Goal: Communication & Community: Answer question/provide support

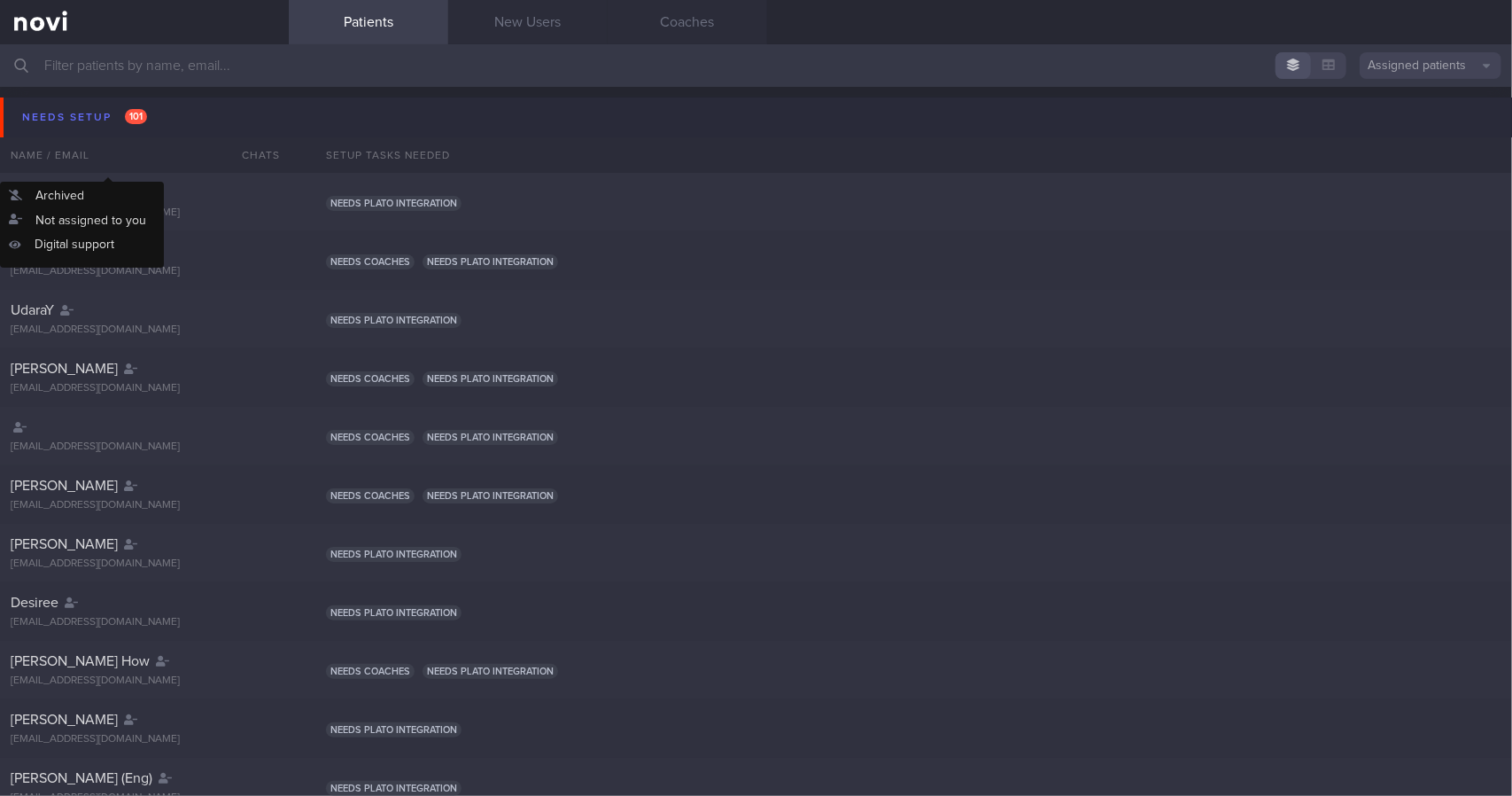
click at [205, 115] on button "Needs setup 101" at bounding box center [758, 117] width 1517 height 40
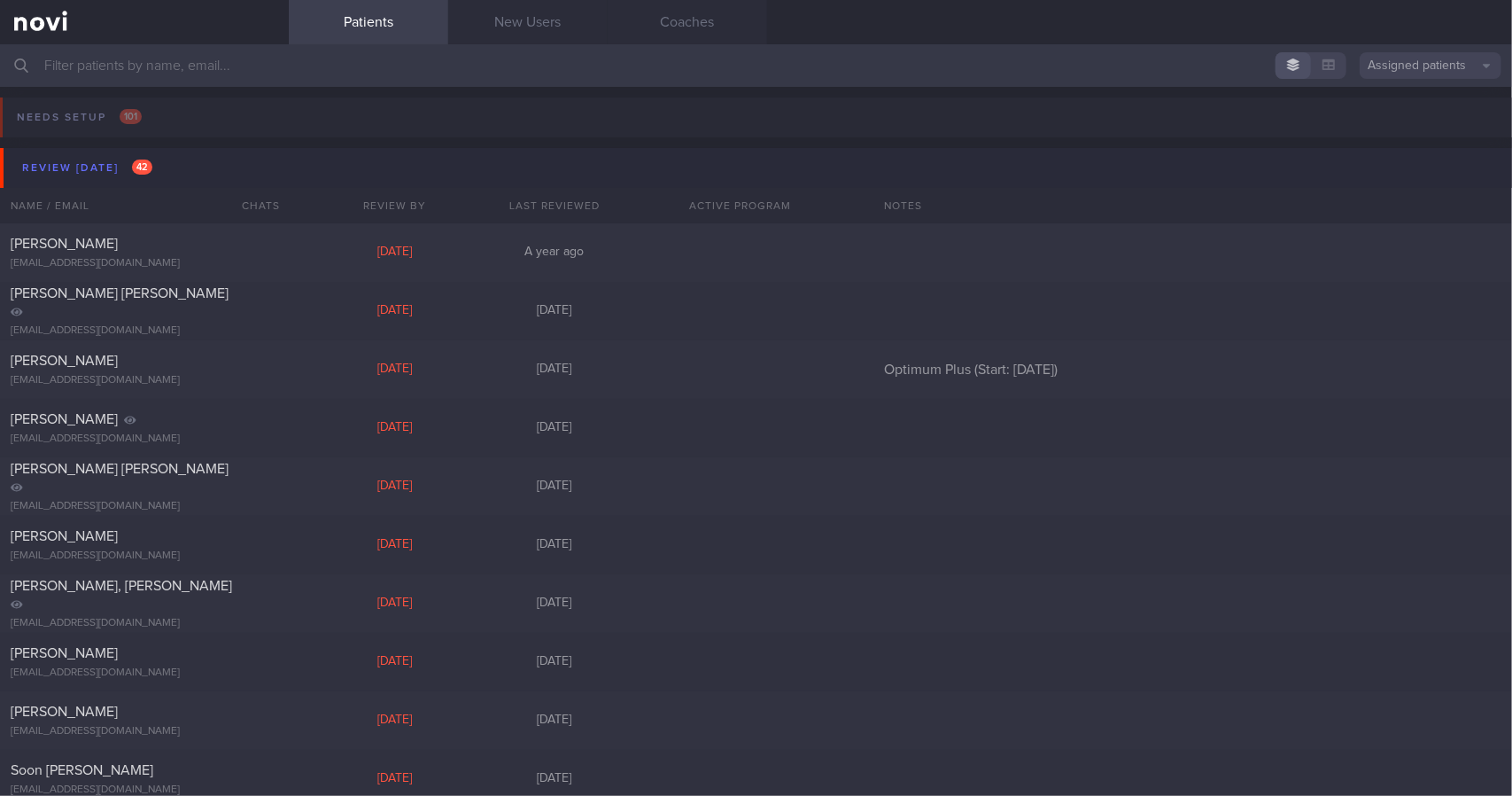
click at [191, 162] on button "Review [DATE] 42" at bounding box center [758, 168] width 1517 height 40
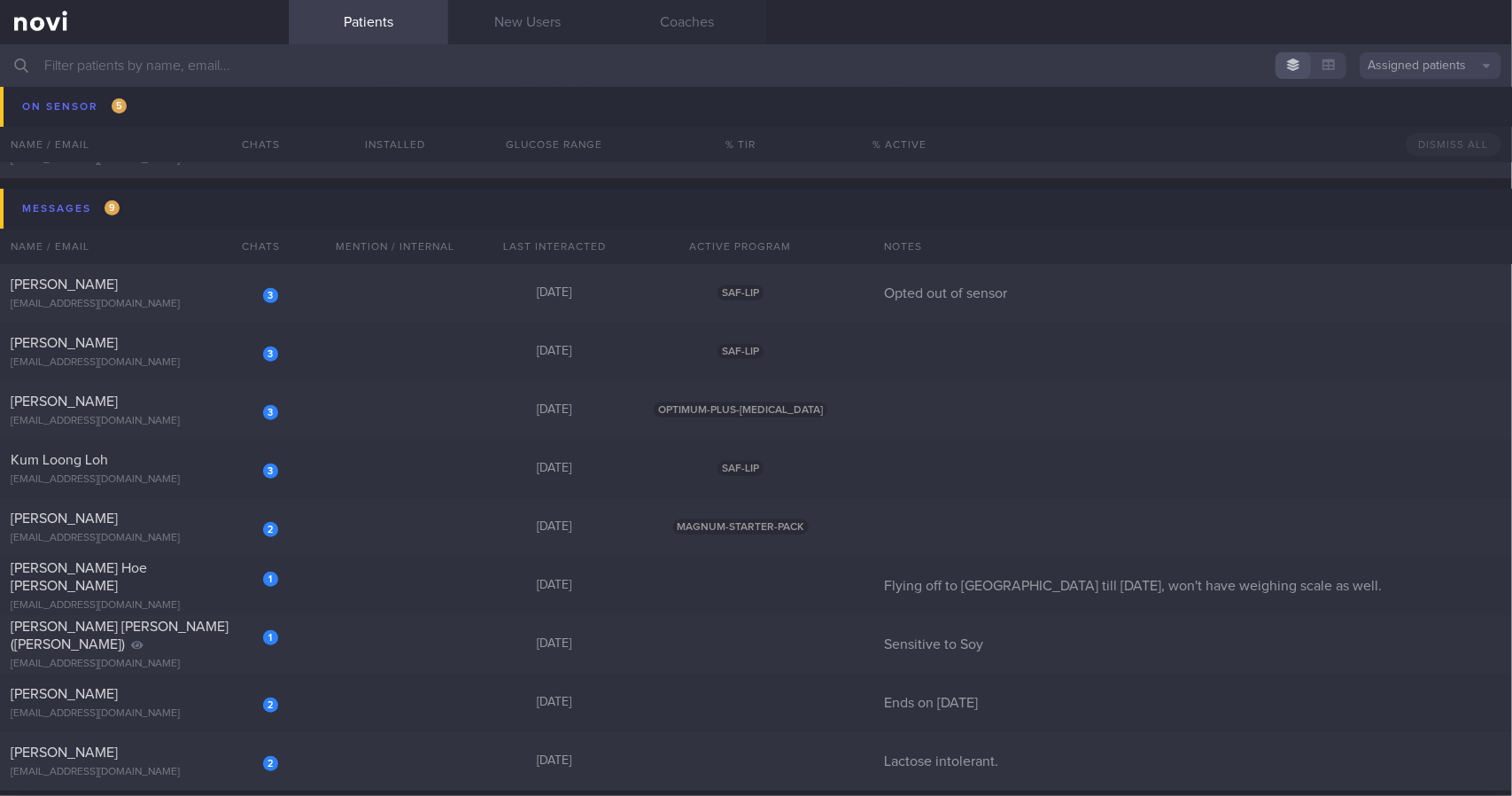
scroll to position [266, 0]
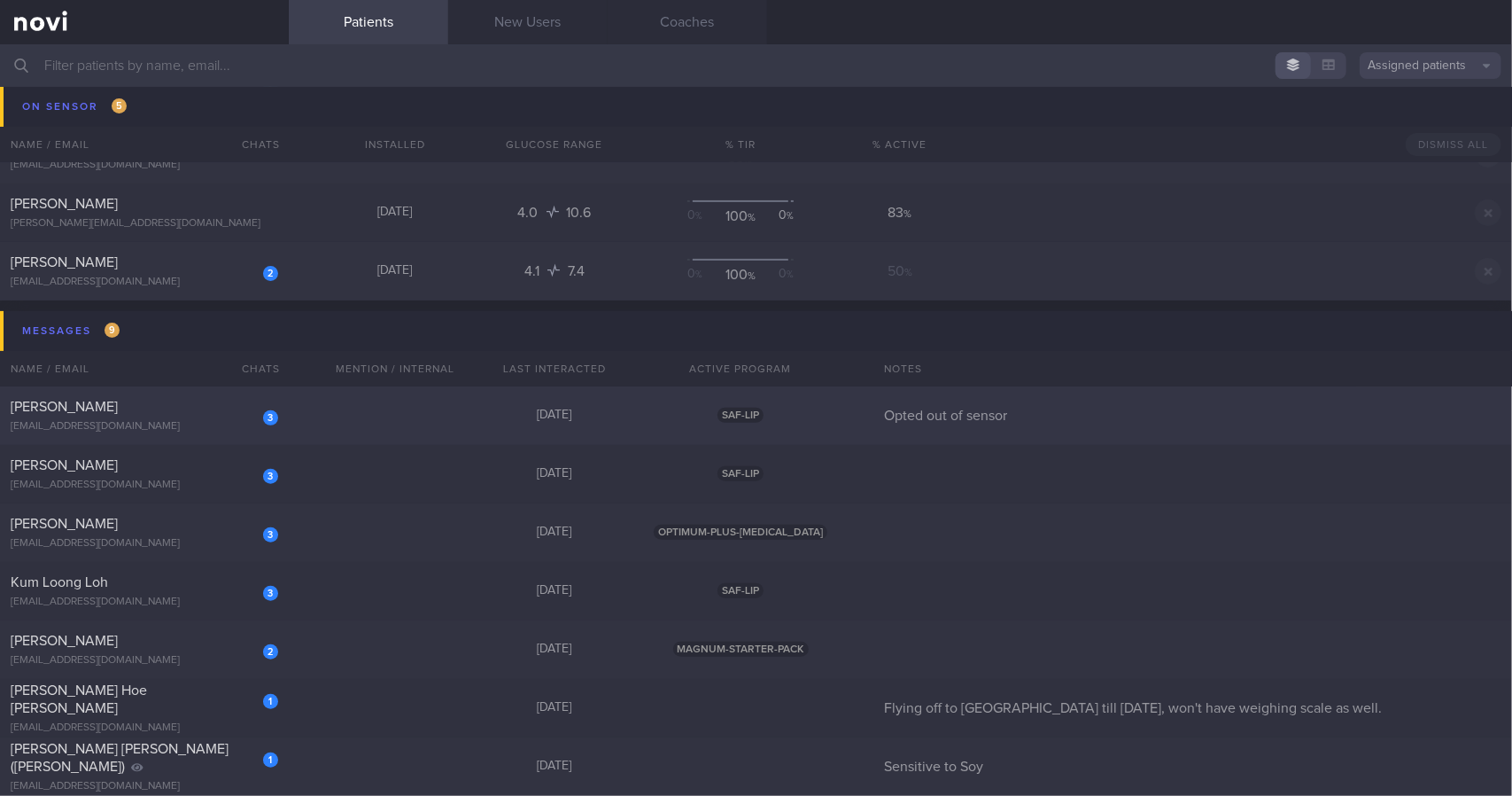
click at [305, 412] on div "3 [PERSON_NAME] [EMAIL_ADDRESS][DOMAIN_NAME] [DATE] SAF-LIP Opted out of sensor" at bounding box center [756, 416] width 1512 height 59
select select "8"
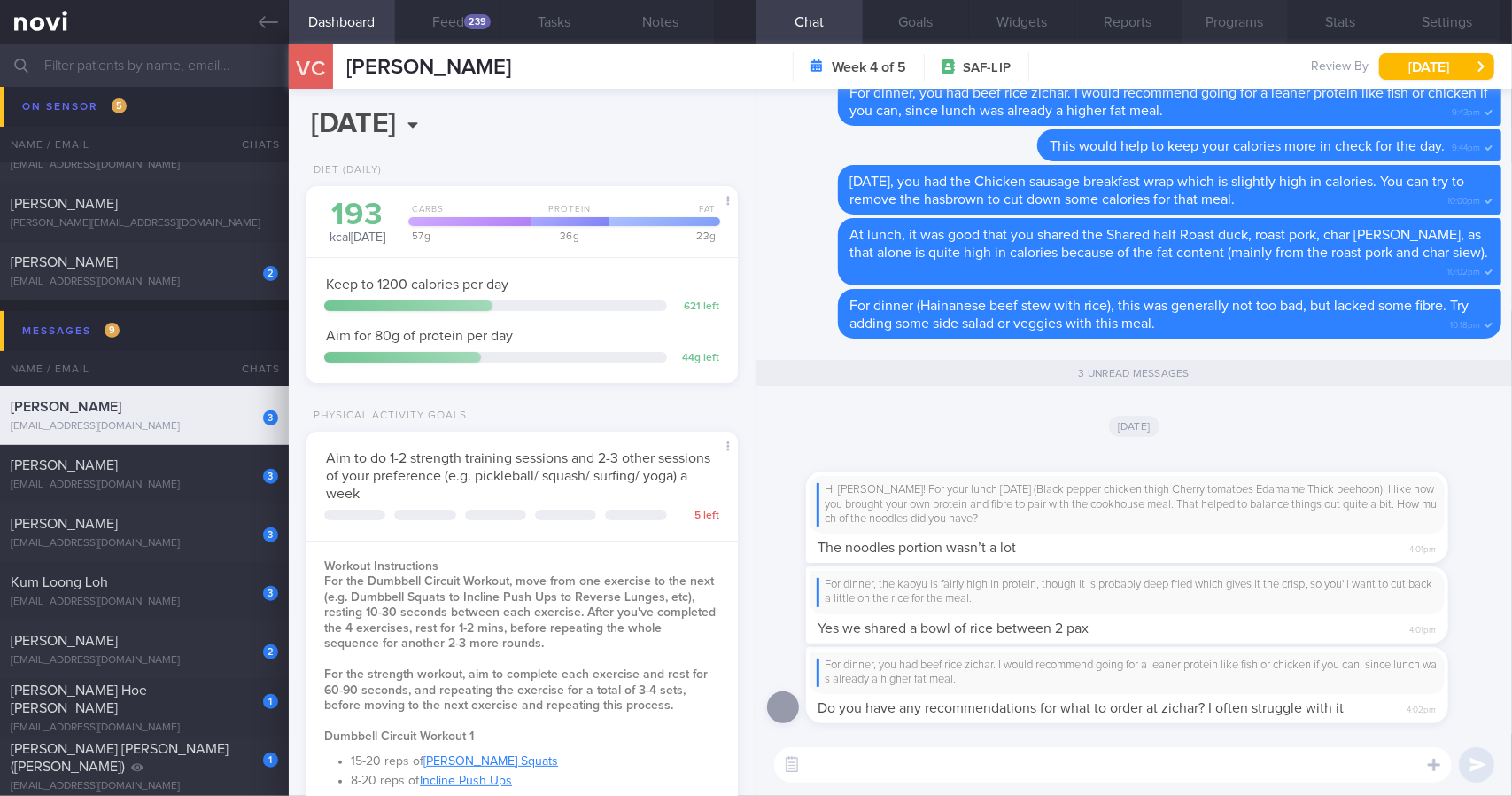
scroll to position [196, 393]
drag, startPoint x: 460, startPoint y: 10, endPoint x: 1221, endPoint y: 332, distance: 826.3
click at [1127, 260] on div "Dashboard Feed 239 Tasks Notes Chat 3 Goals Widgets Reports Programs Stats Sett…" at bounding box center [900, 420] width 1223 height 752
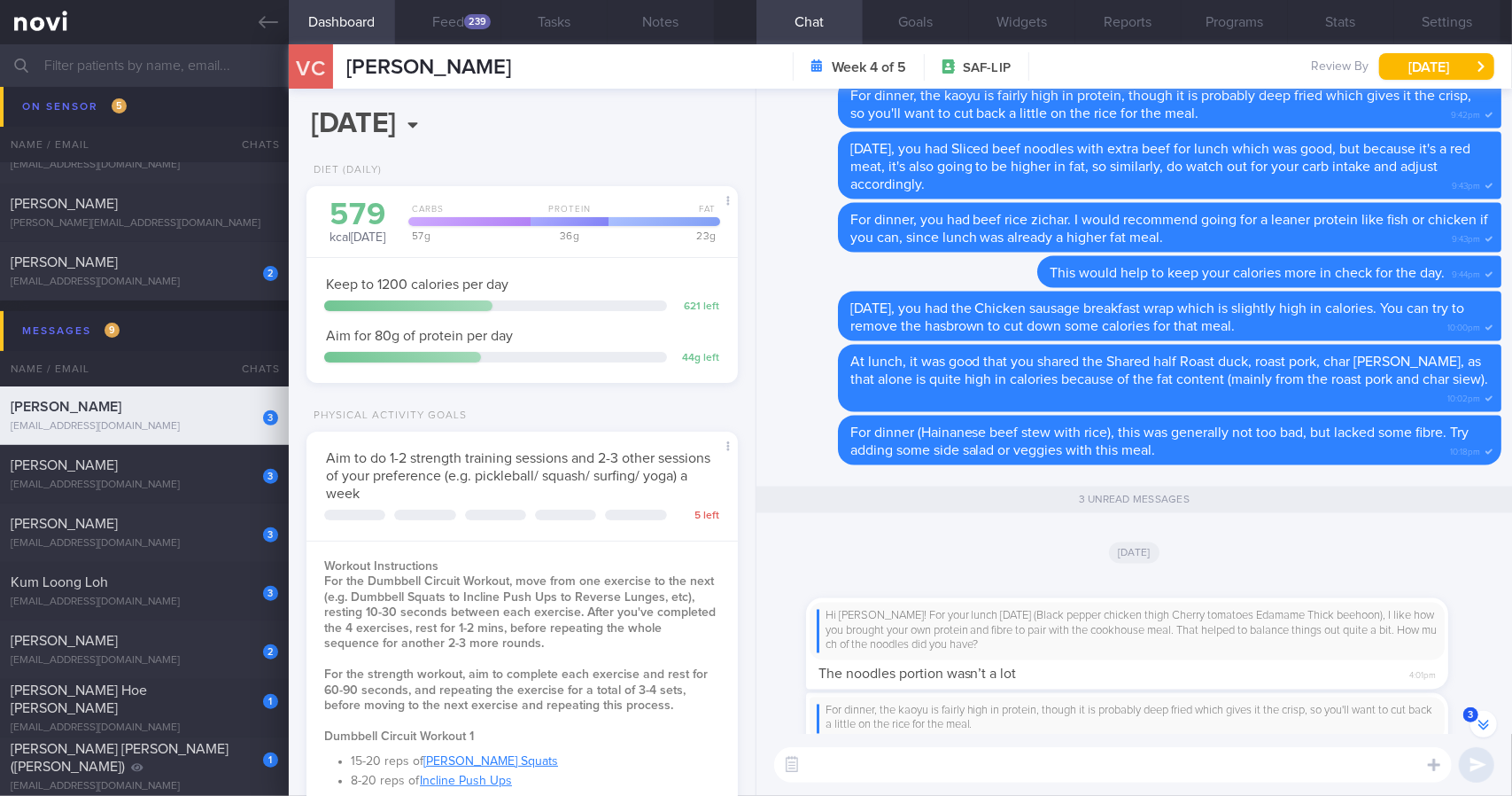
scroll to position [0, 0]
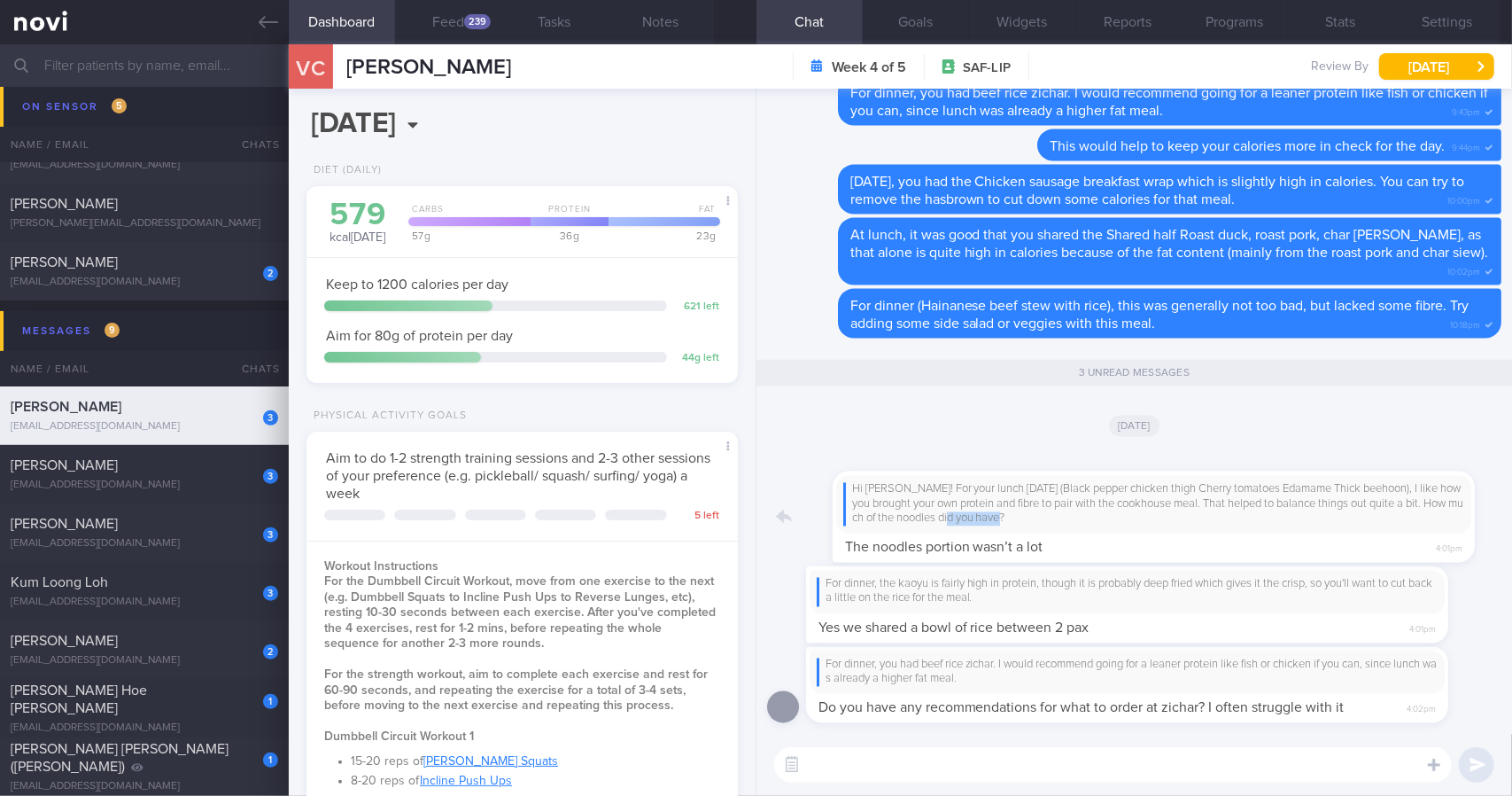
drag, startPoint x: 978, startPoint y: 518, endPoint x: 1171, endPoint y: 519, distance: 193.0
click at [1171, 519] on div "Hi [PERSON_NAME]! For your lunch [DATE] (Black pepper chicken thigh Cherry toma…" at bounding box center [1153, 506] width 695 height 113
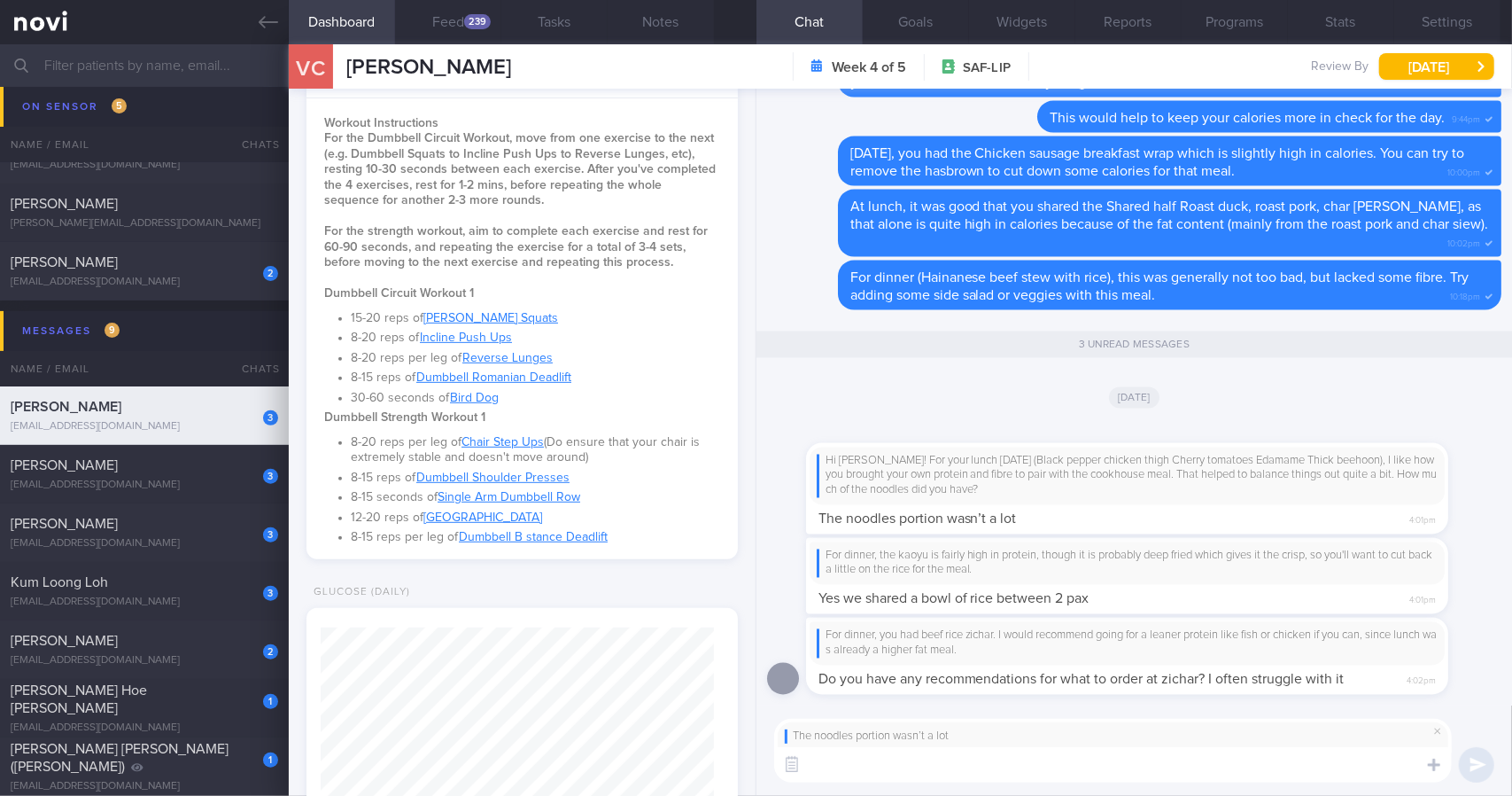
scroll to position [824, 0]
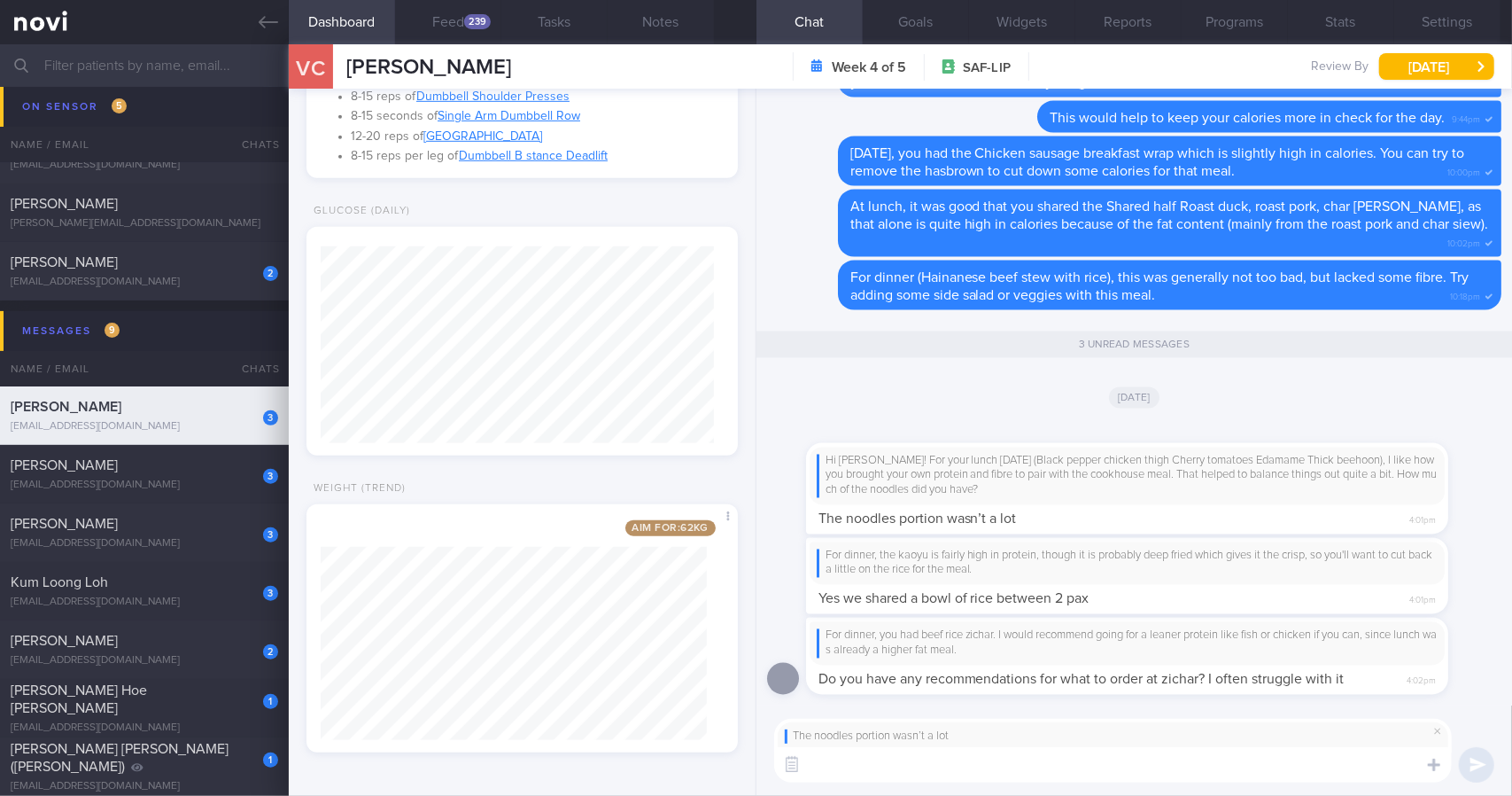
click at [1059, 779] on textarea at bounding box center [1112, 765] width 677 height 36
type textarea "Alright. Reme"
click at [447, 33] on button "Feed 239" at bounding box center [448, 22] width 107 height 44
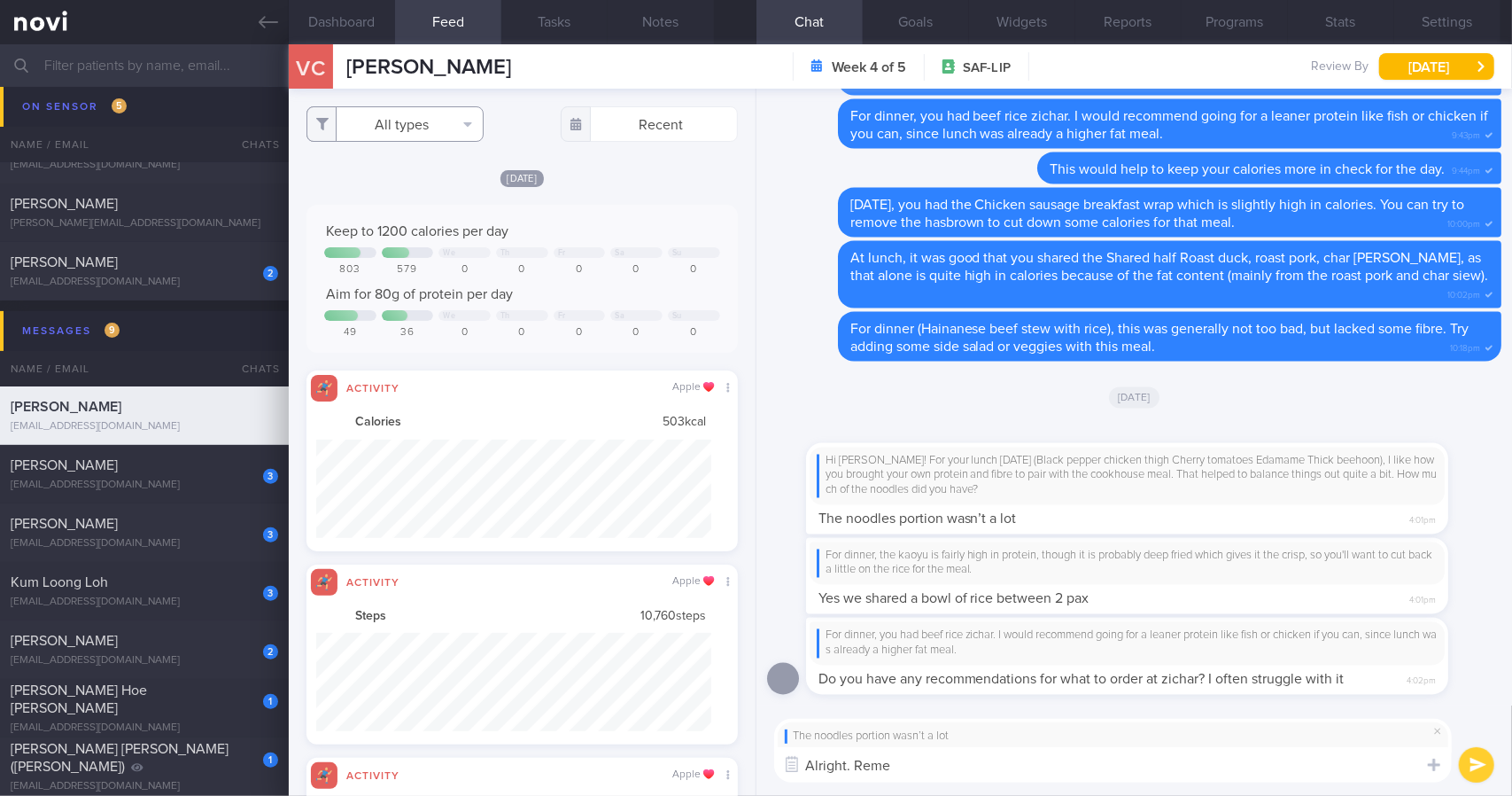
click at [443, 117] on button "All types" at bounding box center [395, 124] width 178 height 36
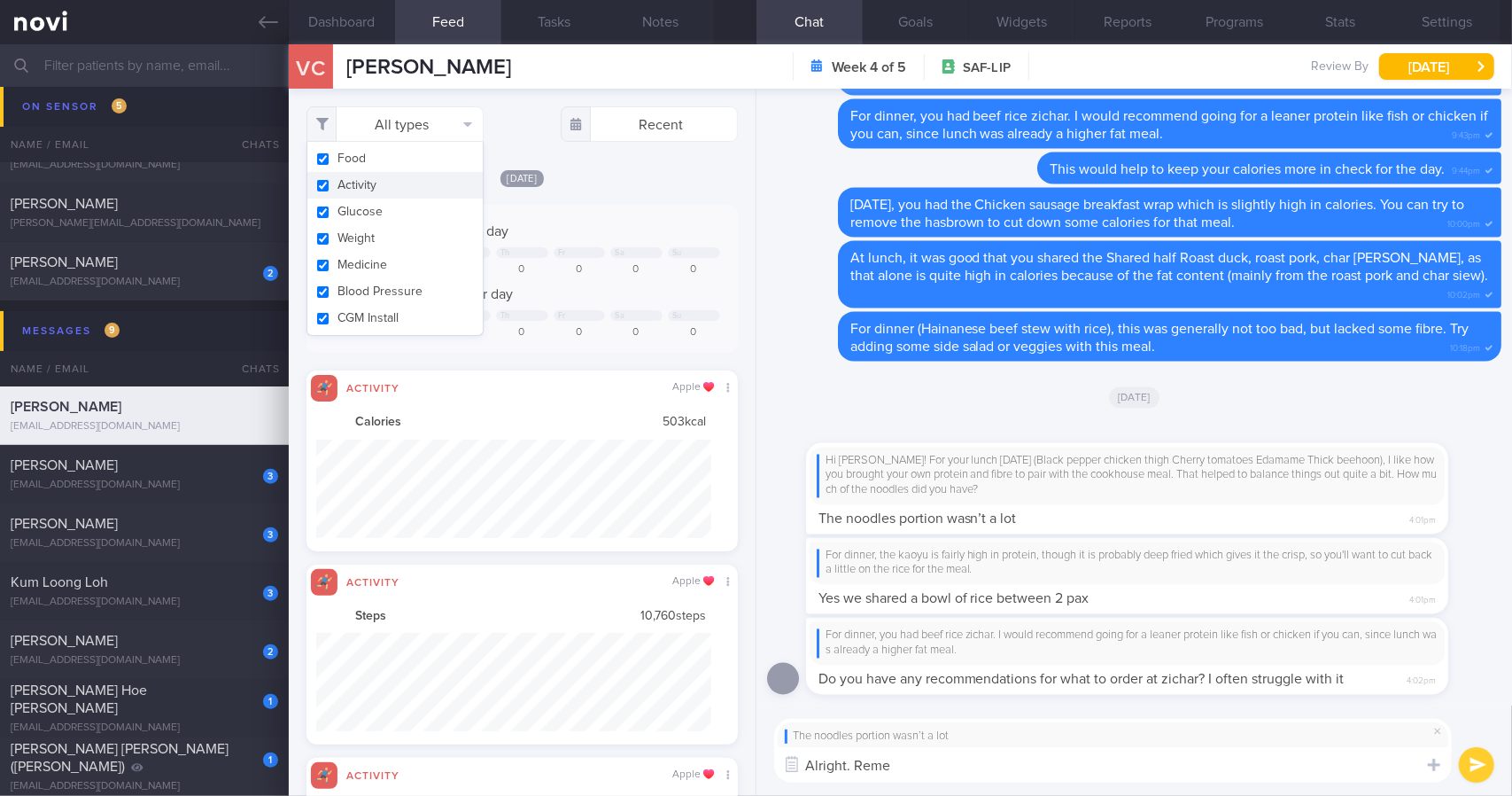
drag, startPoint x: 434, startPoint y: 177, endPoint x: 433, endPoint y: 210, distance: 33.0
click at [434, 177] on button "Activity" at bounding box center [395, 186] width 176 height 27
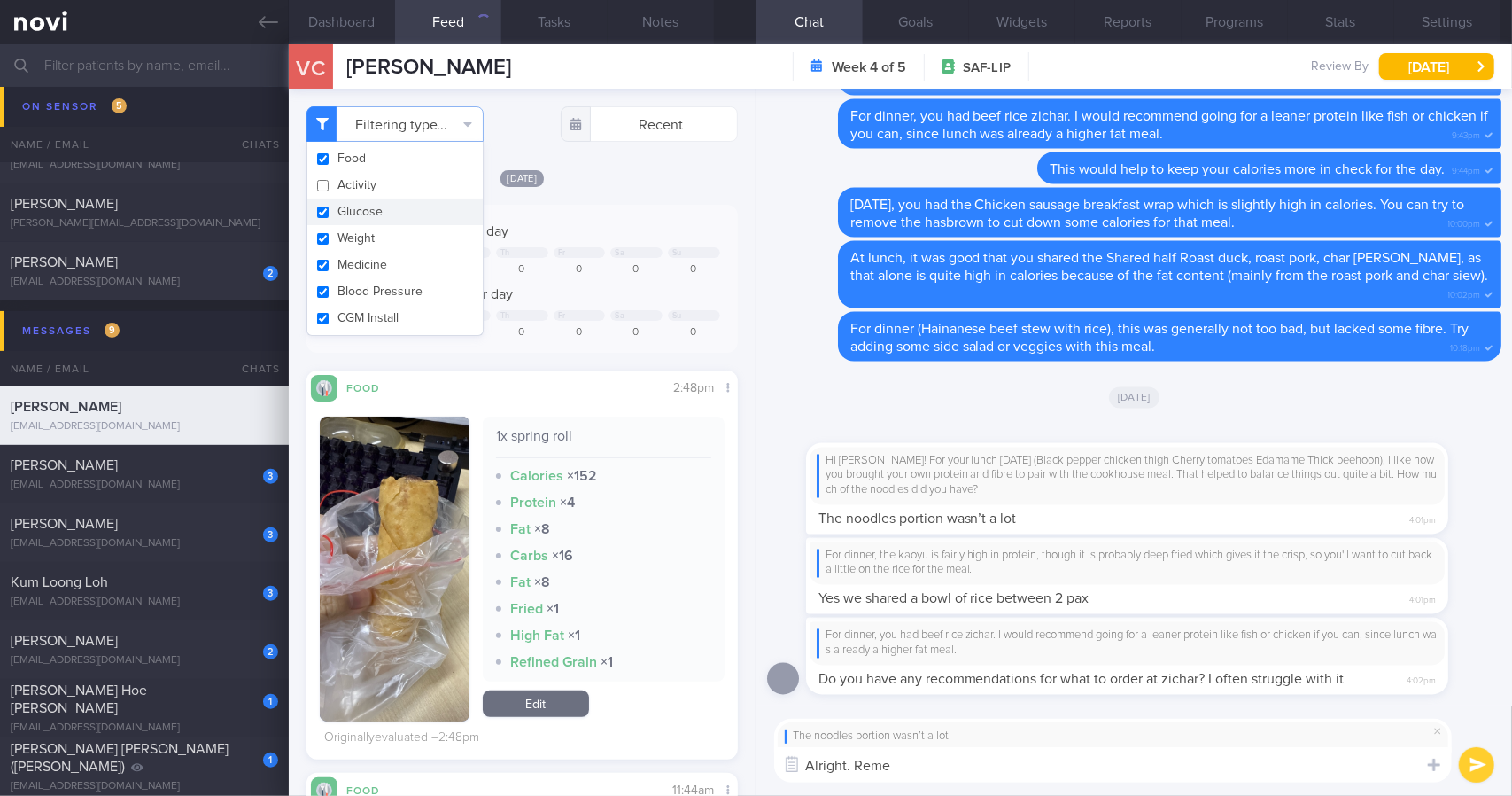
checkbox input "false"
click at [427, 238] on button "Weight" at bounding box center [395, 238] width 176 height 27
checkbox input "false"
click at [631, 185] on div "[DATE]" at bounding box center [522, 178] width 431 height 19
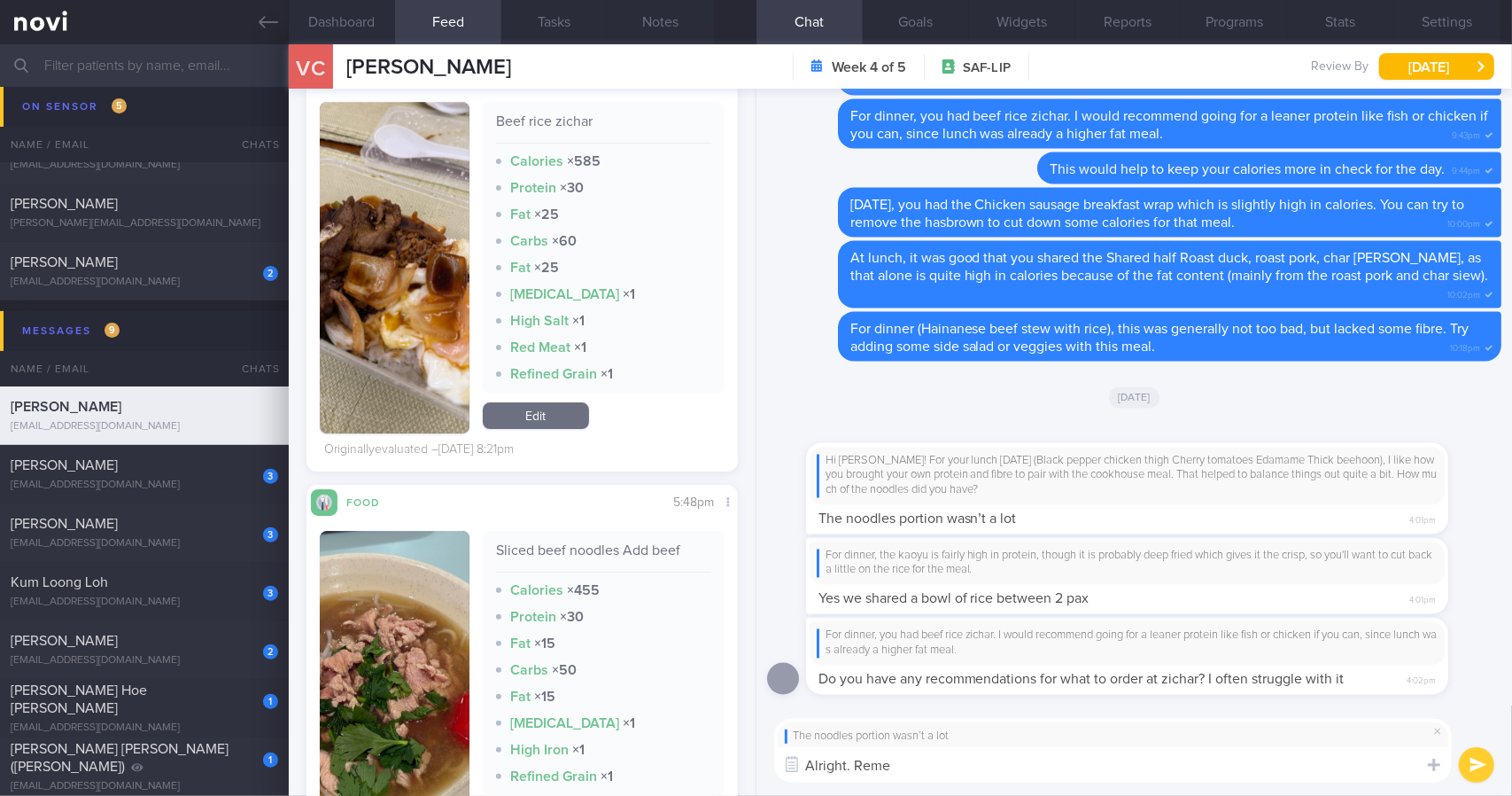
scroll to position [3947, 0]
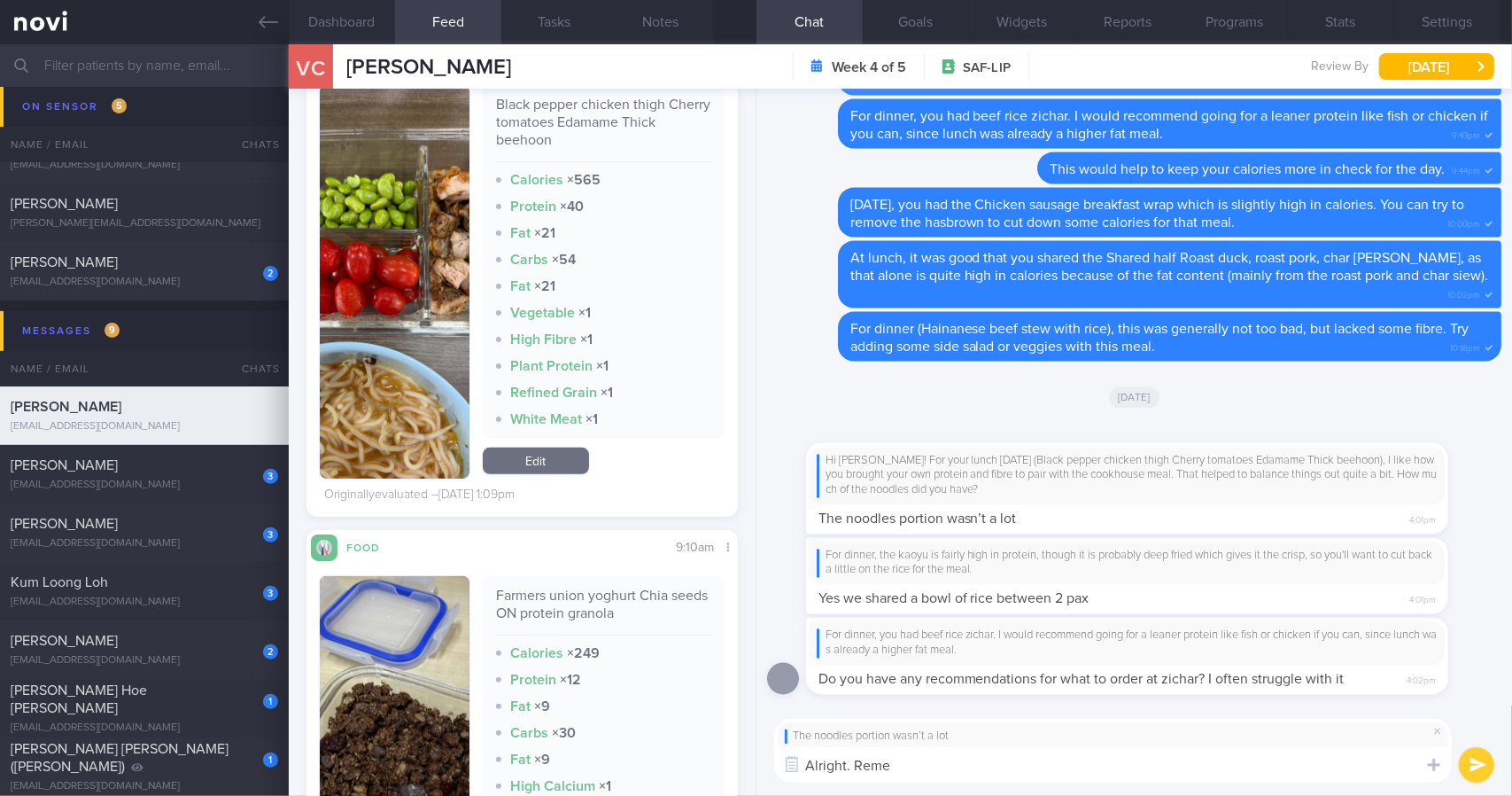
click at [409, 386] on img "button" at bounding box center [394, 282] width 150 height 394
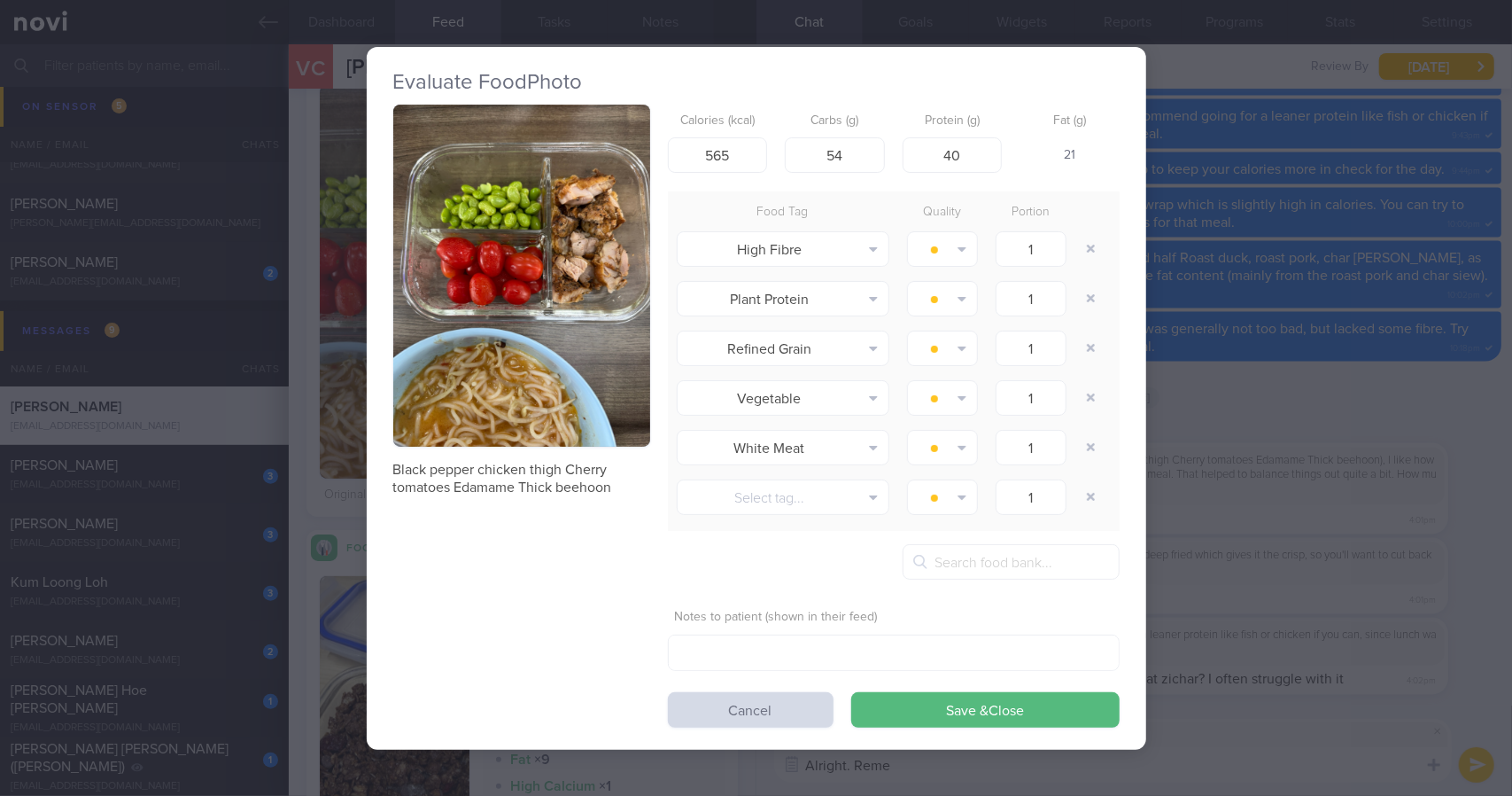
click at [487, 395] on button "button" at bounding box center [521, 276] width 257 height 343
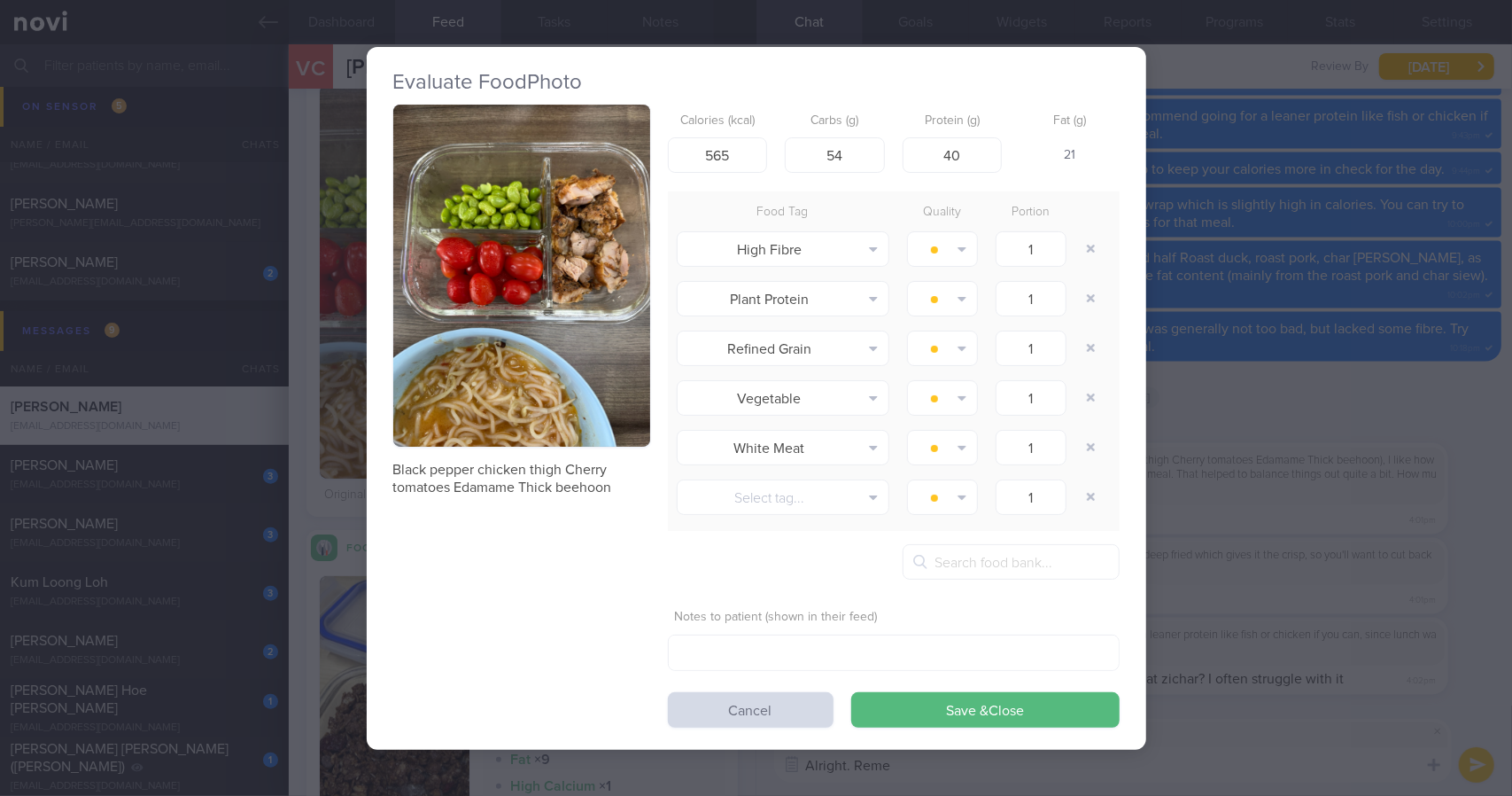
click at [1298, 423] on div "Evaluate Food Photo Black pepper chicken thigh Cherry tomatoes Edamame Thick be…" at bounding box center [756, 398] width 1512 height 796
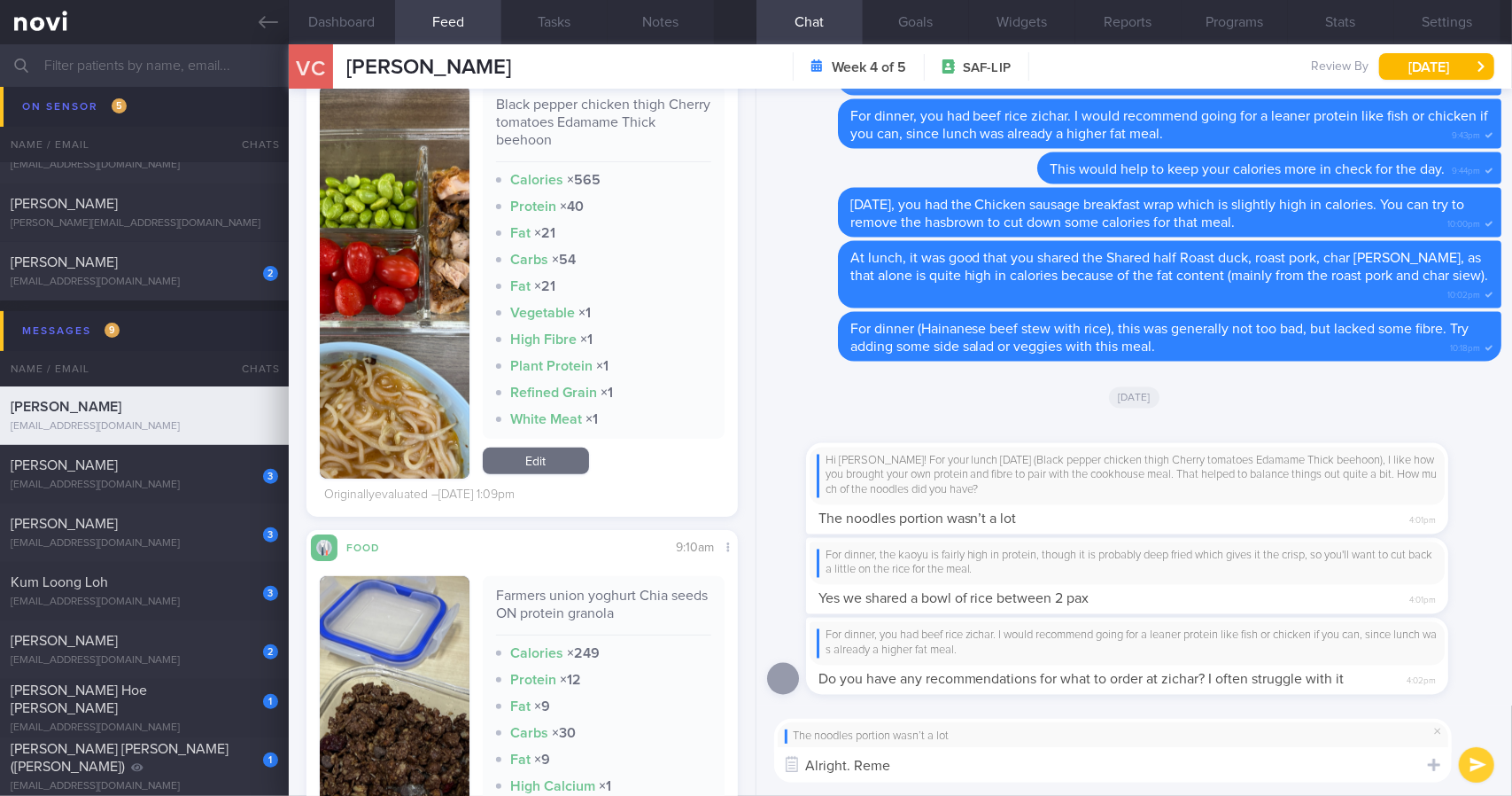
click at [1079, 761] on textarea "Alright. Reme" at bounding box center [1112, 765] width 677 height 36
click at [1026, 767] on textarea "Alright. The bowl" at bounding box center [1112, 765] width 677 height 36
type textarea "Alright. The bowl portion looks bigger than a usual rice bowl which is why I me…"
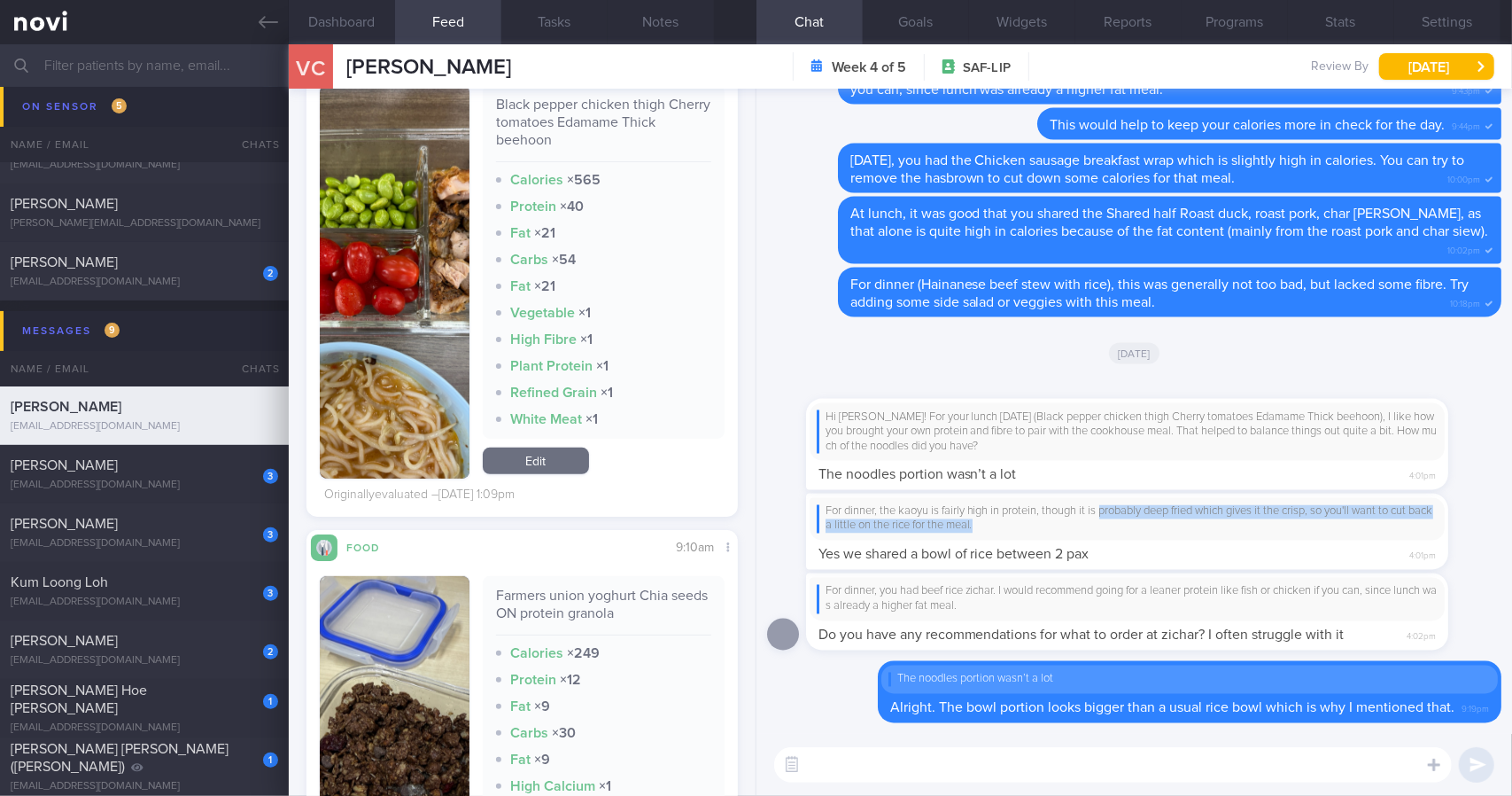
drag, startPoint x: 1009, startPoint y: 527, endPoint x: 1024, endPoint y: 524, distance: 15.3
click at [1092, 515] on div "For dinner, the kaoyu is fairly high in protein, though it is probably deep fri…" at bounding box center [1127, 520] width 621 height 29
click at [1024, 524] on div "For dinner, the kaoyu is fairly high in protein, though it is probably deep fri…" at bounding box center [1127, 520] width 621 height 29
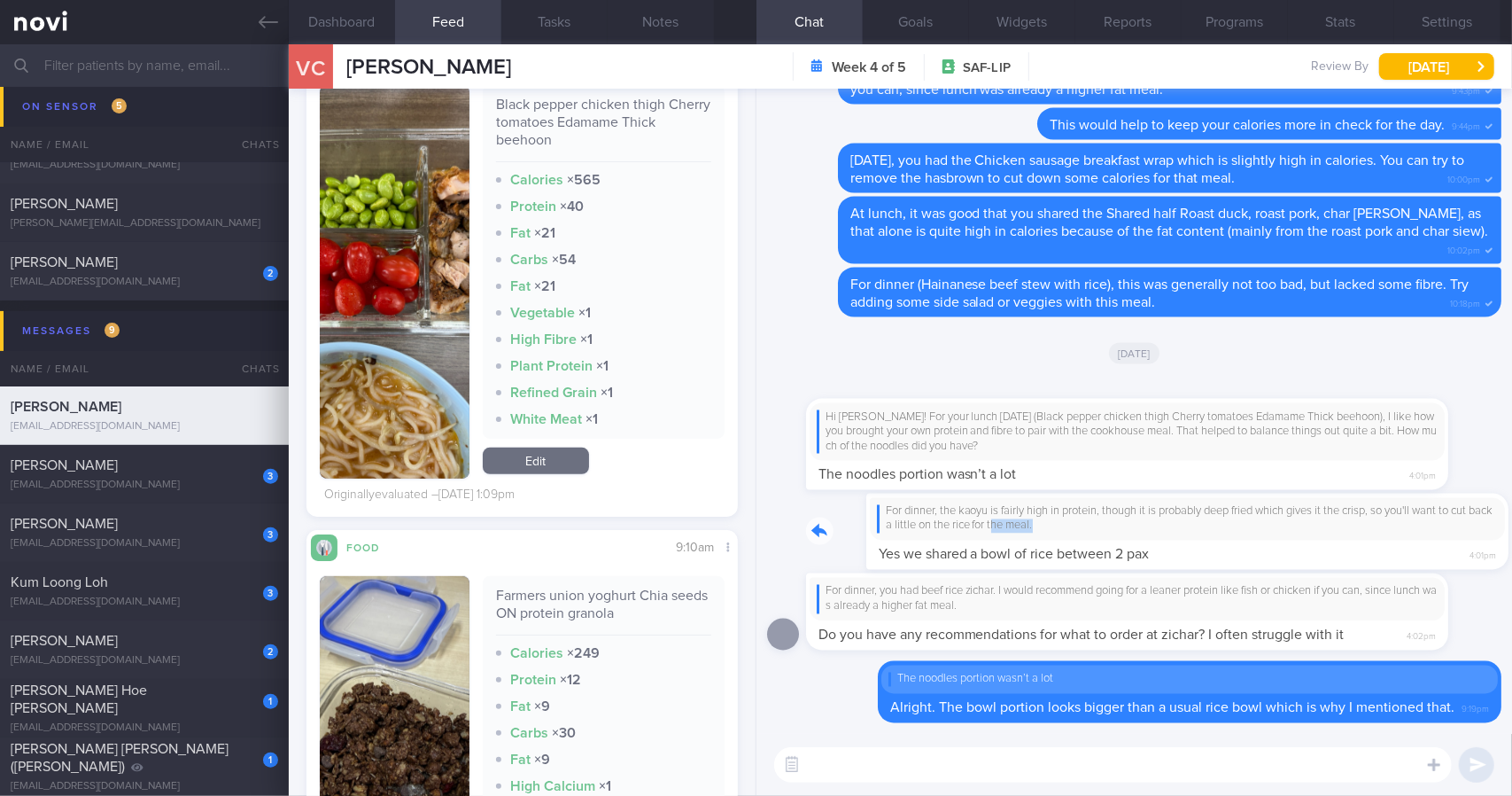
drag, startPoint x: 961, startPoint y: 526, endPoint x: 1160, endPoint y: 528, distance: 199.0
click at [1160, 527] on div "For dinner, the kaoyu is fairly high in protein, though it is probably deep fri…" at bounding box center [1153, 532] width 695 height 77
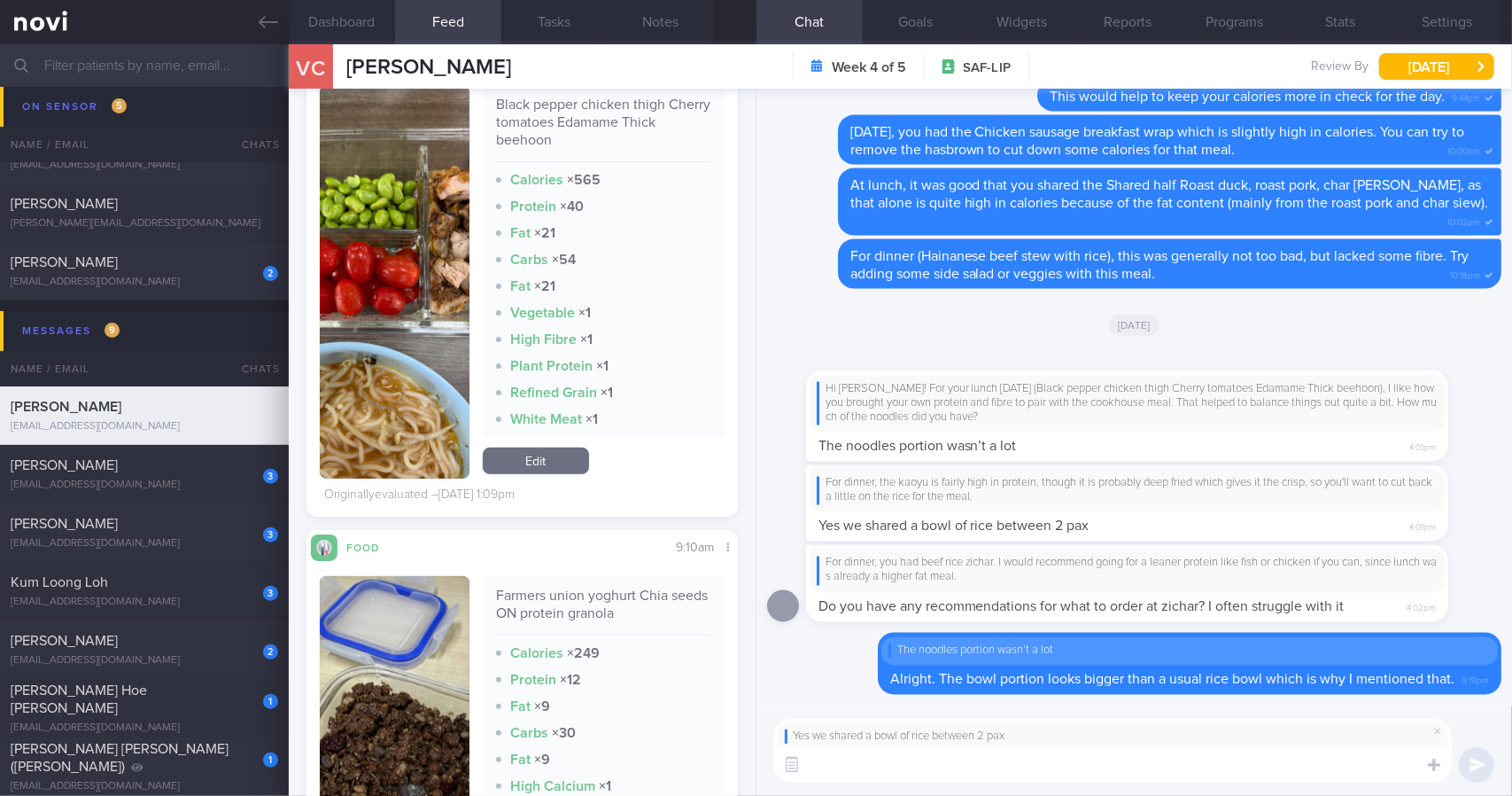
type textarea "👍"
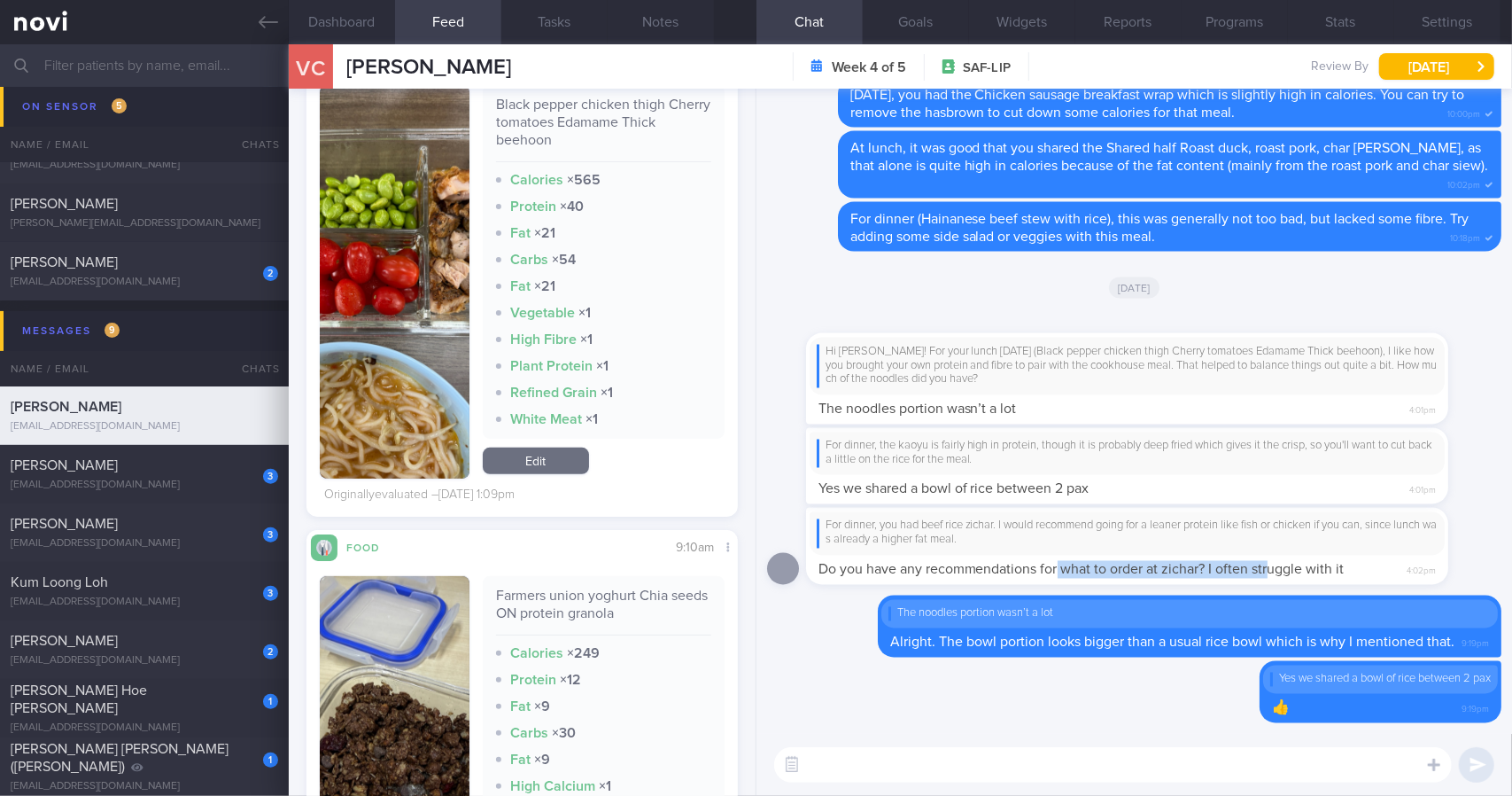
drag, startPoint x: 1060, startPoint y: 566, endPoint x: 1271, endPoint y: 566, distance: 211.0
click at [1271, 566] on span "Do you have any recommendations for what to order at zichar? I often struggle w…" at bounding box center [1081, 569] width 526 height 14
click at [1070, 550] on div "For dinner, you had beef rice zichar. I would recommend going for a leaner prot…" at bounding box center [1127, 534] width 635 height 44
drag, startPoint x: 1034, startPoint y: 551, endPoint x: 1376, endPoint y: 545, distance: 342.1
click at [1374, 545] on div "For dinner, you had beef rice zichar. I would recommend going for a leaner prot…" at bounding box center [1153, 546] width 695 height 77
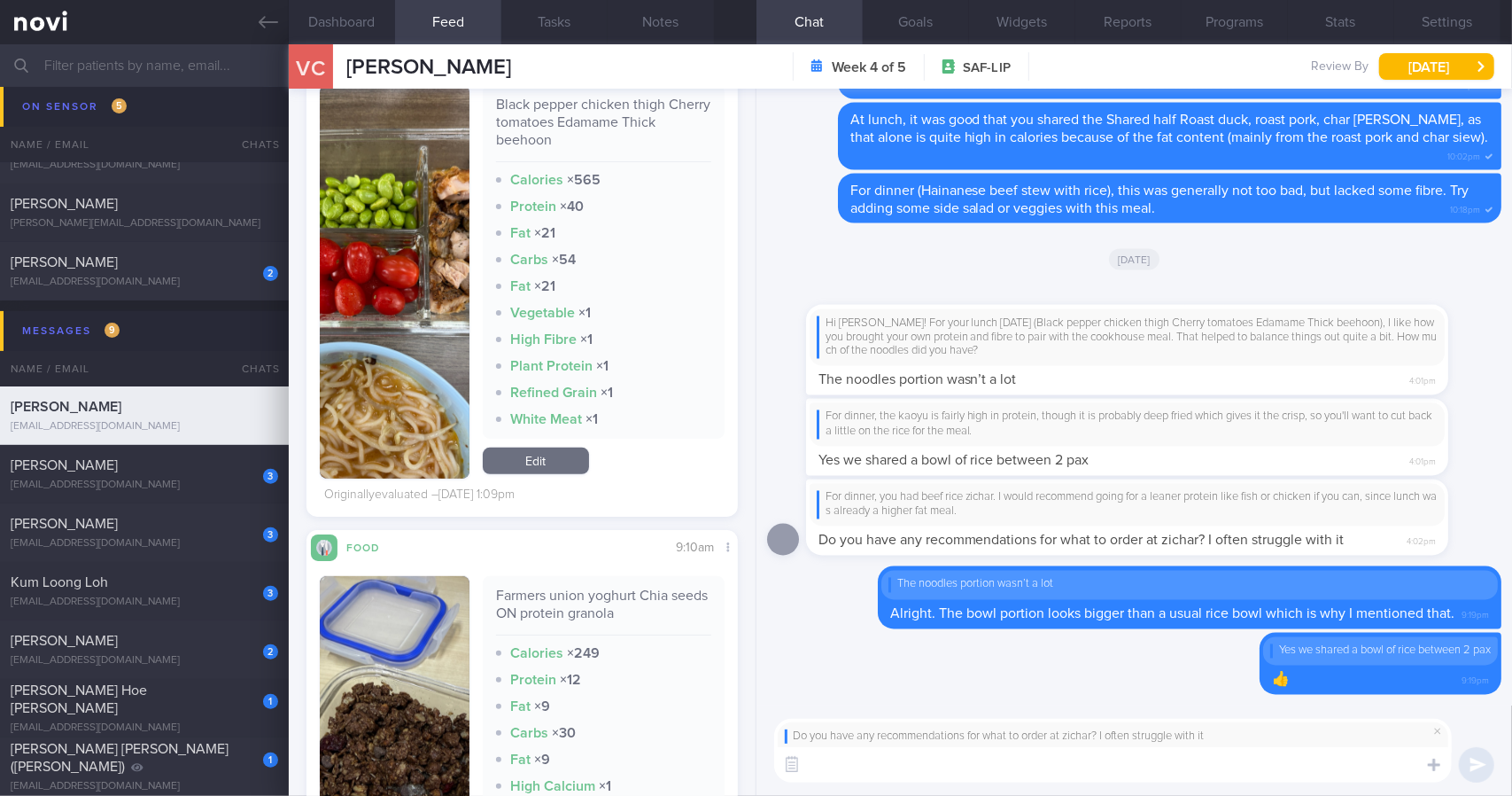
click at [1043, 768] on textarea at bounding box center [1112, 765] width 677 height 36
type textarea "D"
type textarea "Are you referring to sharing of dishes for a meal, or a single meal item for yo…"
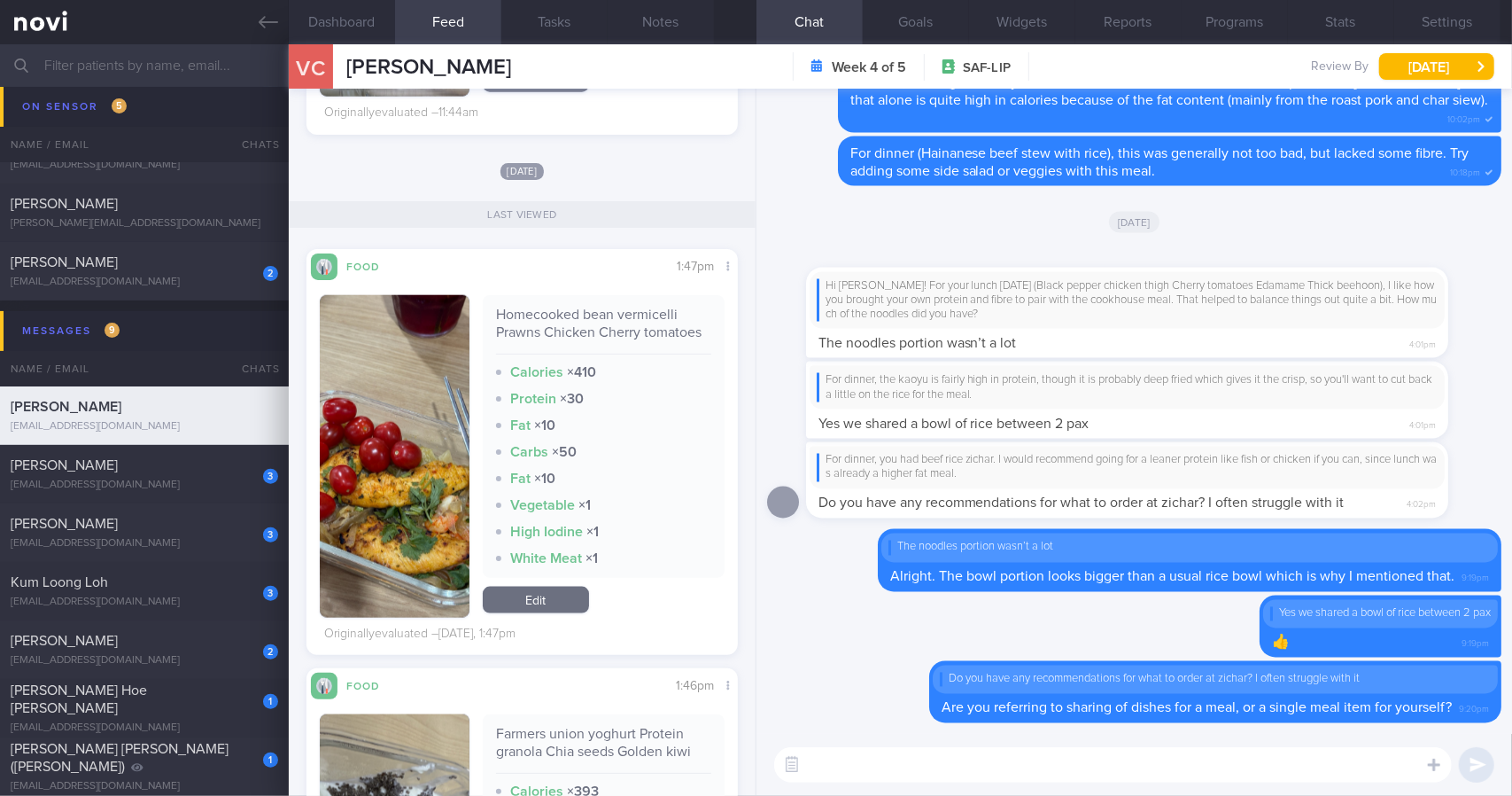
scroll to position [1377, 0]
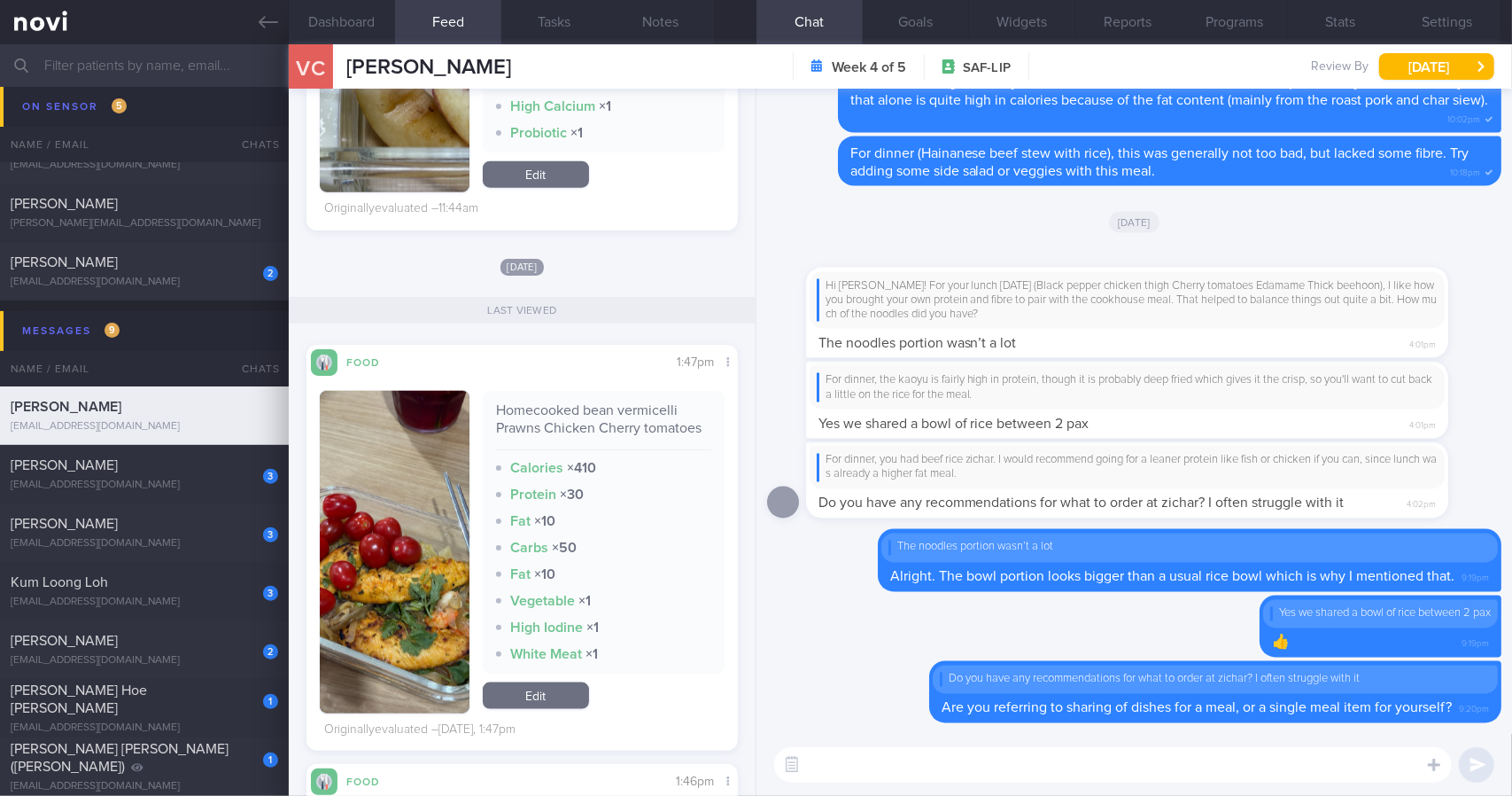
click at [438, 487] on img "button" at bounding box center [394, 552] width 150 height 322
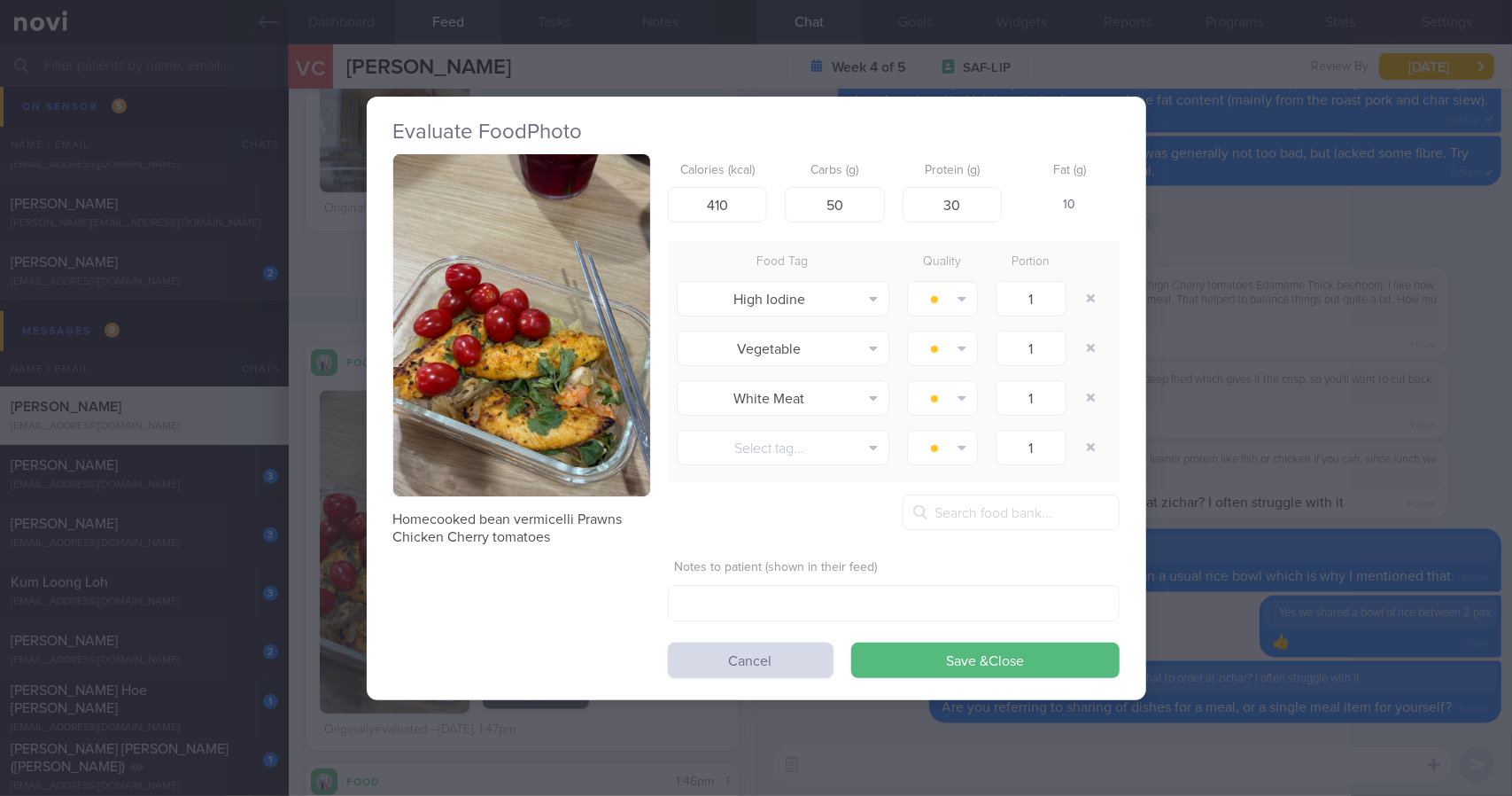
click at [550, 346] on button "button" at bounding box center [521, 326] width 257 height 343
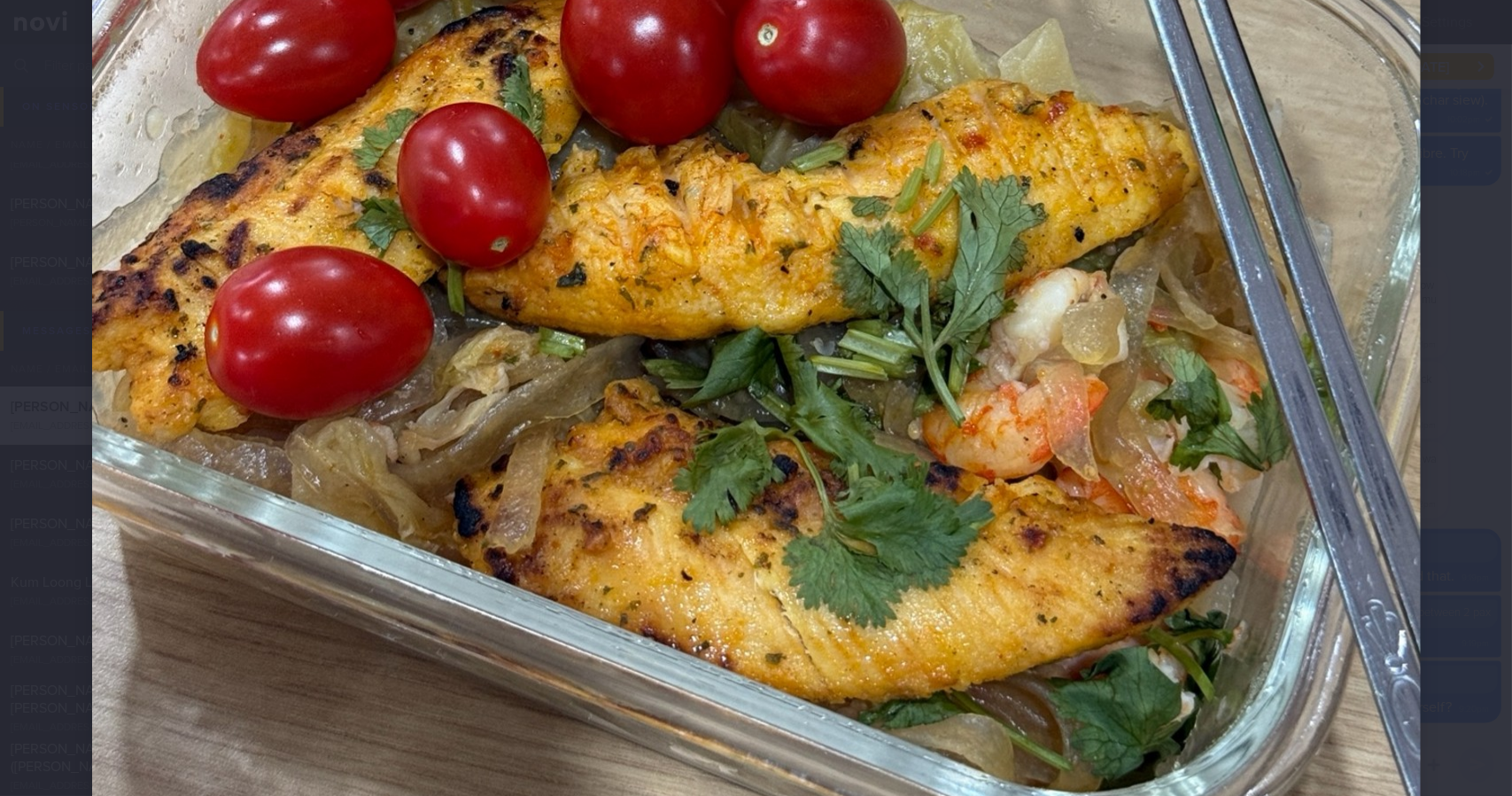
scroll to position [975, 0]
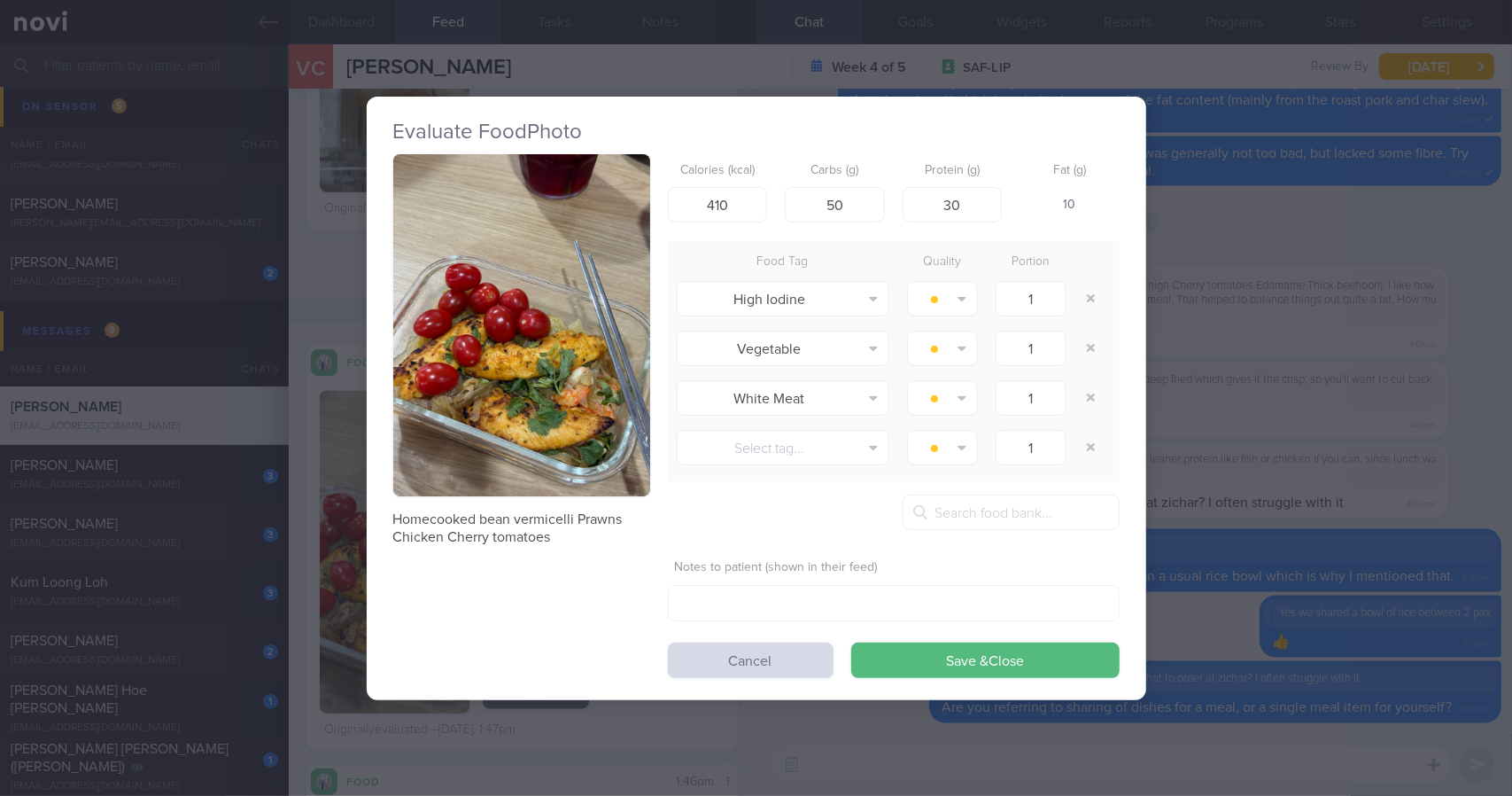
click at [1336, 240] on div "Evaluate Food Photo Homecooked bean vermicelli Prawns Chicken Cherry tomatoes C…" at bounding box center [756, 398] width 1512 height 796
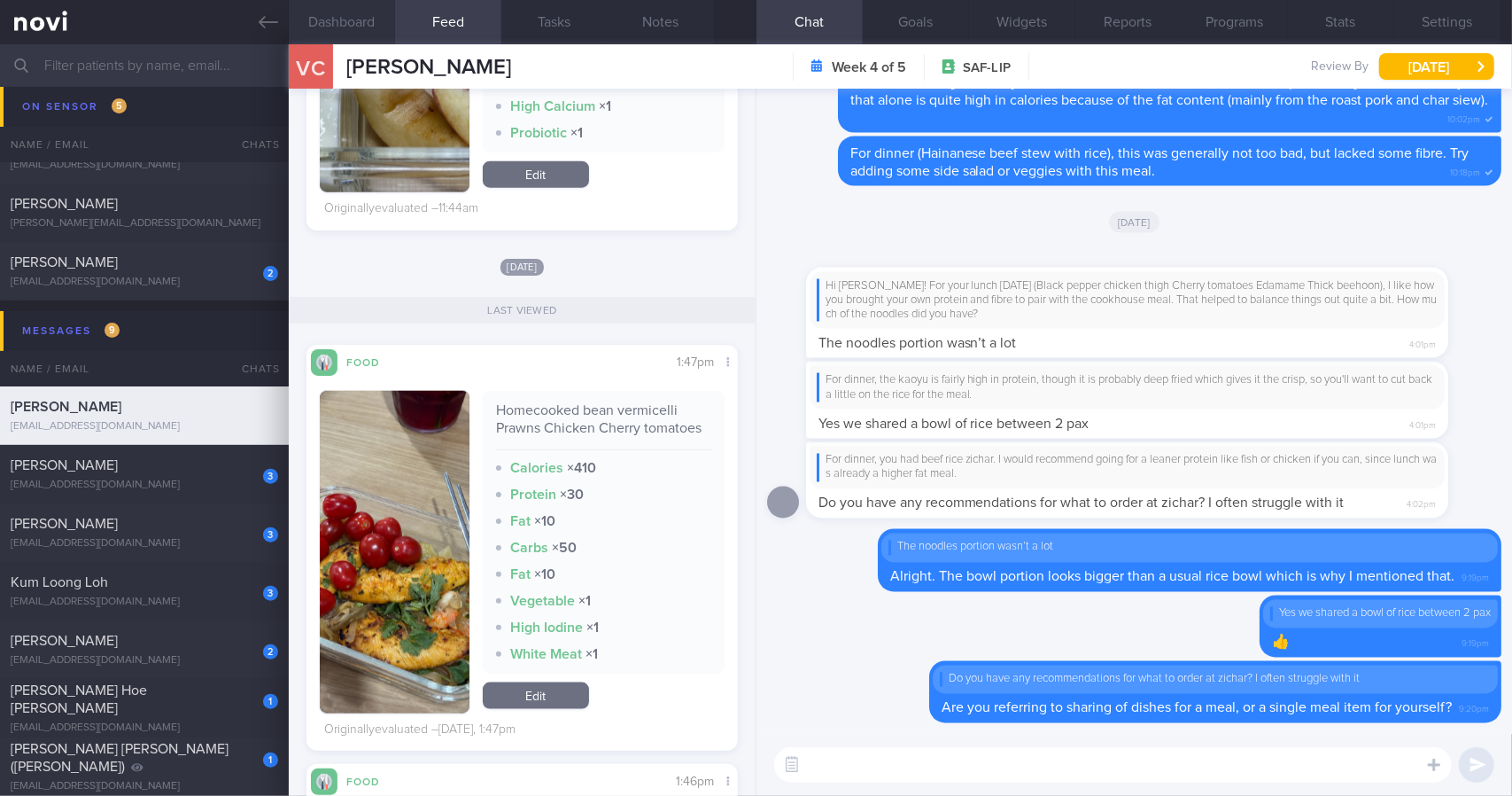
click at [360, 4] on button "Dashboard" at bounding box center [342, 22] width 107 height 44
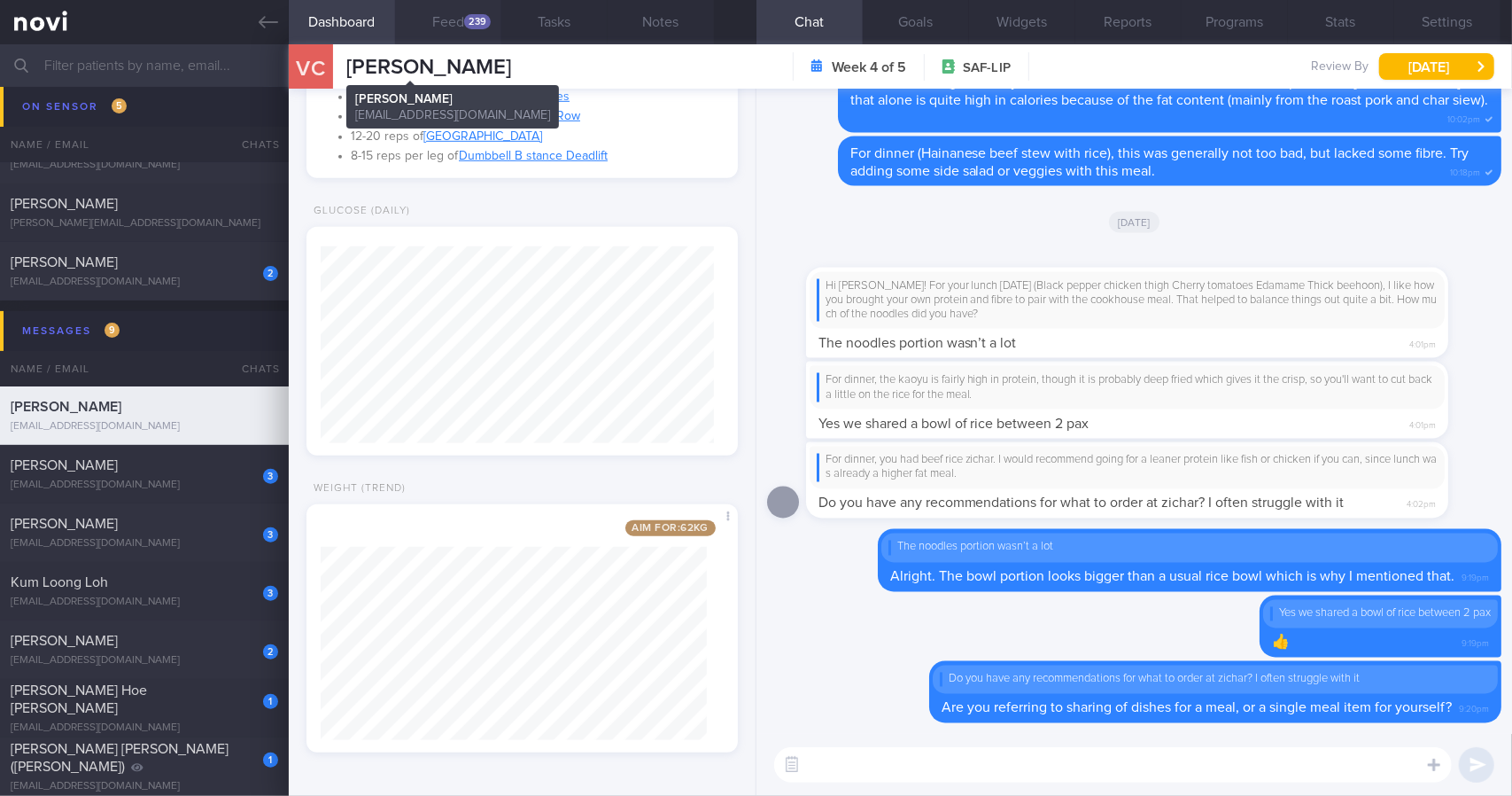
click at [455, 29] on button "Feed 239" at bounding box center [448, 22] width 107 height 44
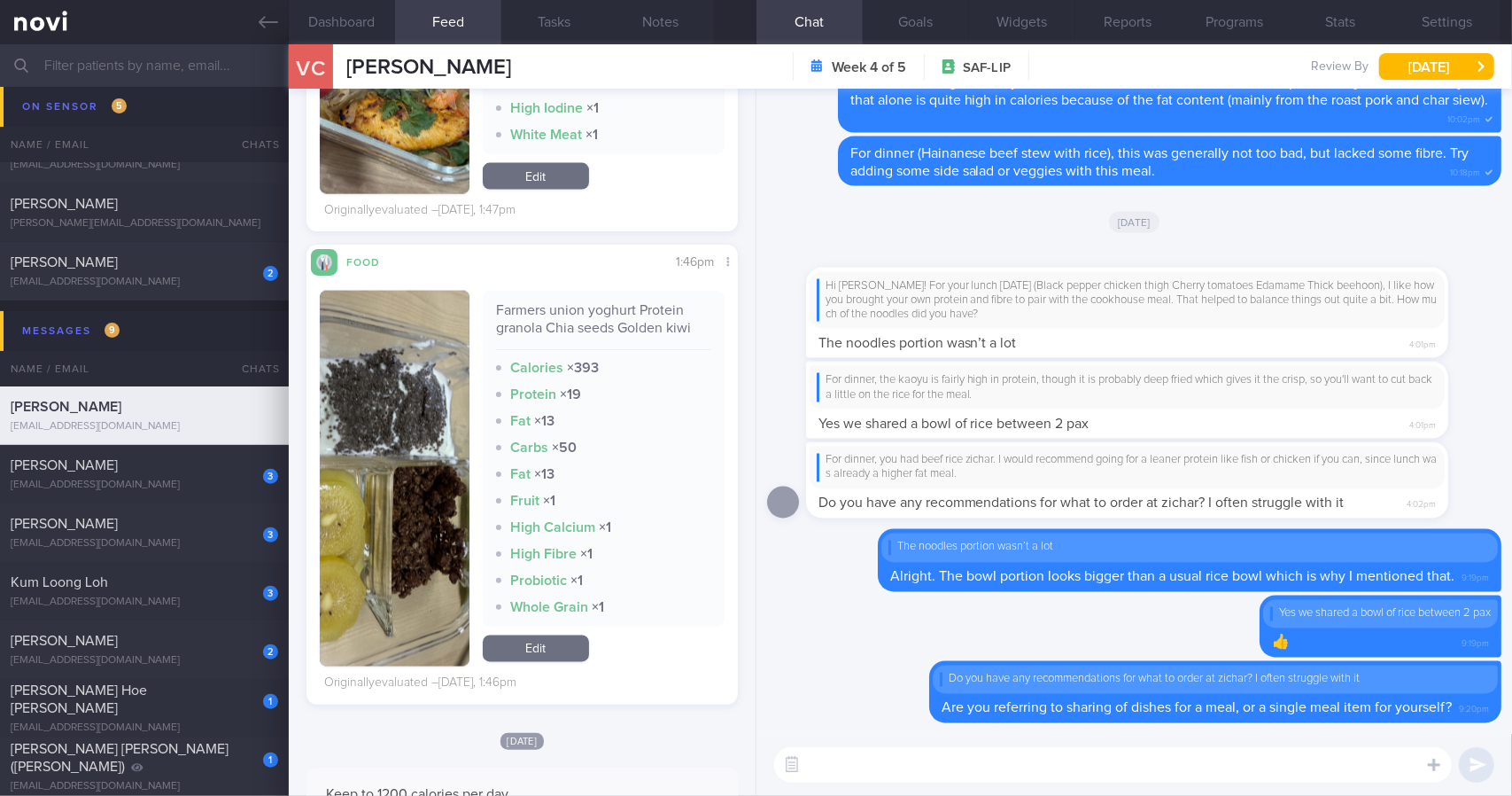
scroll to position [1873, 0]
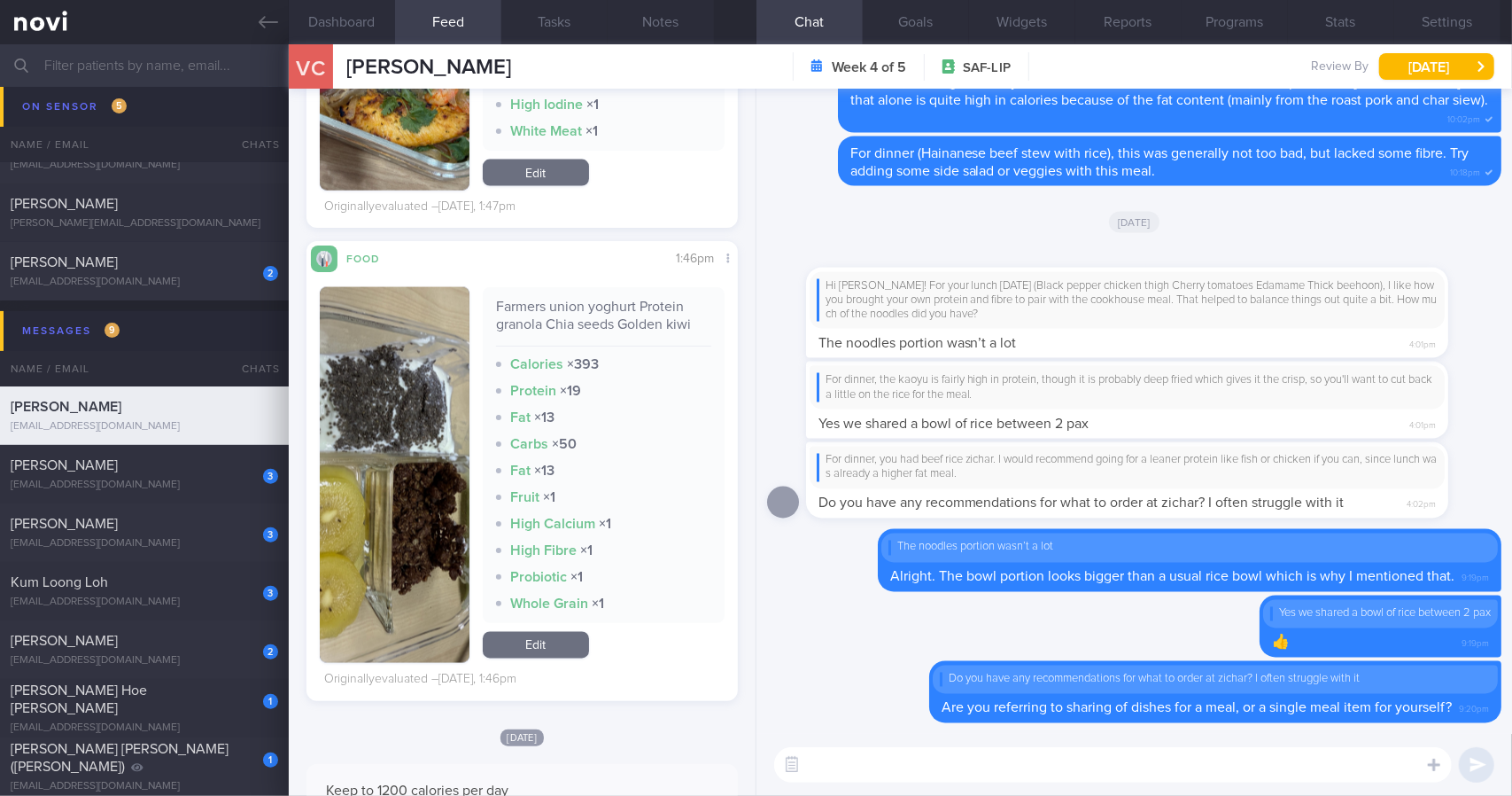
click at [969, 783] on div "​ ​" at bounding box center [1134, 765] width 756 height 62
click at [969, 774] on textarea at bounding box center [1112, 765] width 677 height 36
click at [606, 307] on div "Farmers union yoghurt Protein granola Chia seeds Golden kiwi" at bounding box center [604, 322] width 215 height 49
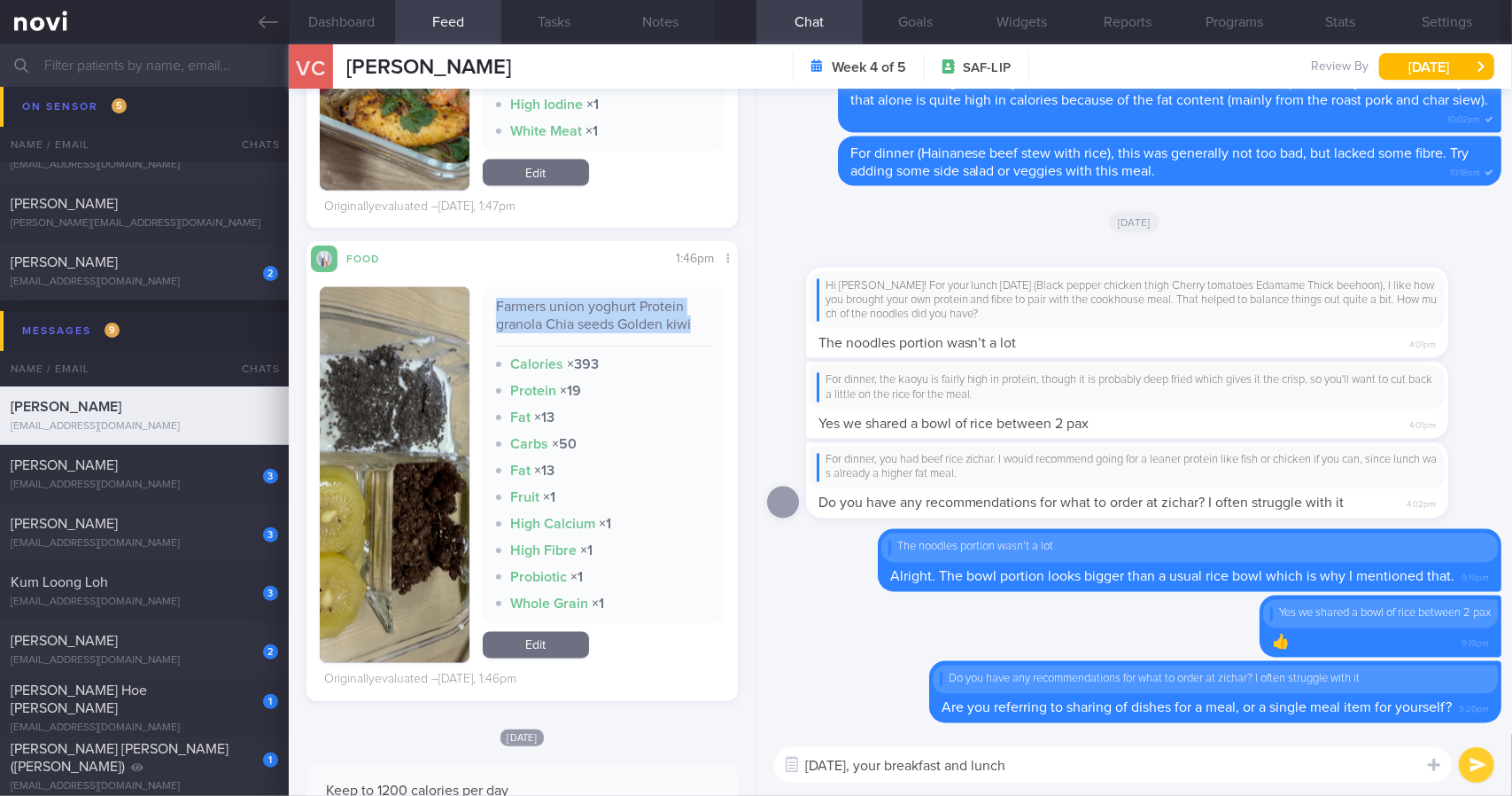
click at [606, 307] on div "Farmers union yoghurt Protein granola Chia seeds Golden kiwi" at bounding box center [604, 322] width 215 height 49
copy div "Farmers union yoghurt Protein granola Chia seeds Golden kiwi"
click at [967, 764] on textarea "[DATE], your breakfast and lunch" at bounding box center [1112, 765] width 677 height 36
paste textarea "Farmers union yoghurt Protein granola Chia seeds Golden kiwi"
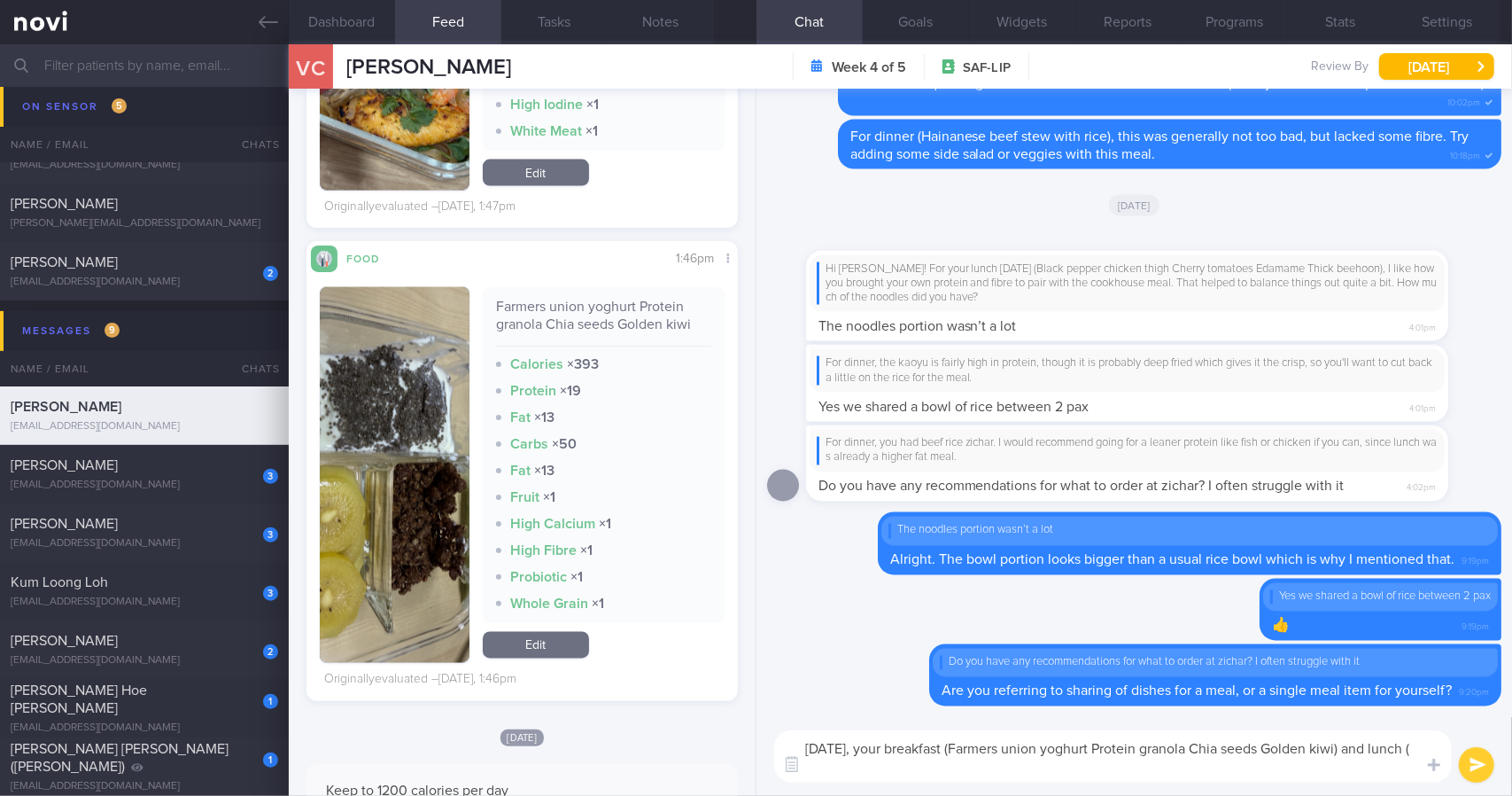
scroll to position [1429, 0]
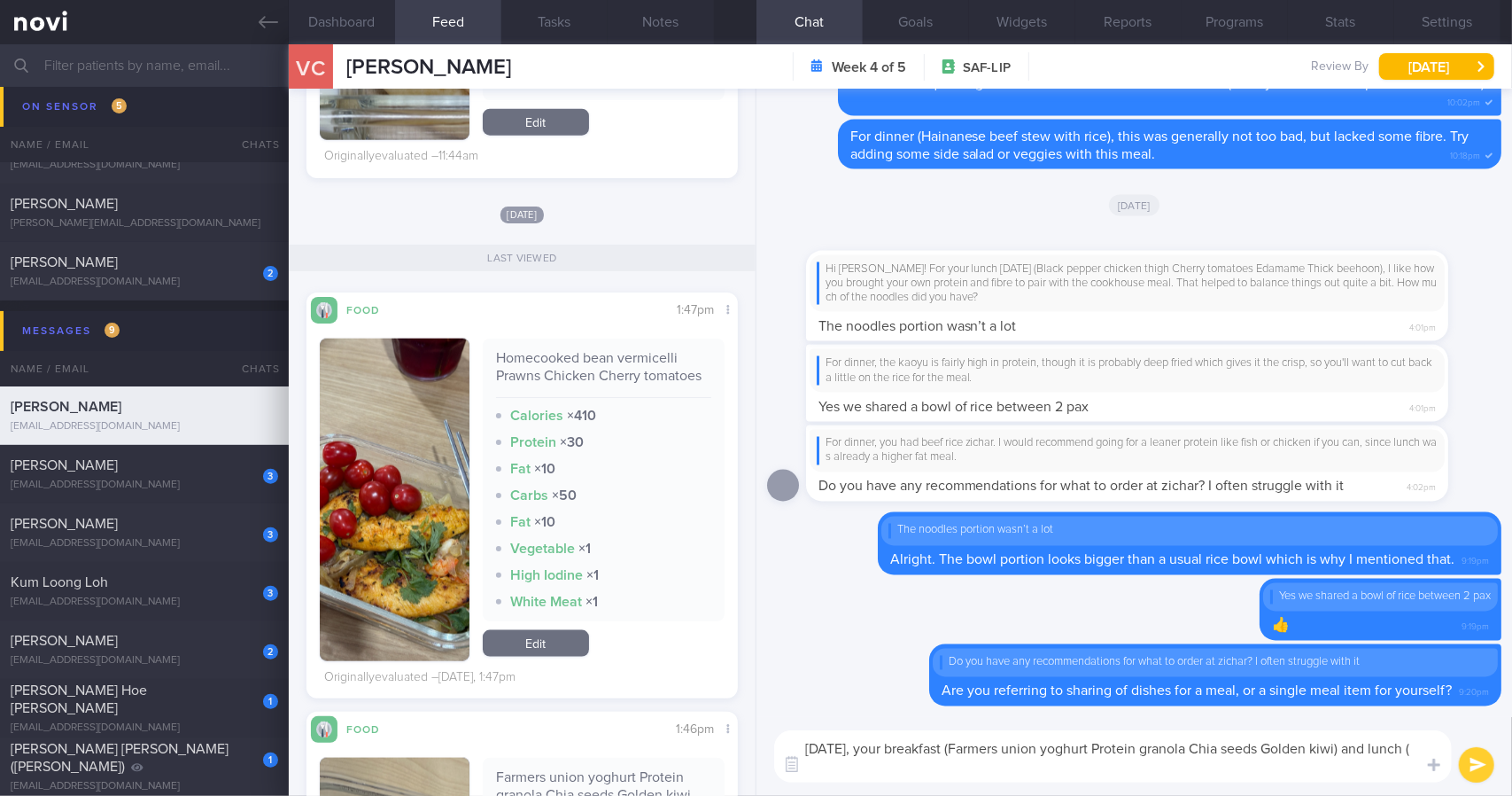
click at [552, 360] on div "Homecooked bean vermicelli Prawns Chicken Cherry tomatoes" at bounding box center [604, 373] width 215 height 49
copy div "Homecooked bean vermicelli Prawns Chicken Cherry tomatoes"
click at [962, 766] on textarea "[DATE], your breakfast (Farmers union yoghurt Protein granola Chia seeds Golden…" at bounding box center [1112, 756] width 677 height 52
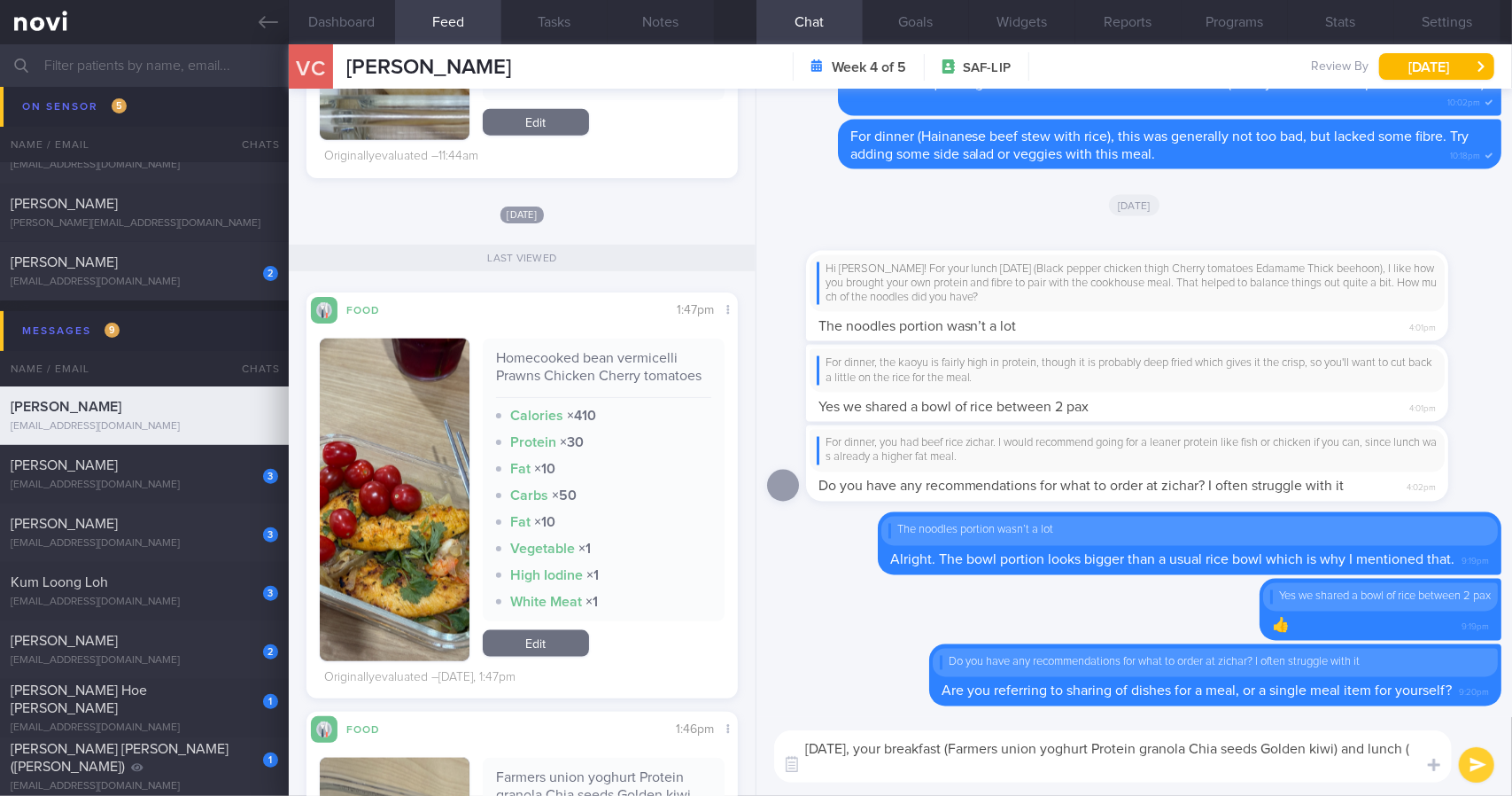
paste textarea "Homecooked bean vermicelli Prawns Chicken Cherry tomatoes"
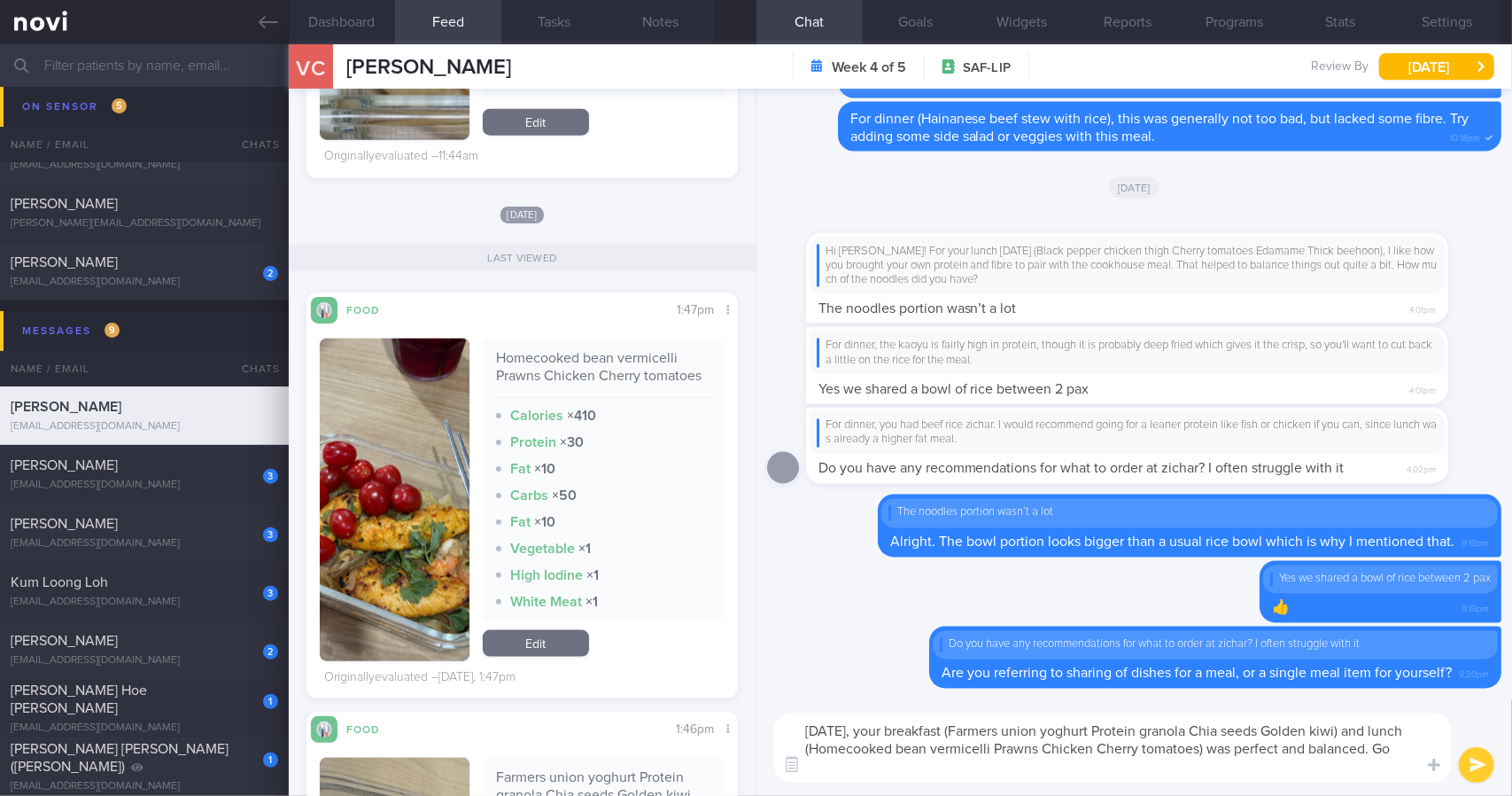
scroll to position [0, 0]
type textarea "[DATE], your breakfast (Farmers union yoghurt Protein granola Chia seeds Golden…"
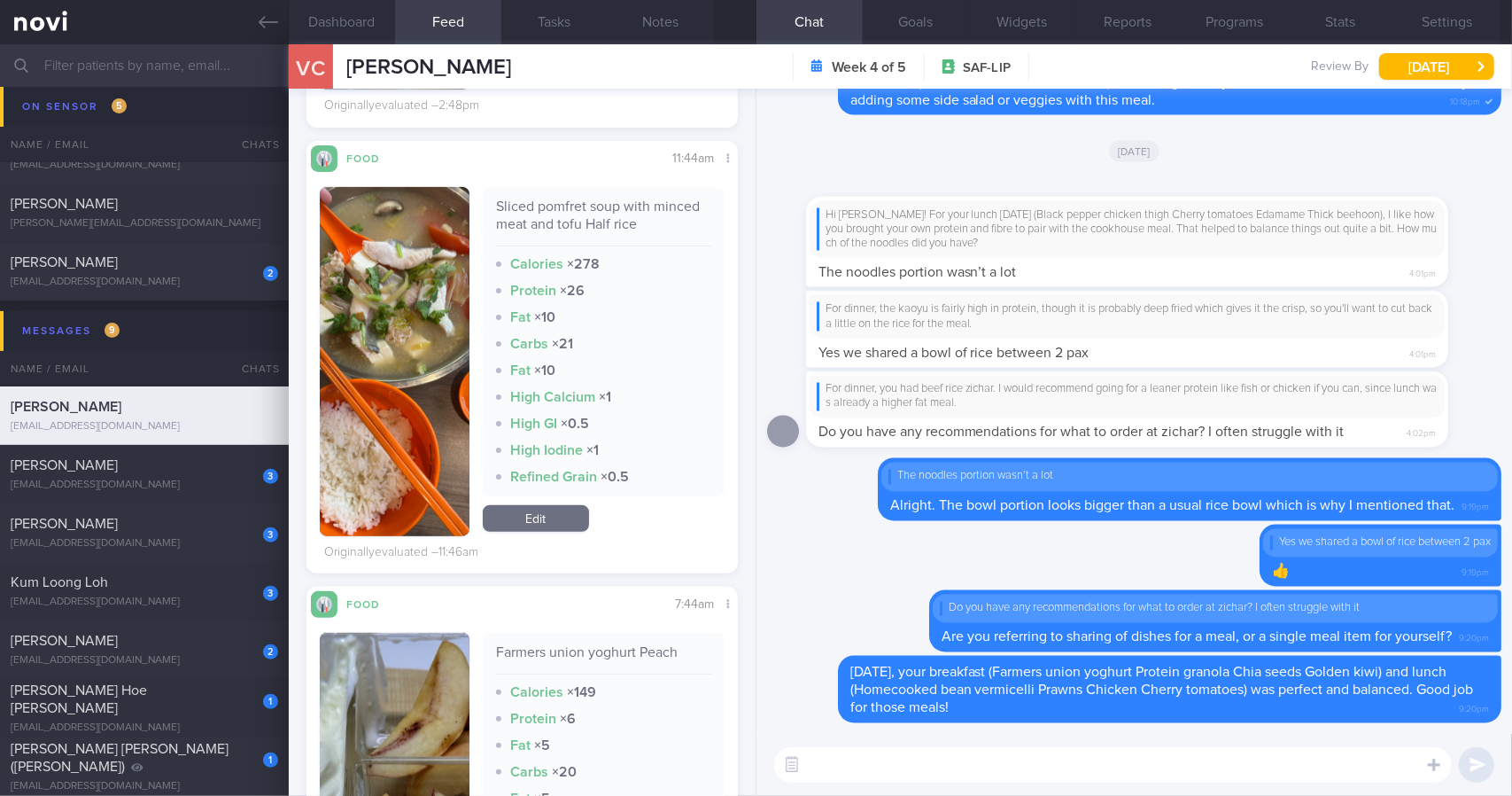
scroll to position [809, 0]
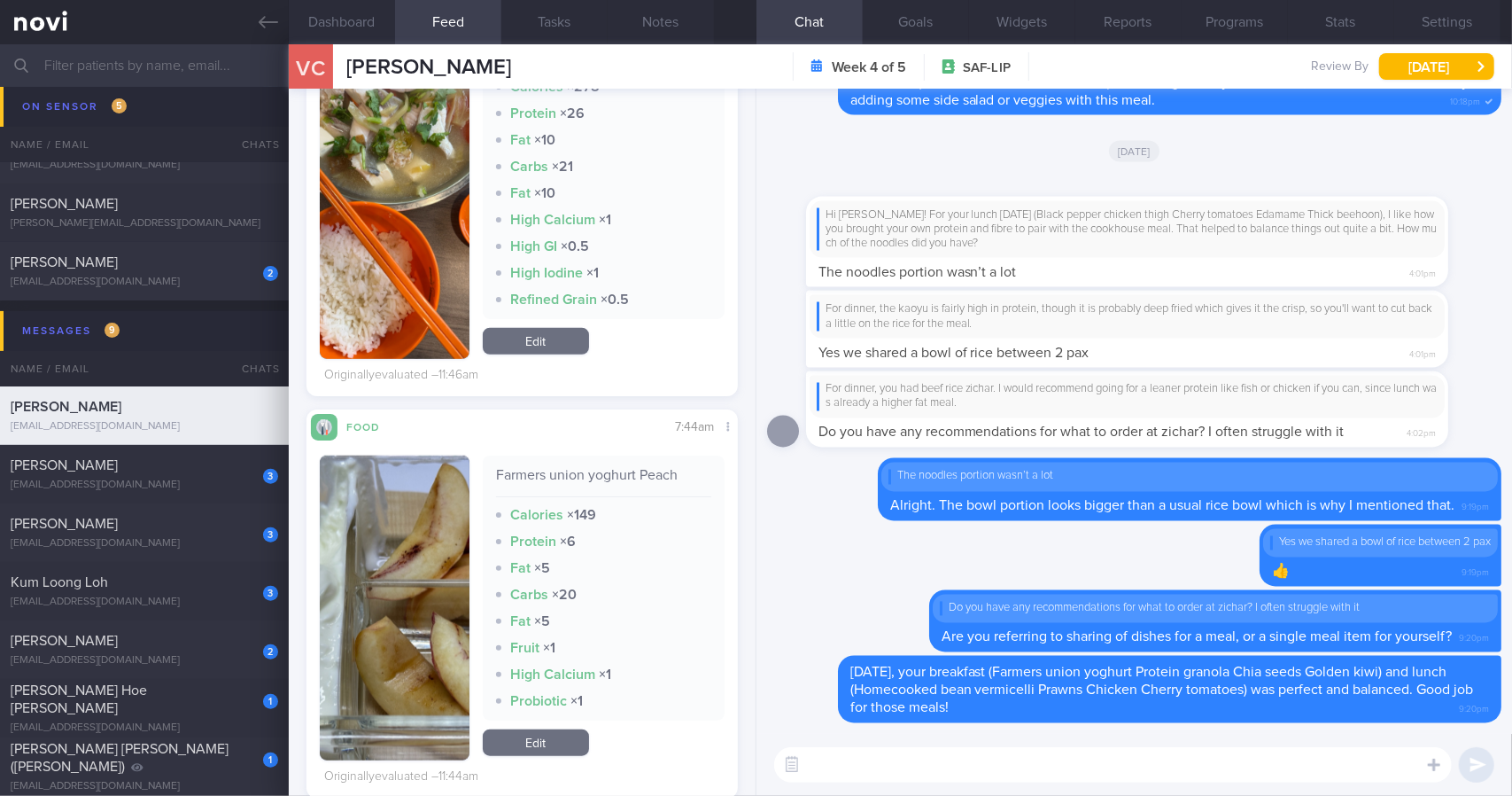
click at [351, 566] on button "button" at bounding box center [394, 608] width 150 height 305
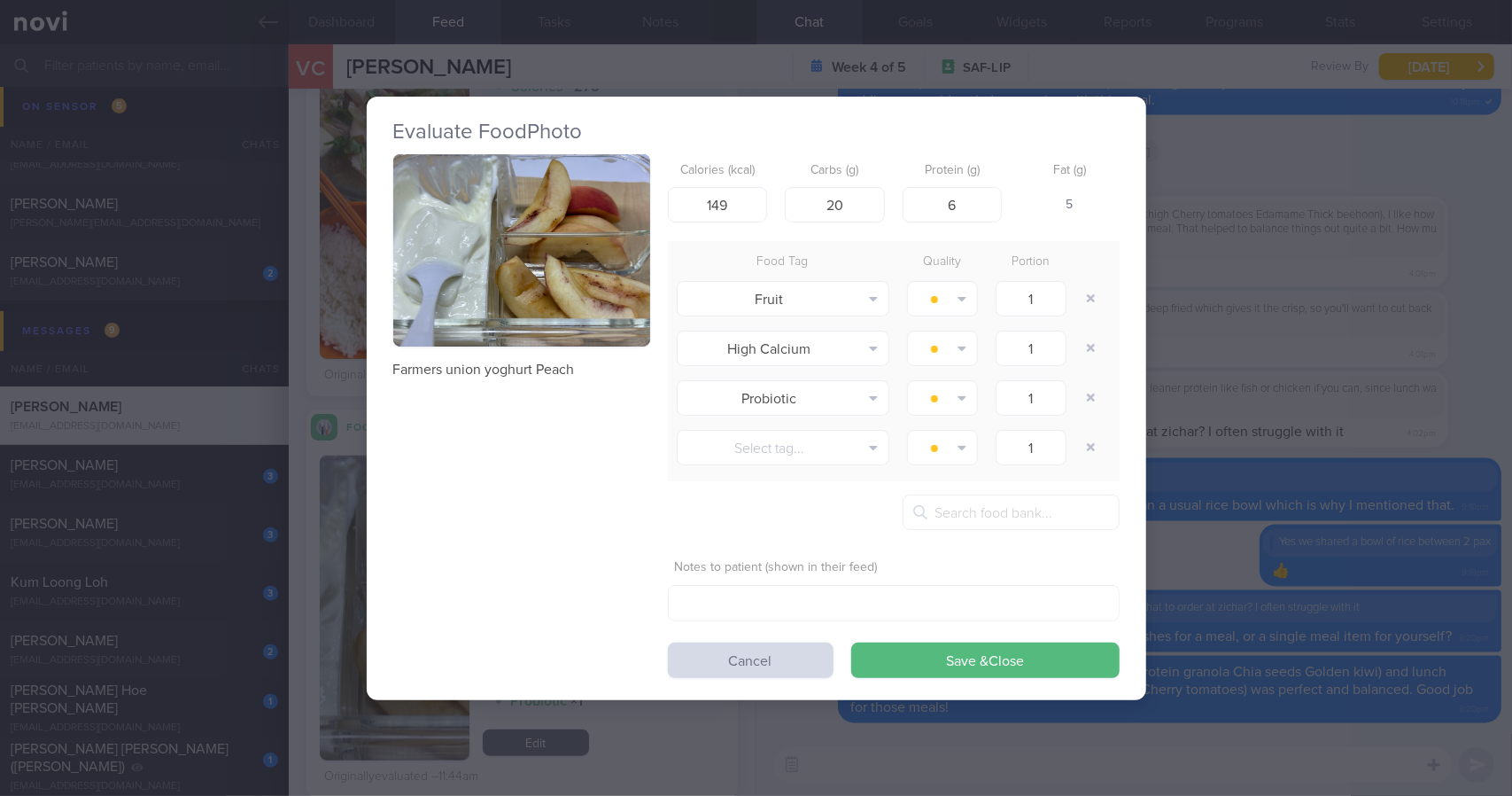
click at [511, 325] on button "button" at bounding box center [521, 251] width 257 height 193
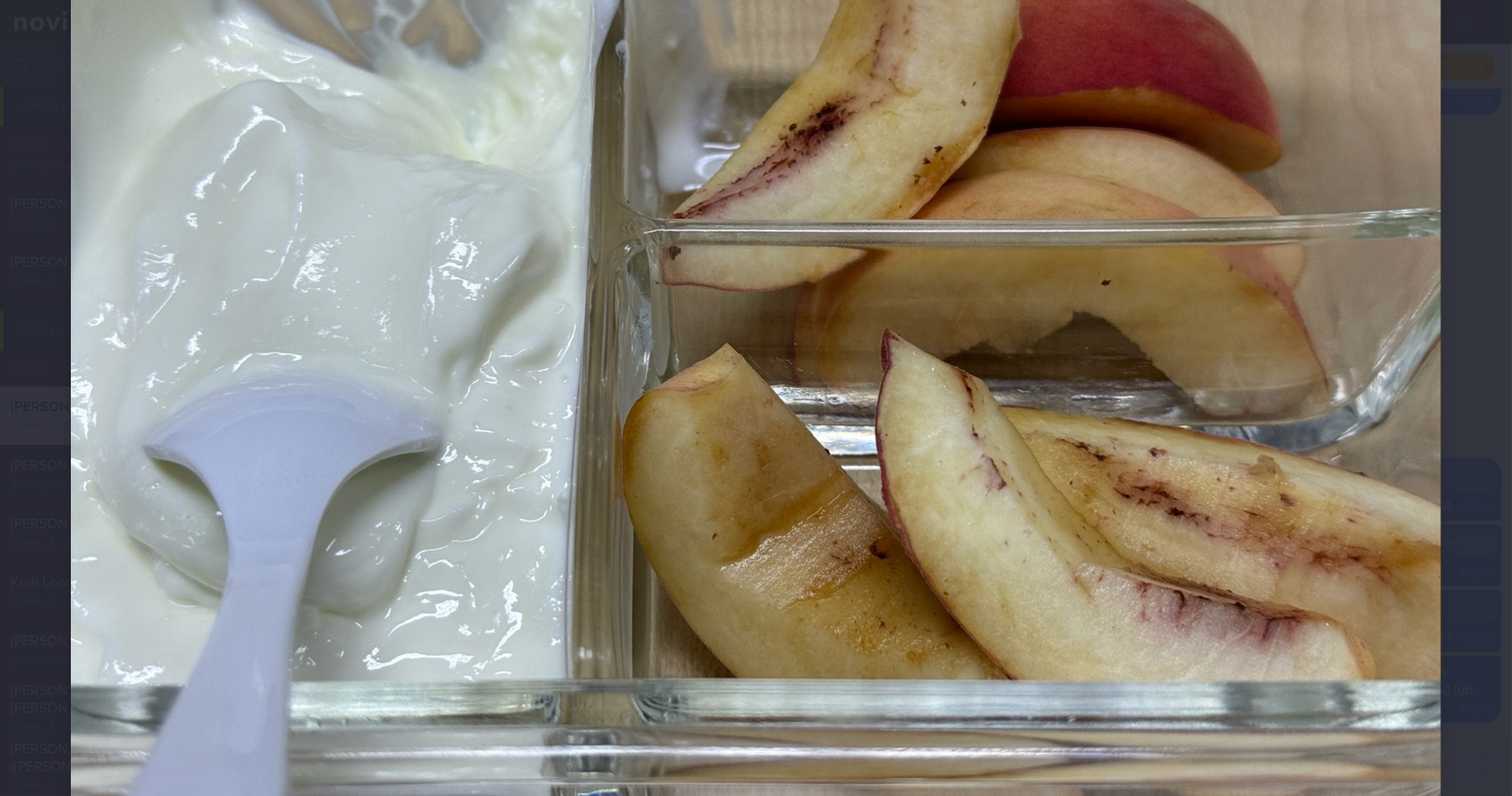
scroll to position [364, 0]
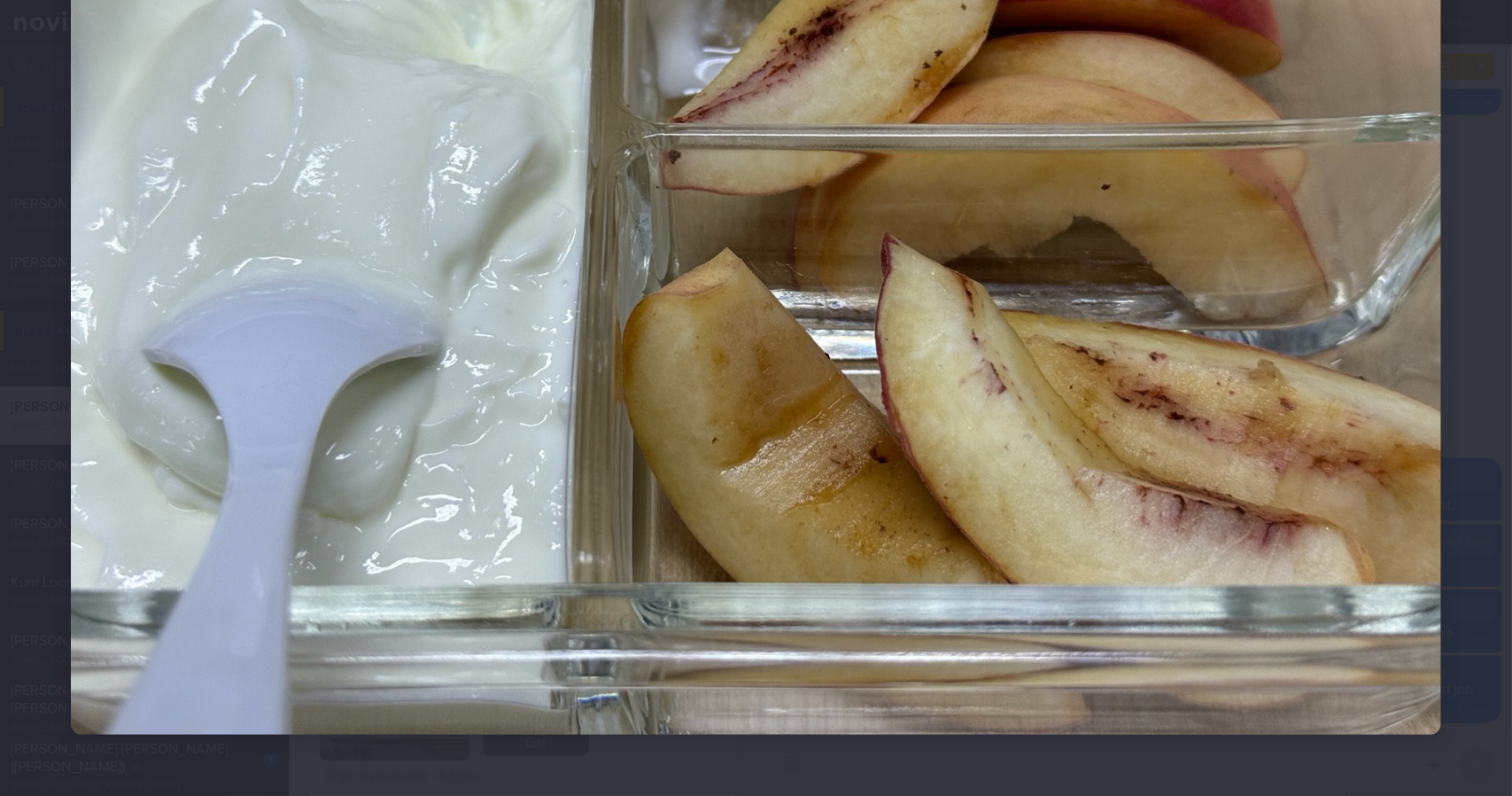
click at [1451, 365] on div at bounding box center [756, 220] width 1512 height 1170
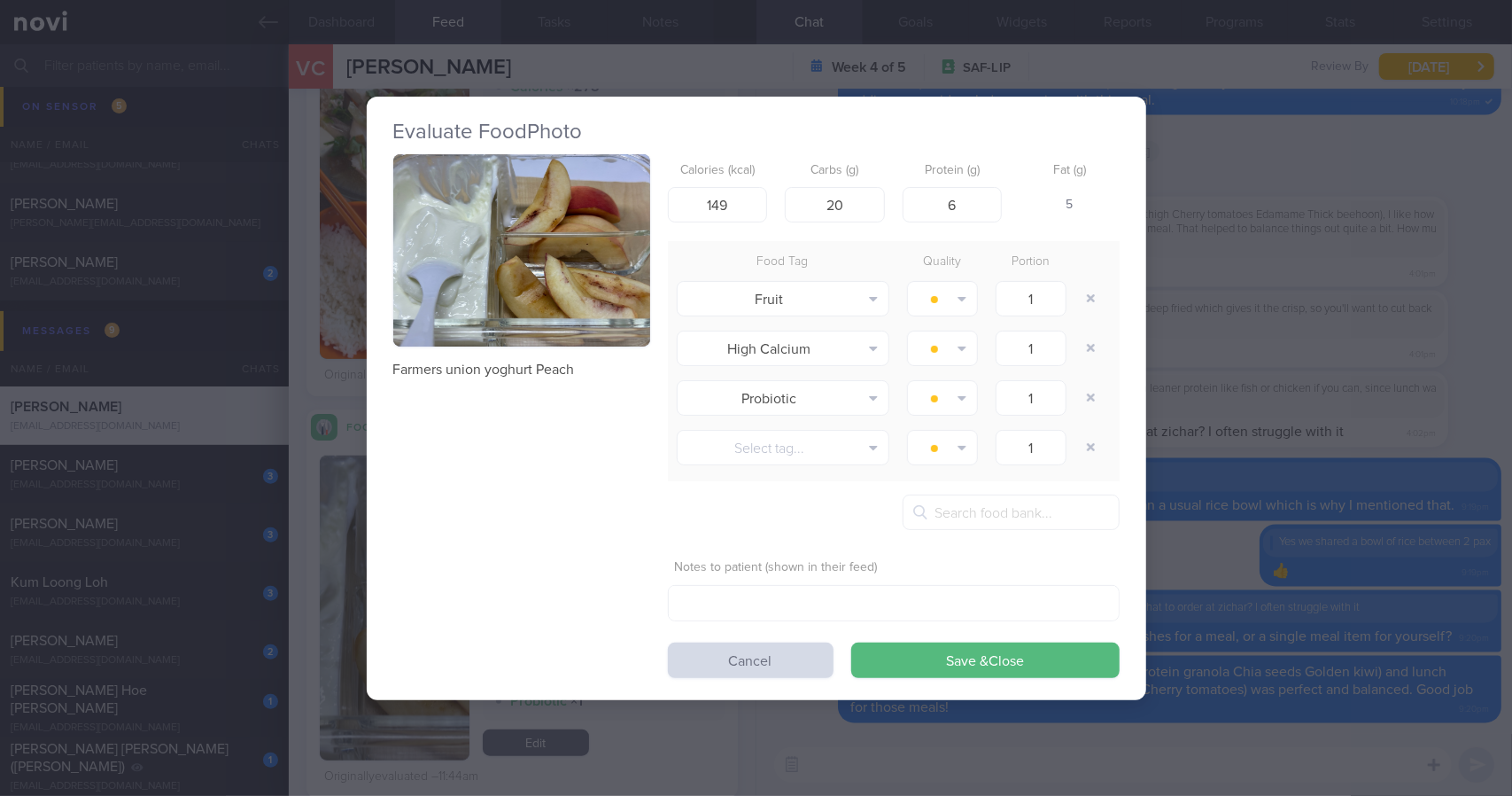
click at [1408, 364] on div "Evaluate Food Photo Farmers union yoghurt Peach Calories (kcal) 149 Carbs (g) 2…" at bounding box center [756, 398] width 1512 height 796
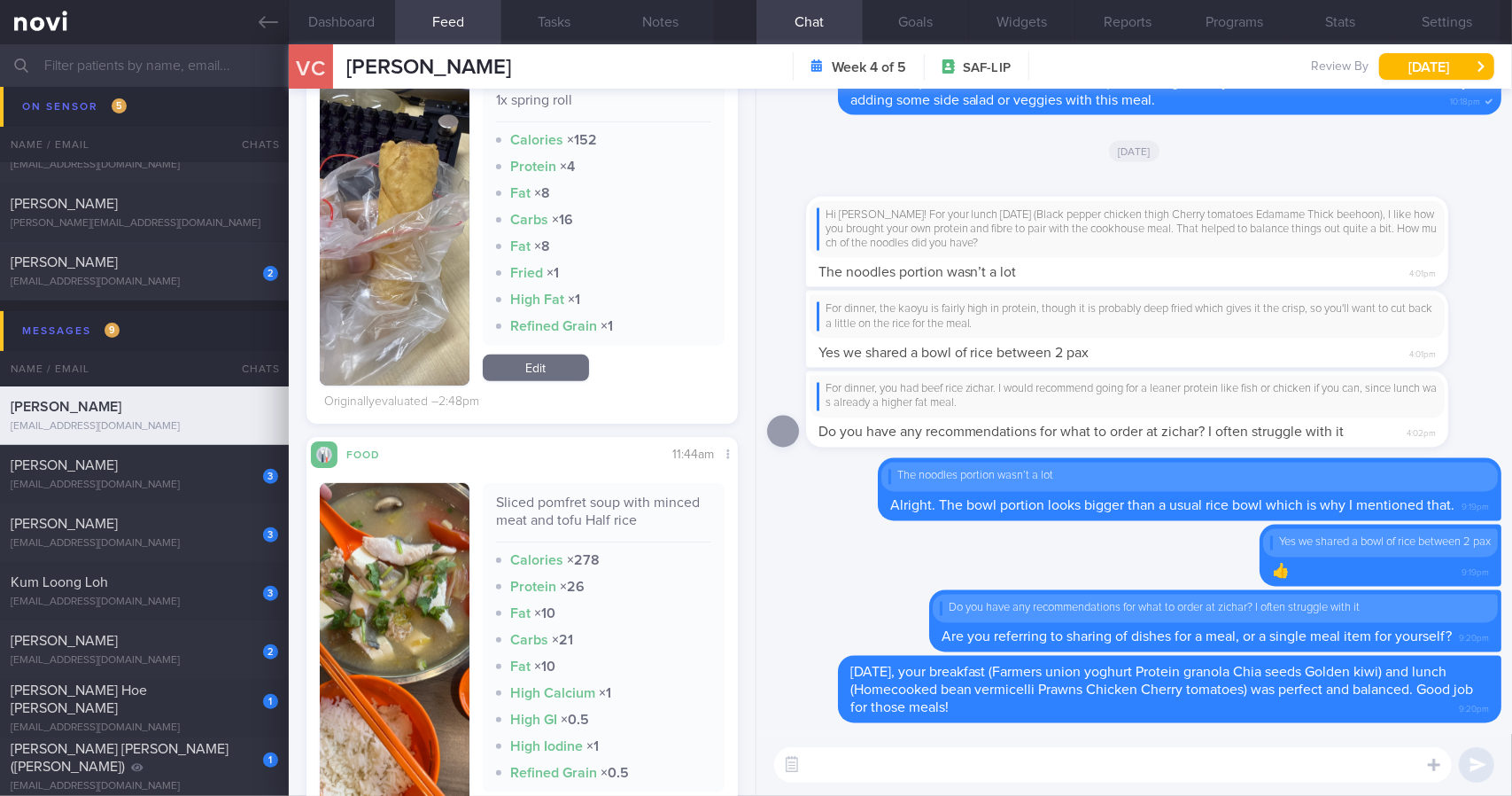
scroll to position [455, 0]
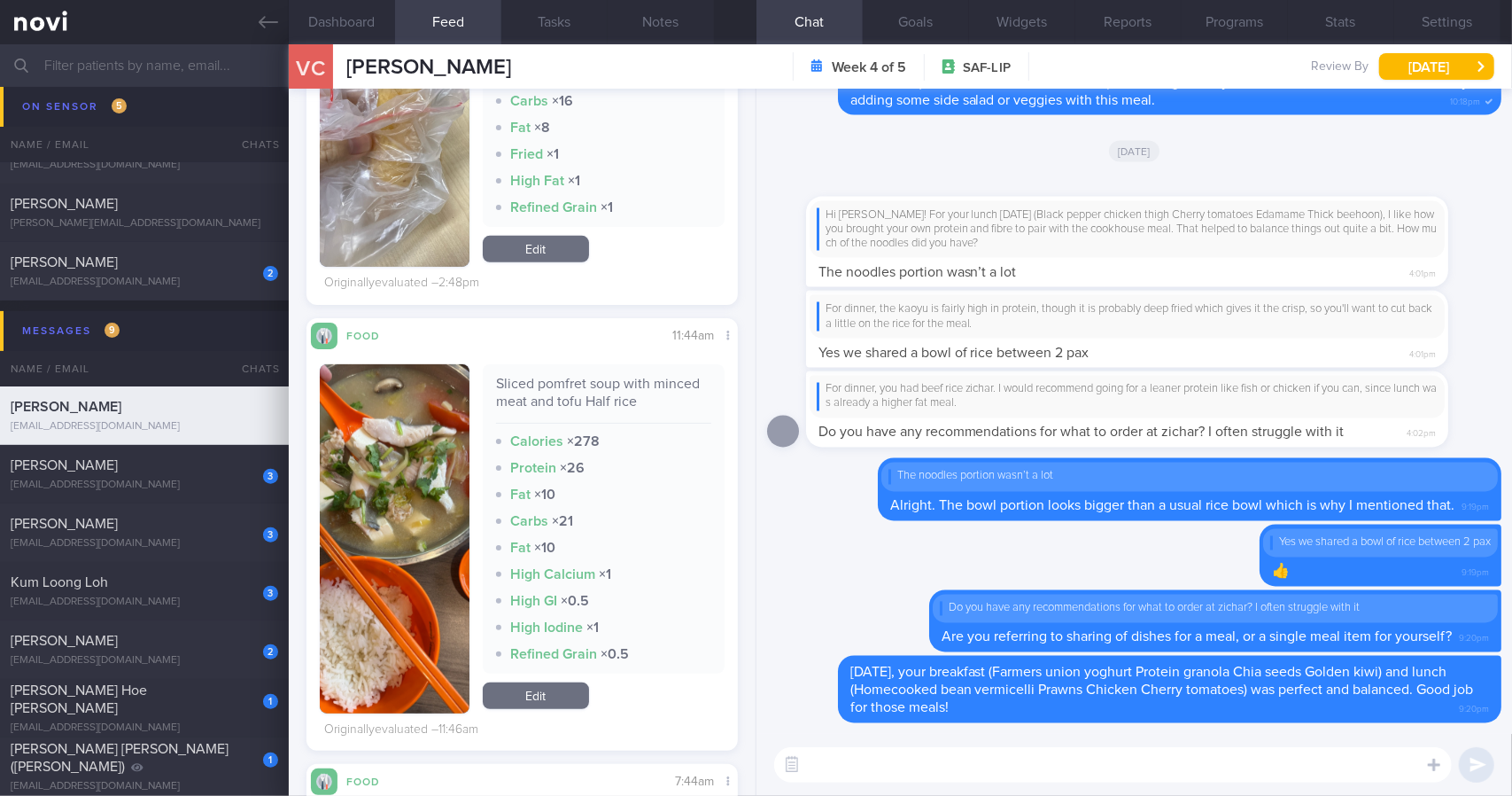
click at [965, 776] on textarea at bounding box center [1112, 765] width 677 height 36
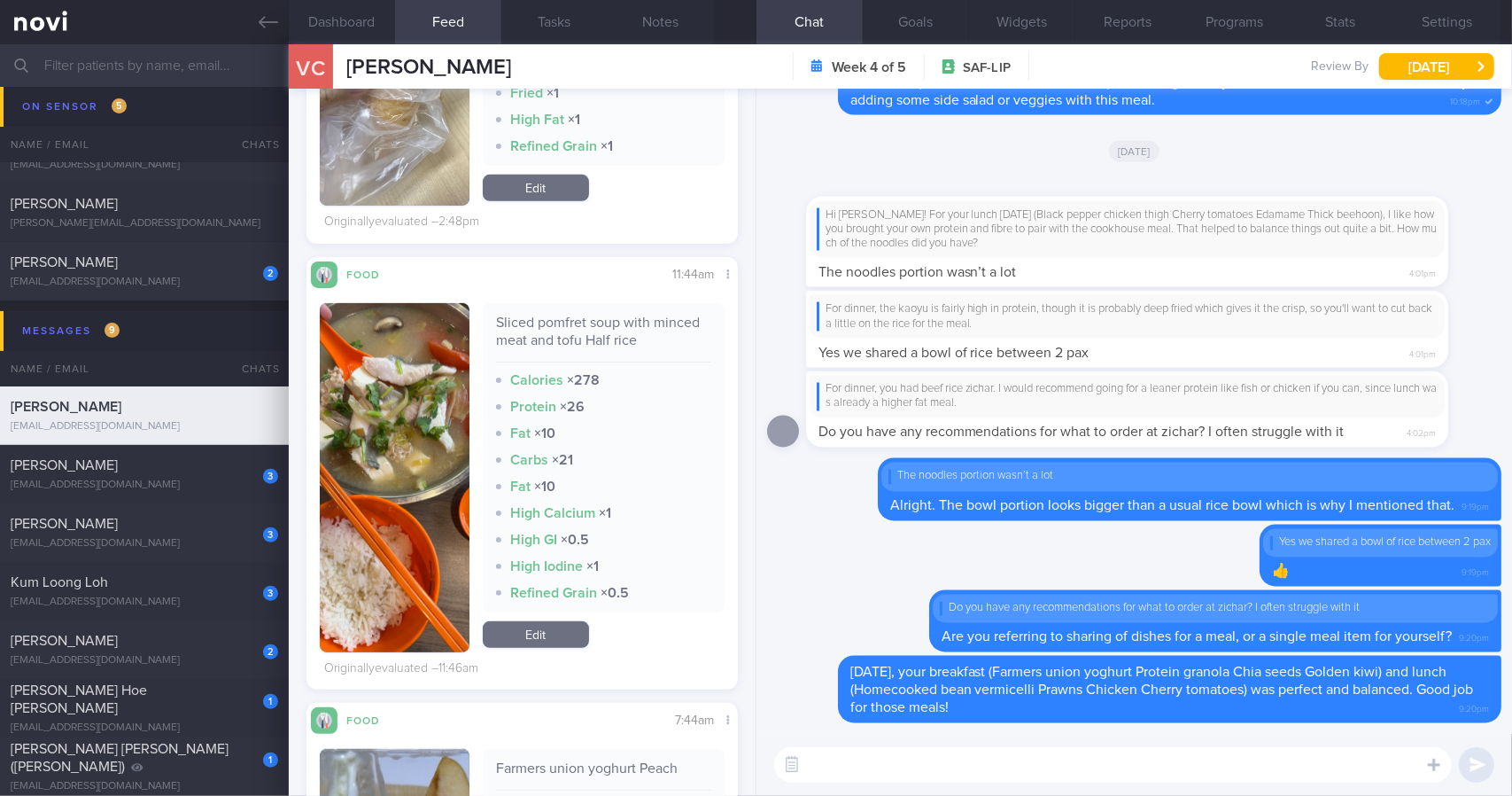
scroll to position [544, 0]
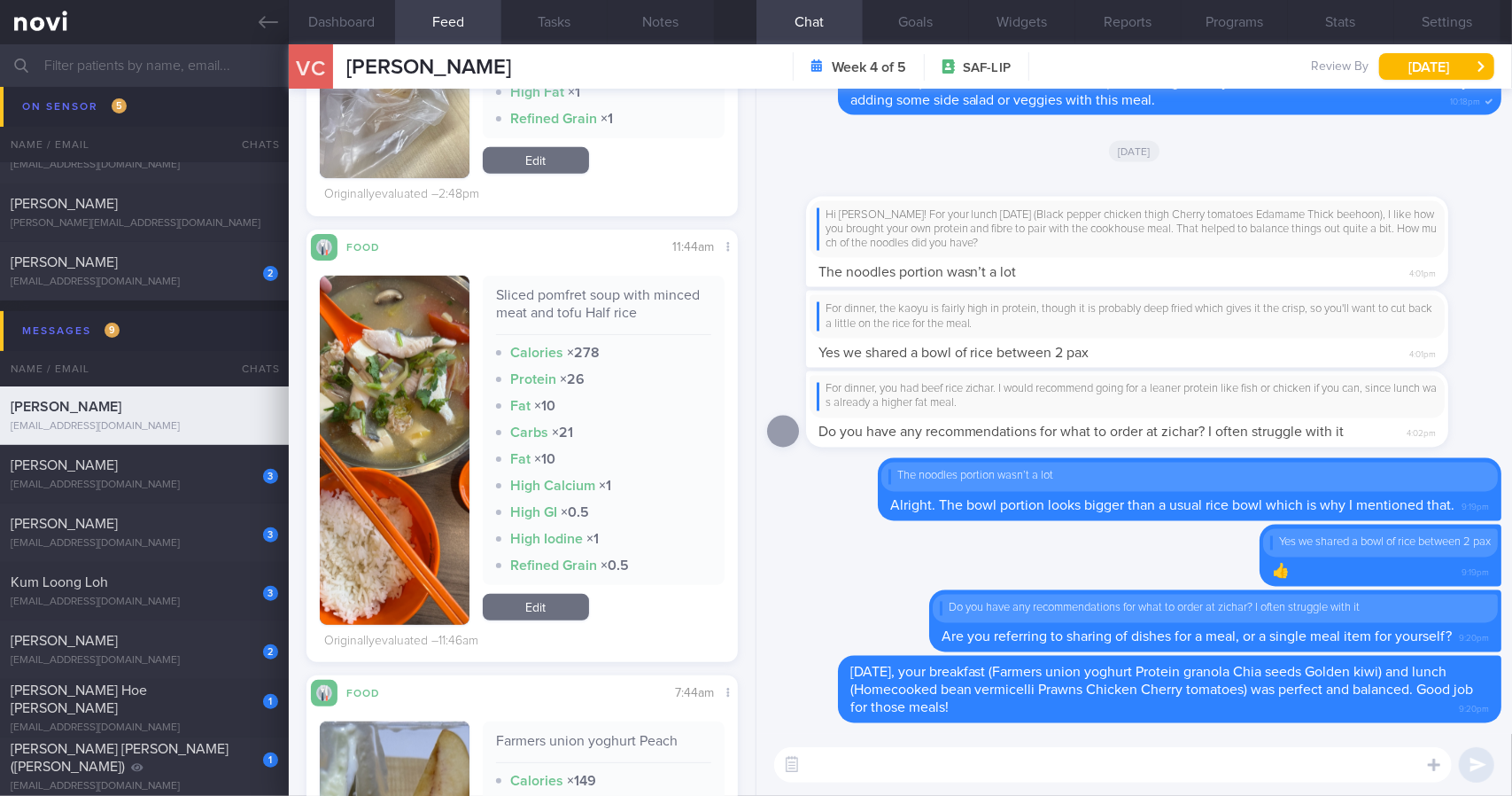
click at [912, 759] on textarea at bounding box center [1112, 765] width 677 height 36
click at [611, 742] on div "Farmers union yoghurt Peach" at bounding box center [604, 747] width 215 height 31
copy div "yoghurt"
click at [647, 754] on div "Farmers union yoghurt Peach" at bounding box center [604, 747] width 215 height 31
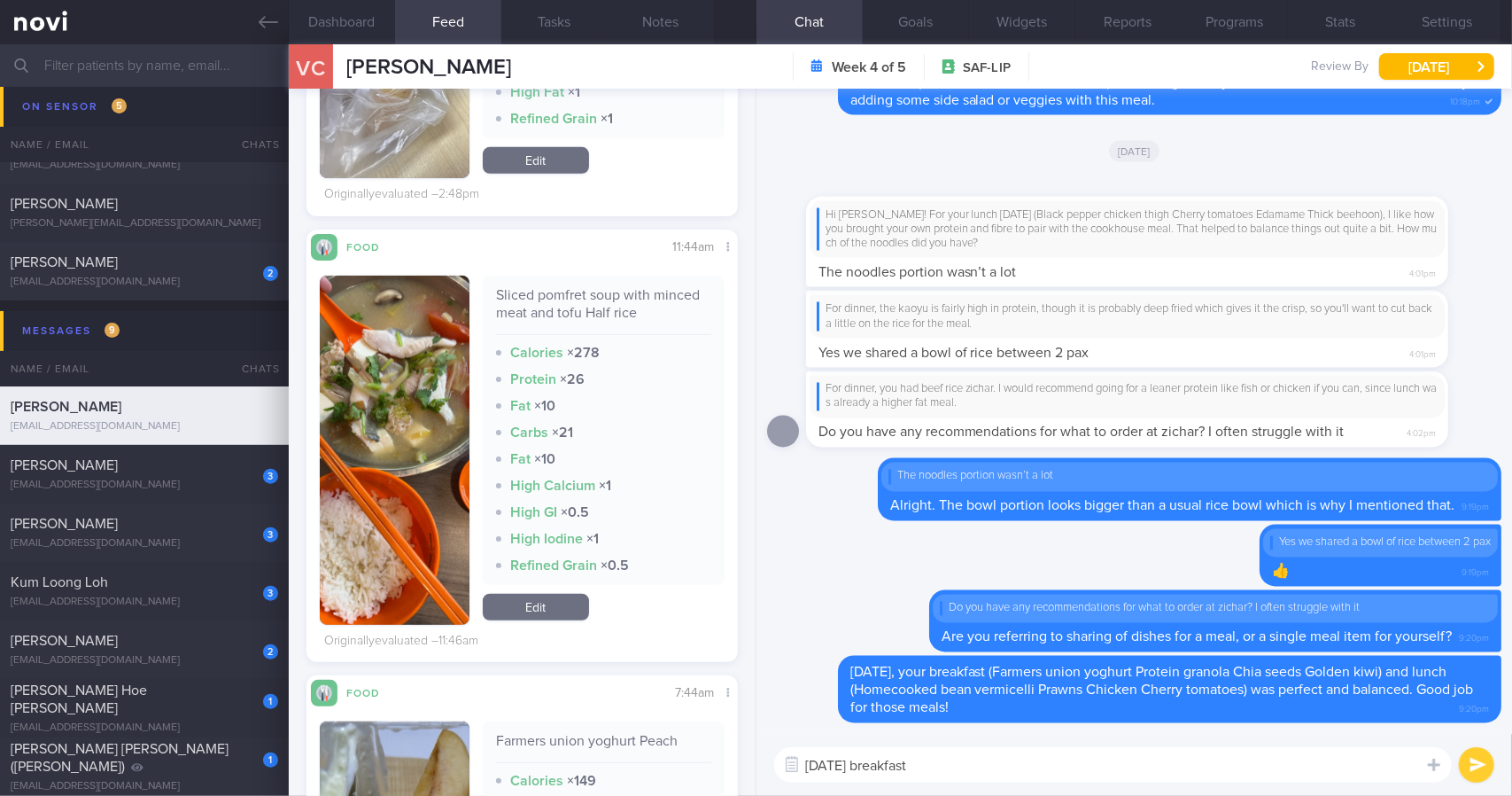
click at [653, 733] on div "Farmers union yoghurt Peach" at bounding box center [604, 747] width 215 height 31
copy div "Farmers union yoghurt Peach"
click at [965, 768] on textarea "[DATE] breakfast" at bounding box center [1112, 765] width 677 height 36
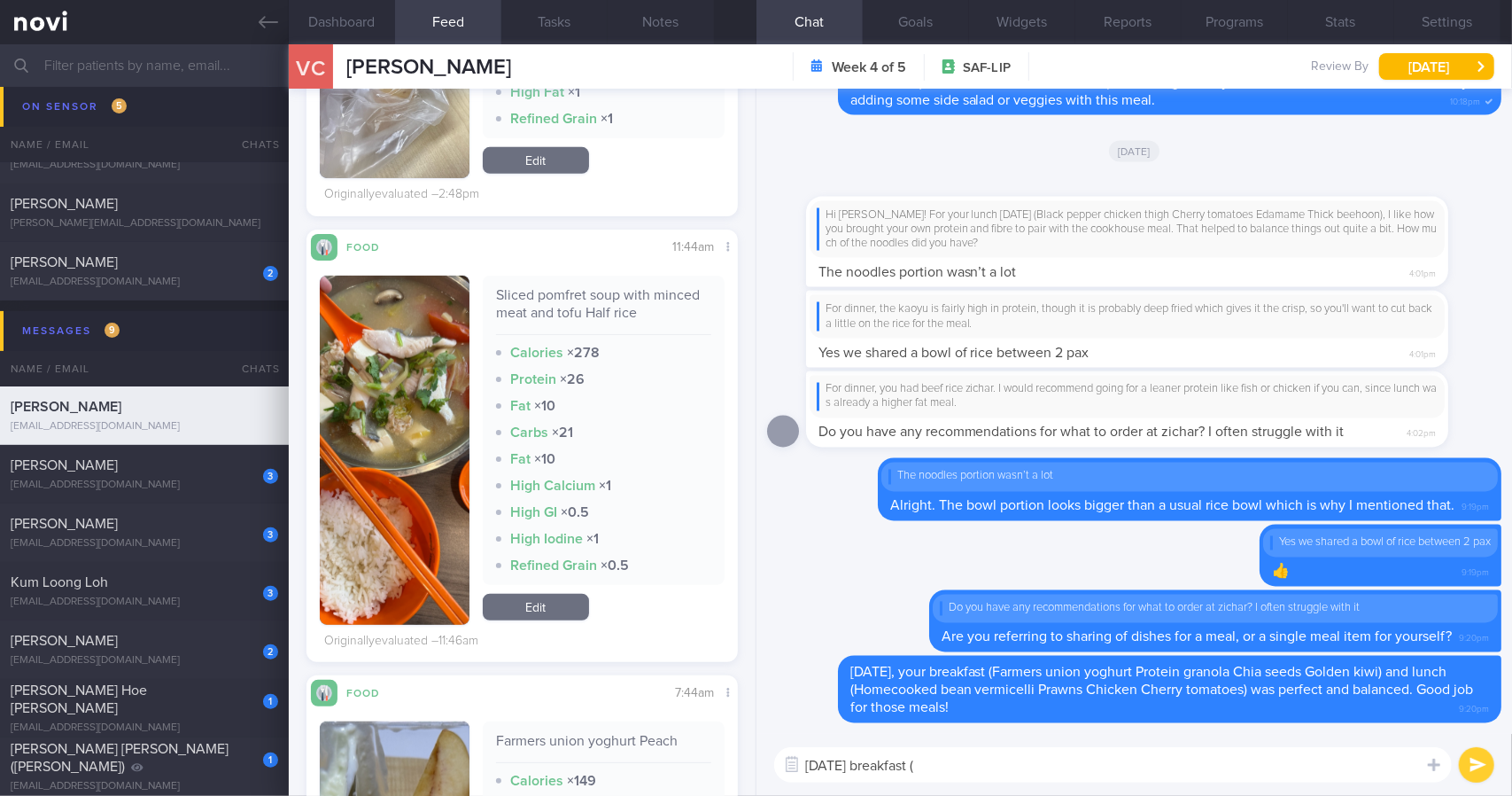
paste textarea "Farmers union yoghurt Peach"
click at [609, 297] on div "Sliced pomfret soup with minced meat and tofu Half rice" at bounding box center [604, 310] width 215 height 49
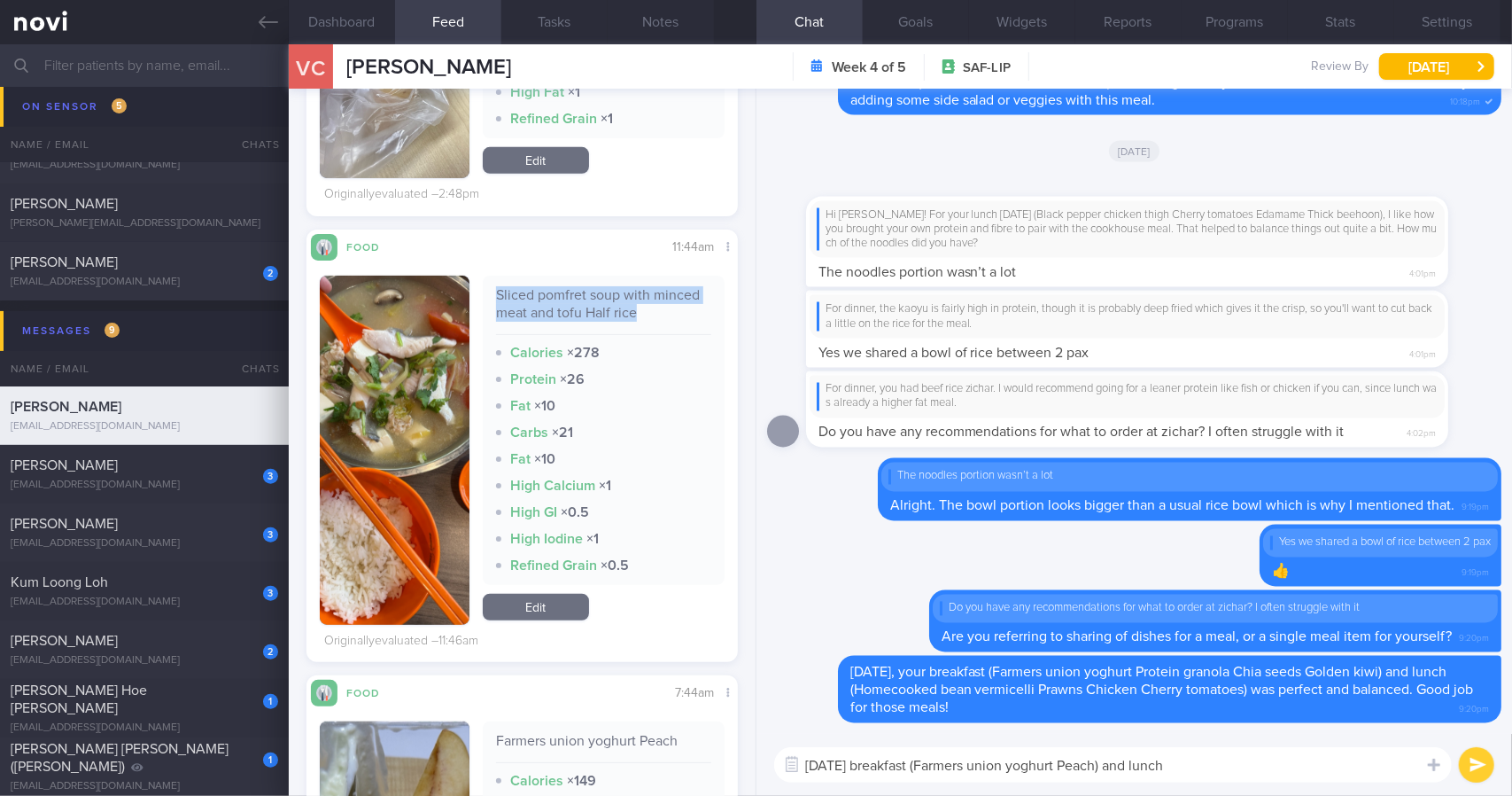
copy div "Sliced pomfret soup with minced meat and tofu Half rice"
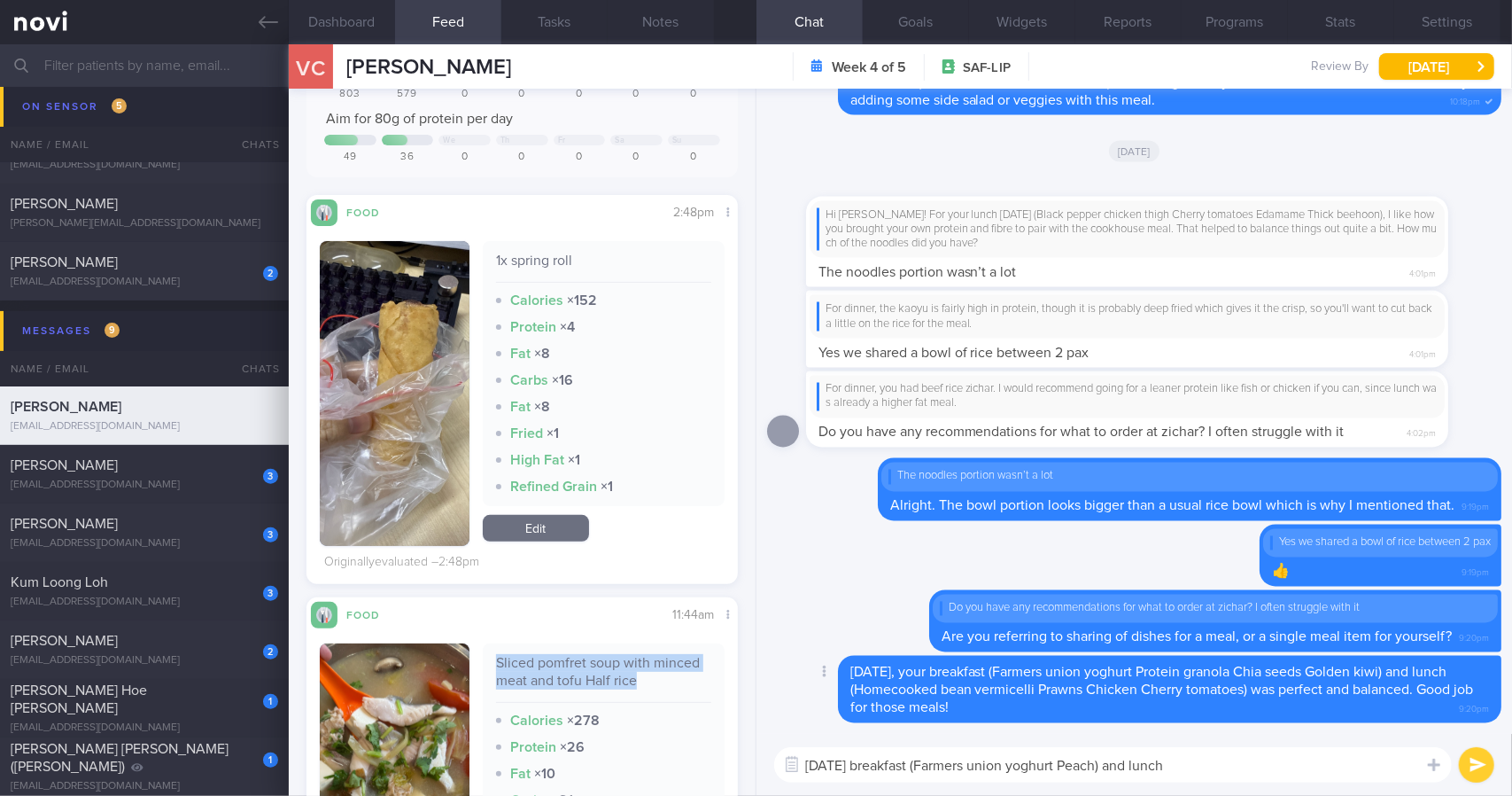
scroll to position [544, 0]
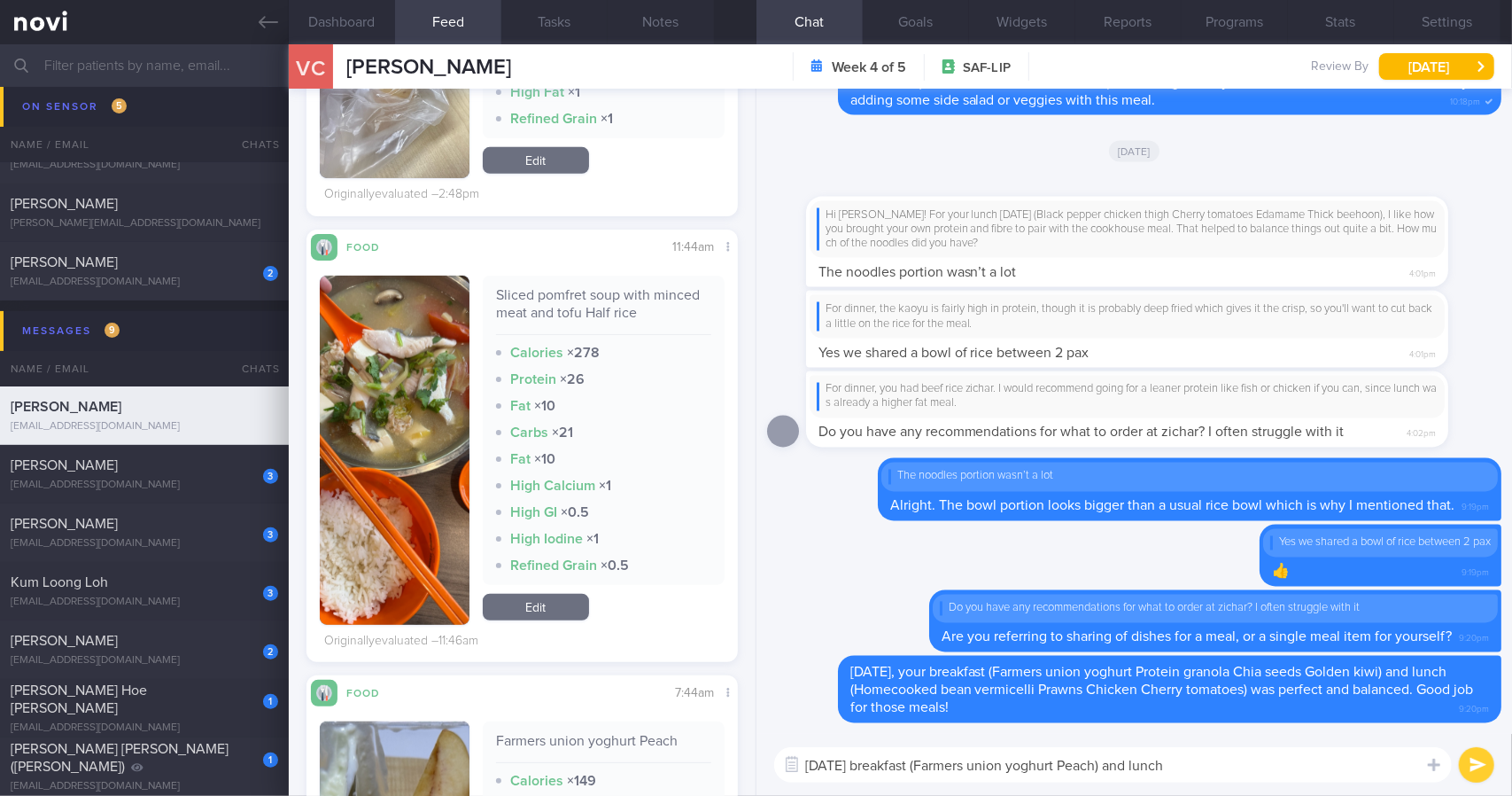
click at [1234, 772] on textarea "[DATE] breakfast (Farmers union yoghurt Peach) and lunch" at bounding box center [1112, 765] width 677 height 36
paste textarea "Sliced pomfret soup with minced meat and tofu Half rice"
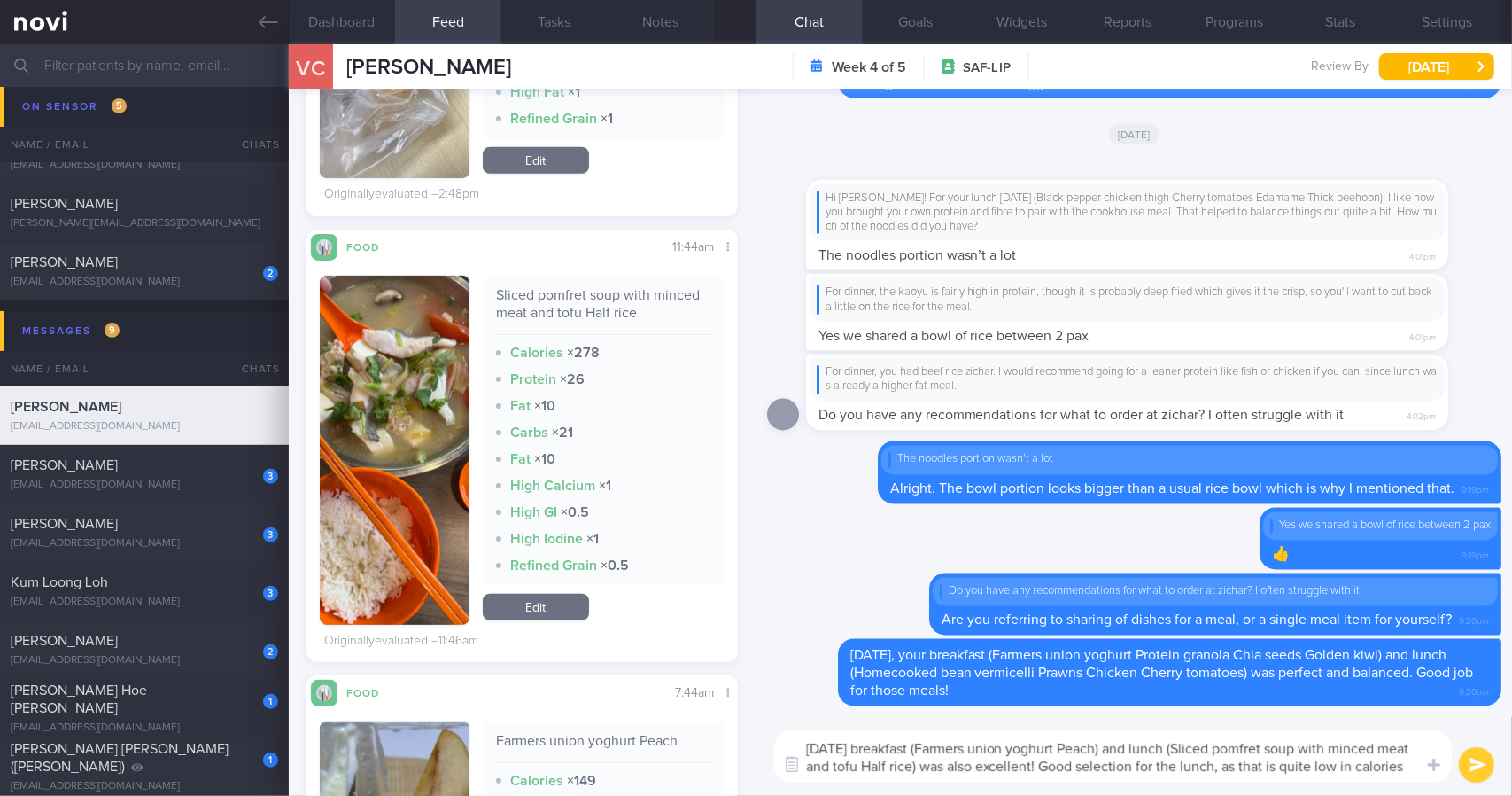
scroll to position [0, 0]
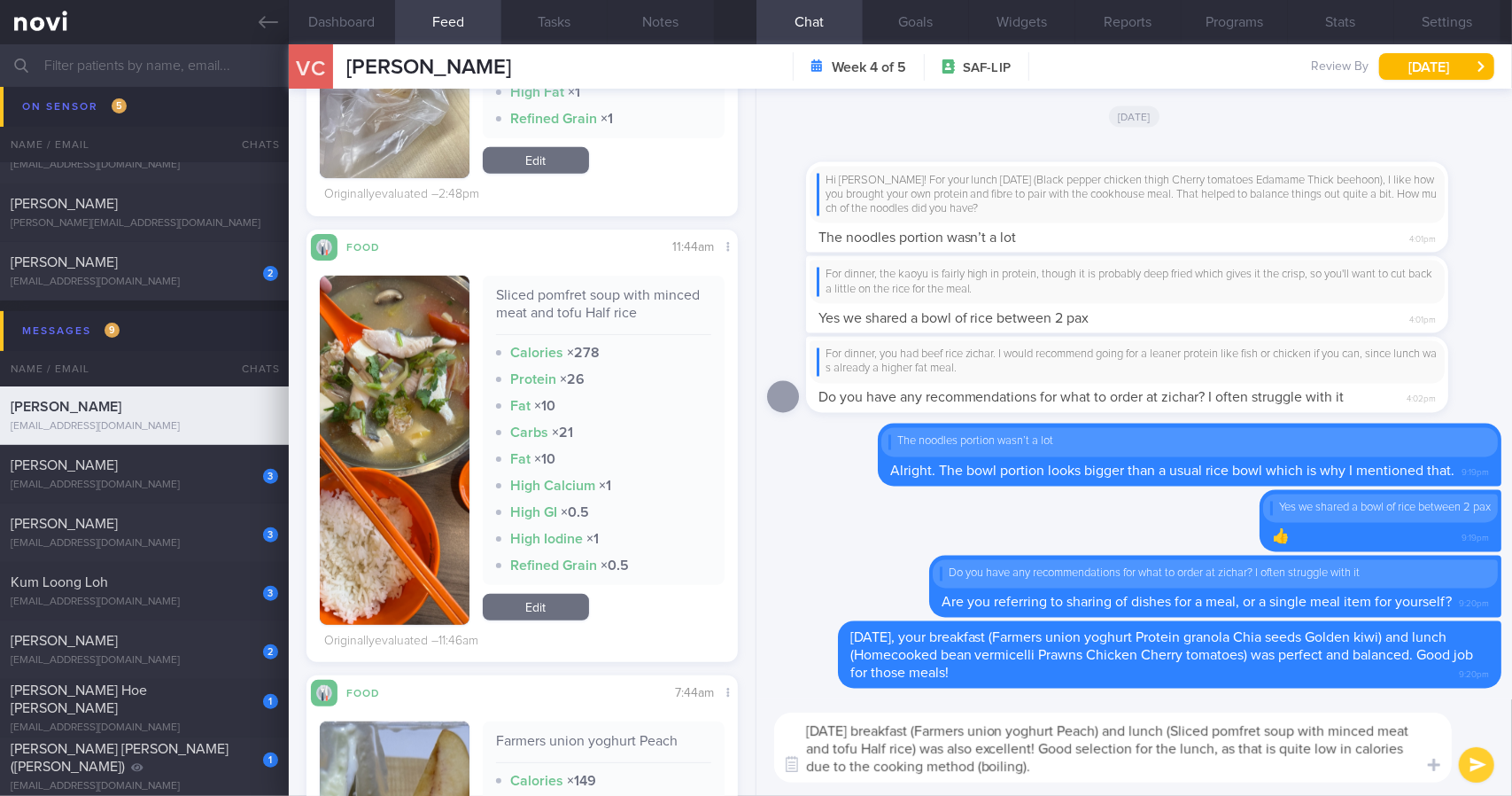
type textarea "[DATE] breakfast (Farmers union yoghurt Peach) and lunch (Sliced pomfret soup w…"
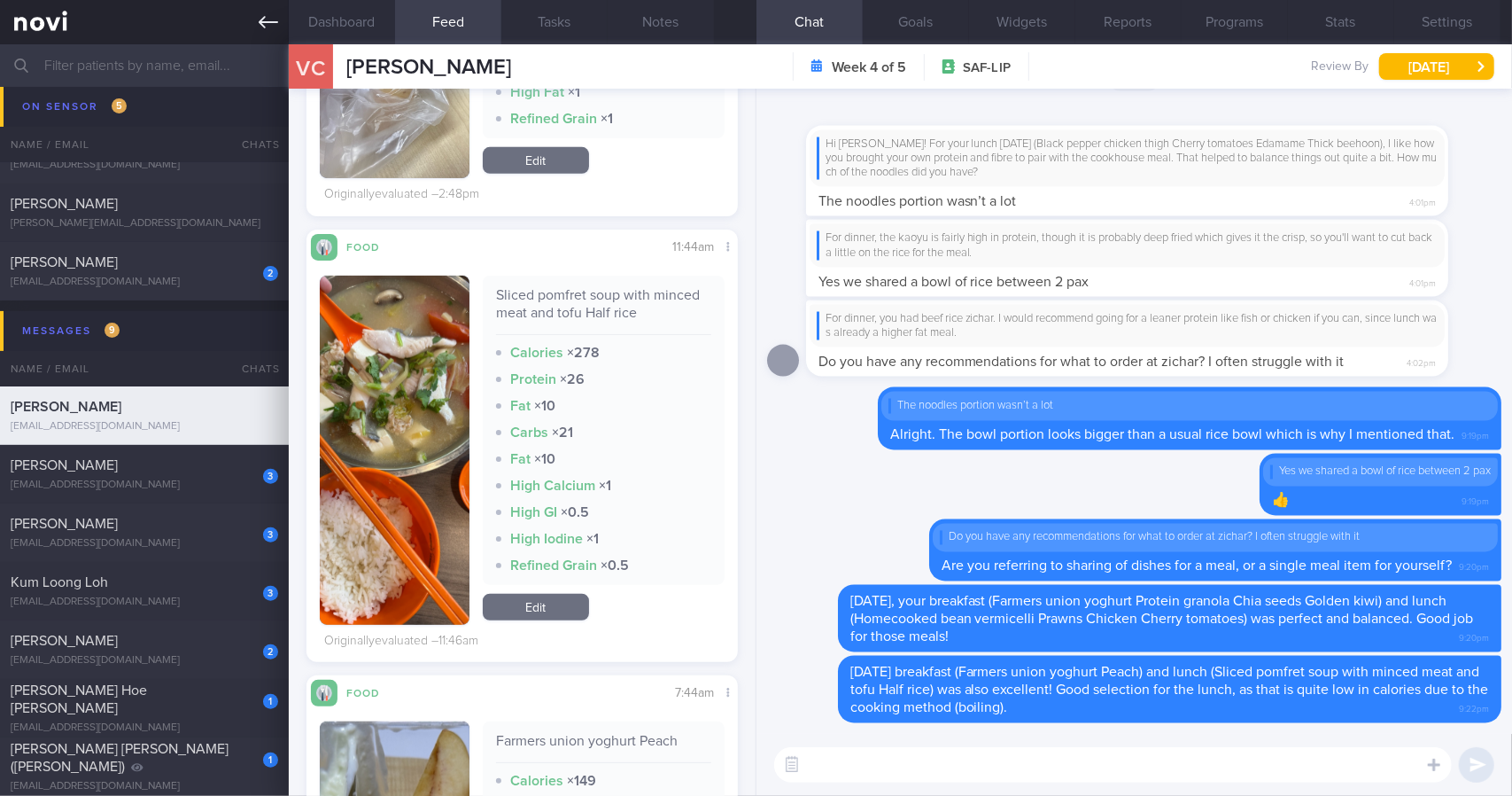
click at [278, 13] on icon at bounding box center [268, 22] width 20 height 20
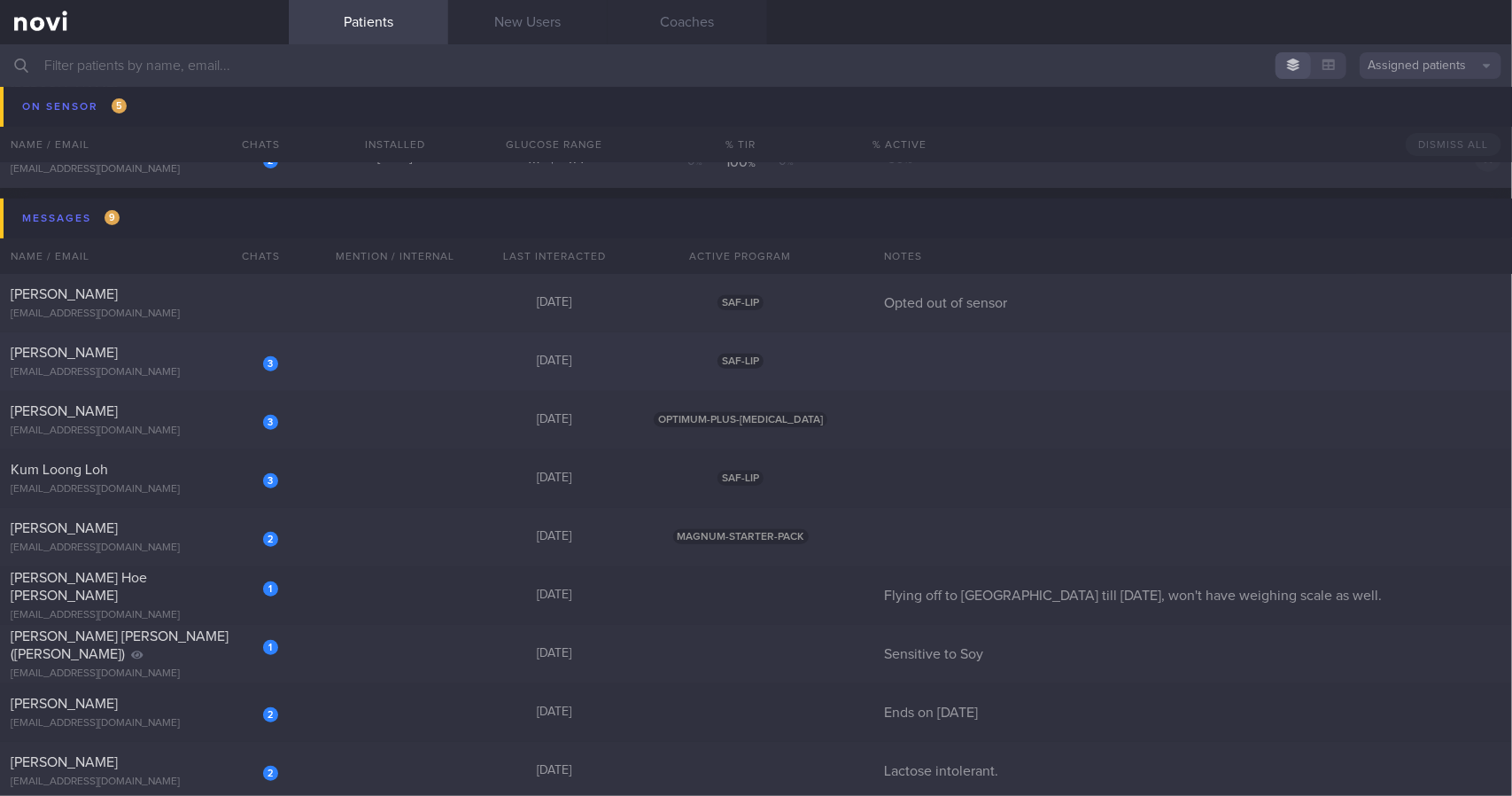
scroll to position [443, 0]
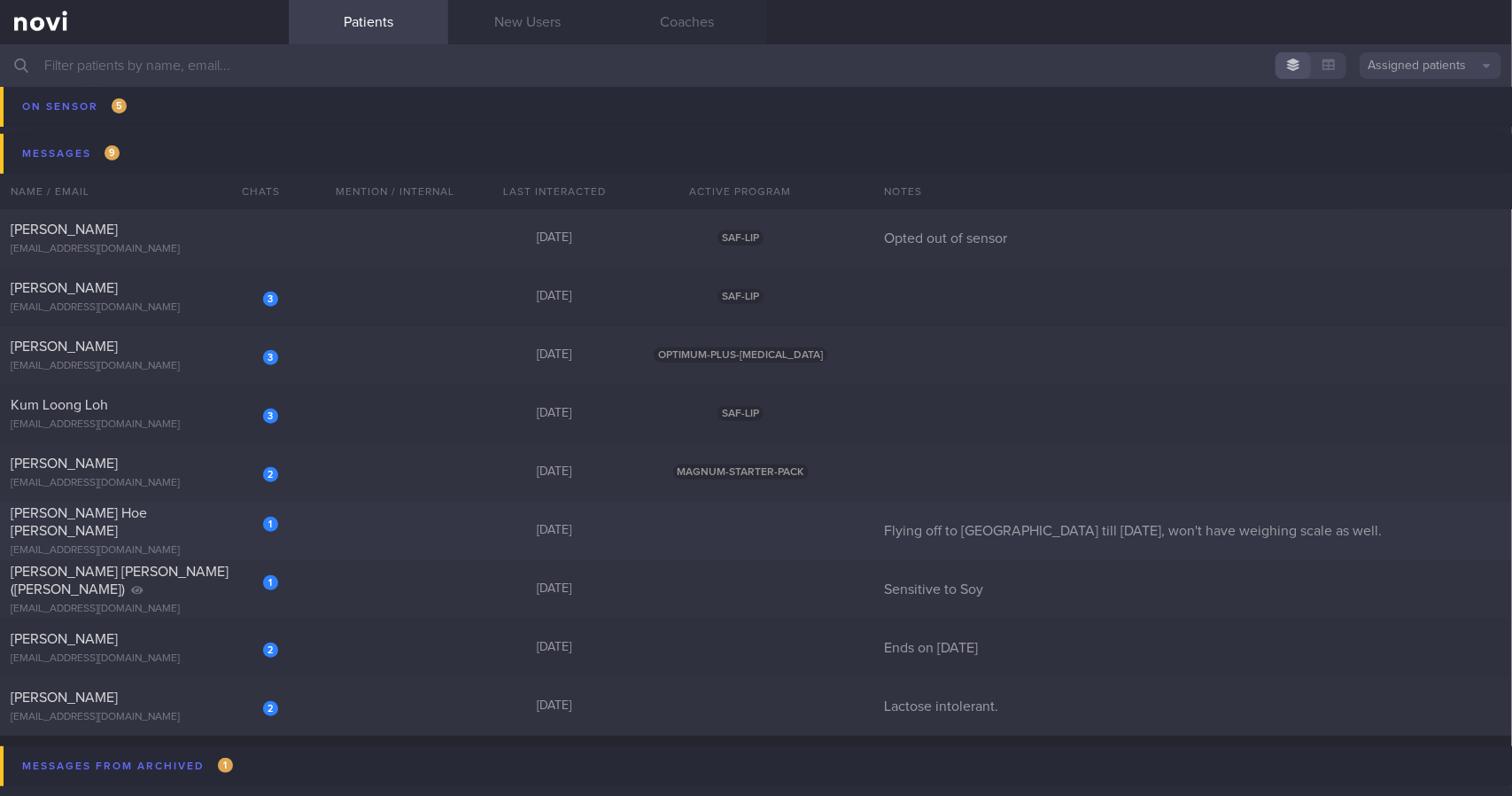
click at [219, 530] on div "[PERSON_NAME] Hoe [PERSON_NAME]" at bounding box center [142, 522] width 263 height 36
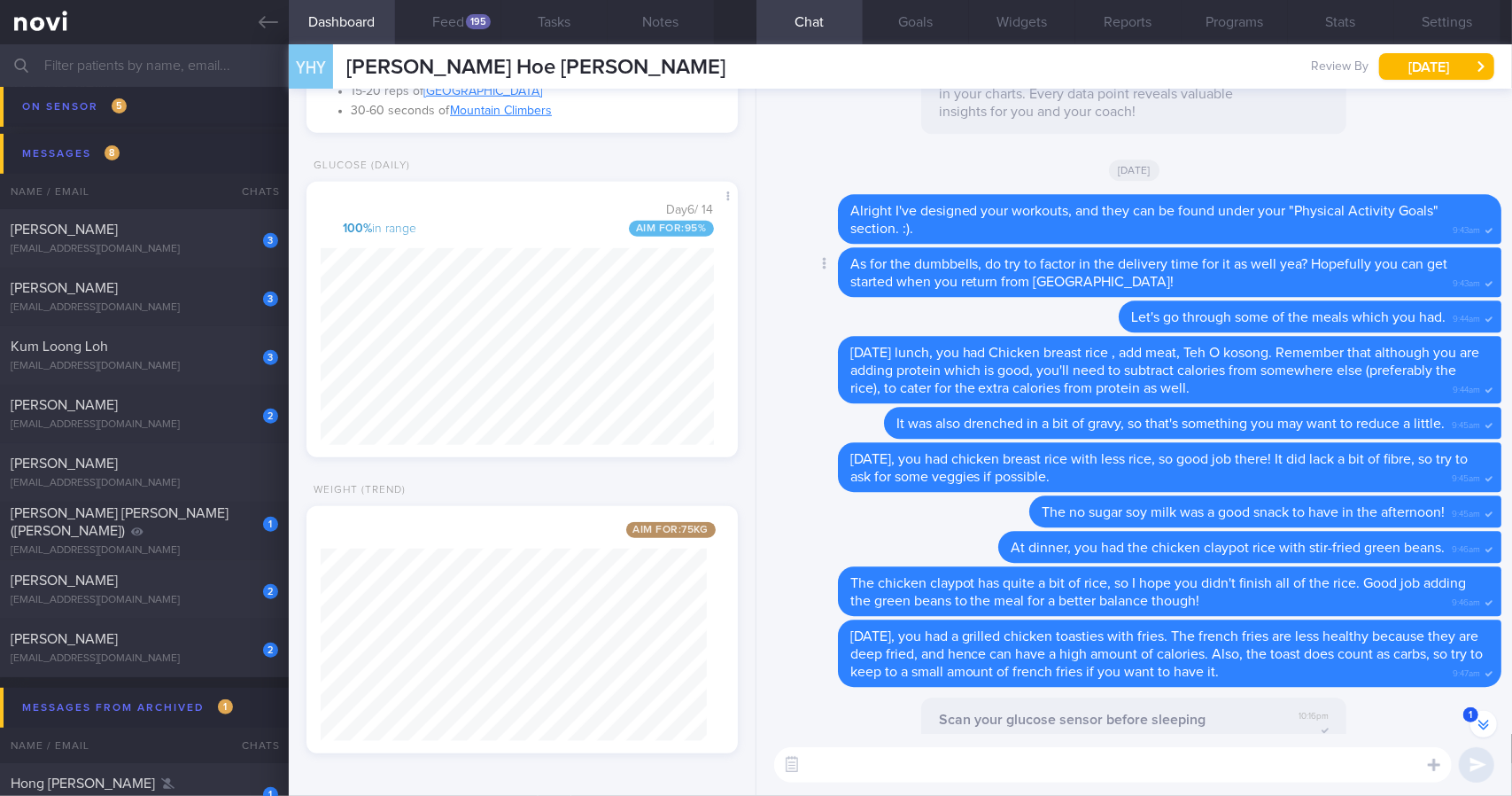
scroll to position [-265, 0]
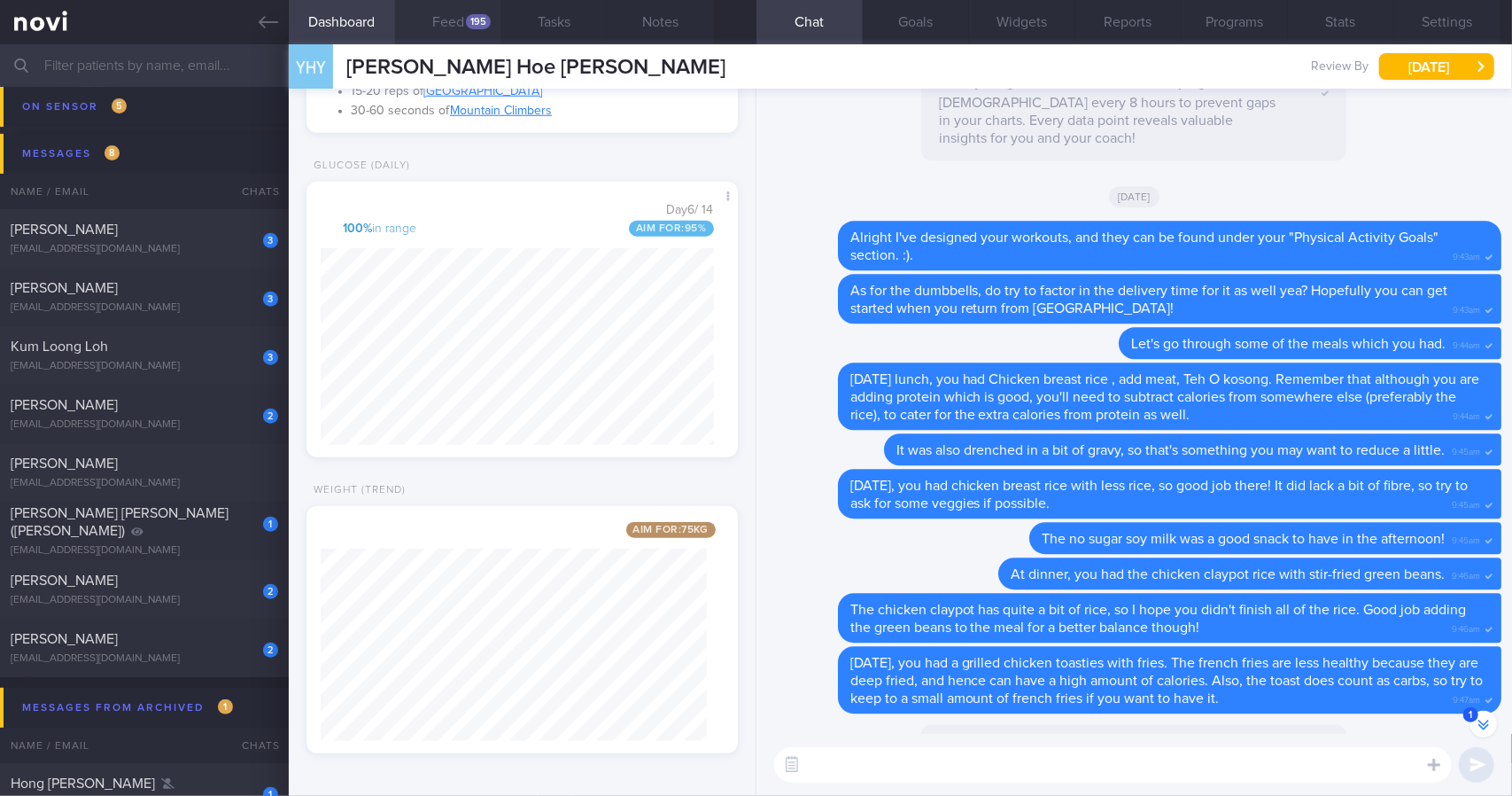
click at [452, 28] on button "Feed 195" at bounding box center [448, 22] width 107 height 44
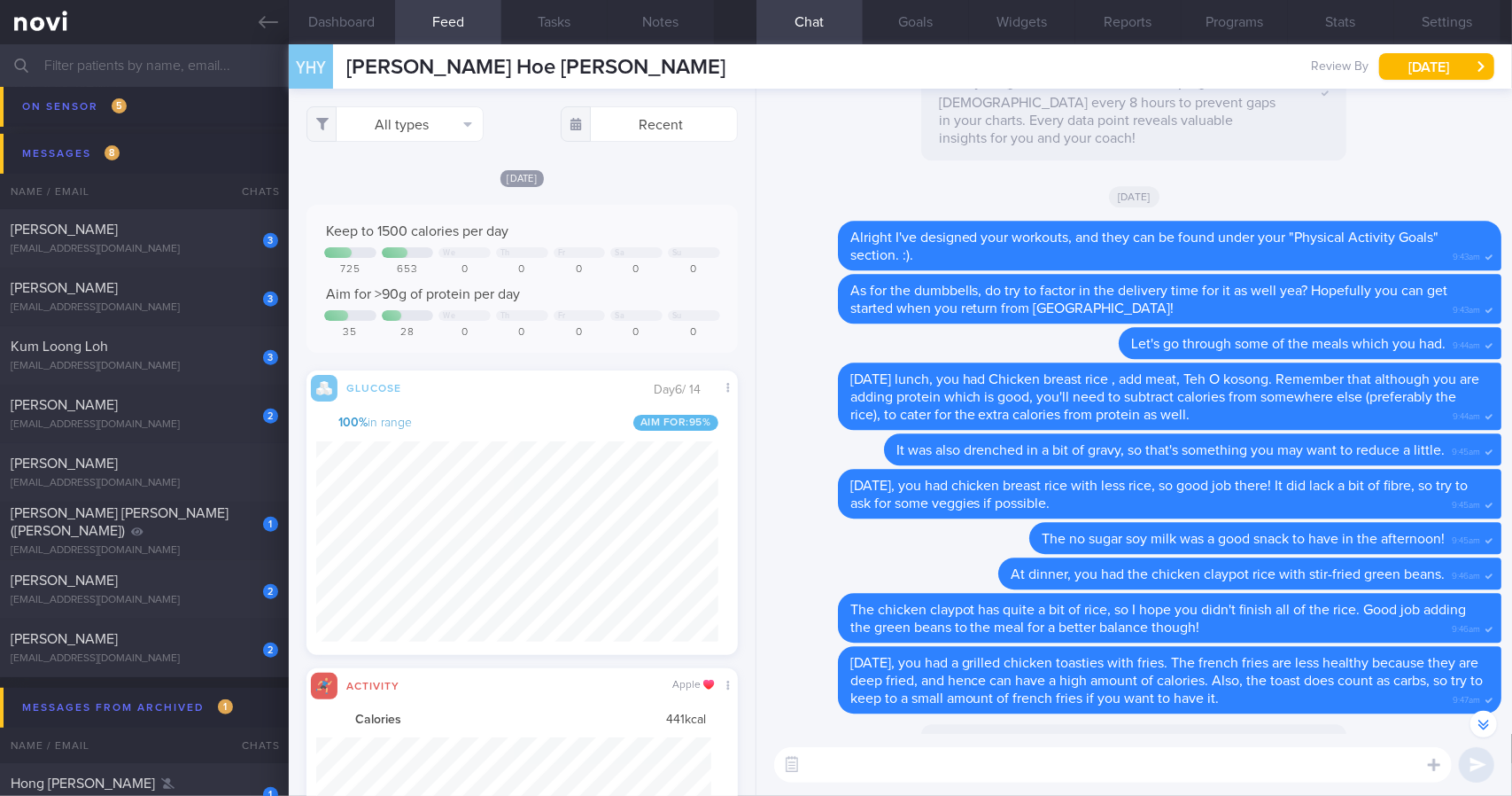
scroll to position [886160, 885317]
click at [418, 113] on button "All types" at bounding box center [395, 124] width 178 height 36
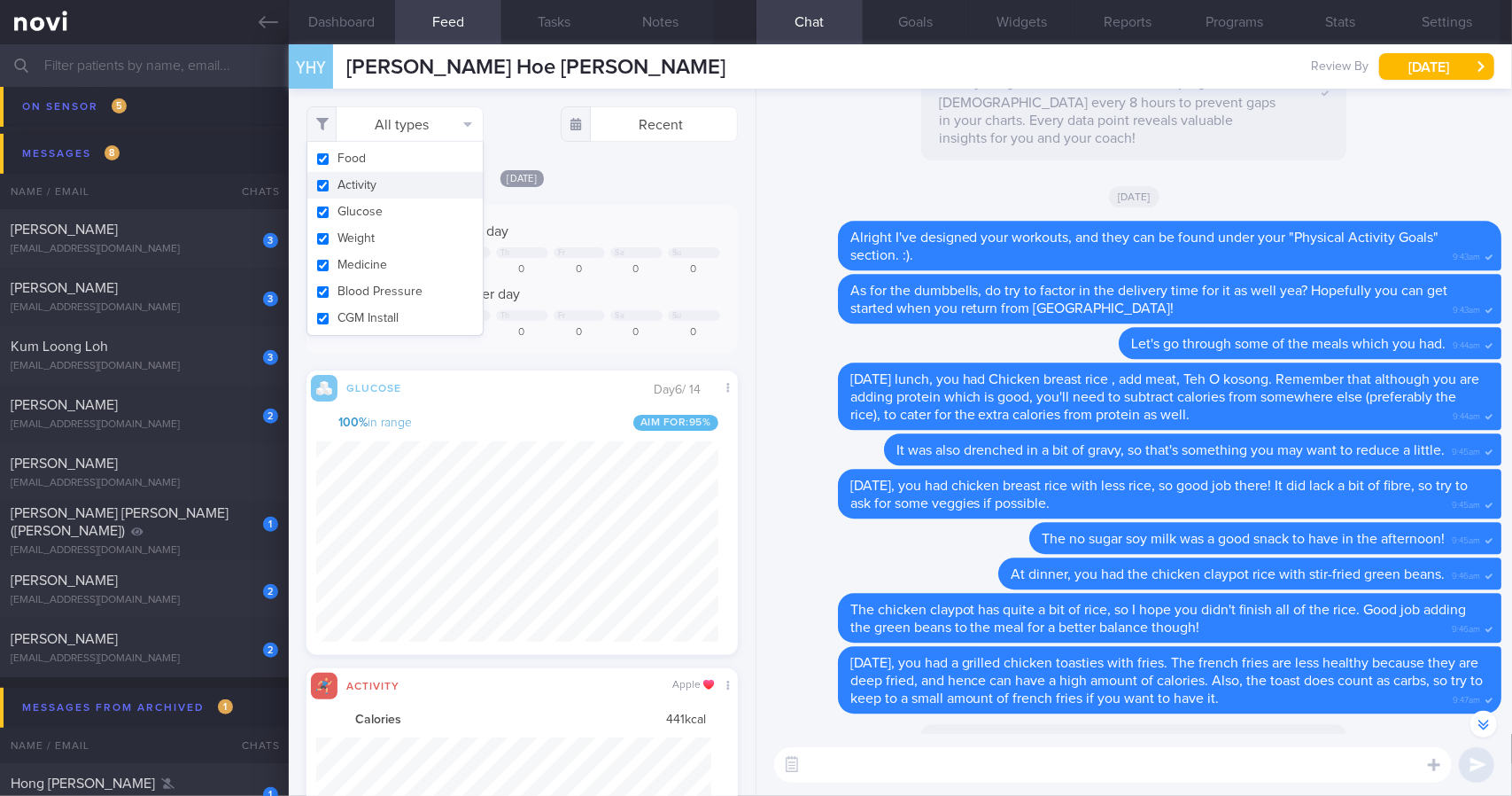
drag, startPoint x: 413, startPoint y: 187, endPoint x: 408, endPoint y: 229, distance: 42.3
click at [413, 188] on button "Activity" at bounding box center [395, 186] width 176 height 27
checkbox input "false"
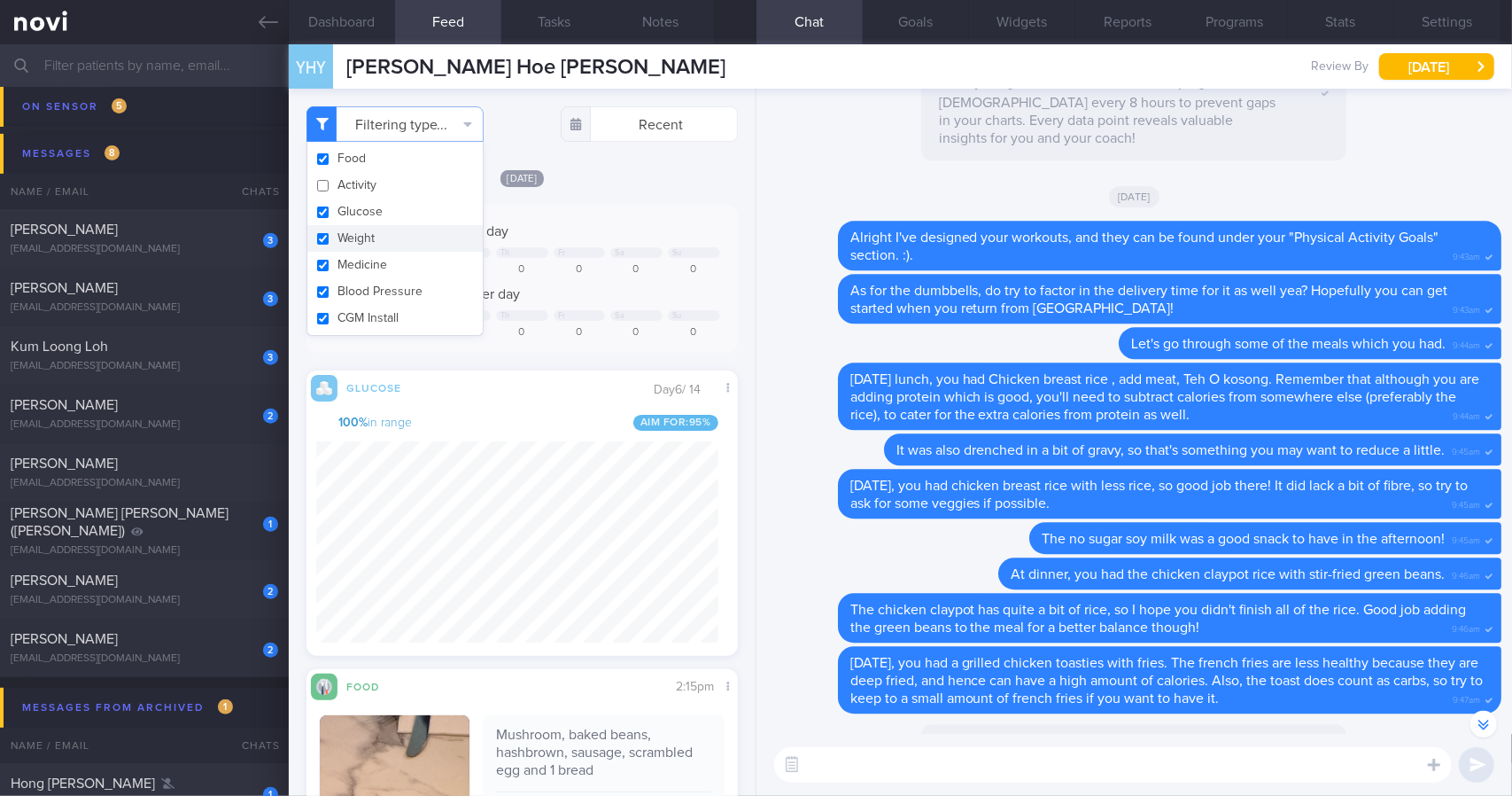
click at [406, 235] on button "Weight" at bounding box center [395, 238] width 176 height 27
checkbox input "false"
click at [634, 179] on div "[DATE]" at bounding box center [522, 178] width 431 height 19
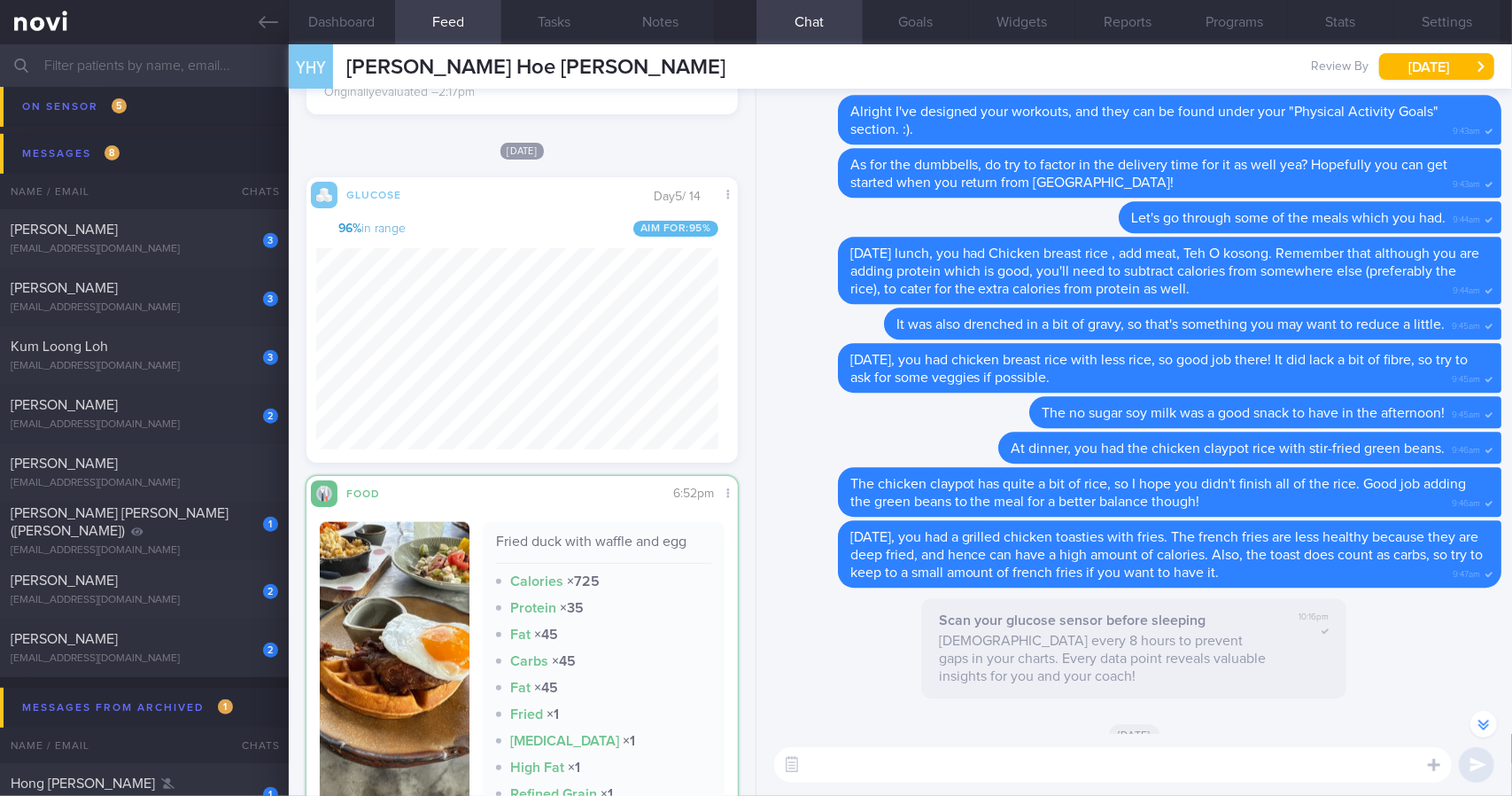
click at [948, 768] on textarea at bounding box center [1112, 765] width 677 height 36
click at [1401, 709] on label at bounding box center [1410, 712] width 36 height 36
click at [0, 0] on input "file" at bounding box center [0, 0] width 0 height 0
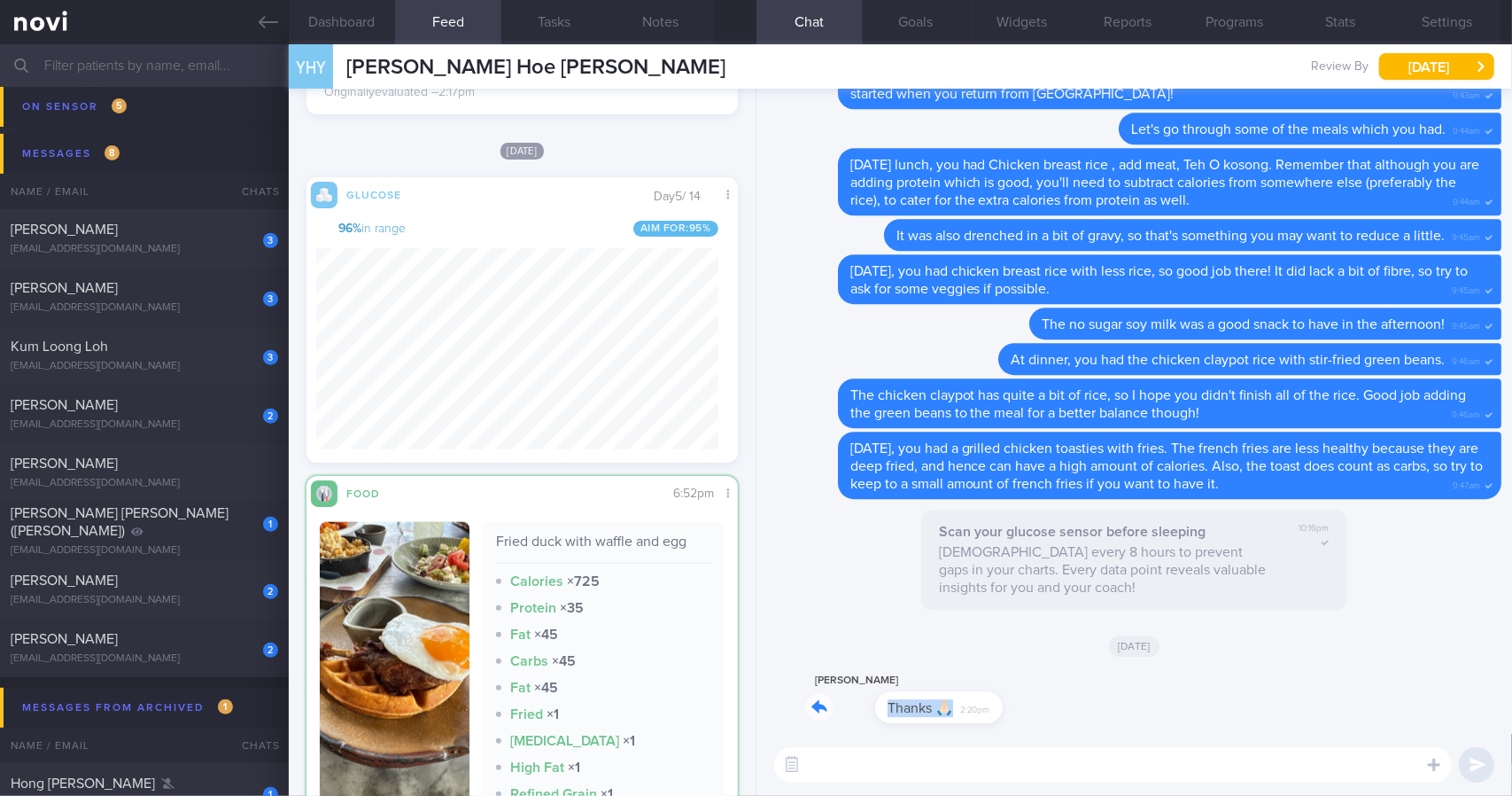
drag, startPoint x: 928, startPoint y: 698, endPoint x: 1098, endPoint y: 724, distance: 172.0
click at [1143, 726] on div "YYH [PERSON_NAME] Thanks 🙏🏻 2:20pm" at bounding box center [1134, 702] width 734 height 64
click at [979, 778] on textarea at bounding box center [1112, 765] width 677 height 36
type textarea "No problem!"
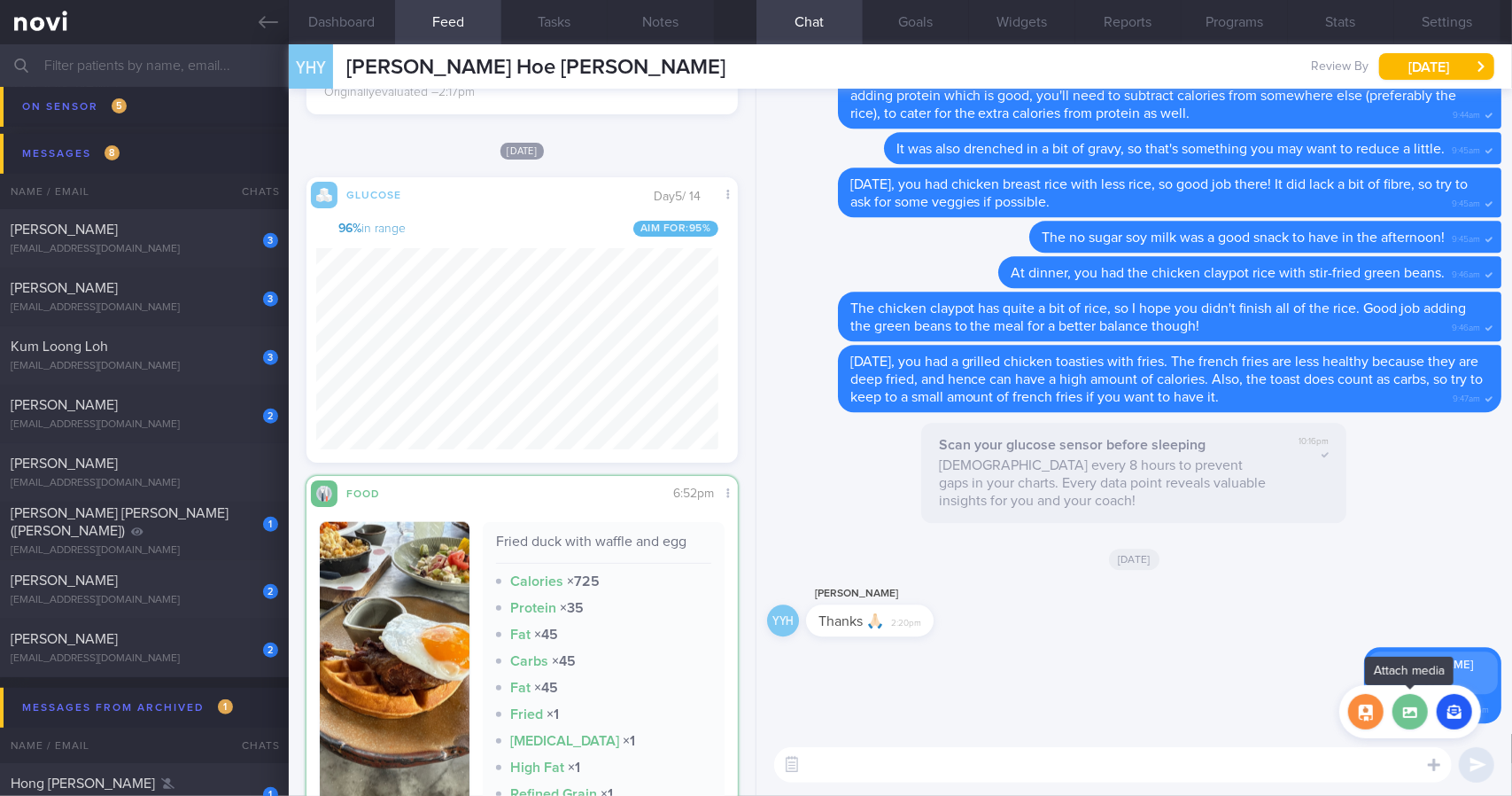
click at [1398, 708] on label at bounding box center [1410, 712] width 36 height 36
click at [0, 0] on input "file" at bounding box center [0, 0] width 0 height 0
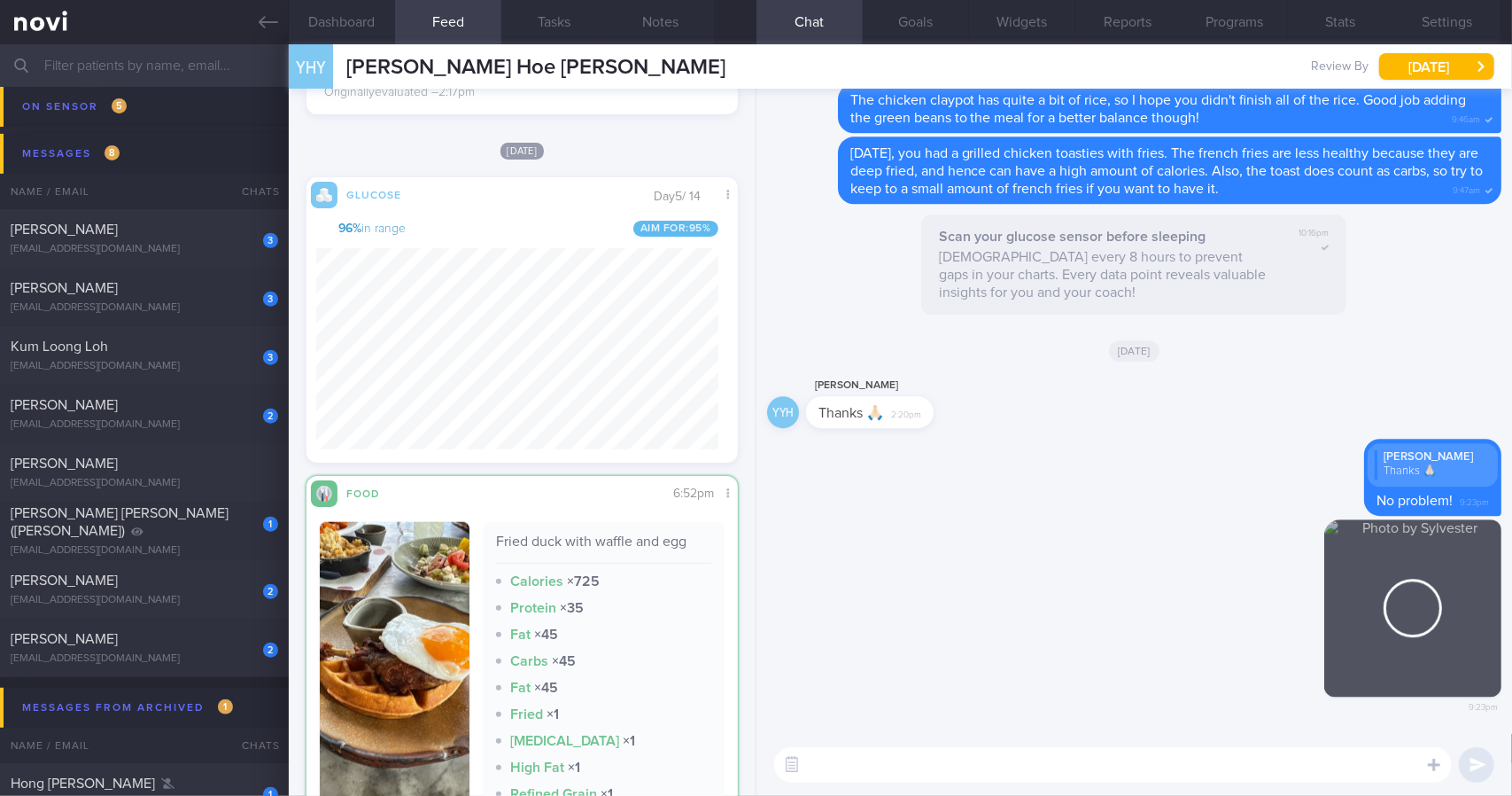
click at [902, 769] on textarea at bounding box center [1112, 765] width 677 height 36
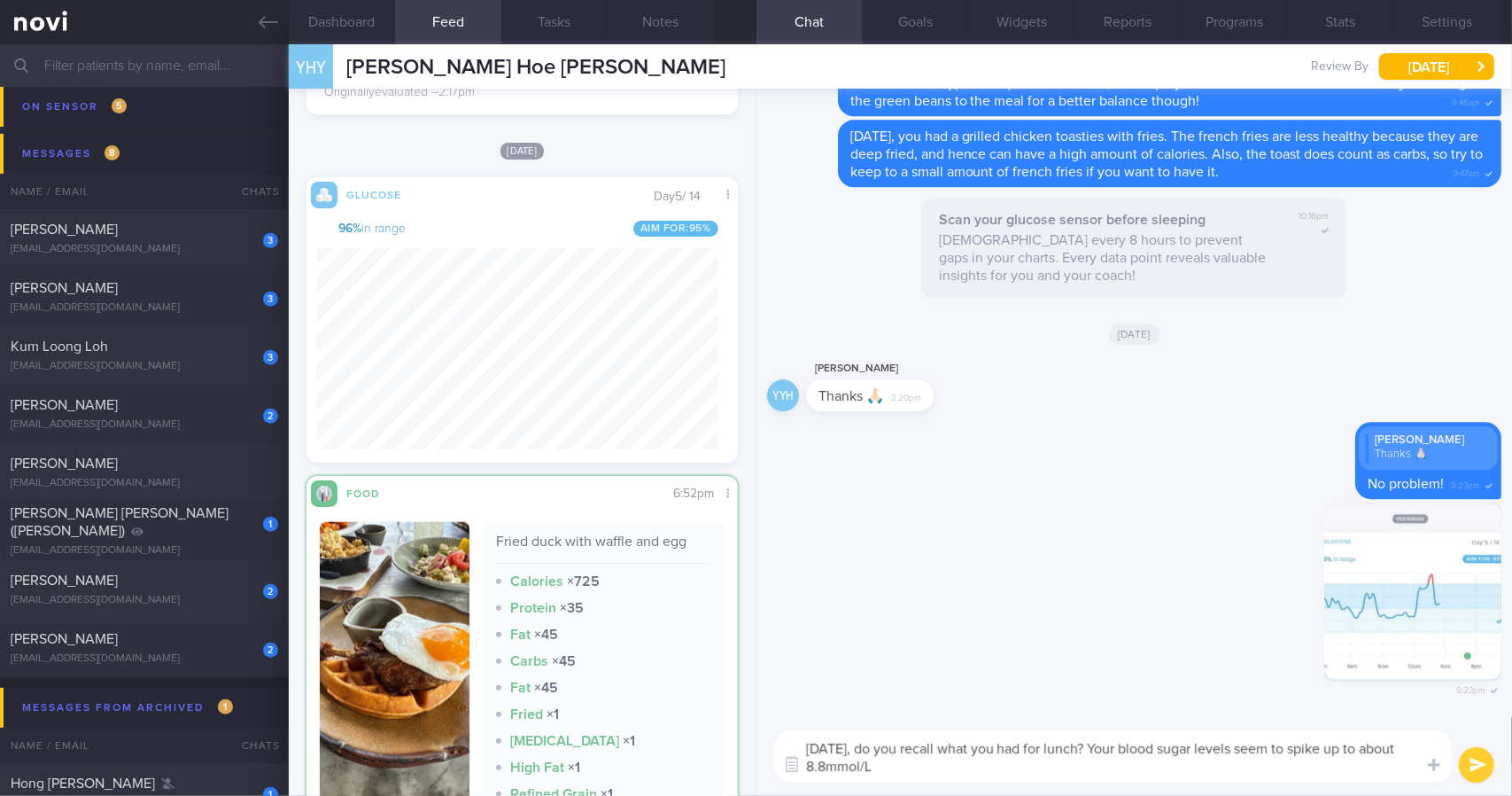
type textarea "[DATE], do you recall what you had for lunch? Your blood sugar levels seem to s…"
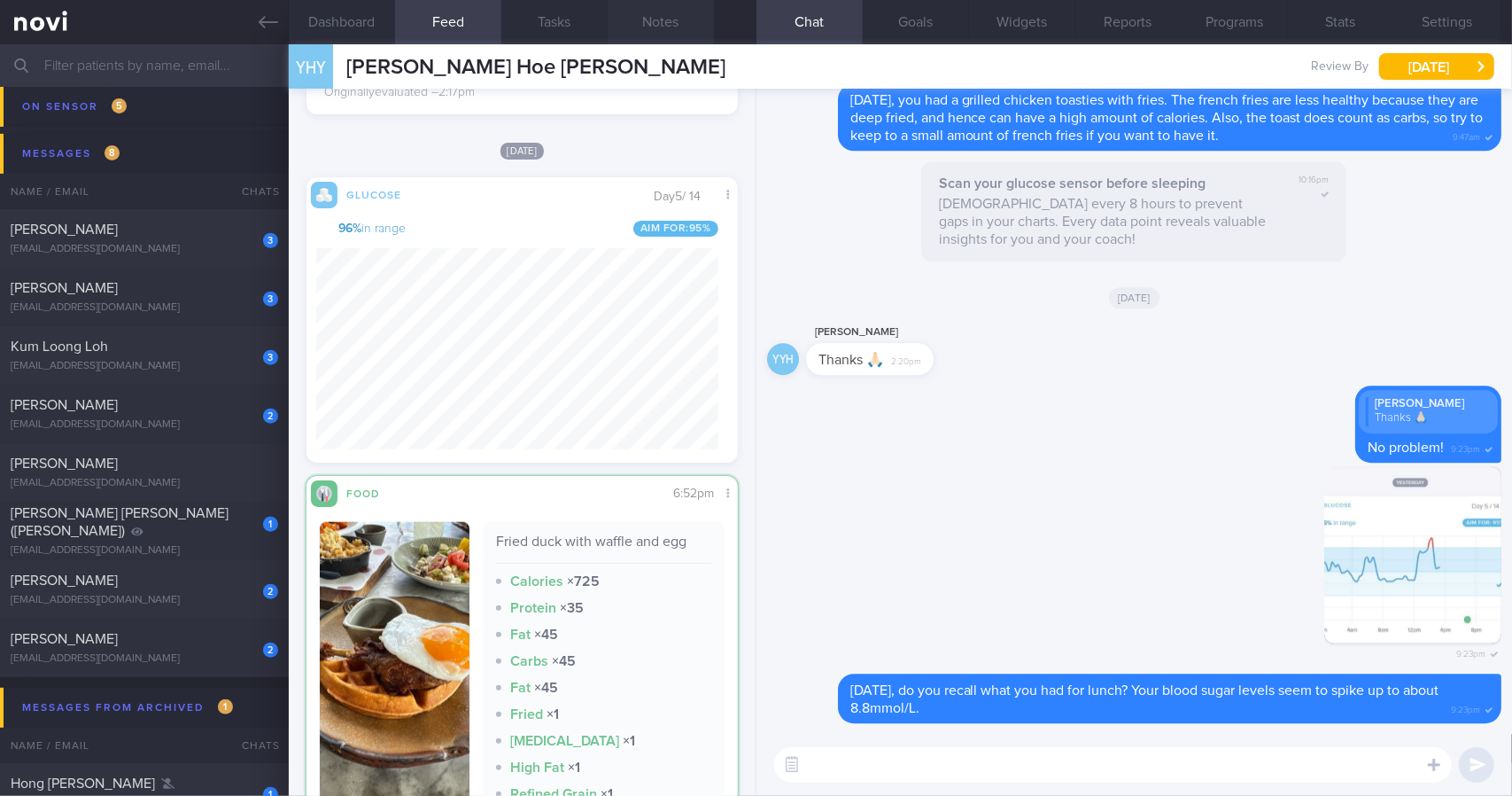
click at [641, 28] on button "Notes" at bounding box center [661, 22] width 107 height 44
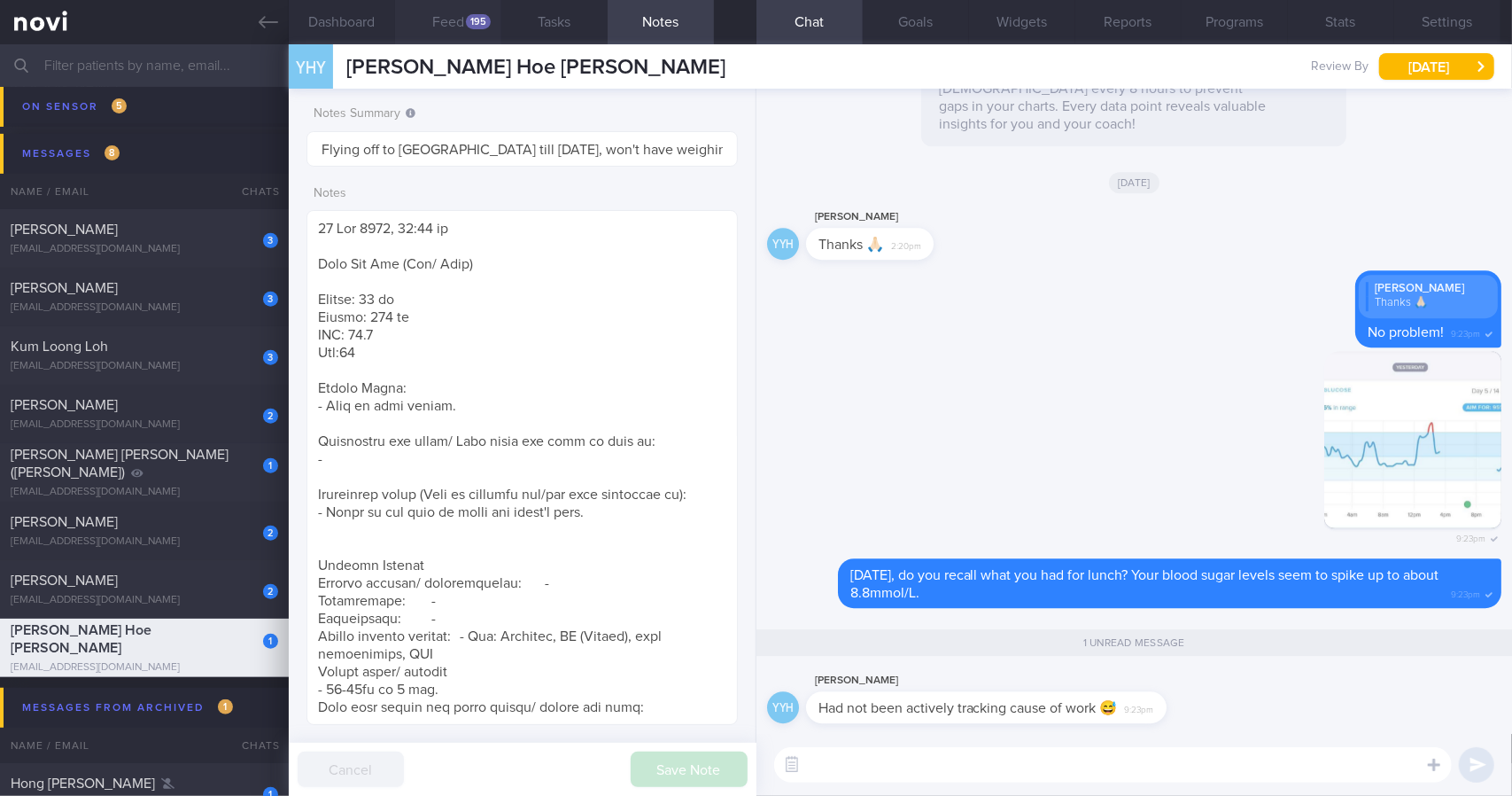
click at [448, 25] on button "Feed 195" at bounding box center [448, 22] width 107 height 44
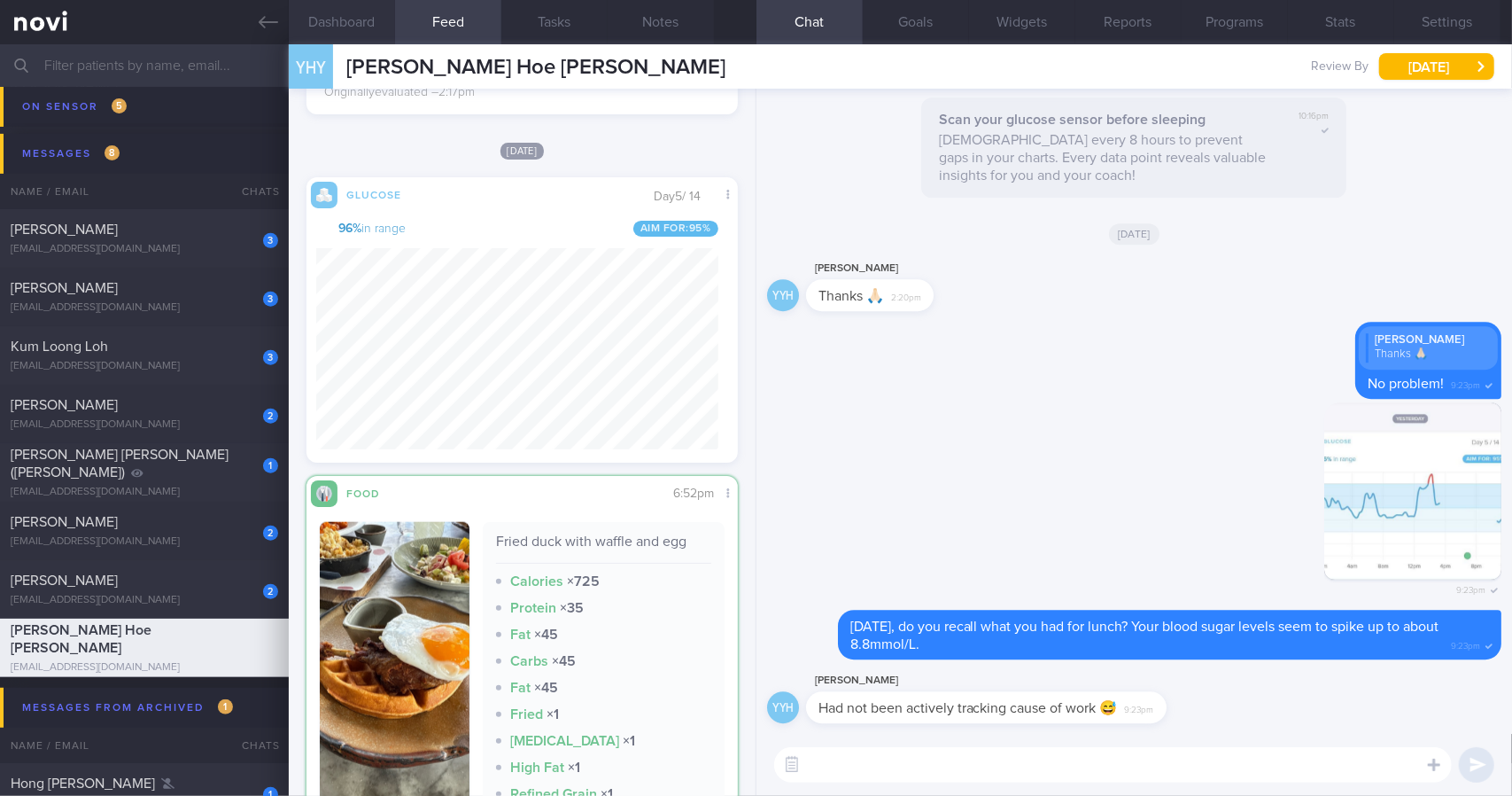
click at [360, 24] on button "Dashboard" at bounding box center [342, 22] width 107 height 44
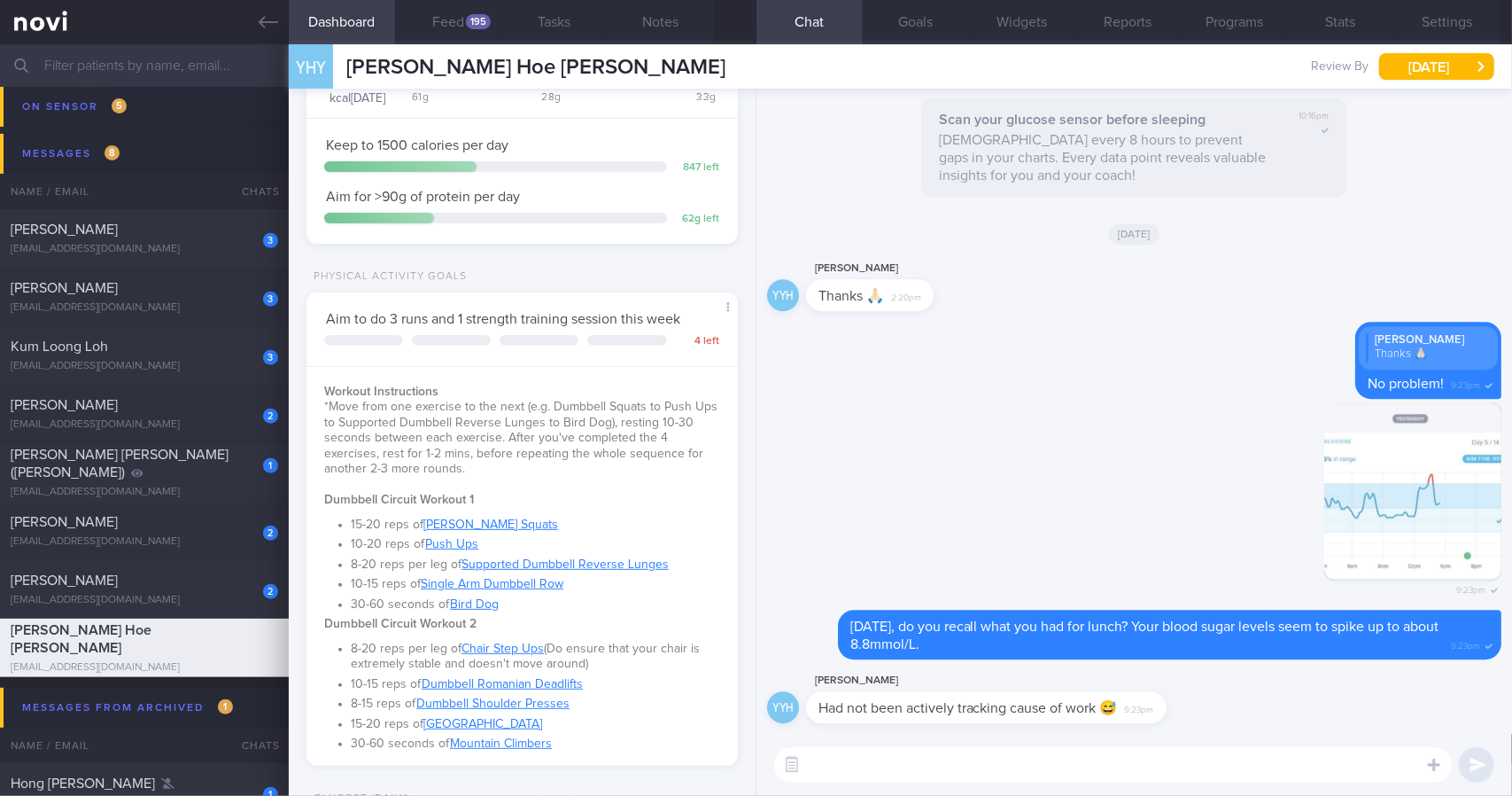
scroll to position [235, 0]
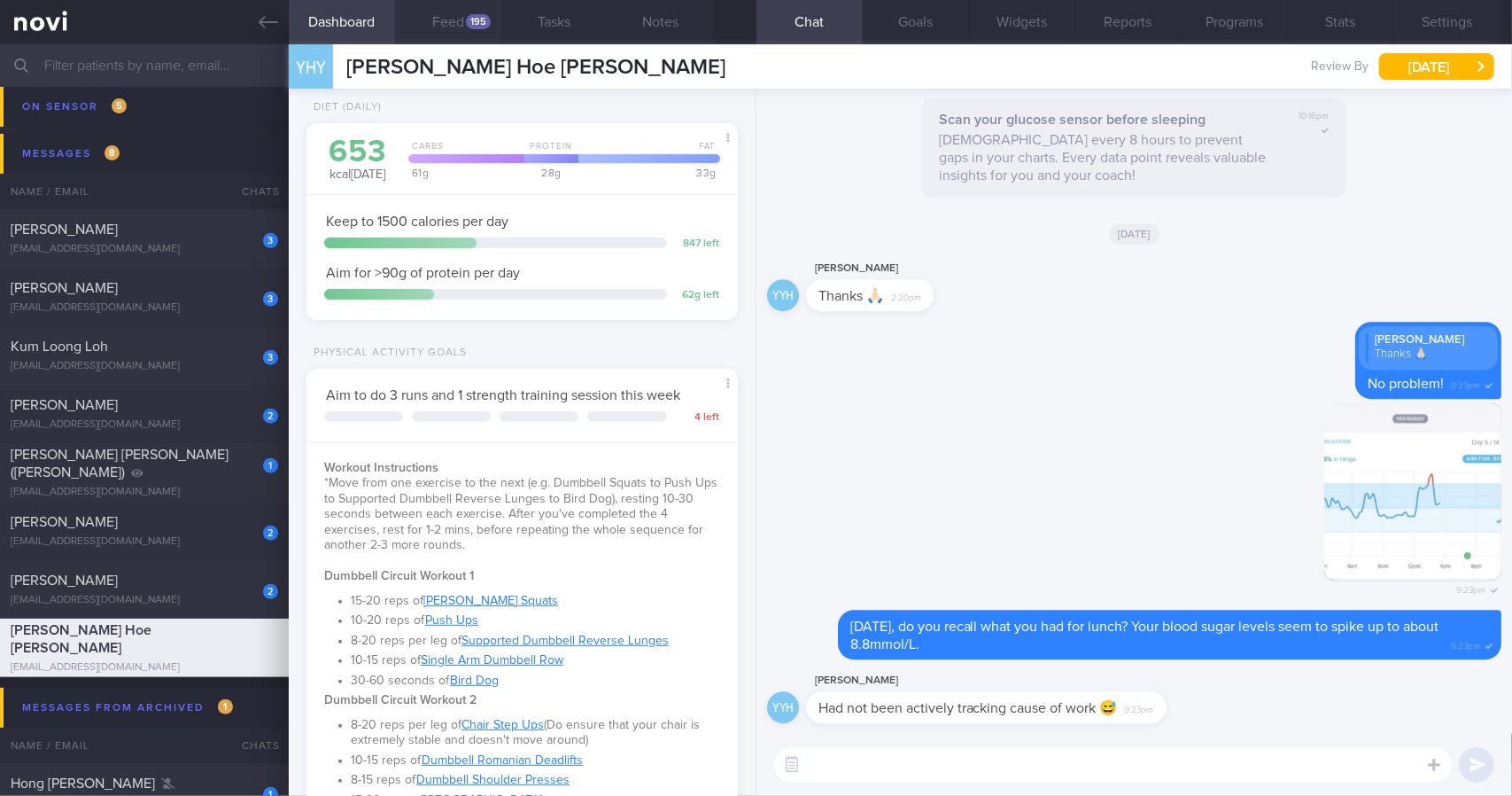
click at [441, 34] on button "Feed 195" at bounding box center [448, 22] width 107 height 44
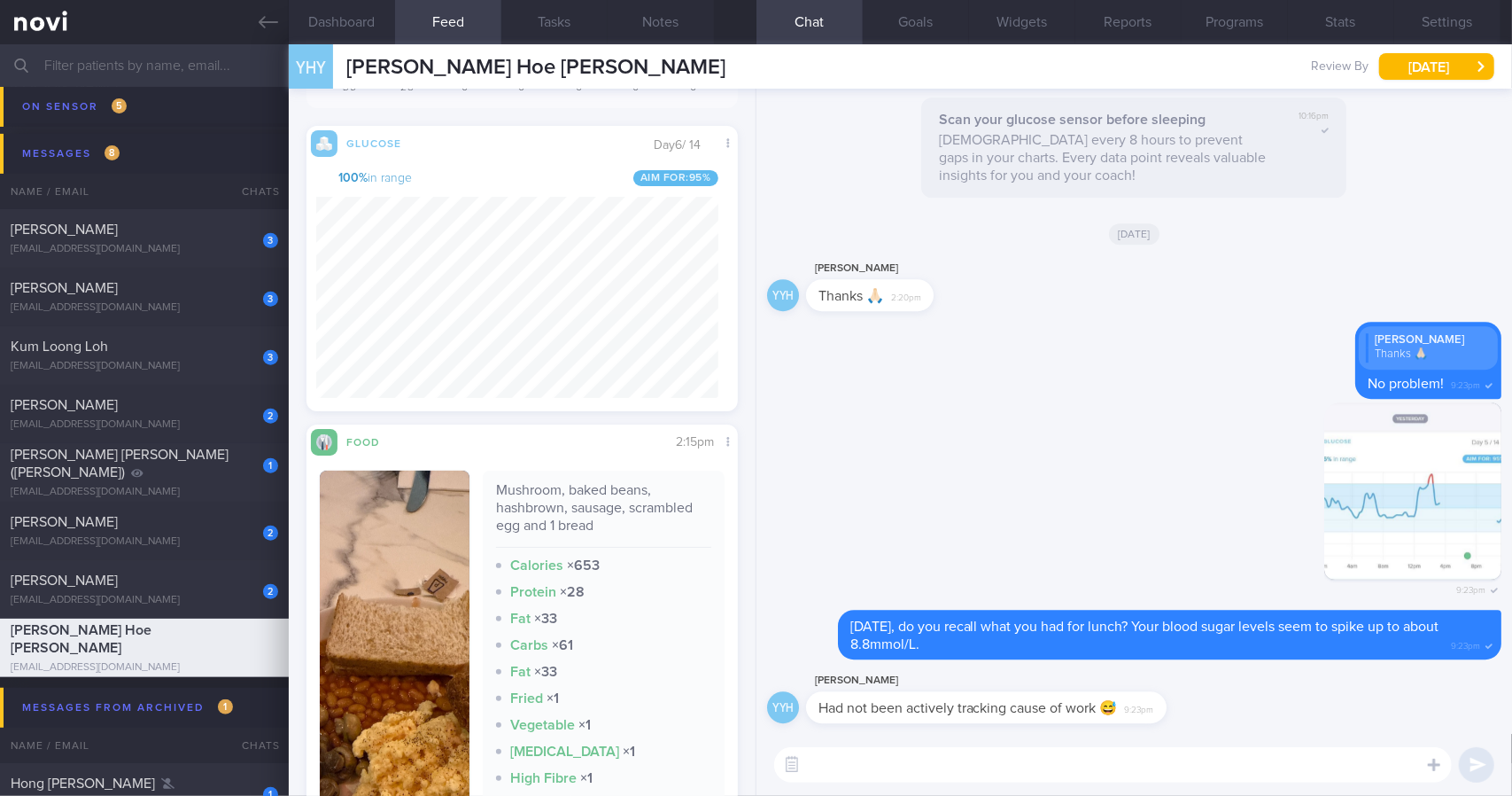
scroll to position [164, 0]
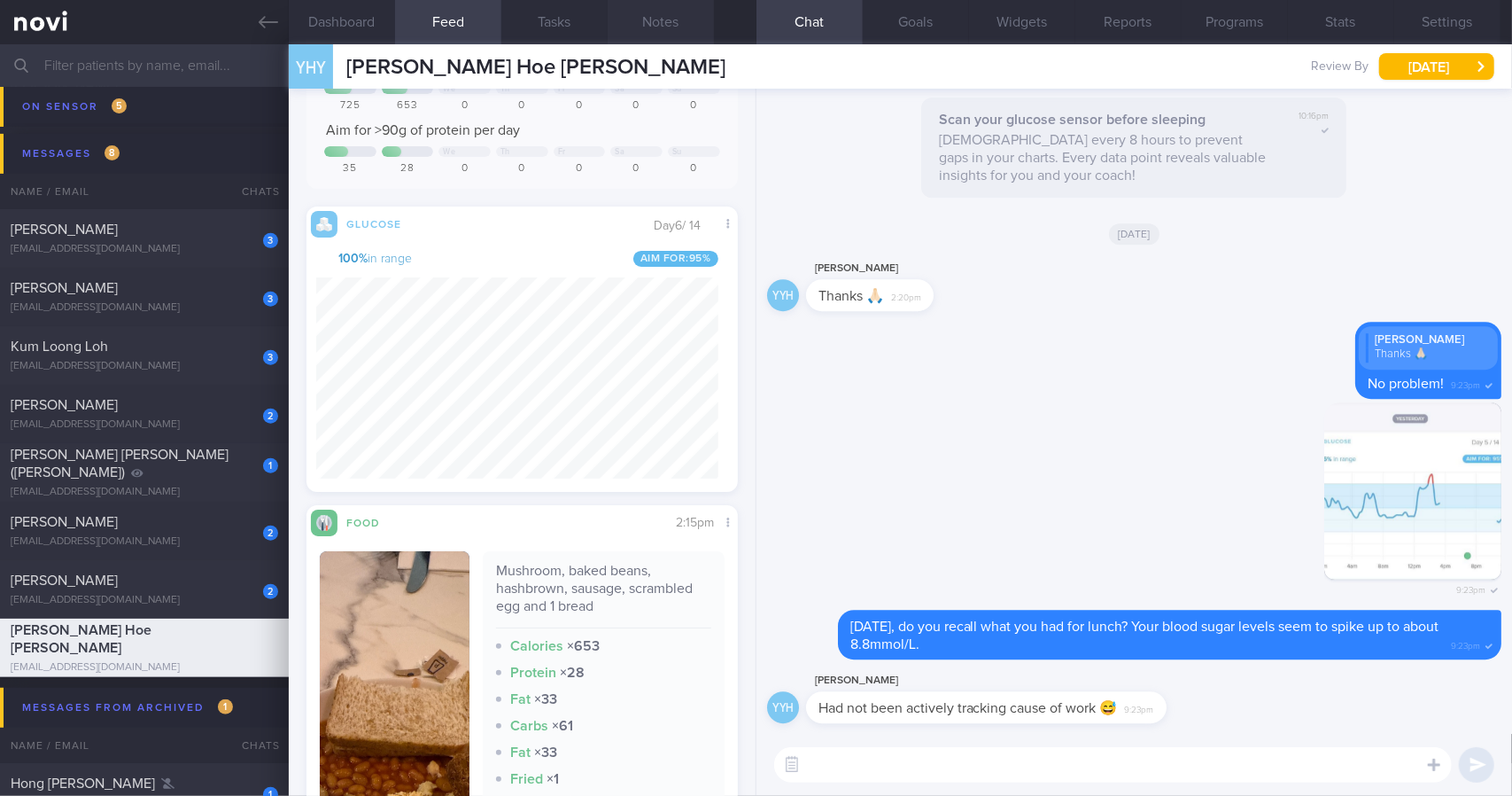
click at [631, 27] on button "Notes" at bounding box center [661, 22] width 107 height 44
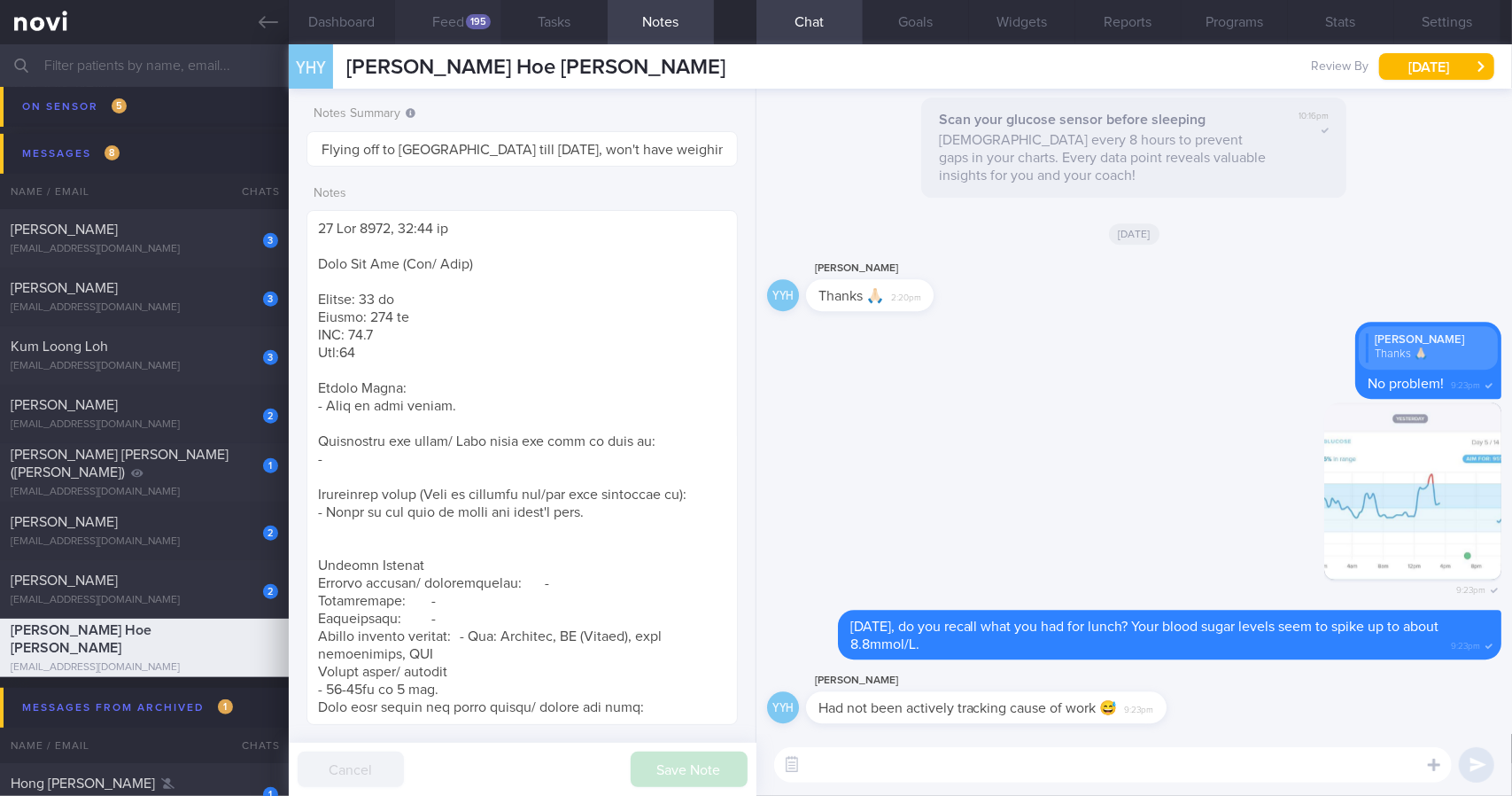
click at [406, 24] on button "Feed 195" at bounding box center [448, 22] width 107 height 44
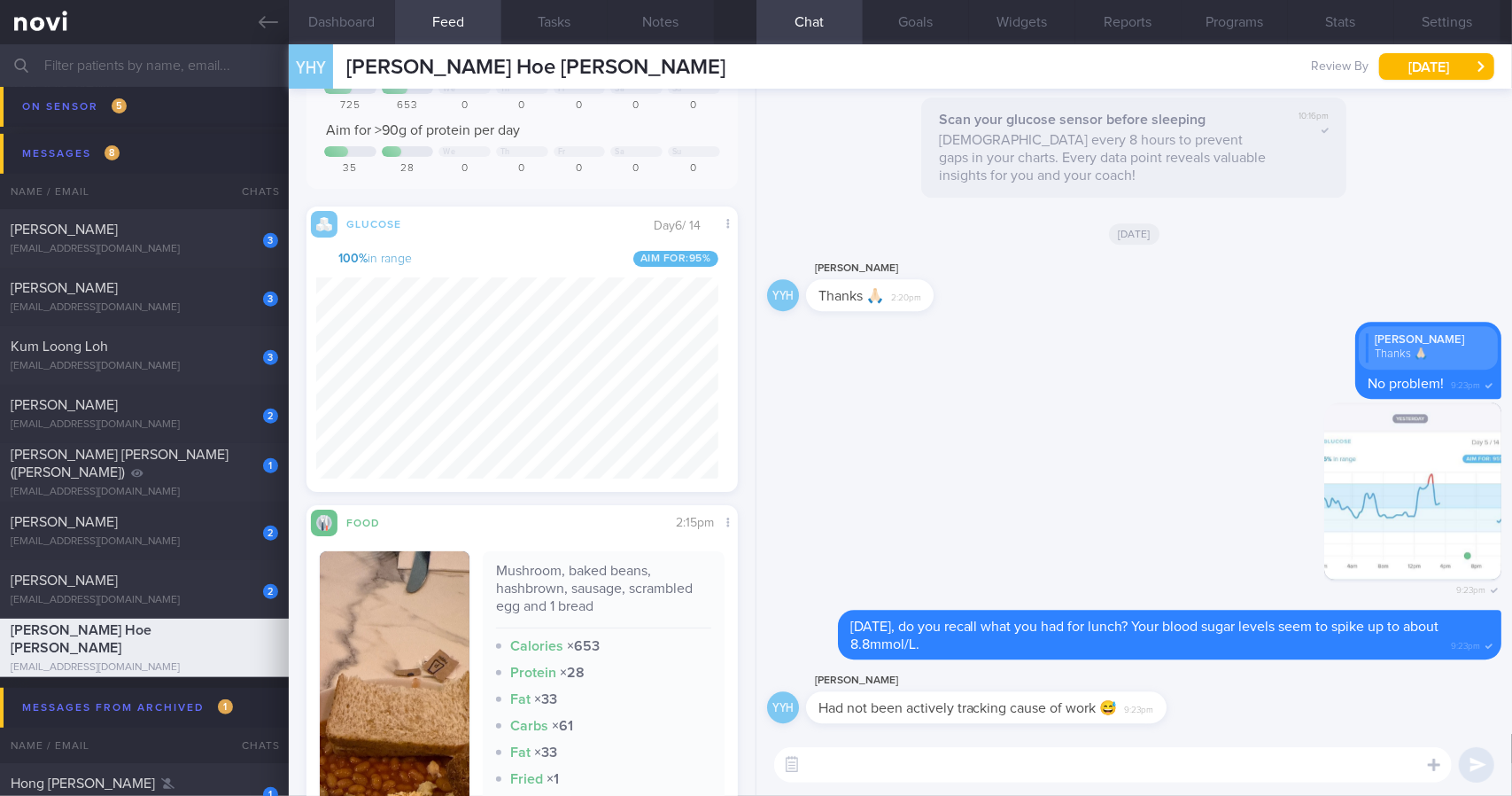
click at [336, 21] on button "Dashboard" at bounding box center [342, 22] width 107 height 44
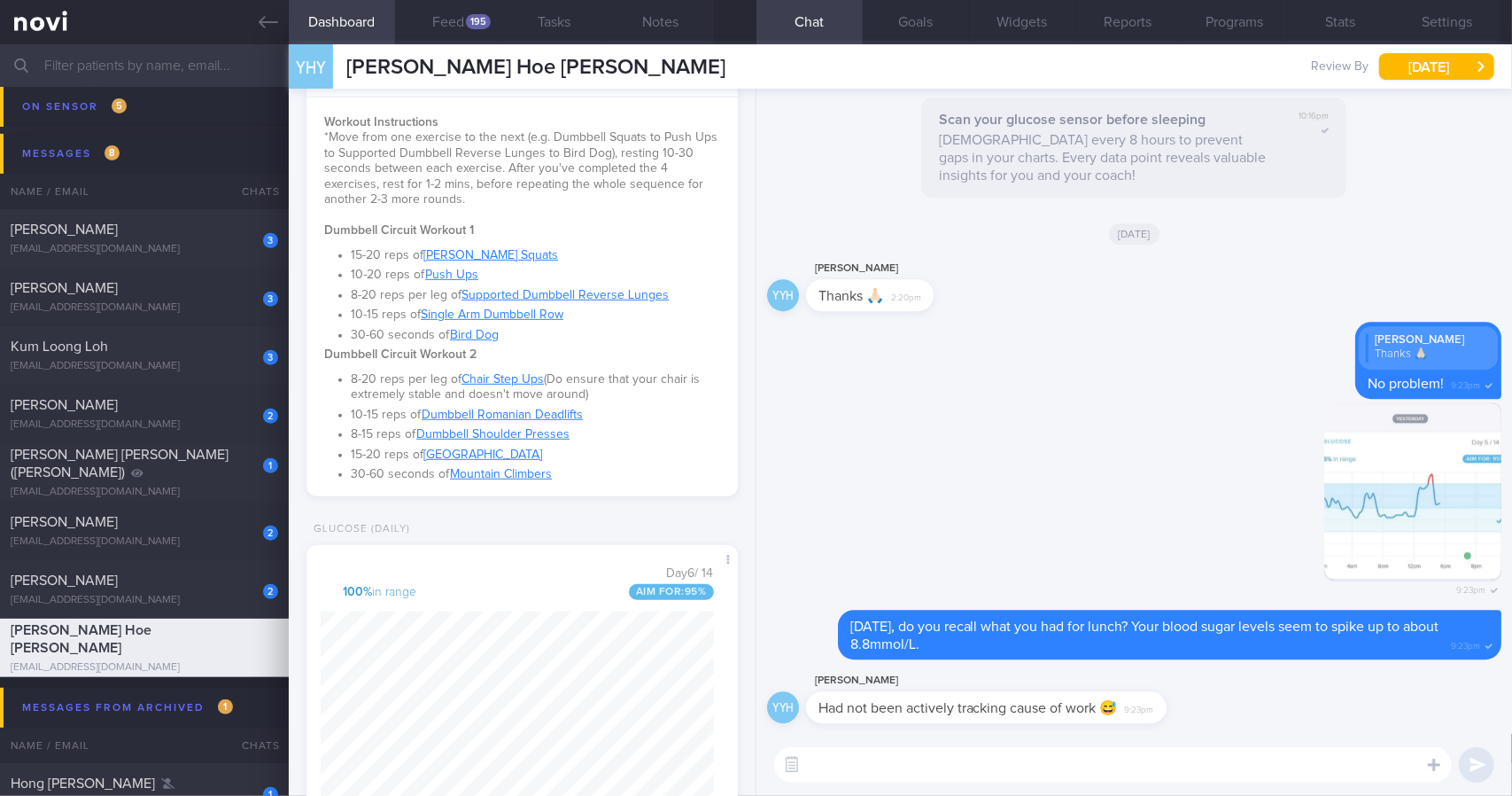
scroll to position [590, 0]
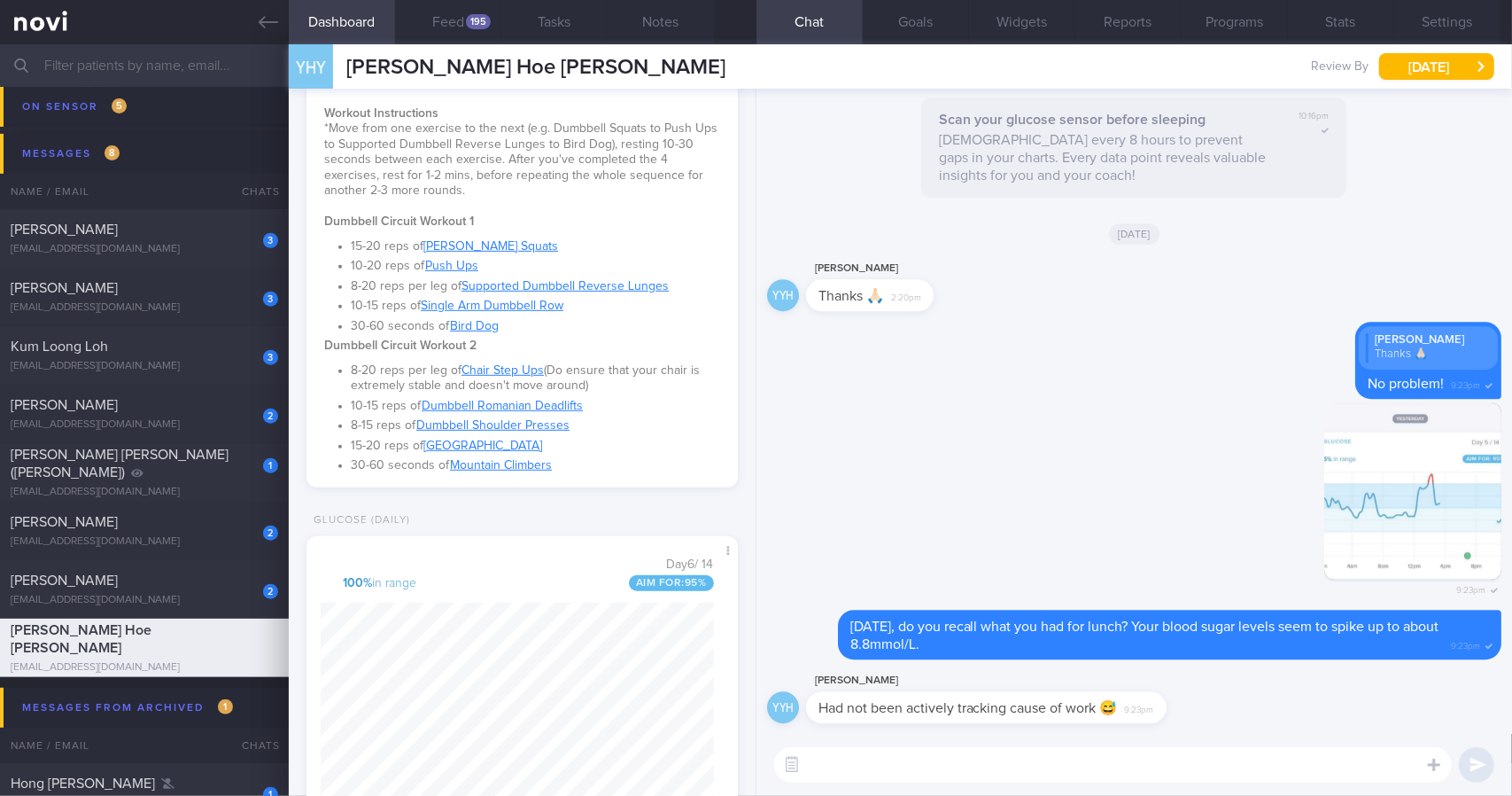
click at [1045, 763] on textarea at bounding box center [1112, 765] width 677 height 36
drag, startPoint x: 1151, startPoint y: 709, endPoint x: 1335, endPoint y: 704, distance: 184.1
click at [1335, 704] on div "YYH [PERSON_NAME] Had not been actively tracking cause of work 😅 9:23pm" at bounding box center [1134, 702] width 734 height 64
click at [1191, 704] on div "[PERSON_NAME] Had not been actively tracking cause of work 😅 9:23pm" at bounding box center [1013, 696] width 414 height 53
drag, startPoint x: 1164, startPoint y: 701, endPoint x: 1370, endPoint y: 717, distance: 206.6
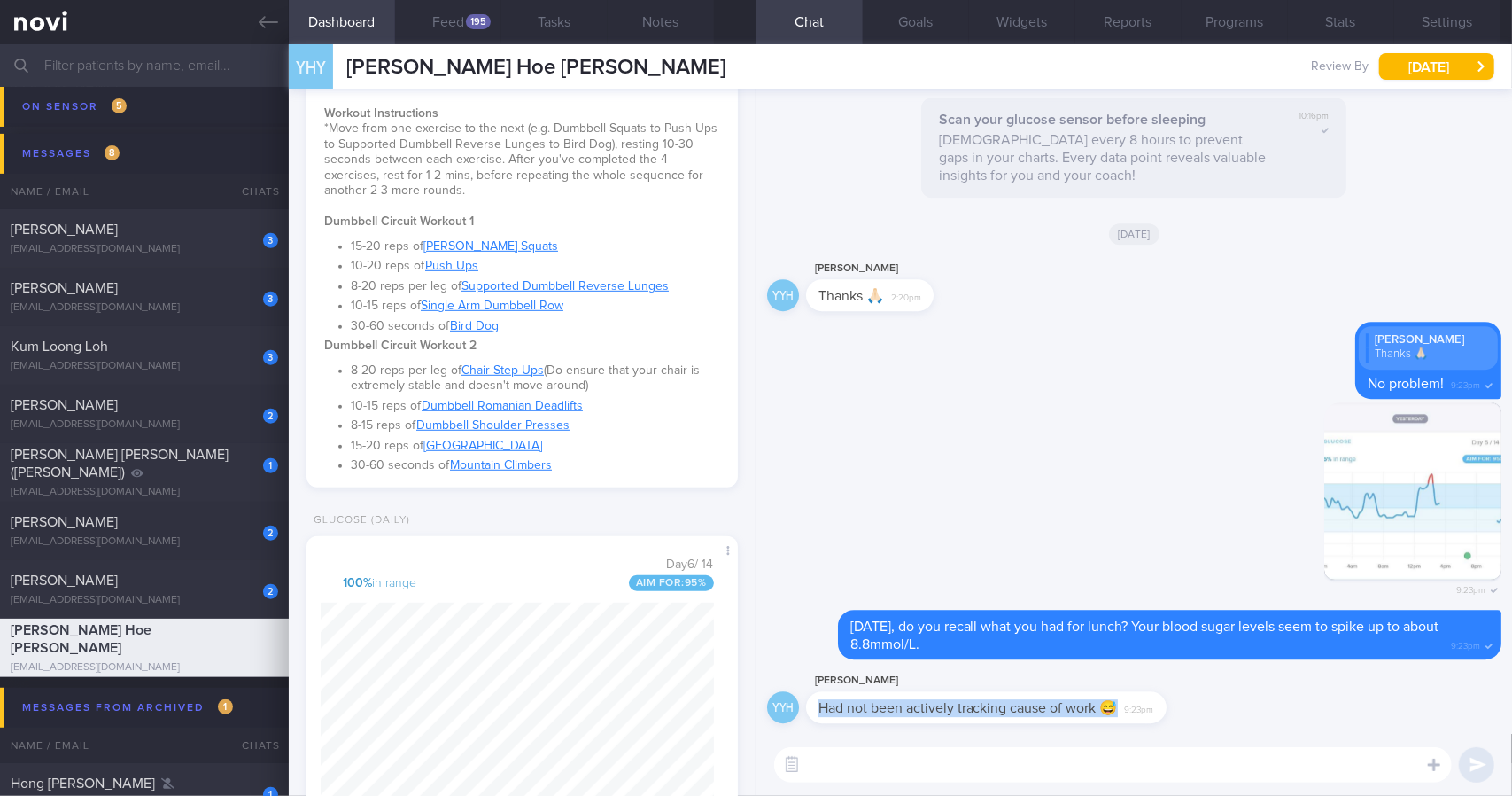
click at [1369, 717] on div "YYH [PERSON_NAME] Had not been actively tracking cause of work 😅 9:23pm" at bounding box center [1134, 702] width 734 height 64
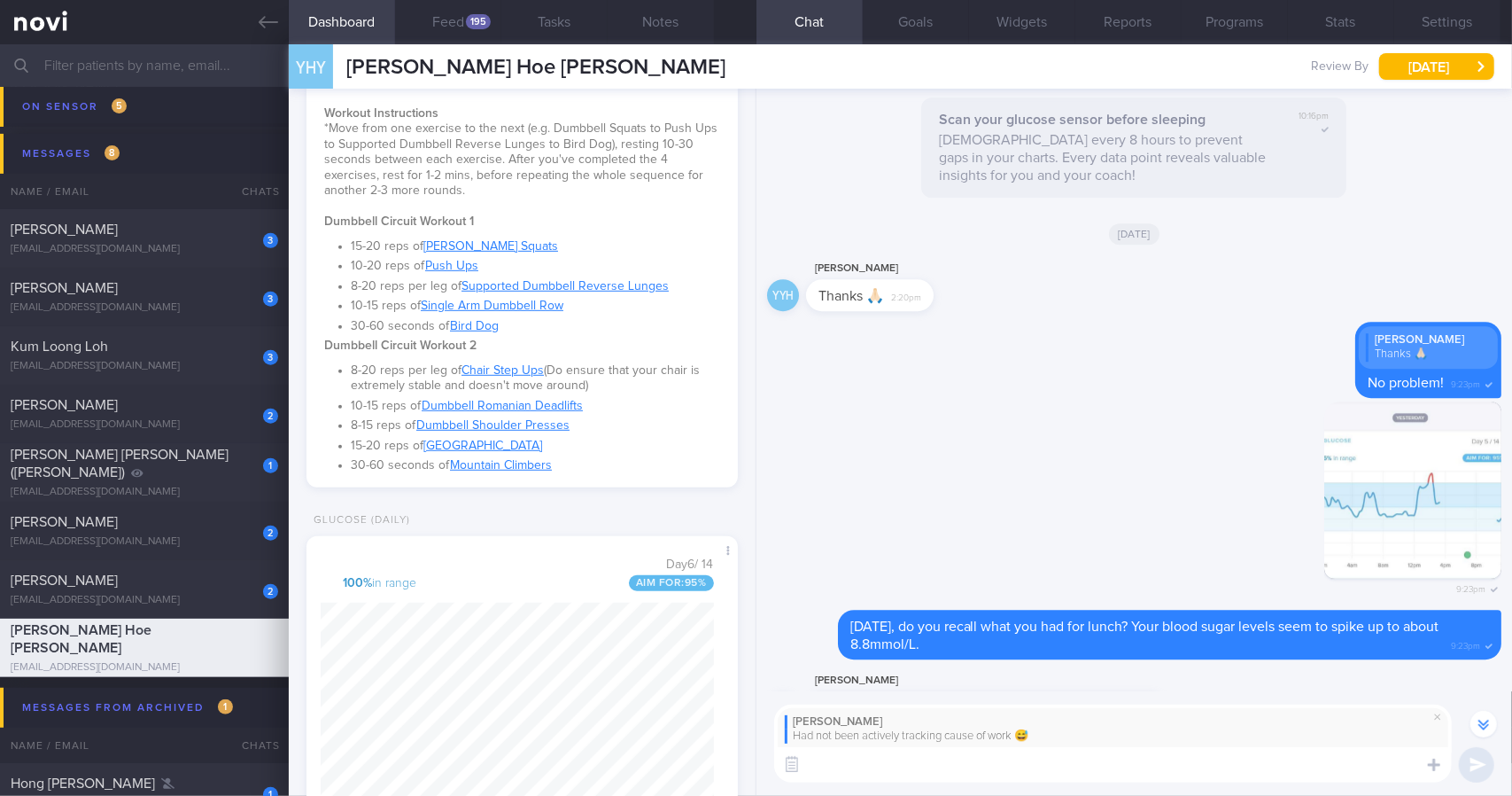
click at [1079, 772] on textarea at bounding box center [1112, 765] width 677 height 36
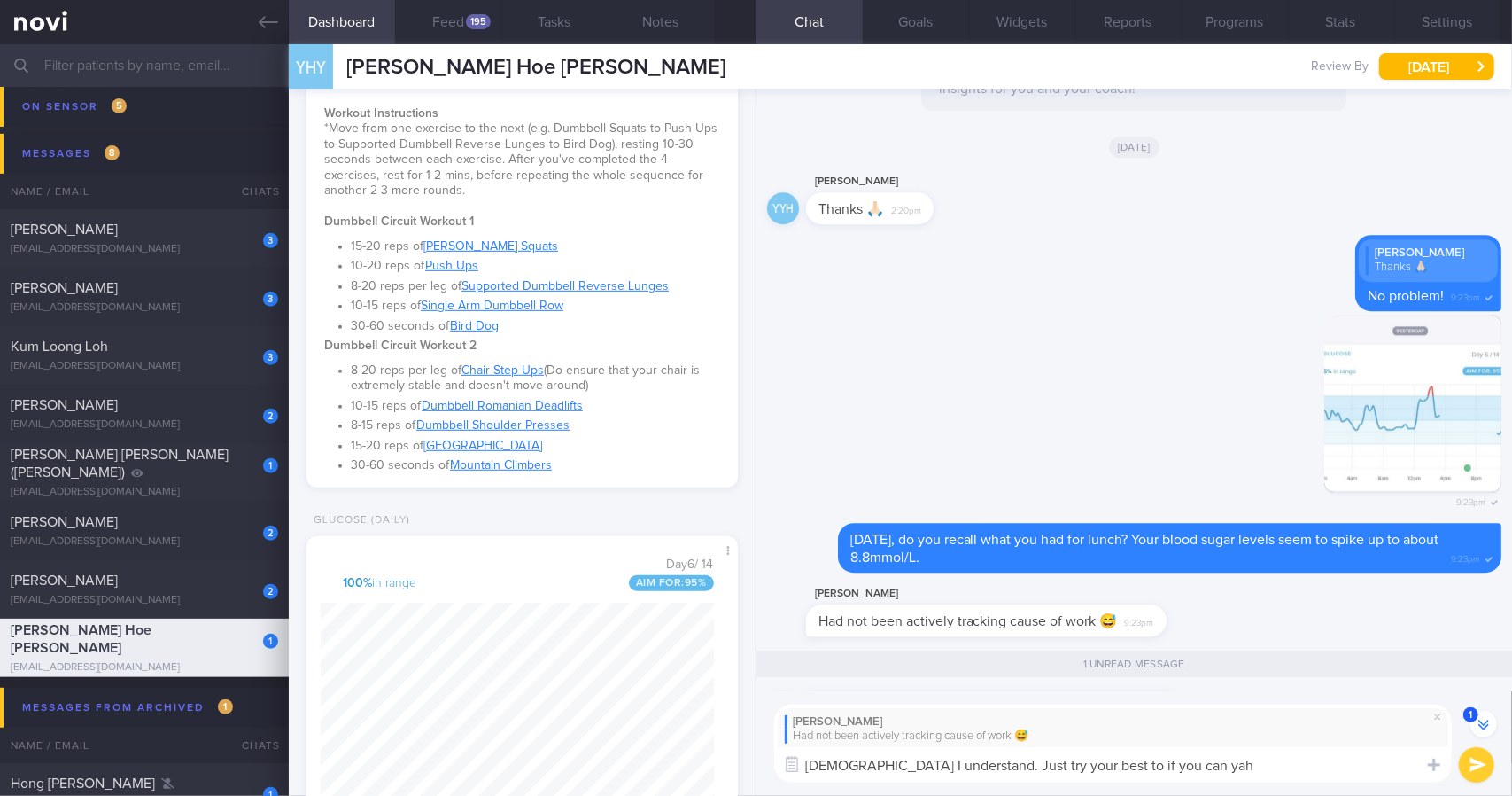
type textarea "[DEMOGRAPHIC_DATA] I understand. Just try your best to if you can yah?"
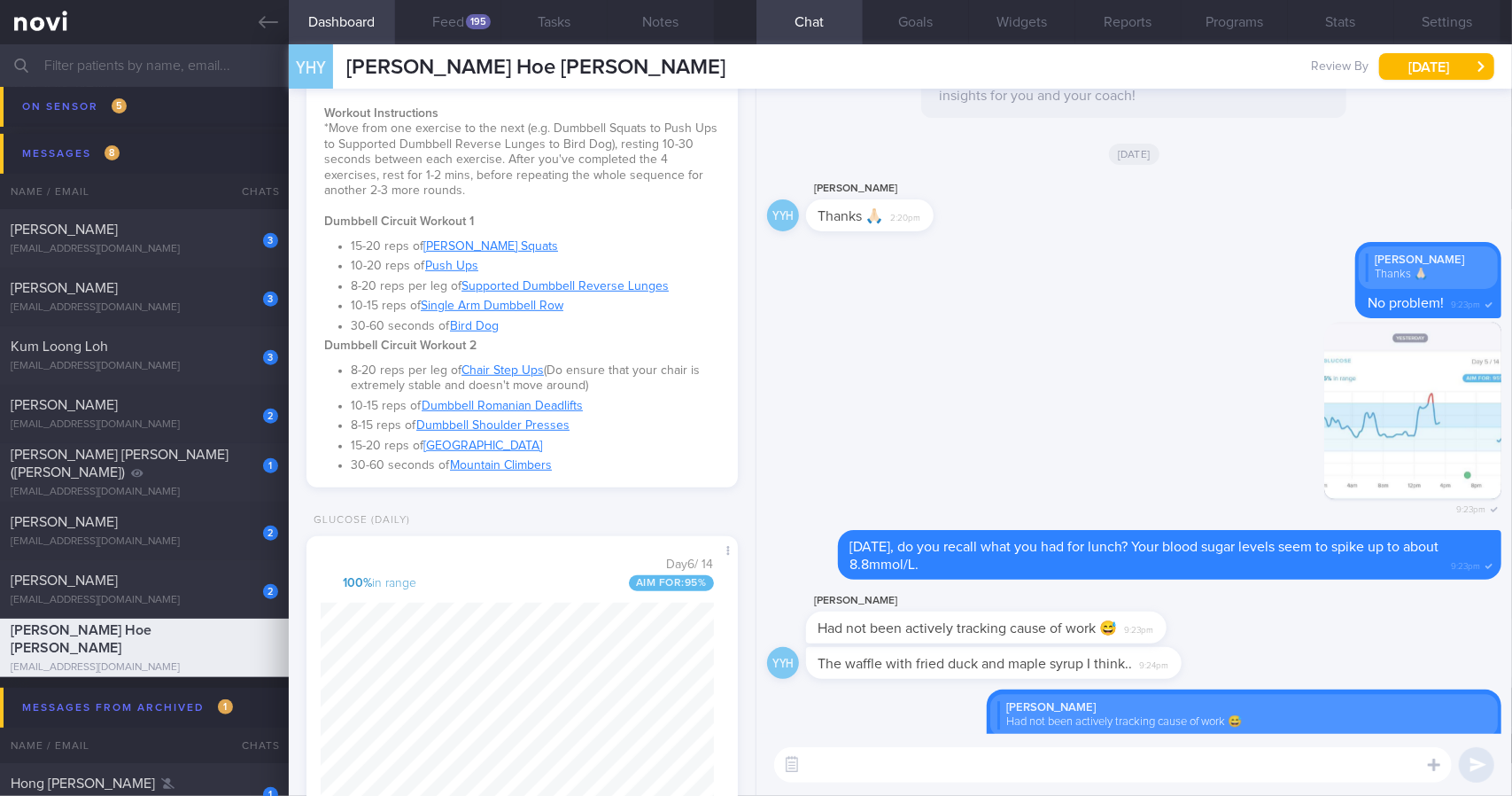
scroll to position [0, 0]
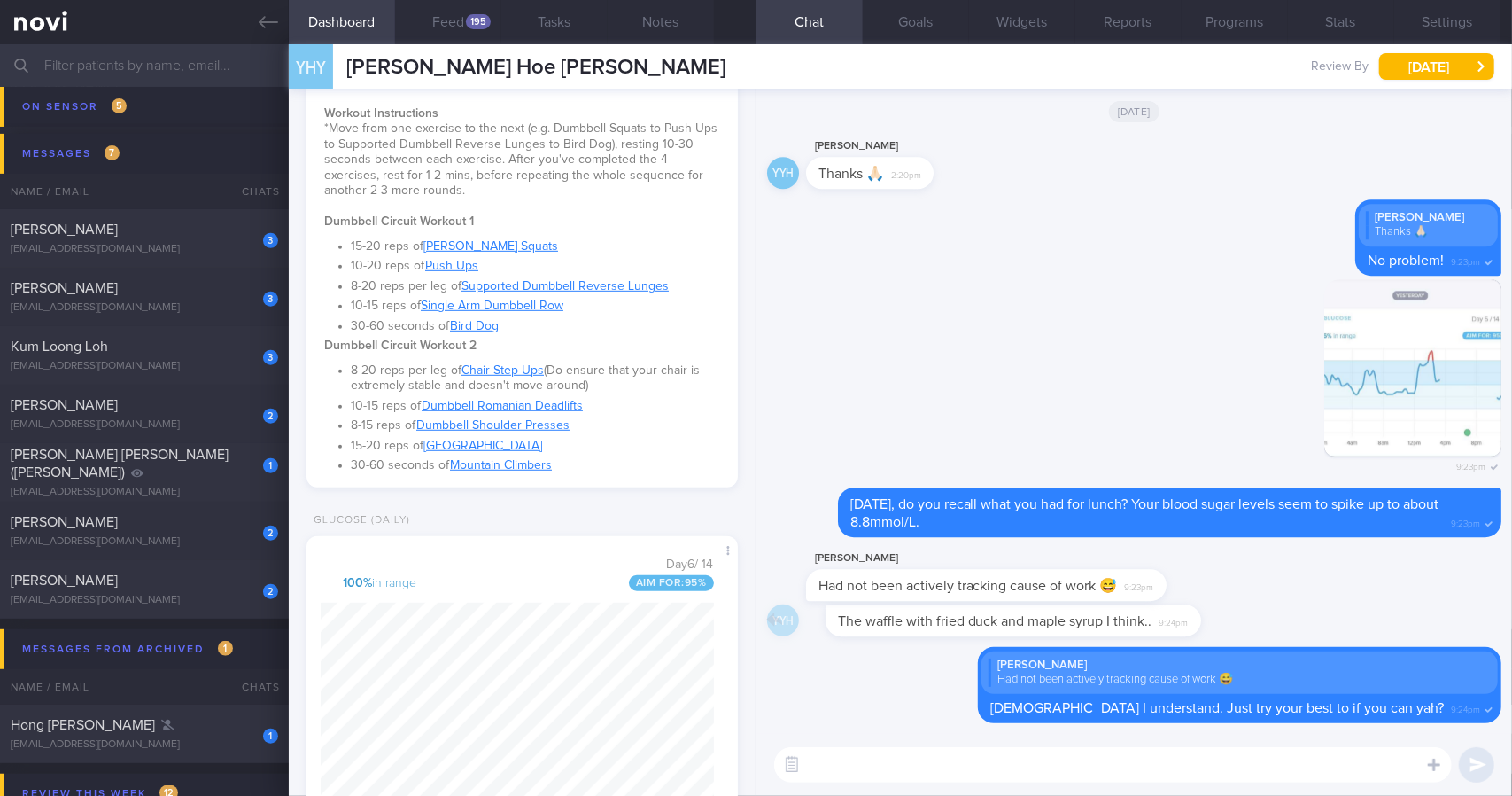
drag, startPoint x: 1171, startPoint y: 626, endPoint x: 1258, endPoint y: 625, distance: 87.0
click at [1258, 625] on div "YYH The waffle with fried duck and maple syrup I think.. 9:24pm" at bounding box center [1134, 625] width 734 height 43
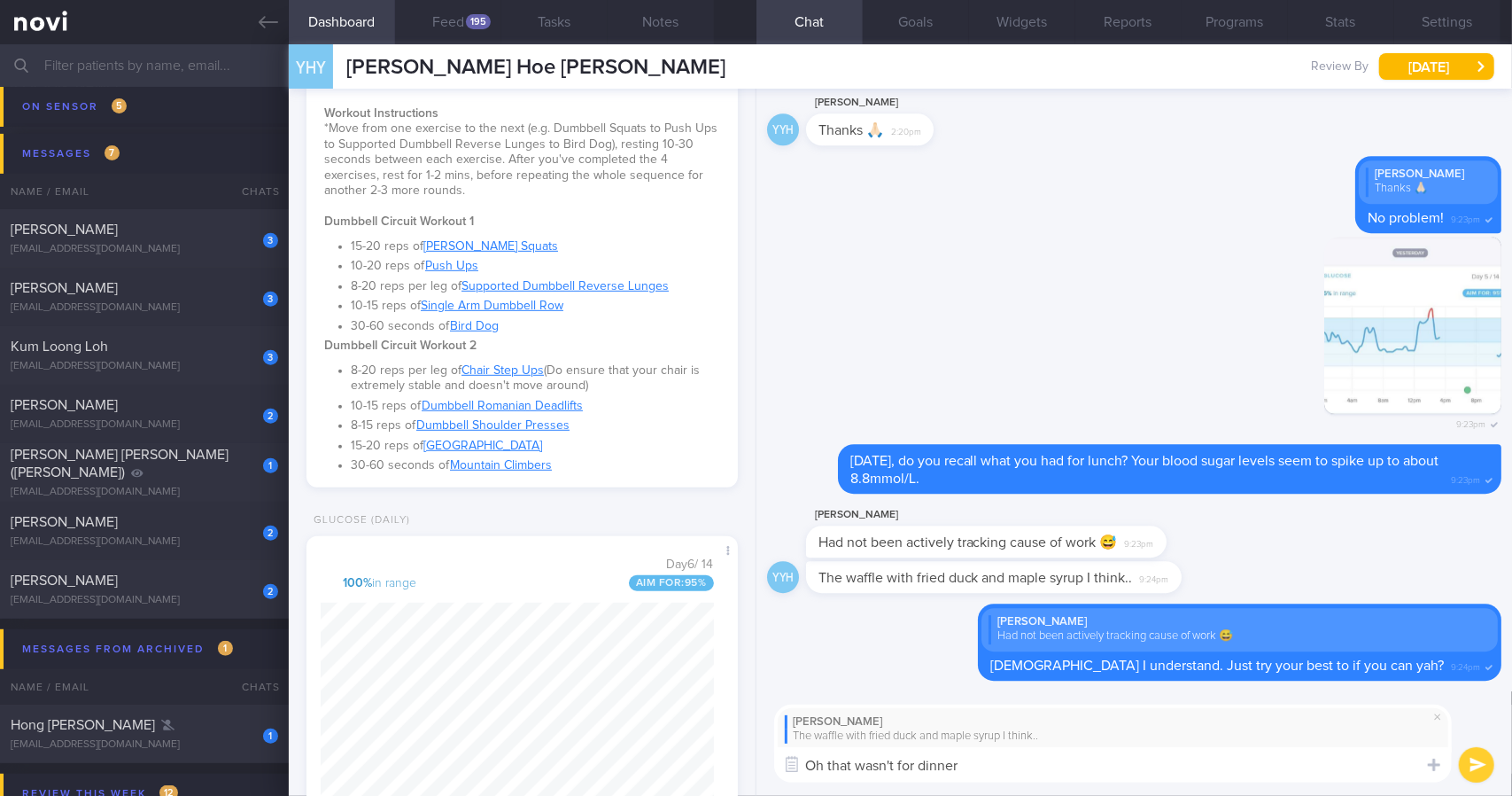
type textarea "Oh that wasn't for dinner?"
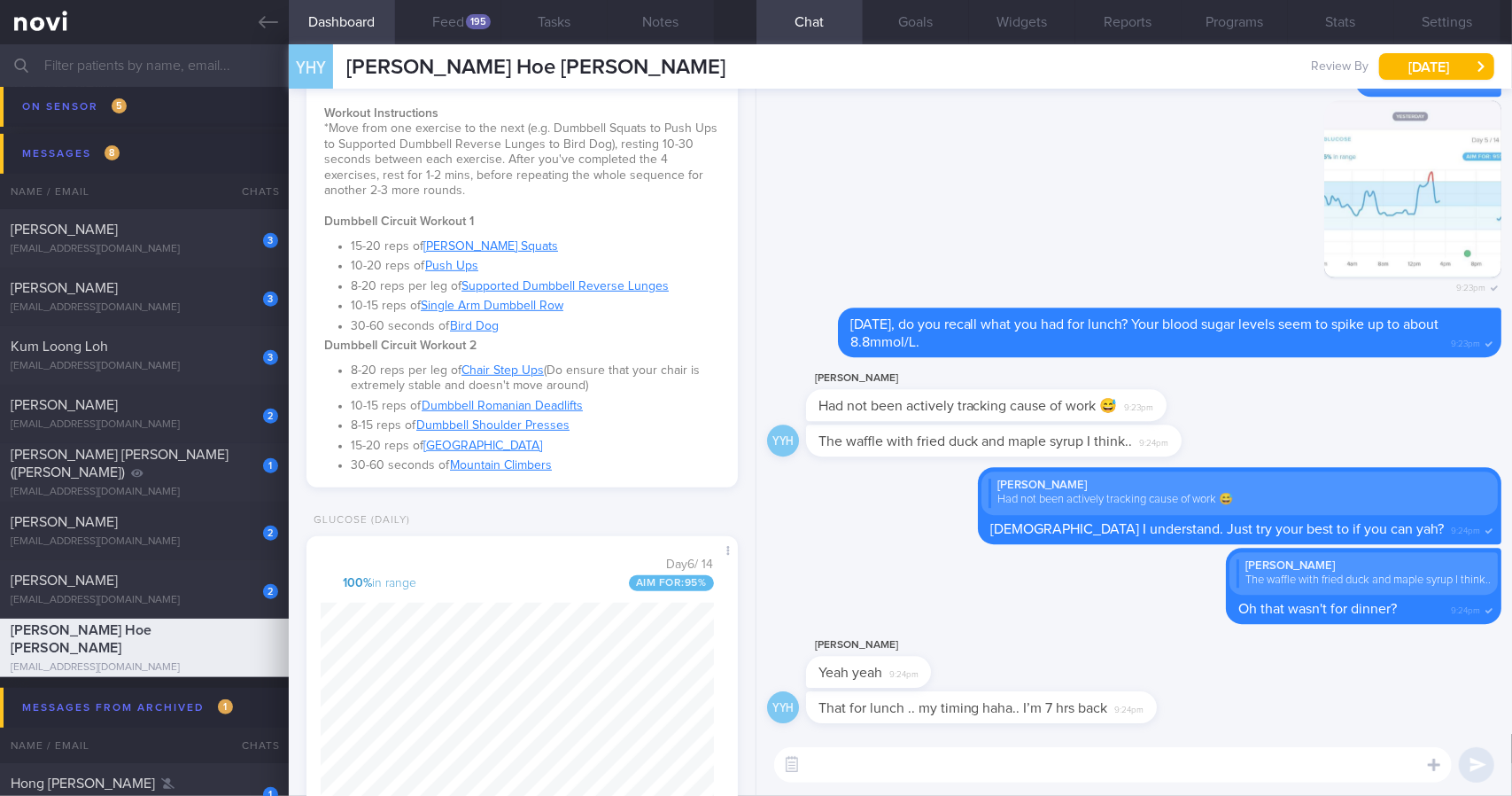
click at [946, 781] on textarea at bounding box center [1112, 765] width 677 height 36
drag, startPoint x: 1152, startPoint y: 708, endPoint x: 1276, endPoint y: 702, distance: 124.1
click at [1276, 702] on div "YYH That for lunch .. my timing haha.. I’m 7 hrs back 9:24pm" at bounding box center [1134, 712] width 734 height 43
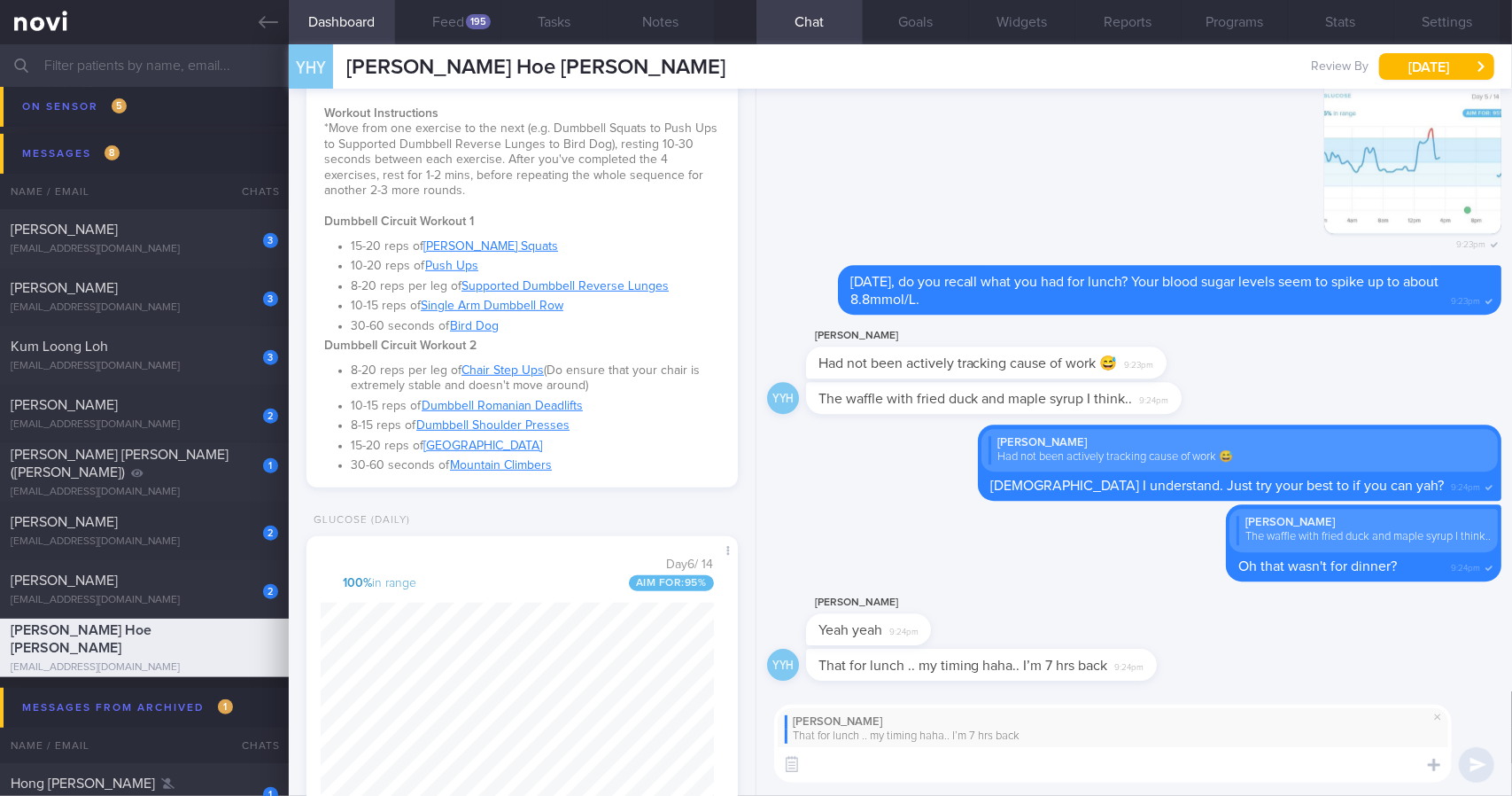
click at [1020, 764] on textarea at bounding box center [1112, 765] width 677 height 36
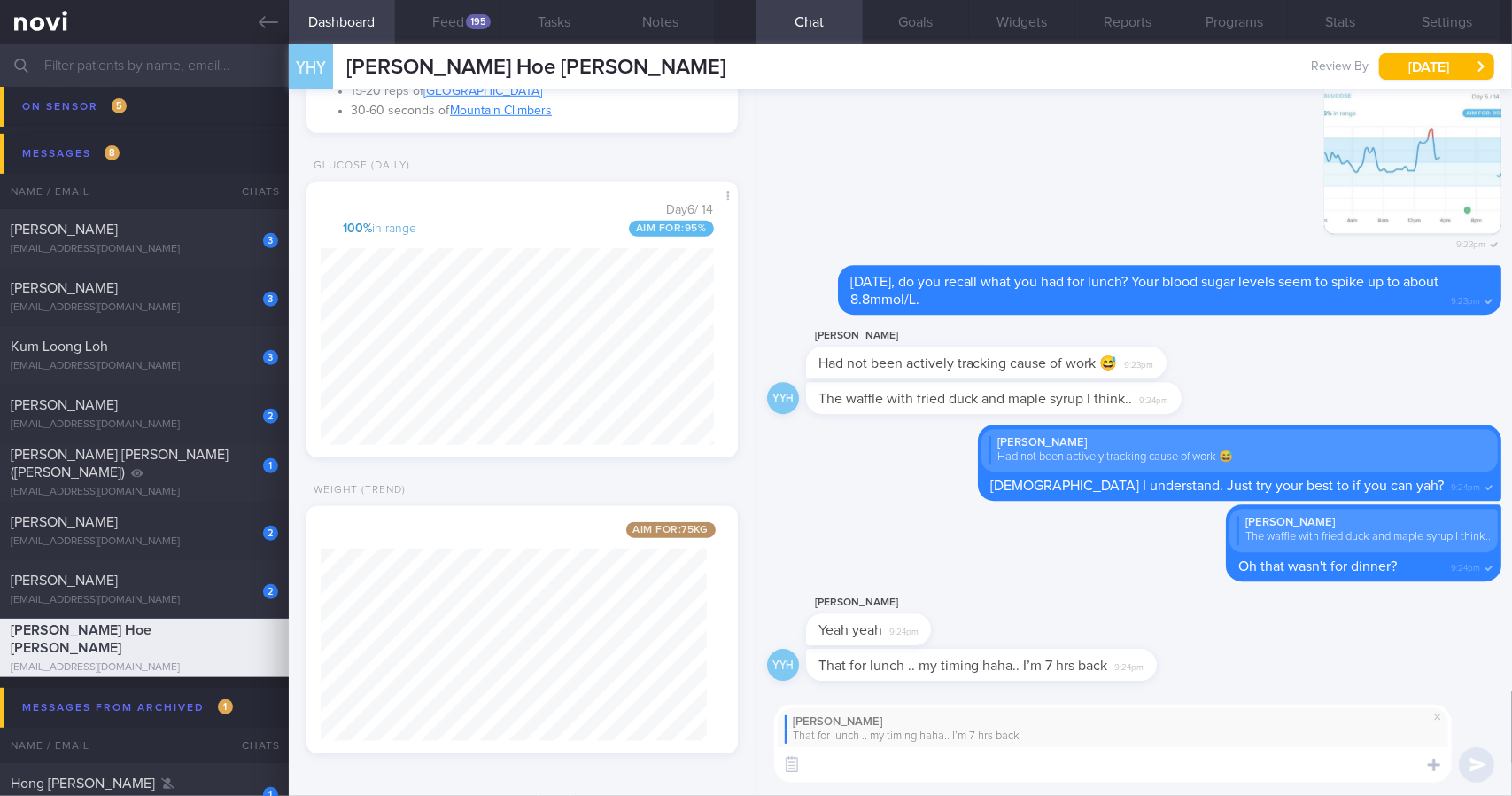
scroll to position [768, 0]
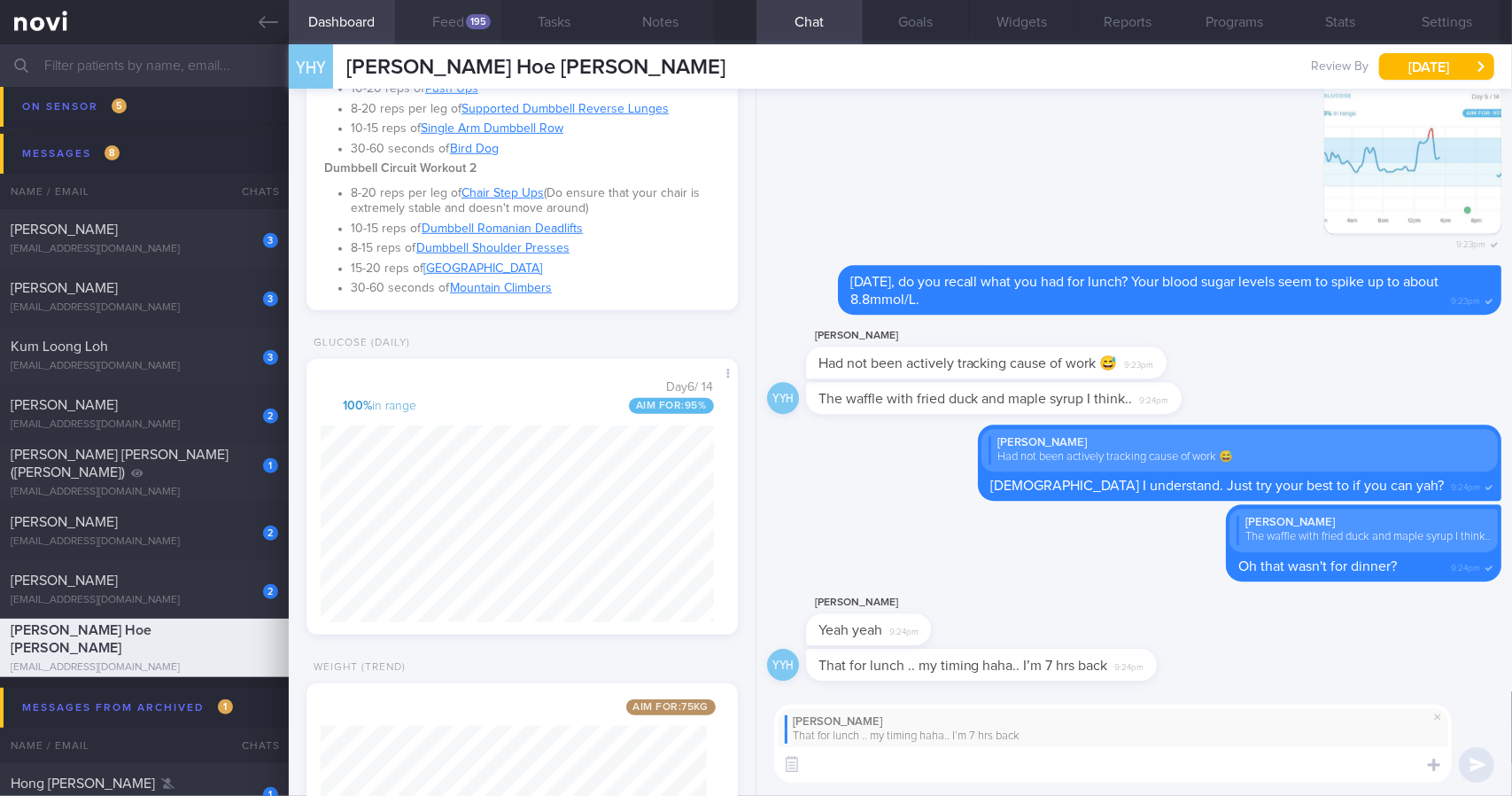
click at [453, 37] on button "Feed 195" at bounding box center [448, 22] width 107 height 44
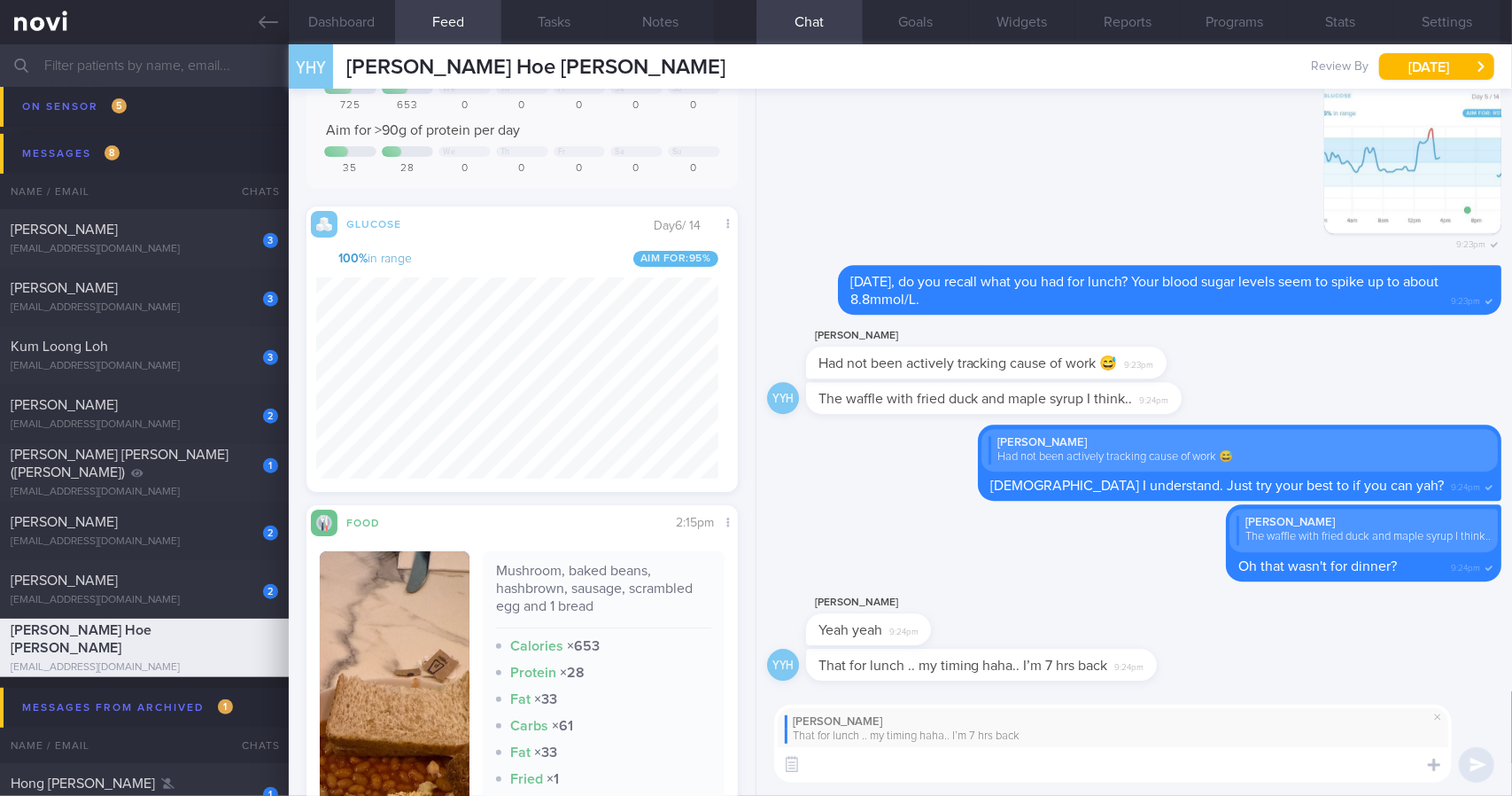
click at [888, 773] on textarea at bounding box center [1112, 765] width 677 height 36
type textarea "Ohh hahah no wonder!"
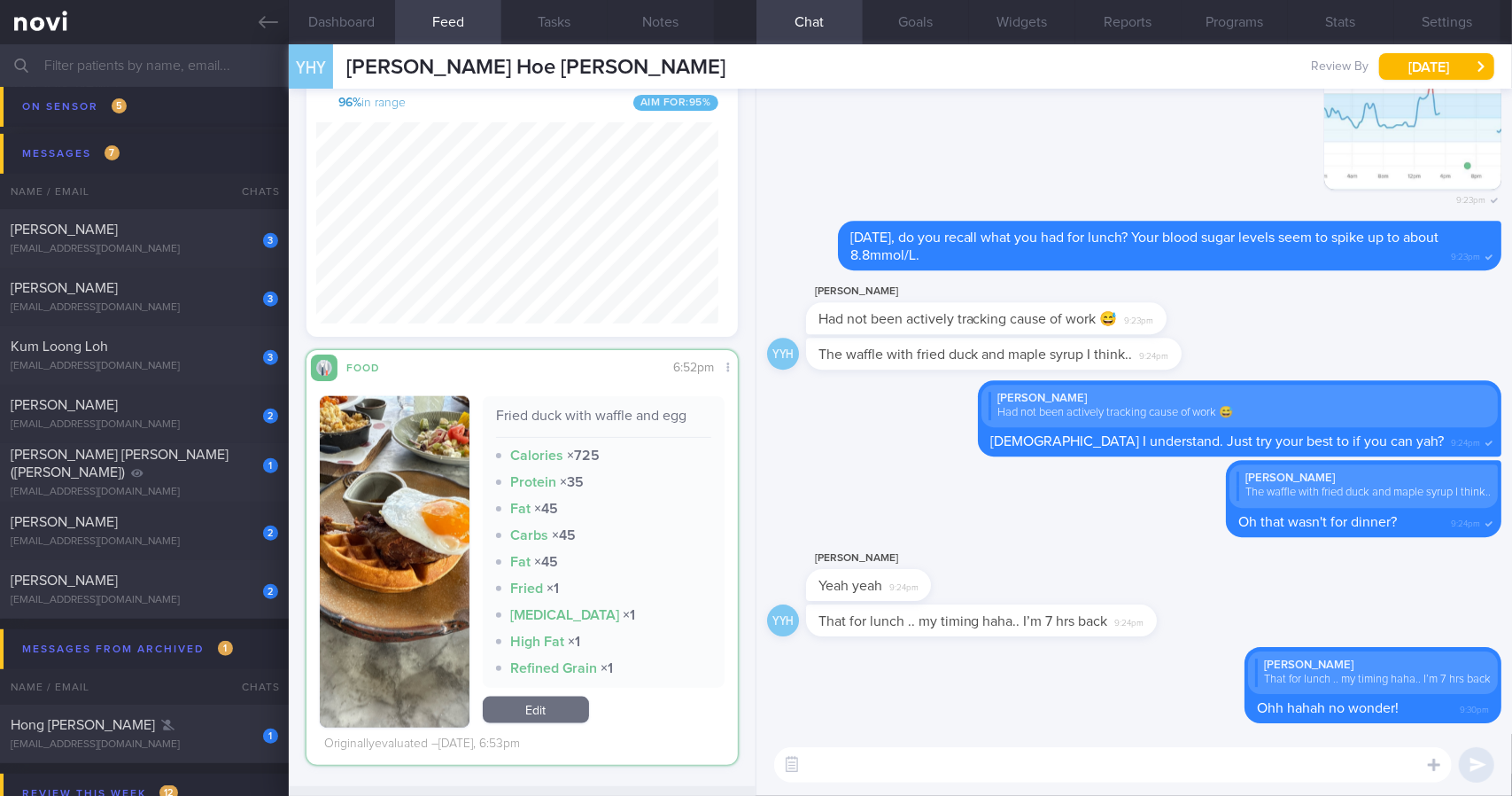
scroll to position [260, 402]
click at [445, 533] on button "button" at bounding box center [394, 561] width 150 height 331
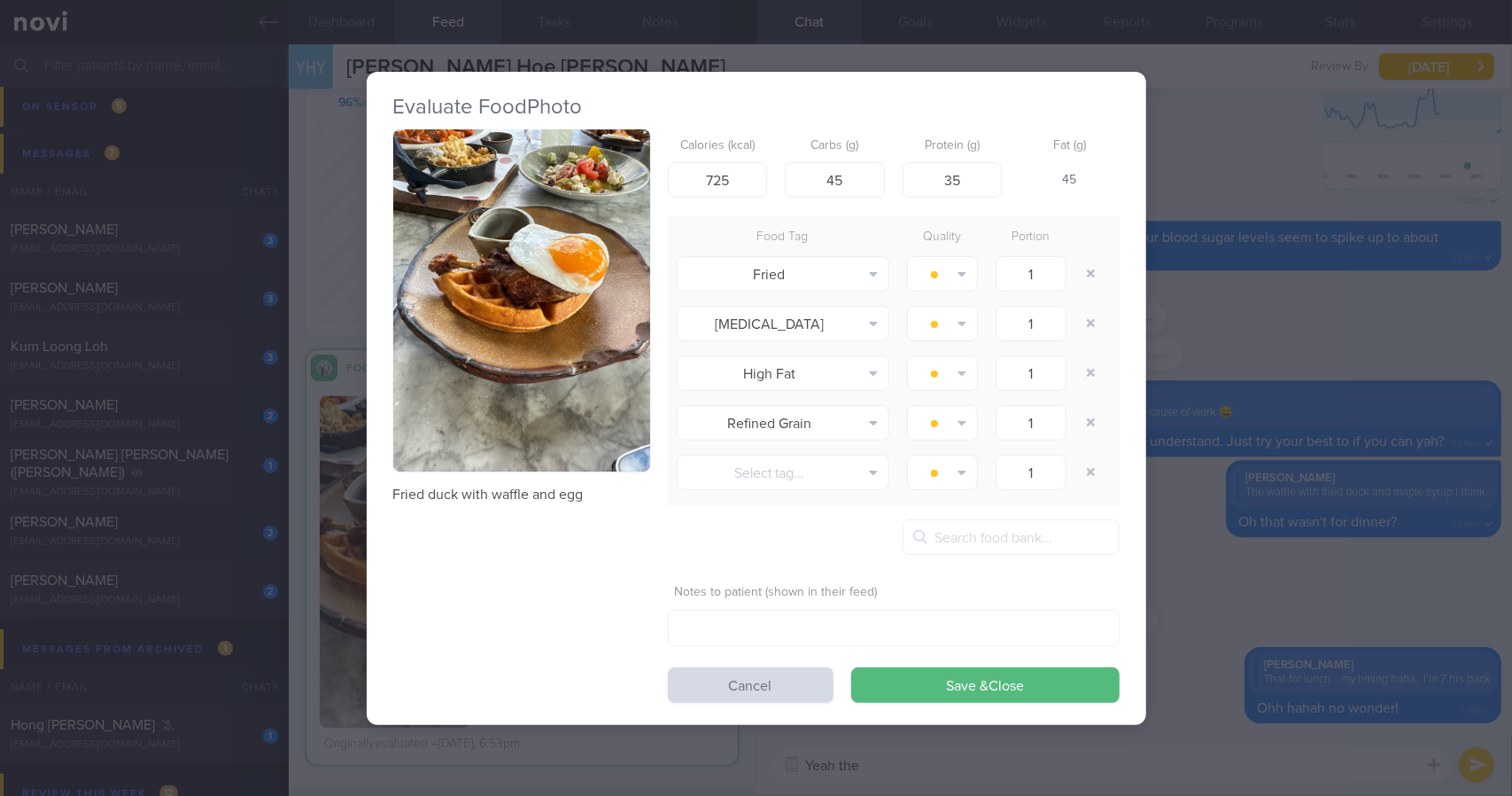
click at [582, 301] on button "button" at bounding box center [521, 301] width 257 height 343
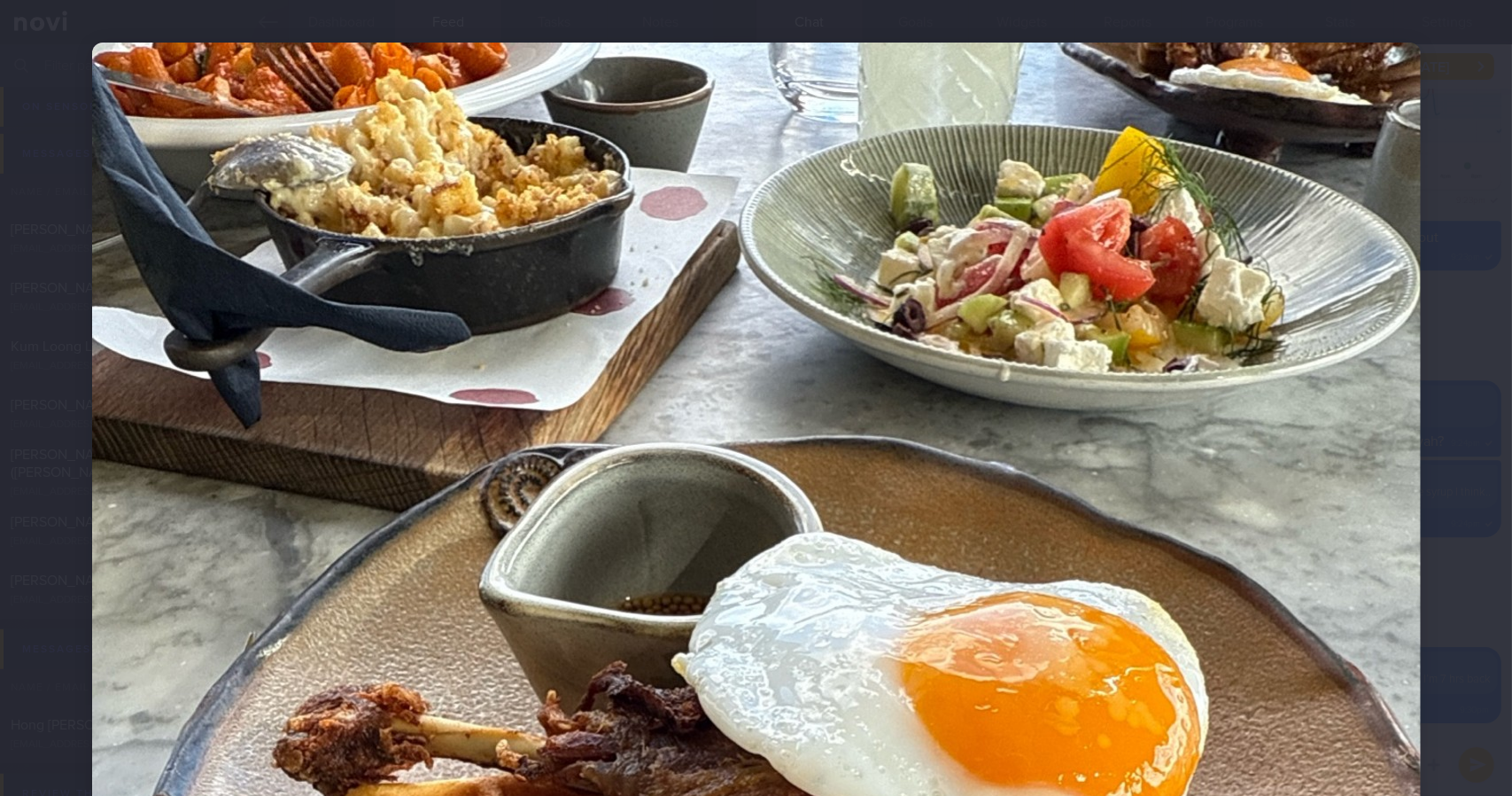
scroll to position [21, 0]
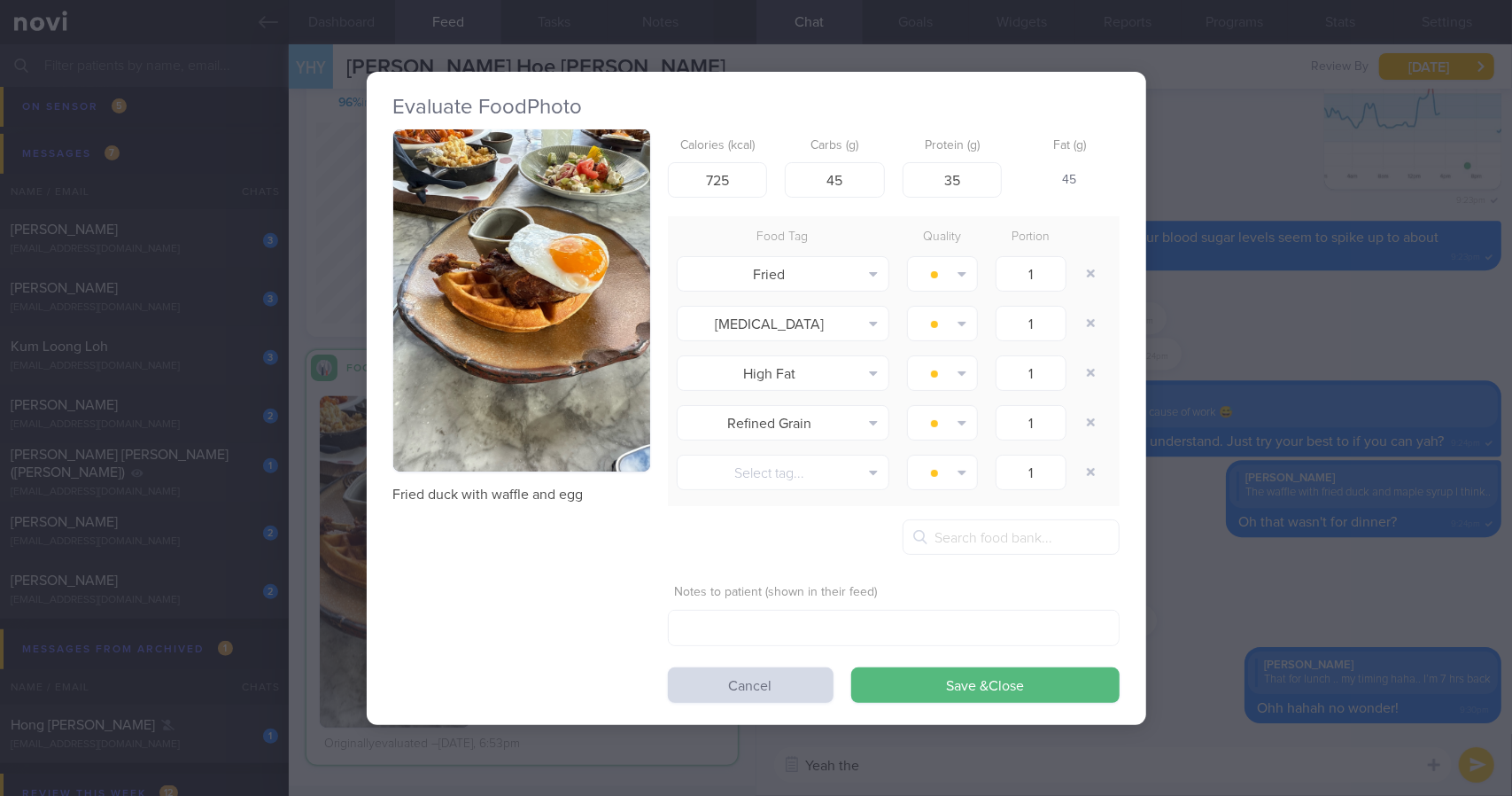
click at [1430, 293] on div "Evaluate Food Photo Fried duck with waffle and egg Calories (kcal) 725 Carbs (g…" at bounding box center [756, 398] width 1512 height 796
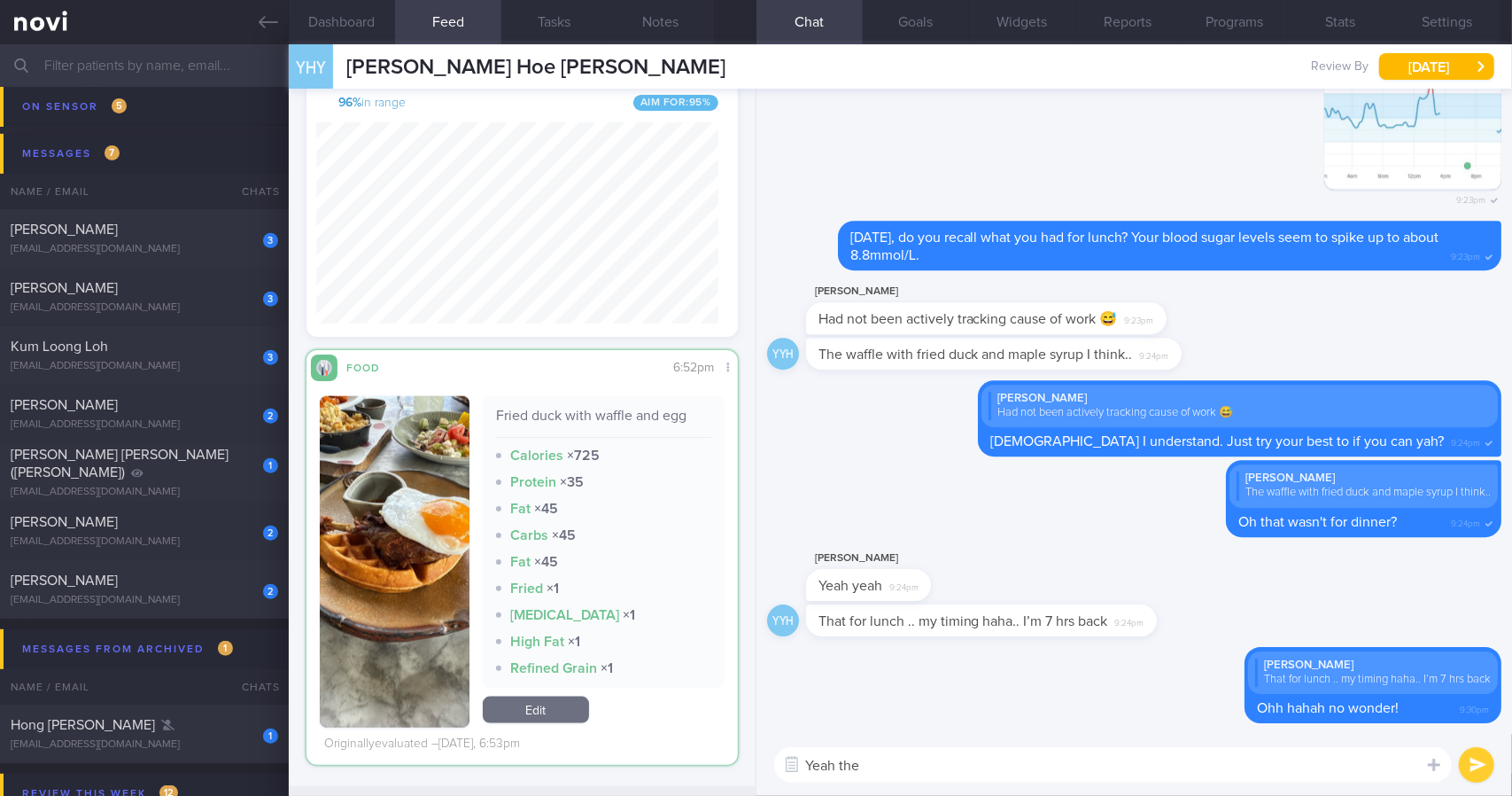
click at [1077, 768] on textarea "Yeah the" at bounding box center [1112, 765] width 677 height 36
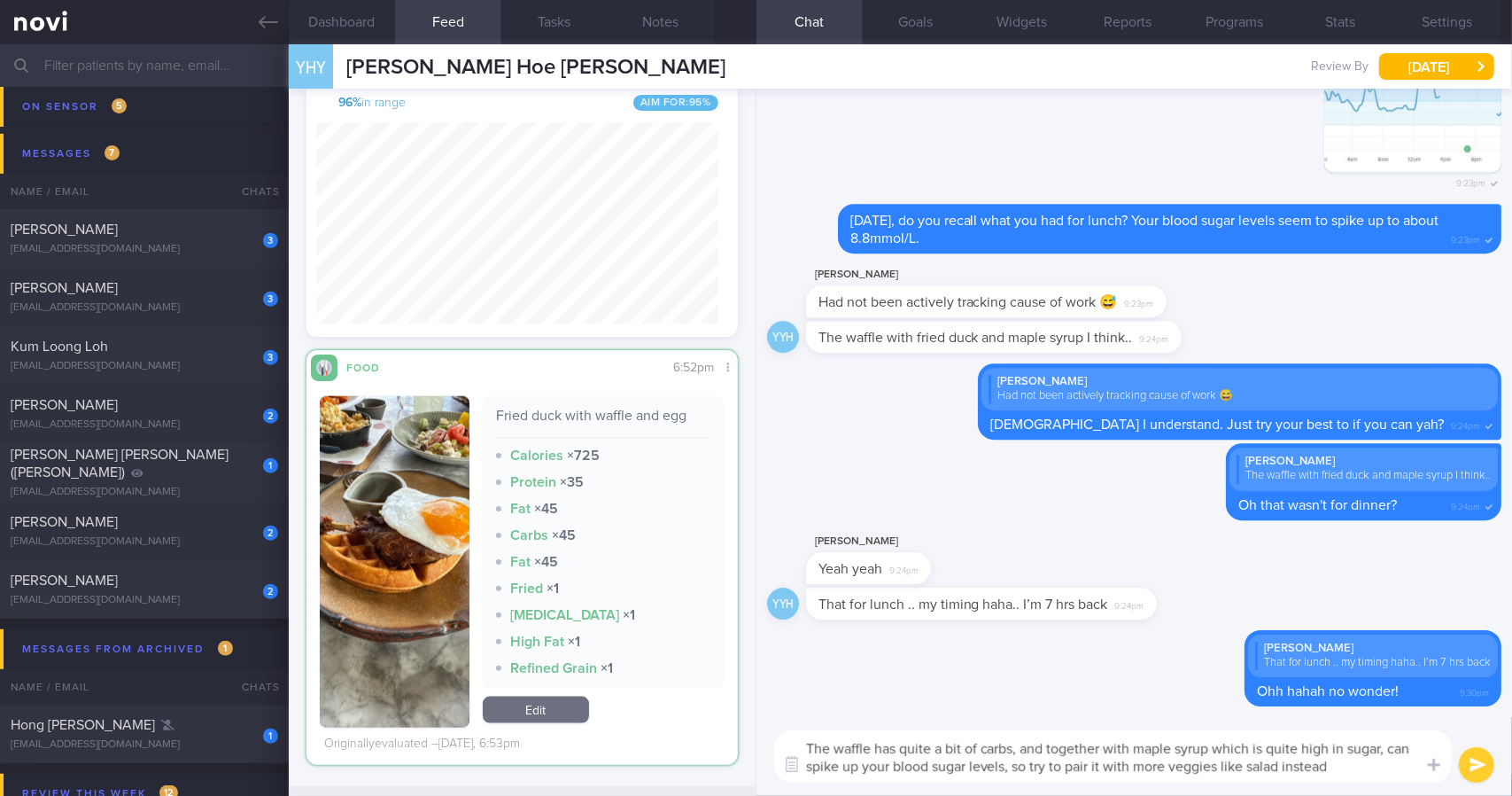
type textarea "The waffle has quite a bit of carbs, and together with maple syrup which is qui…"
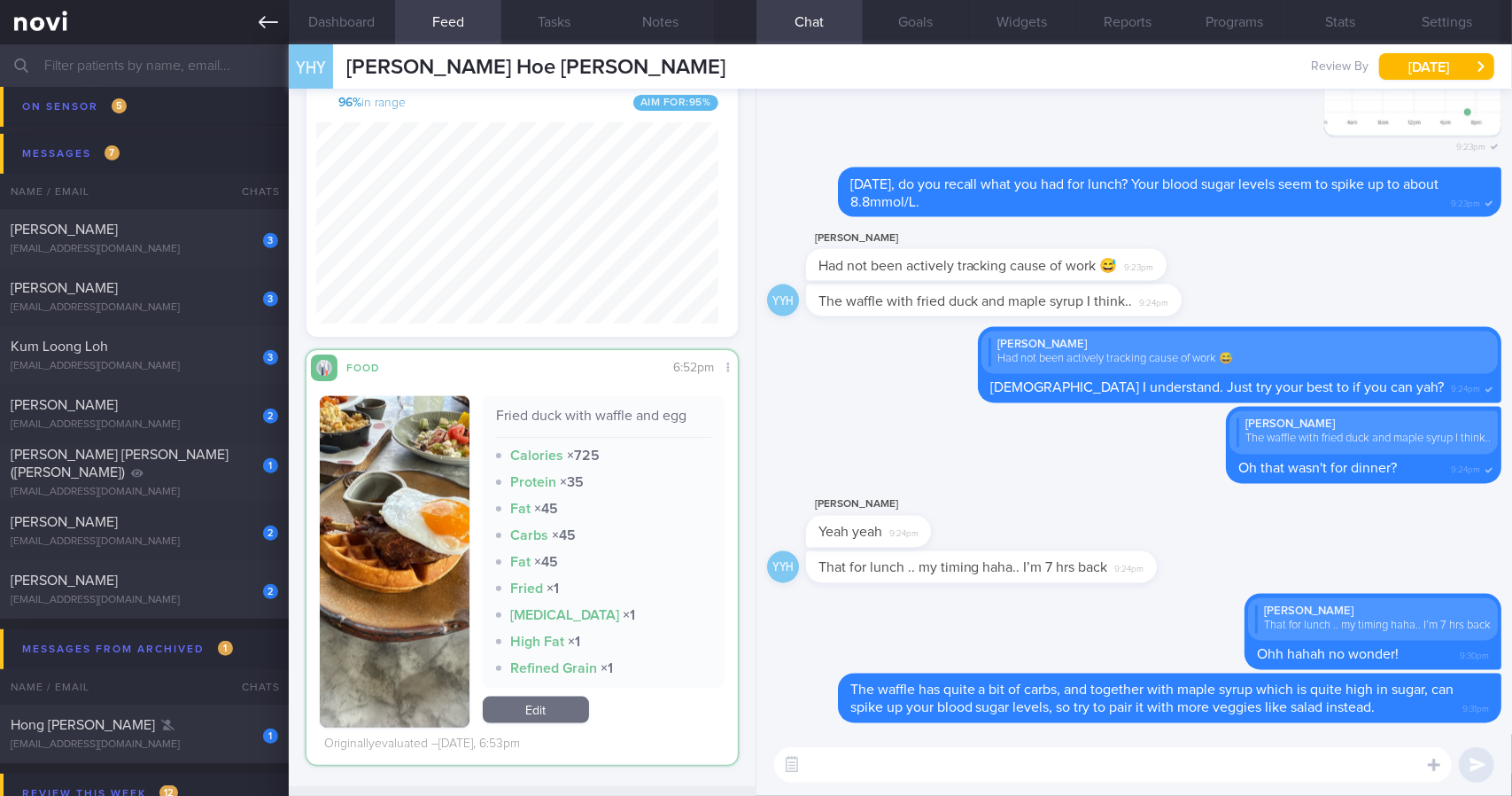
click at [280, 25] on link at bounding box center [144, 22] width 289 height 44
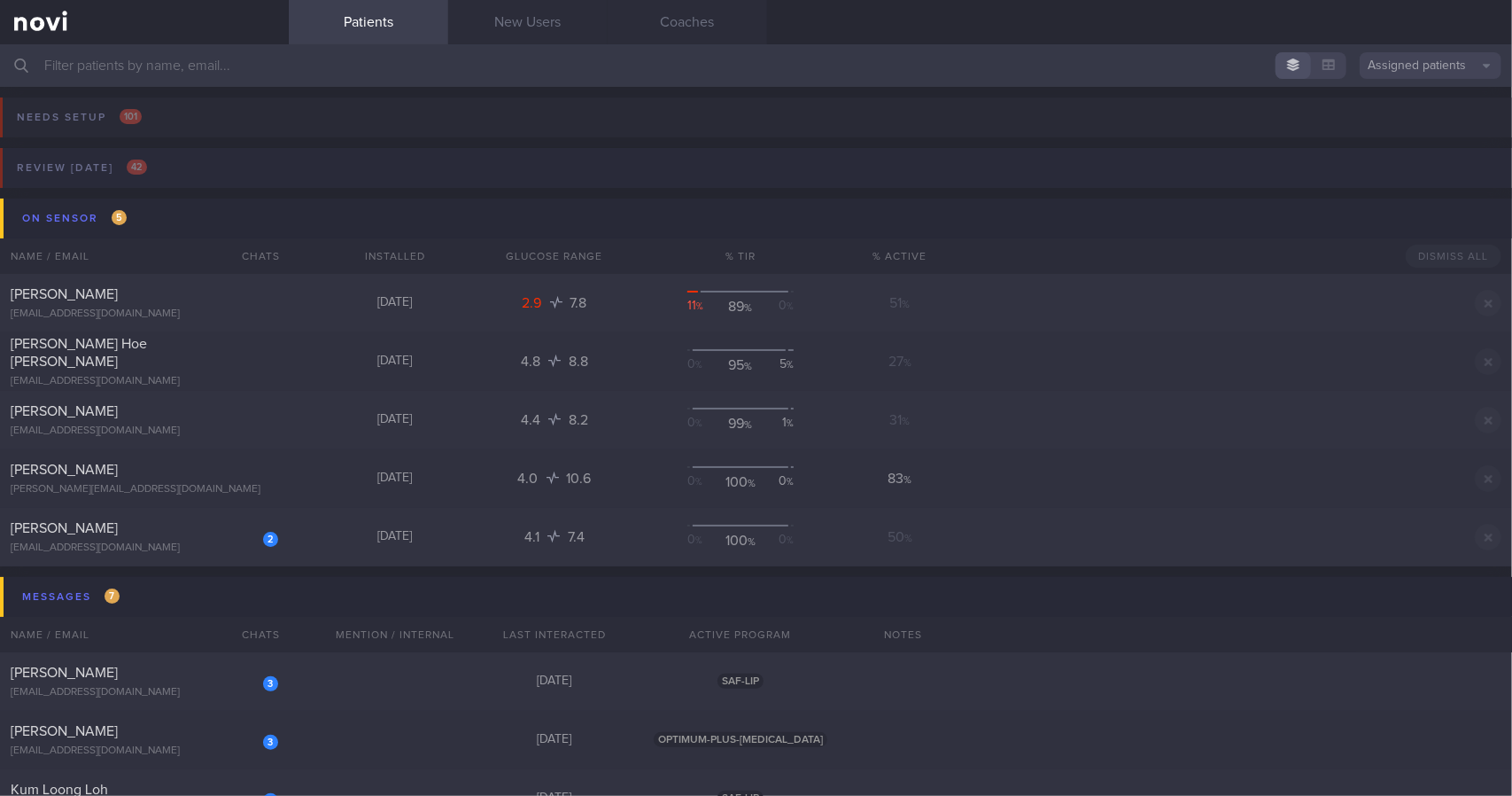
click at [158, 165] on button "Review [DATE] 42" at bounding box center [753, 173] width 1517 height 51
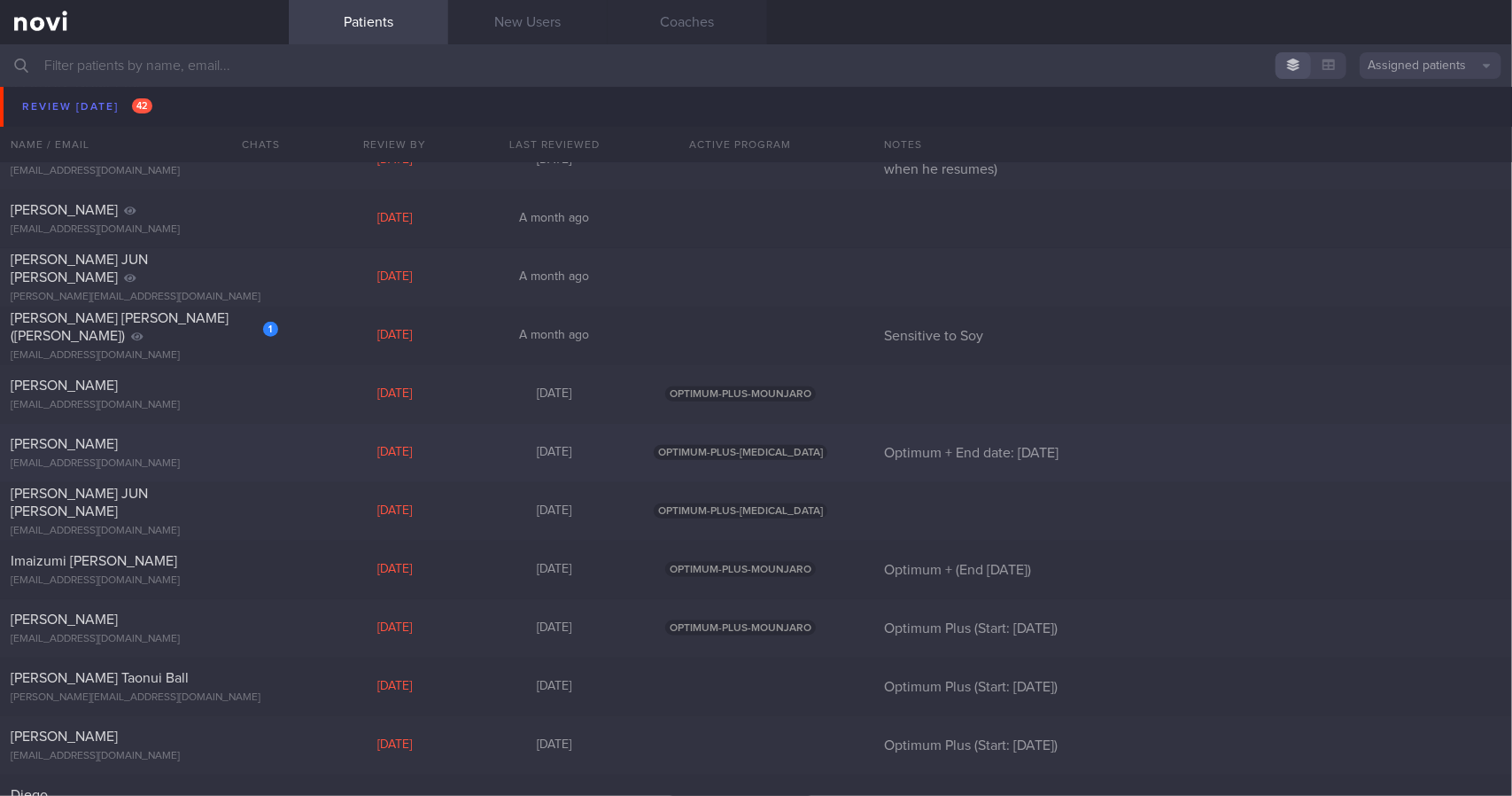
scroll to position [1329, 0]
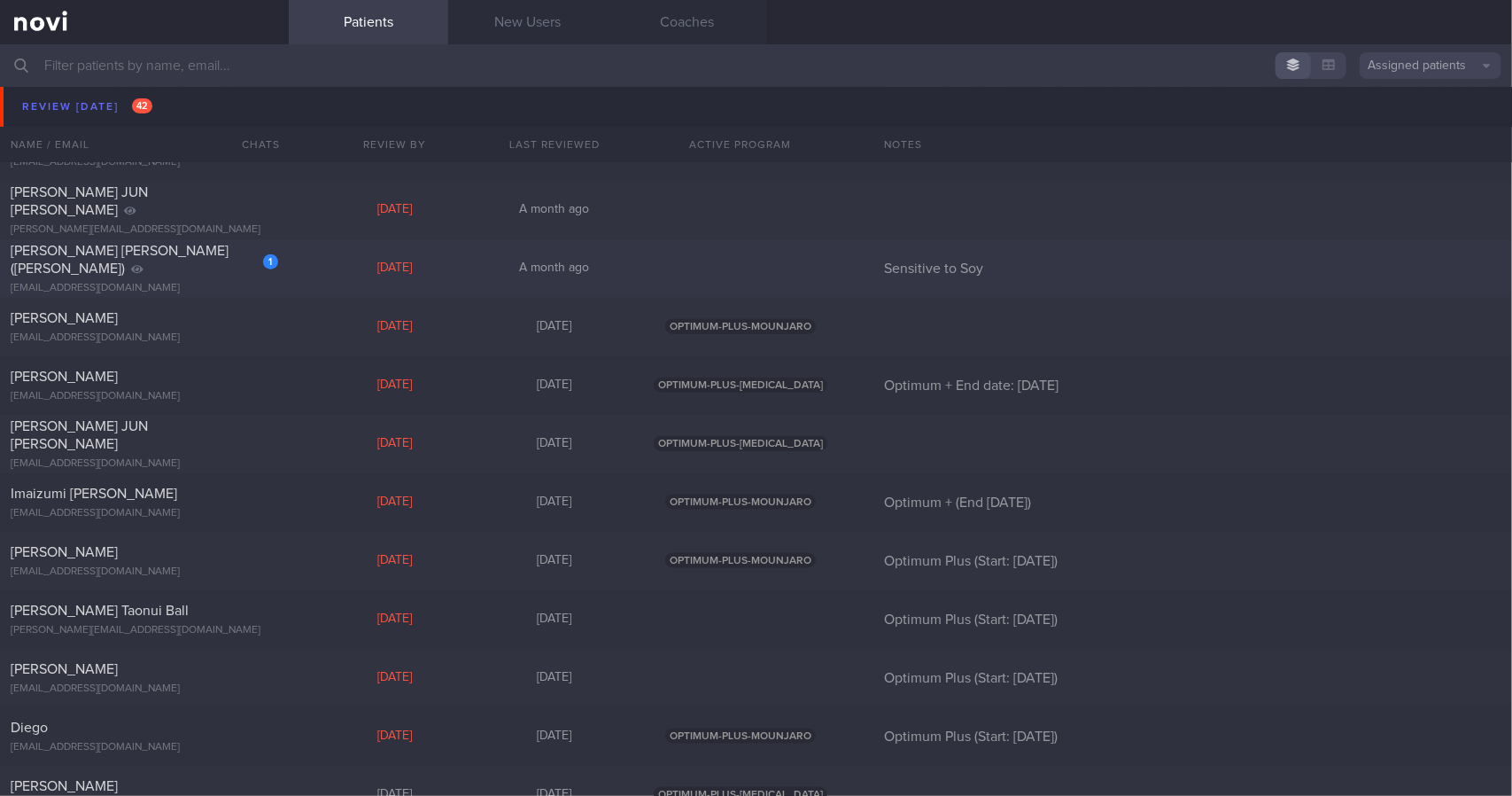
click at [205, 254] on div "[PERSON_NAME] [PERSON_NAME] ([PERSON_NAME])" at bounding box center [142, 259] width 263 height 36
select select "8"
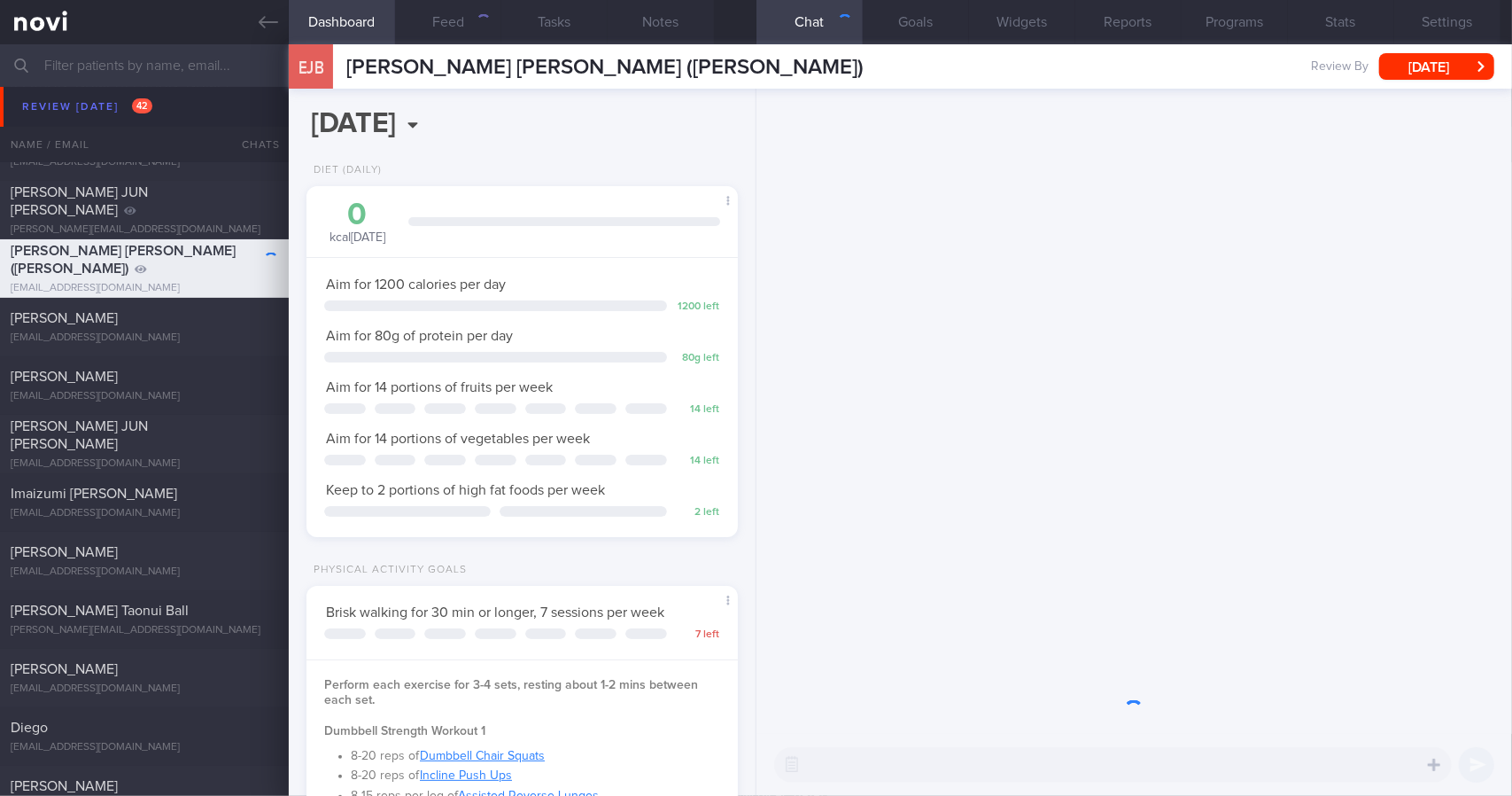
scroll to position [193, 386]
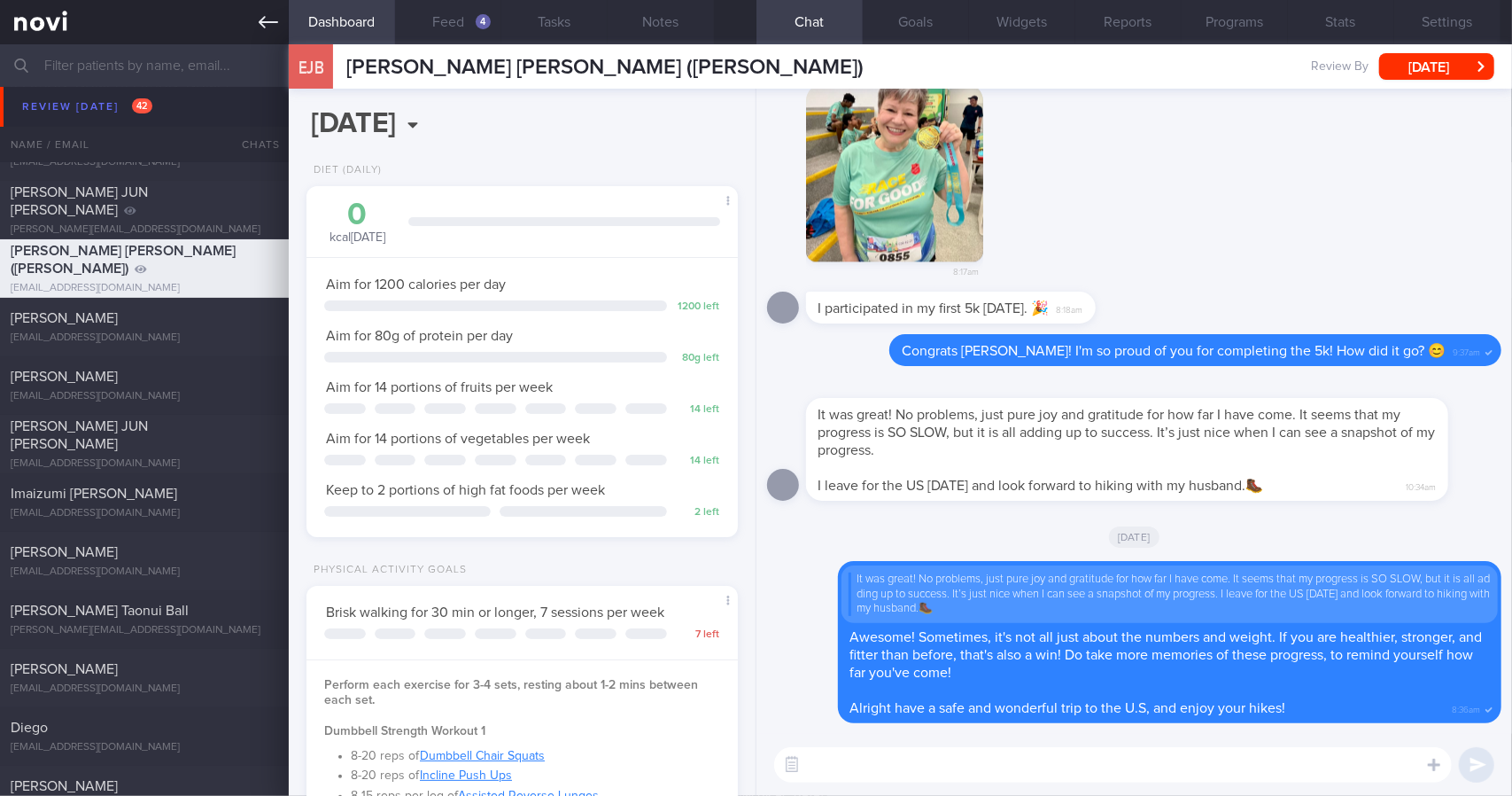
click at [276, 37] on link at bounding box center [144, 22] width 289 height 44
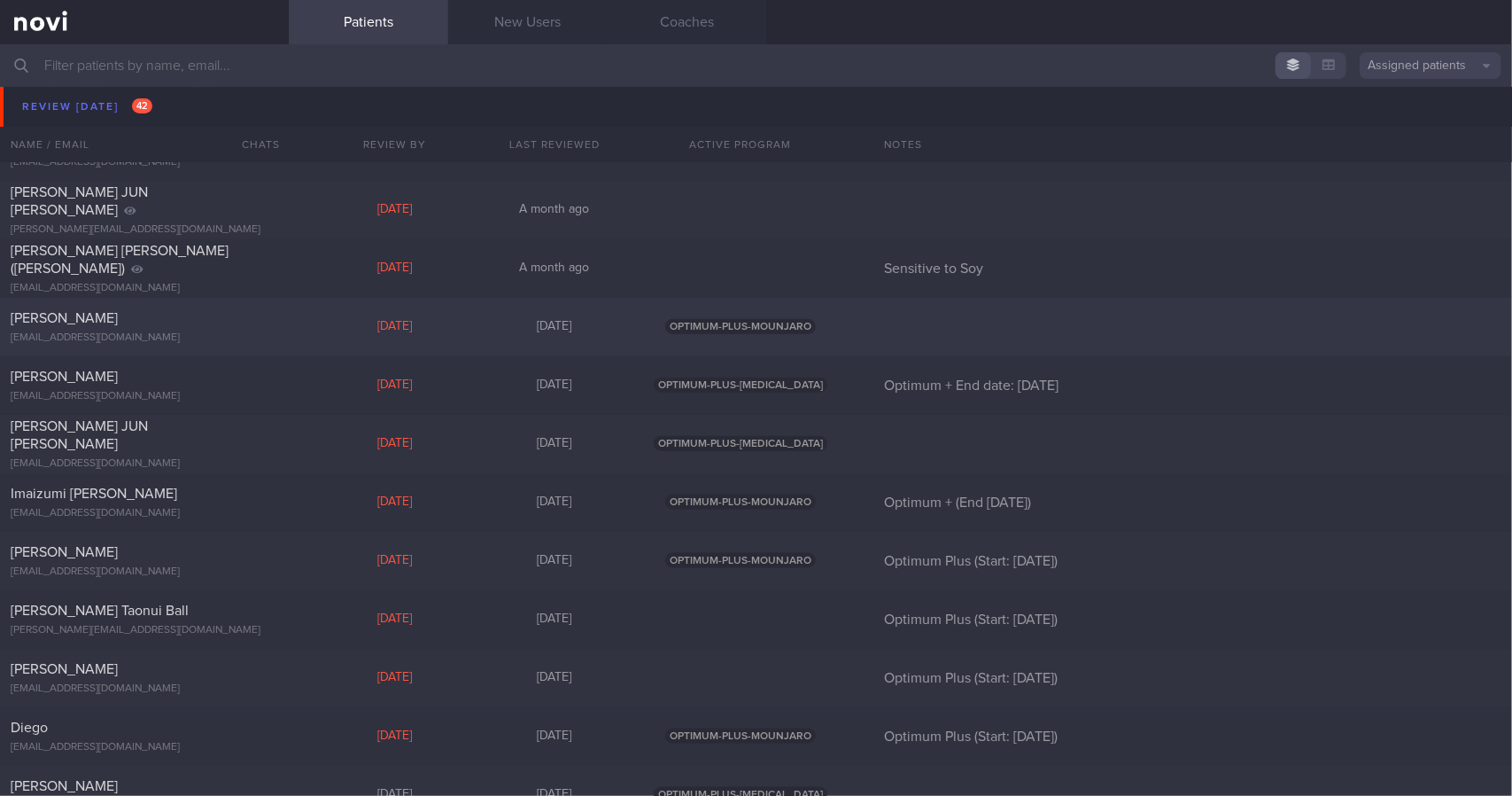
click at [231, 346] on div "[PERSON_NAME] [EMAIL_ADDRESS][DOMAIN_NAME] [DATE] [DATE] OPTIMUM-PLUS-MOUNJARO" at bounding box center [756, 327] width 1512 height 59
select select "8"
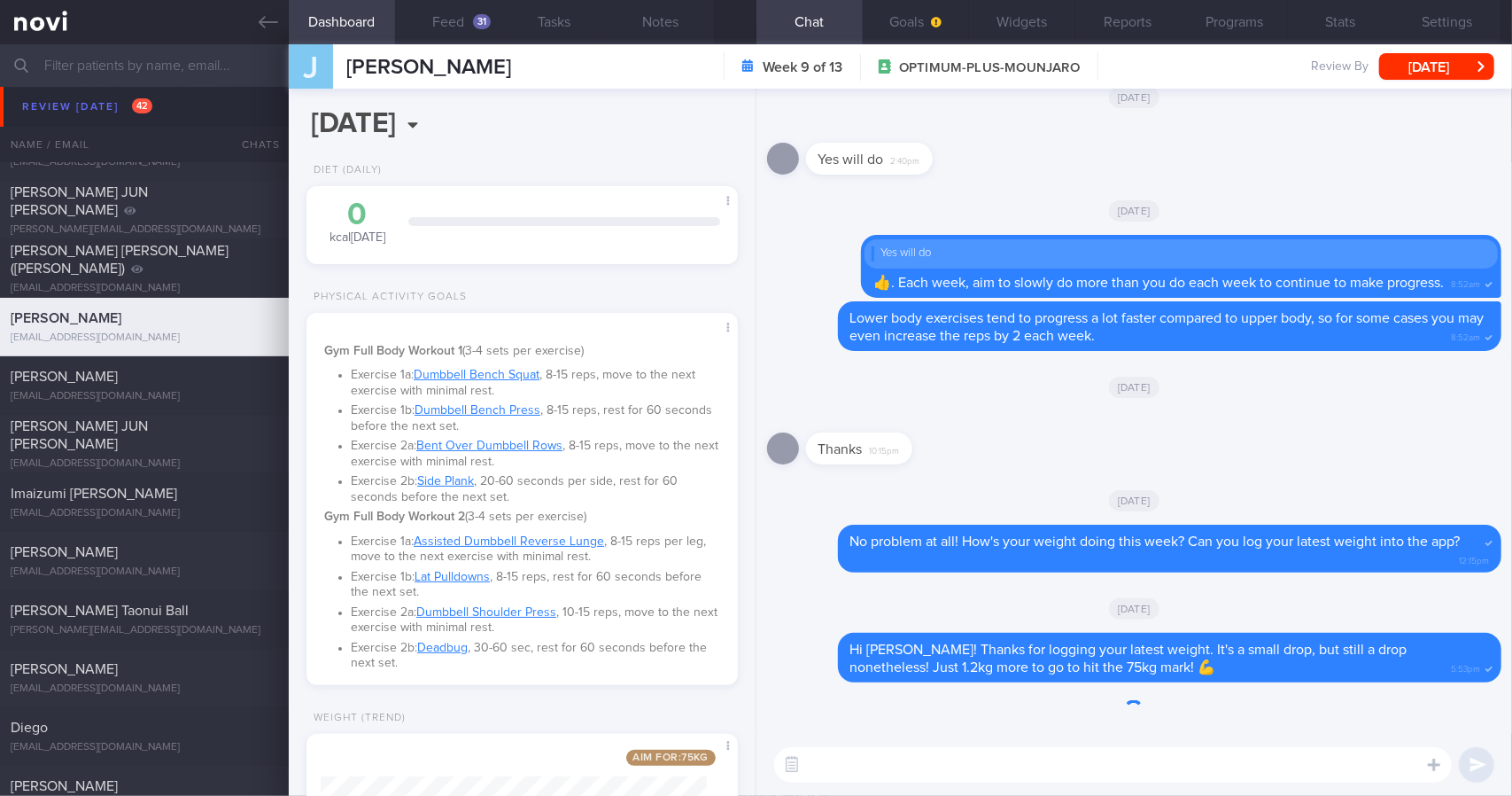
scroll to position [218, 386]
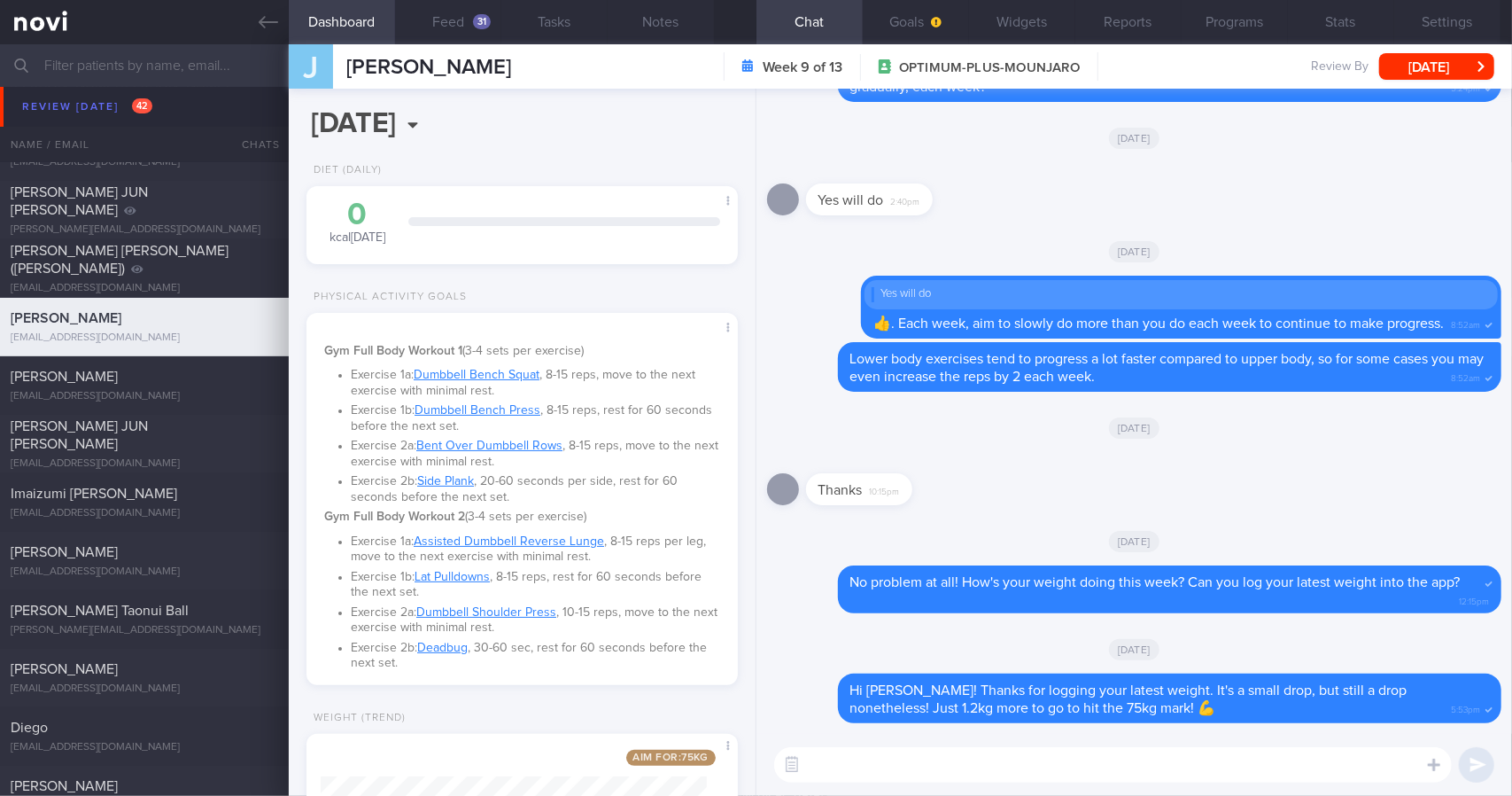
click at [980, 768] on textarea at bounding box center [1112, 765] width 677 height 36
click at [993, 757] on textarea at bounding box center [1112, 765] width 677 height 36
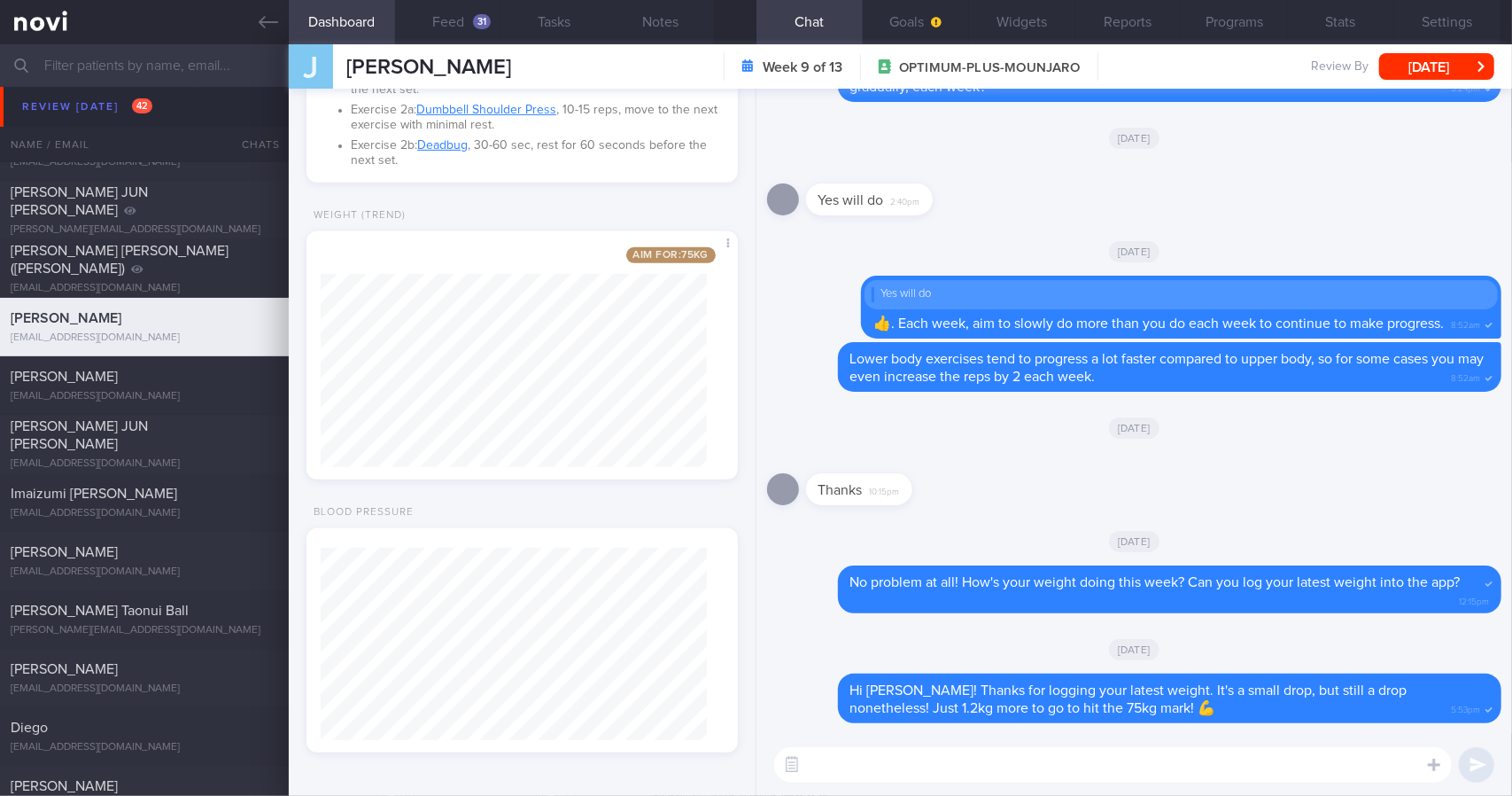
scroll to position [0, 0]
click at [1108, 776] on textarea at bounding box center [1112, 765] width 677 height 36
type textarea "Hi [PERSON_NAME]! How are you progressing with your workouts? :)"
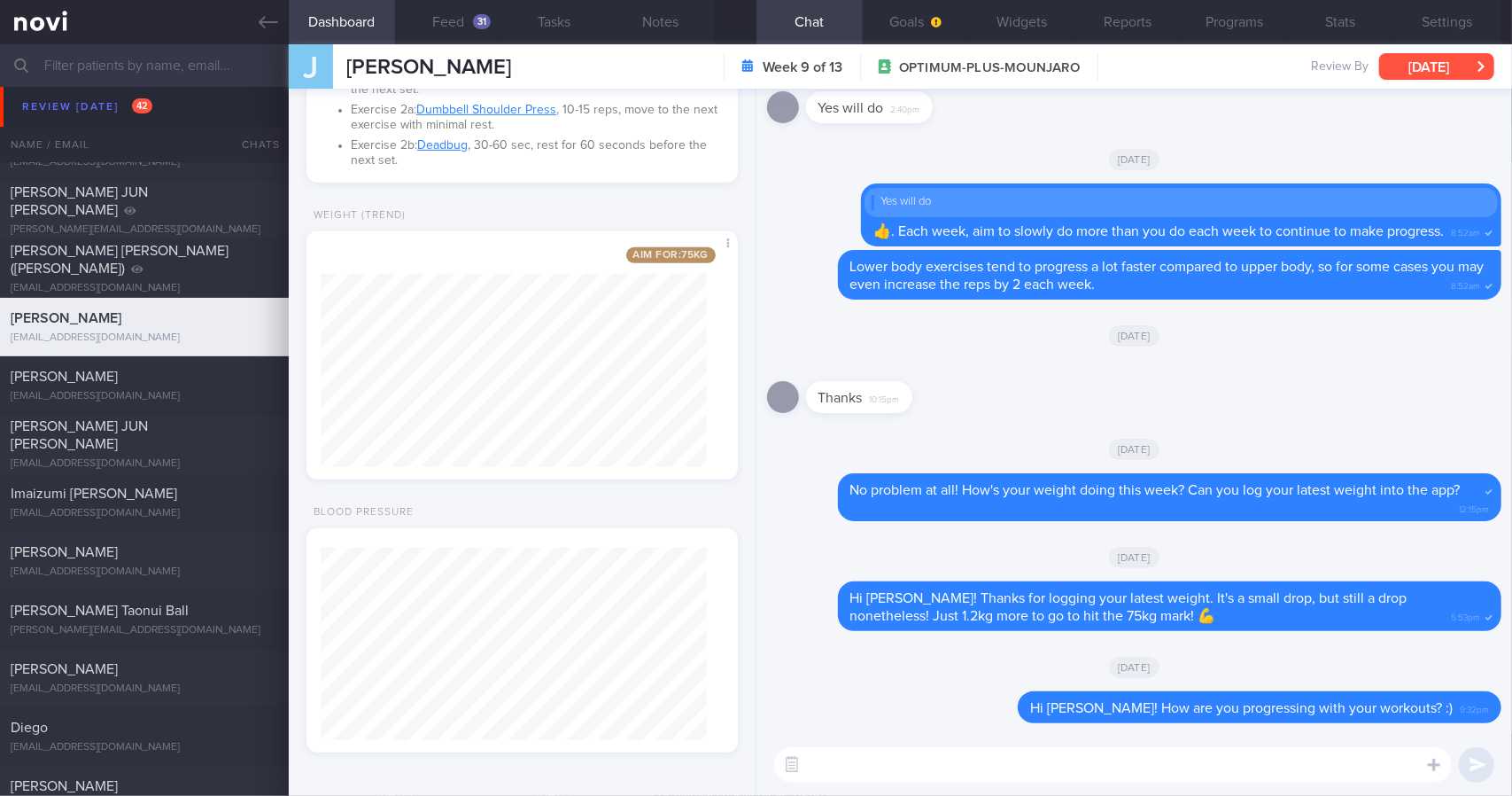
click at [1429, 71] on button "[DATE]" at bounding box center [1437, 67] width 115 height 27
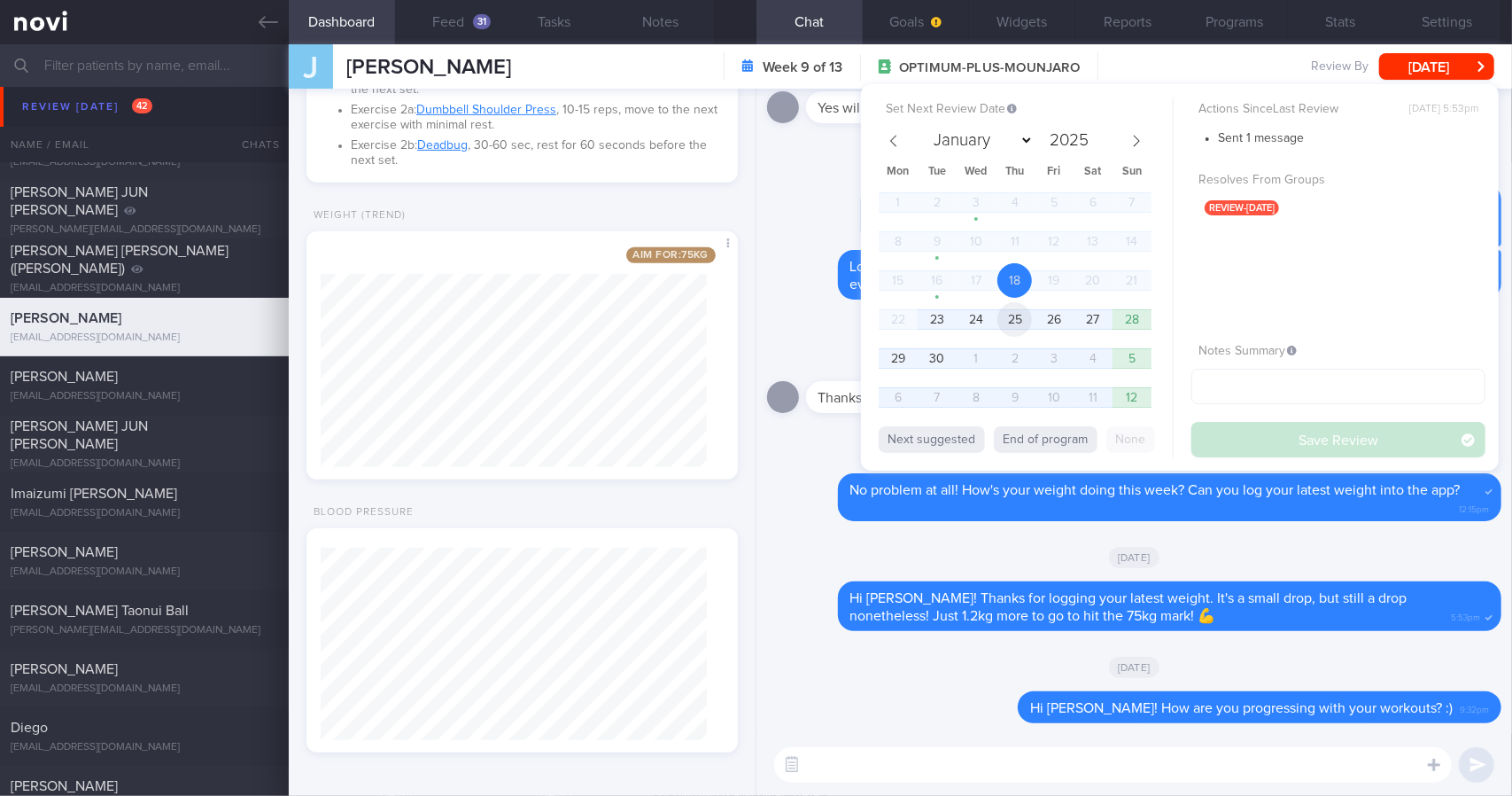
click at [1011, 330] on span "25" at bounding box center [1014, 319] width 35 height 35
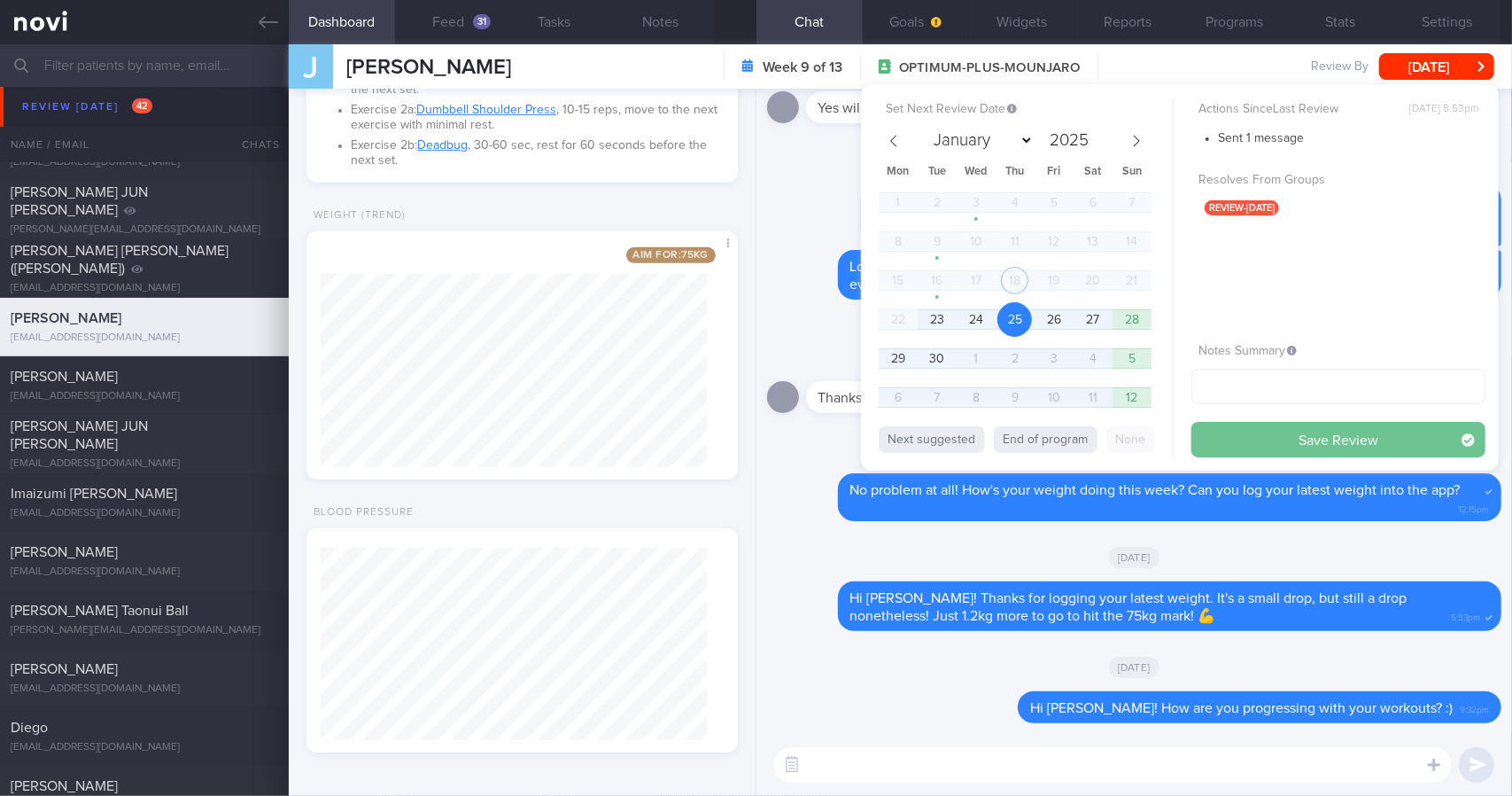
click at [1252, 432] on button "Save Review" at bounding box center [1338, 440] width 294 height 36
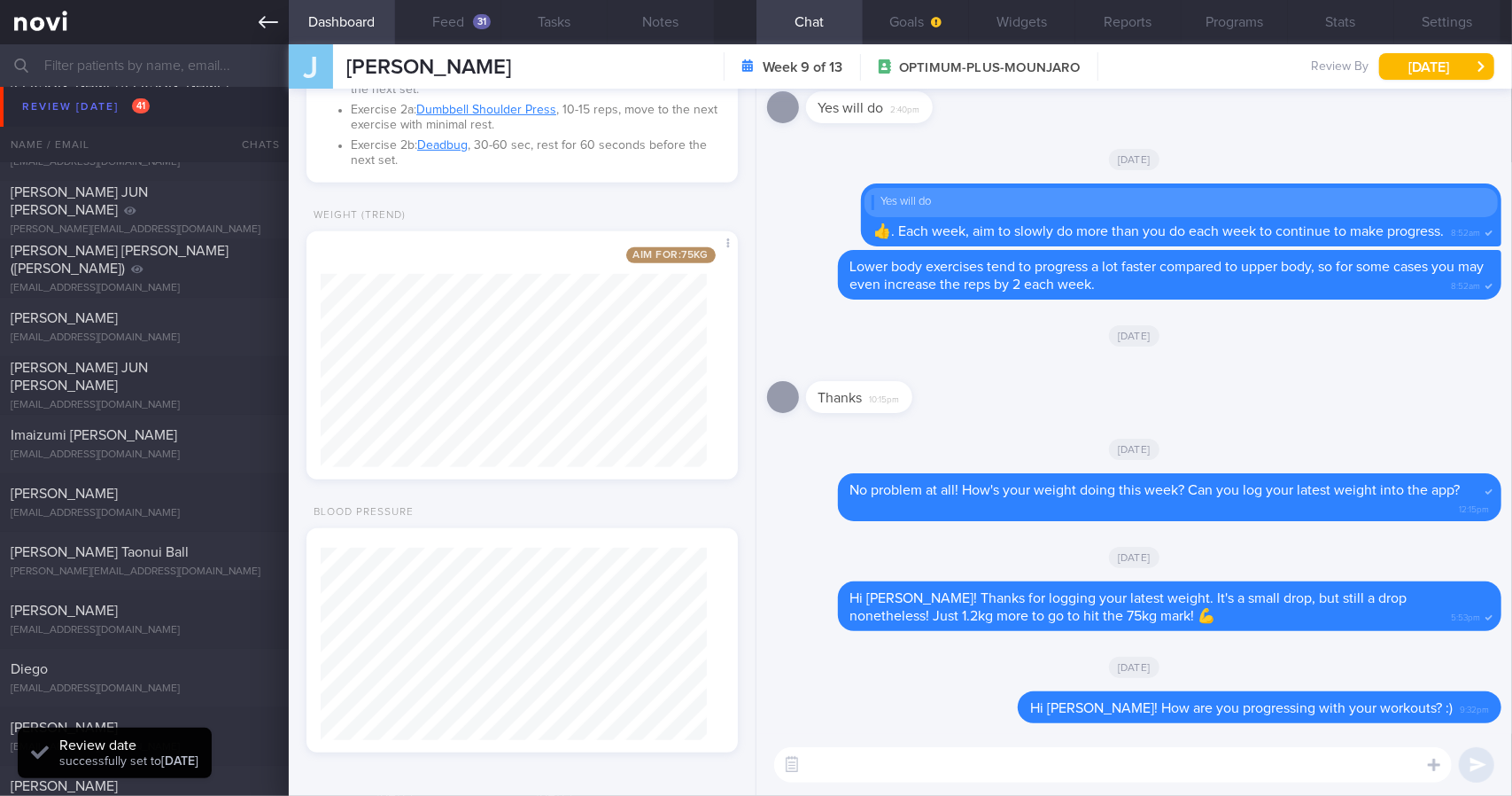
click at [245, 30] on link at bounding box center [144, 22] width 289 height 44
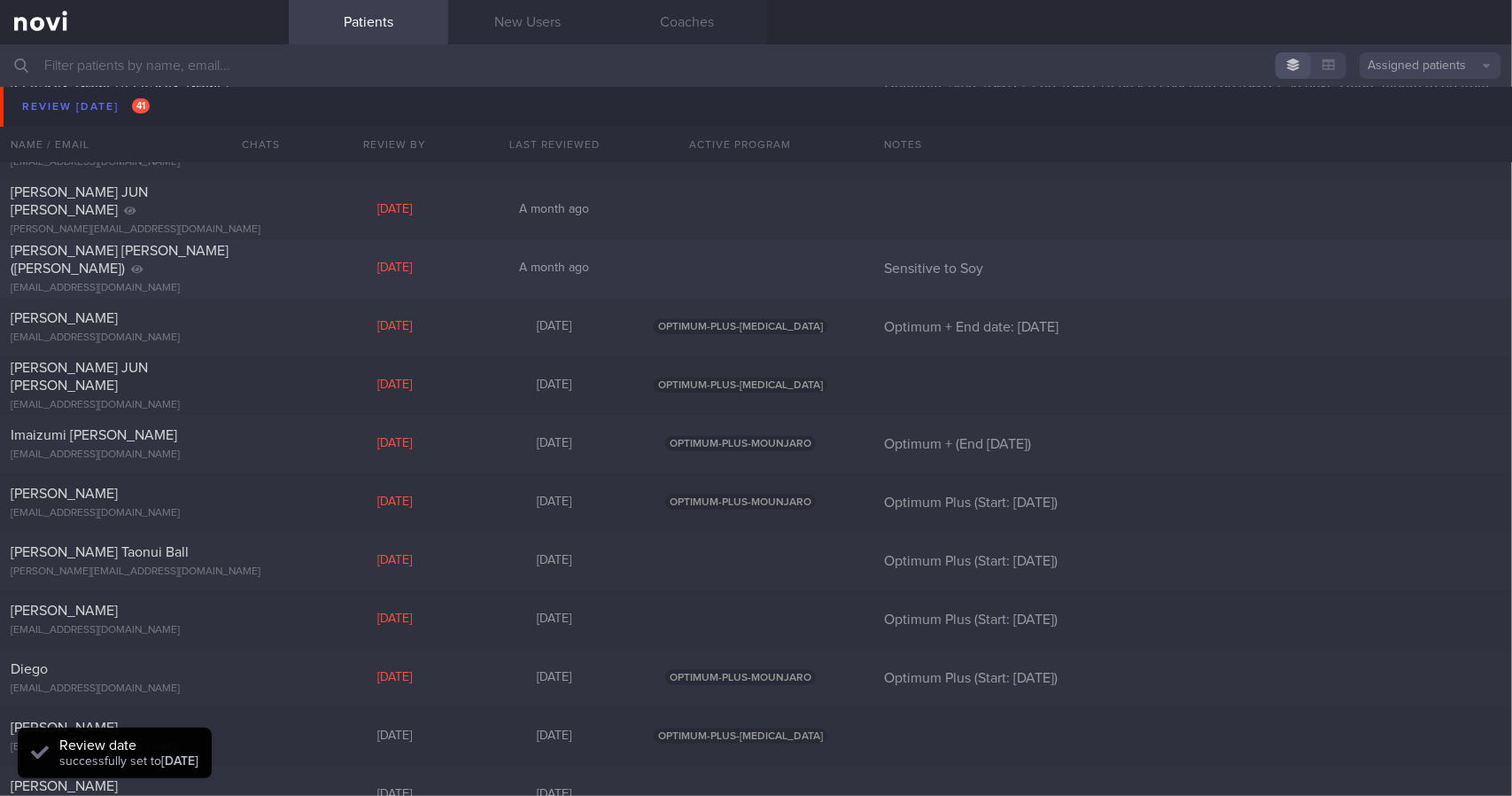
click at [221, 329] on div "[PERSON_NAME] [EMAIL_ADDRESS][DOMAIN_NAME]" at bounding box center [144, 327] width 289 height 36
select select "8"
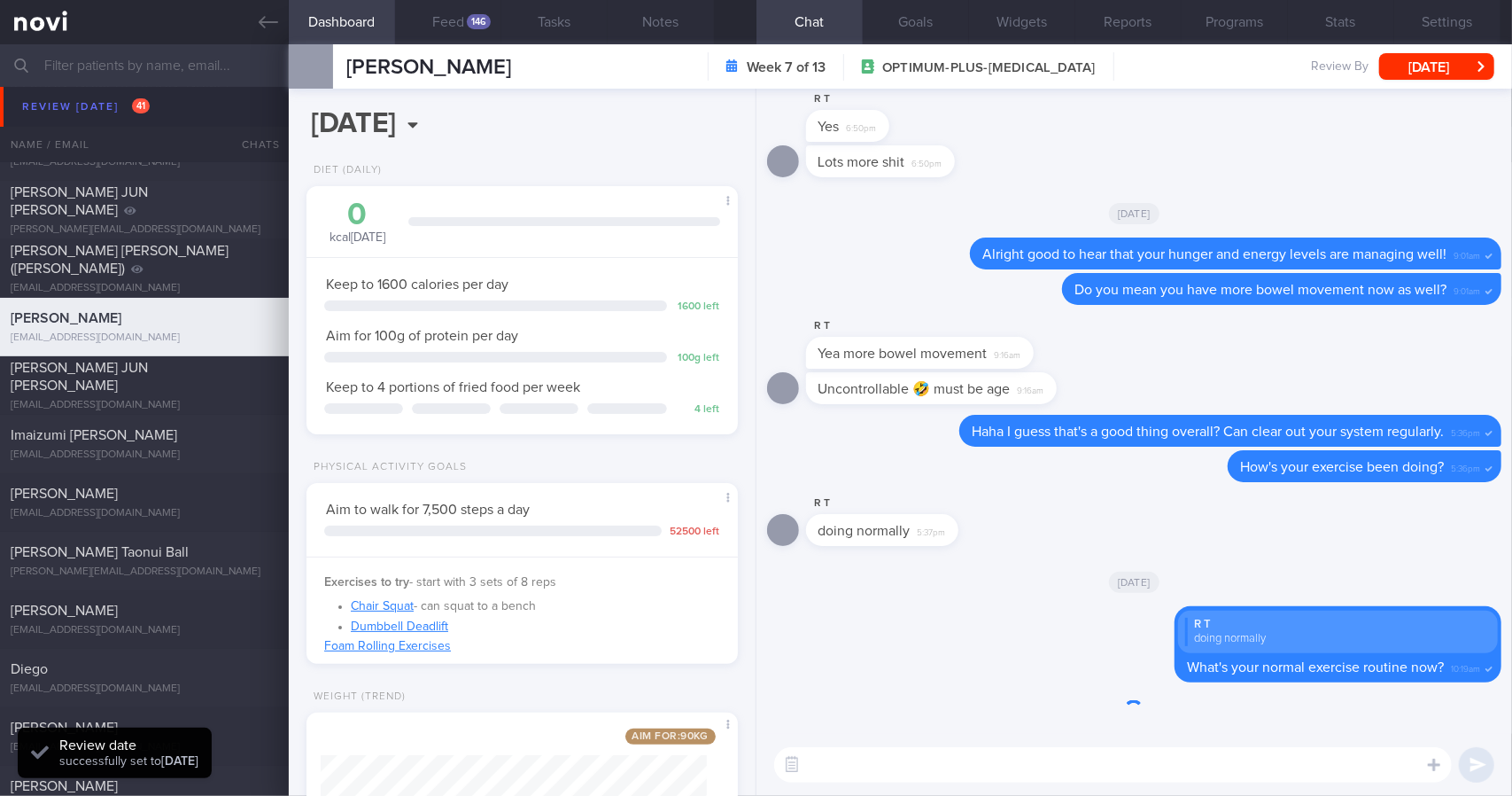
scroll to position [218, 386]
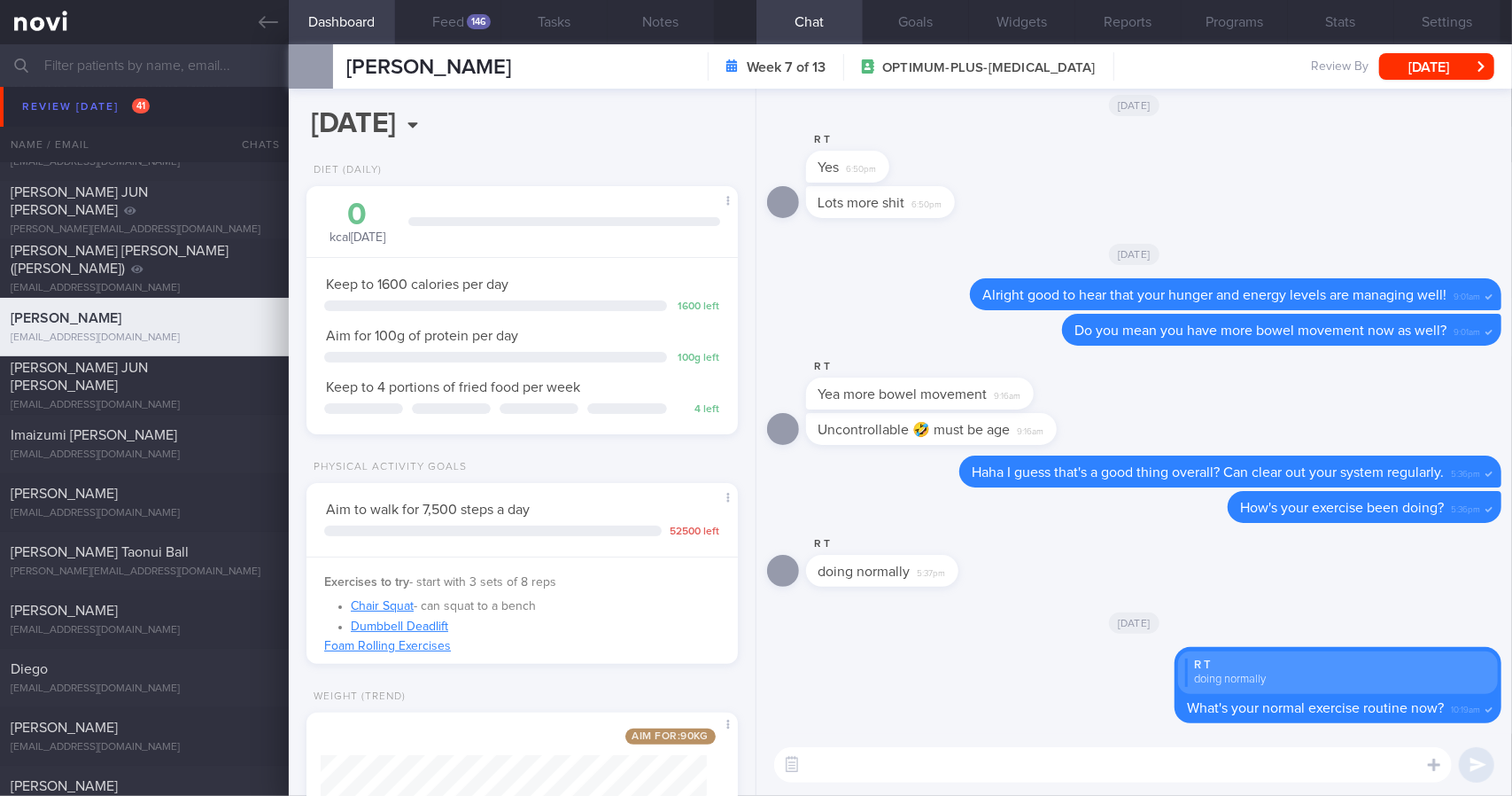
drag, startPoint x: 974, startPoint y: 739, endPoint x: 976, endPoint y: 748, distance: 9.2
click at [974, 739] on div "​ ​" at bounding box center [1134, 765] width 756 height 62
click at [978, 768] on textarea at bounding box center [1112, 765] width 677 height 36
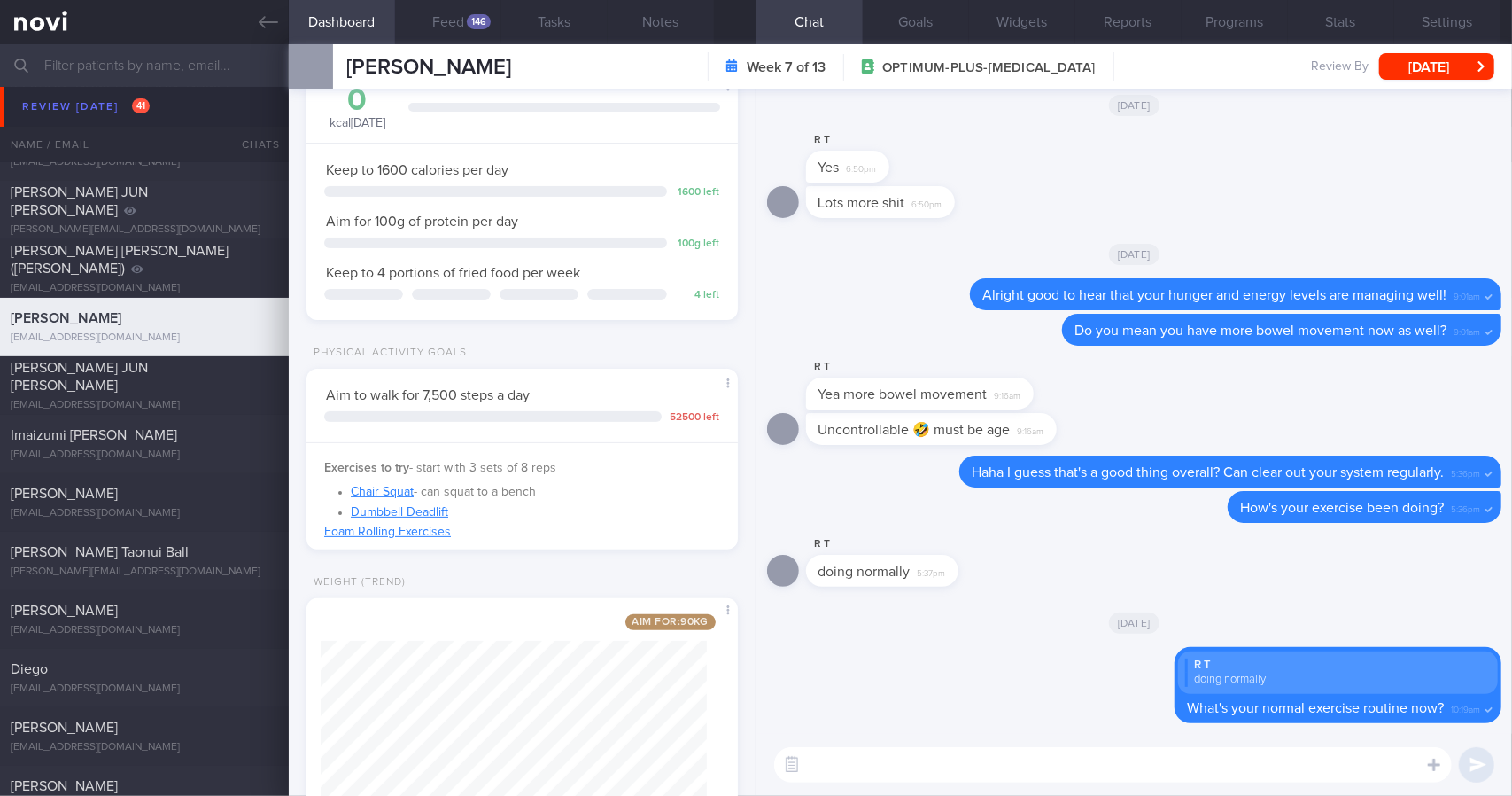
scroll to position [207, 0]
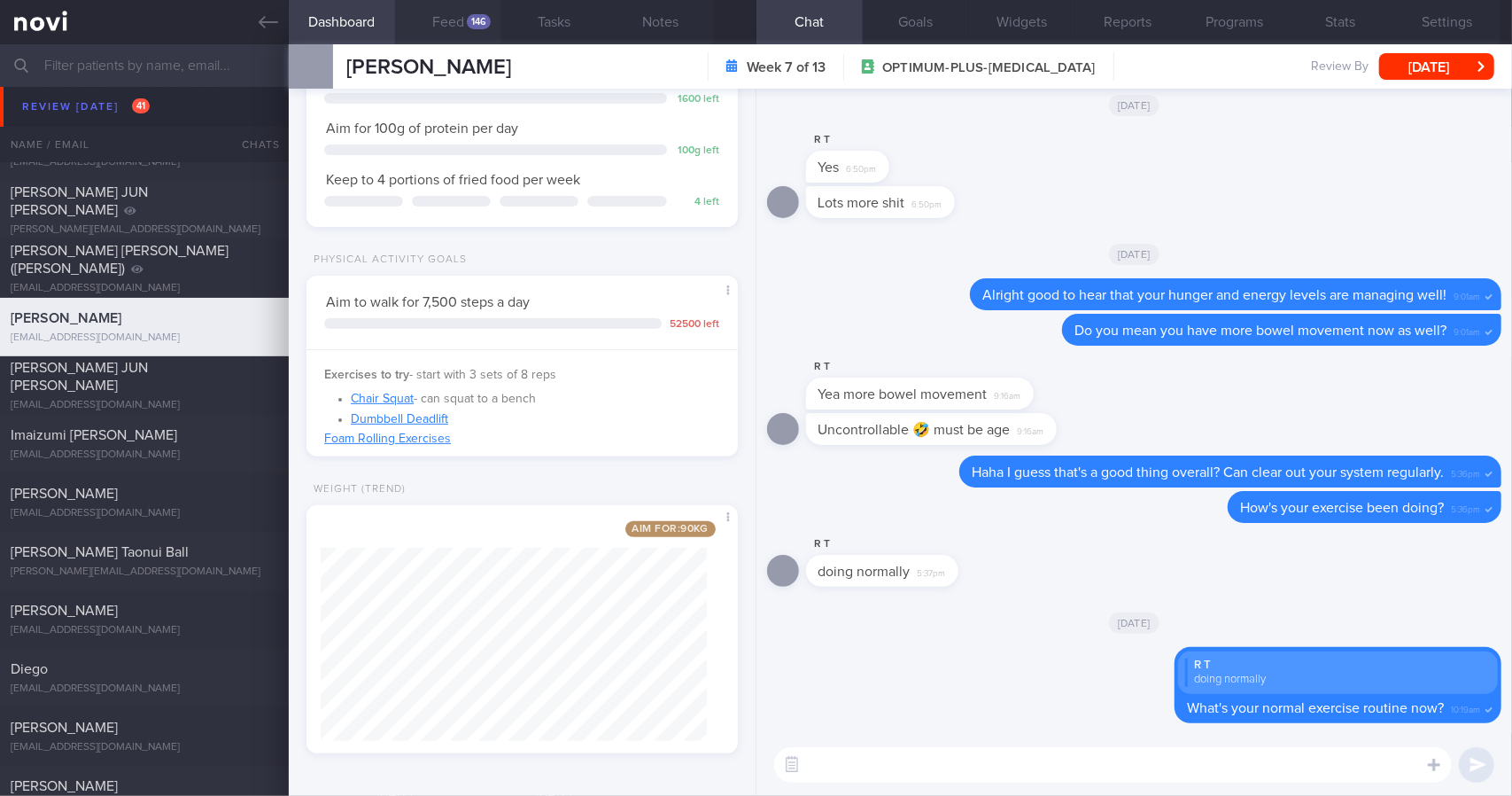
click at [431, 16] on button "Feed 146" at bounding box center [448, 22] width 107 height 44
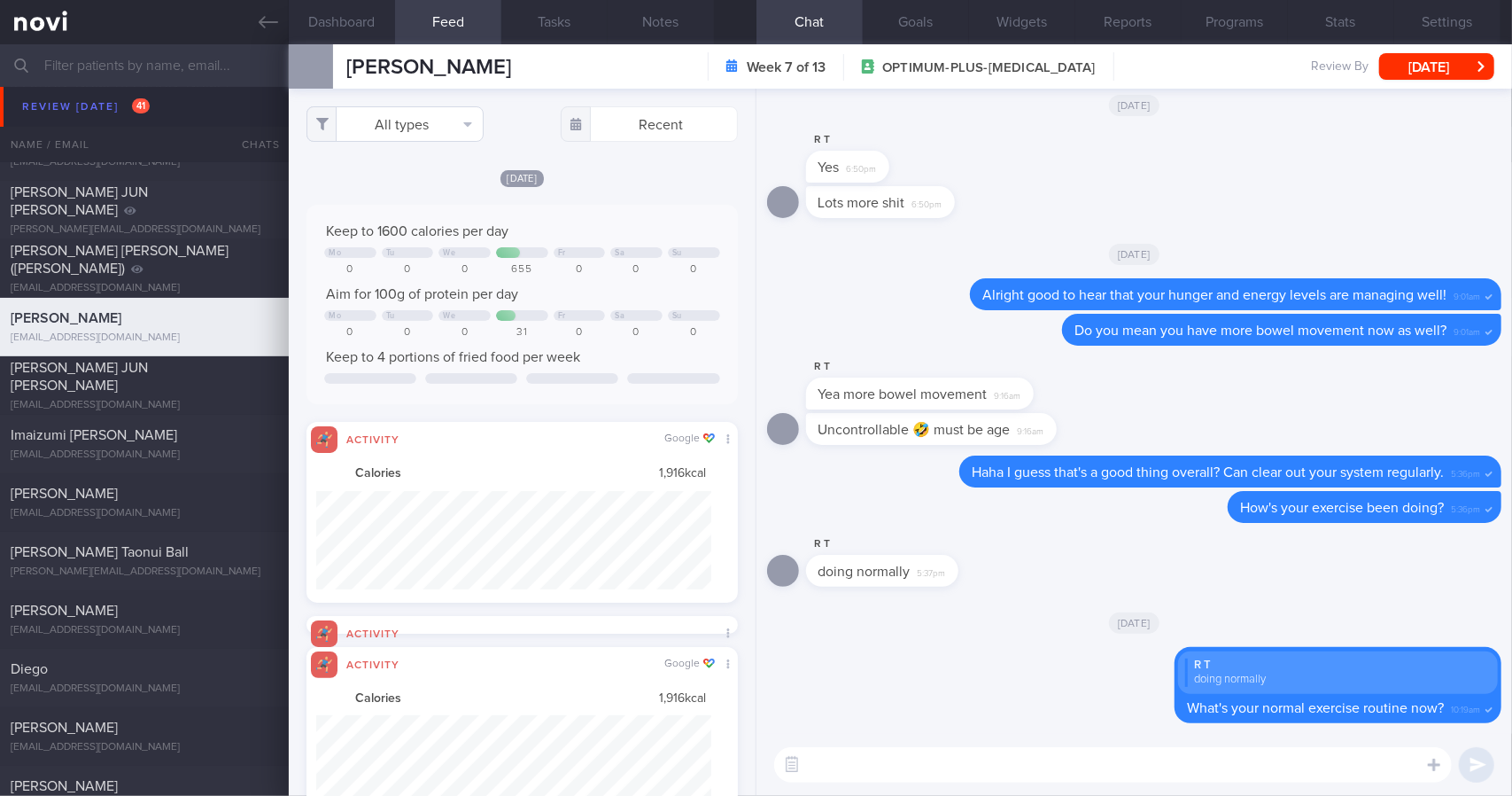
scroll to position [98, 395]
click at [419, 115] on button "All types" at bounding box center [395, 124] width 178 height 36
click at [407, 175] on button "Activity" at bounding box center [395, 186] width 176 height 27
checkbox input "false"
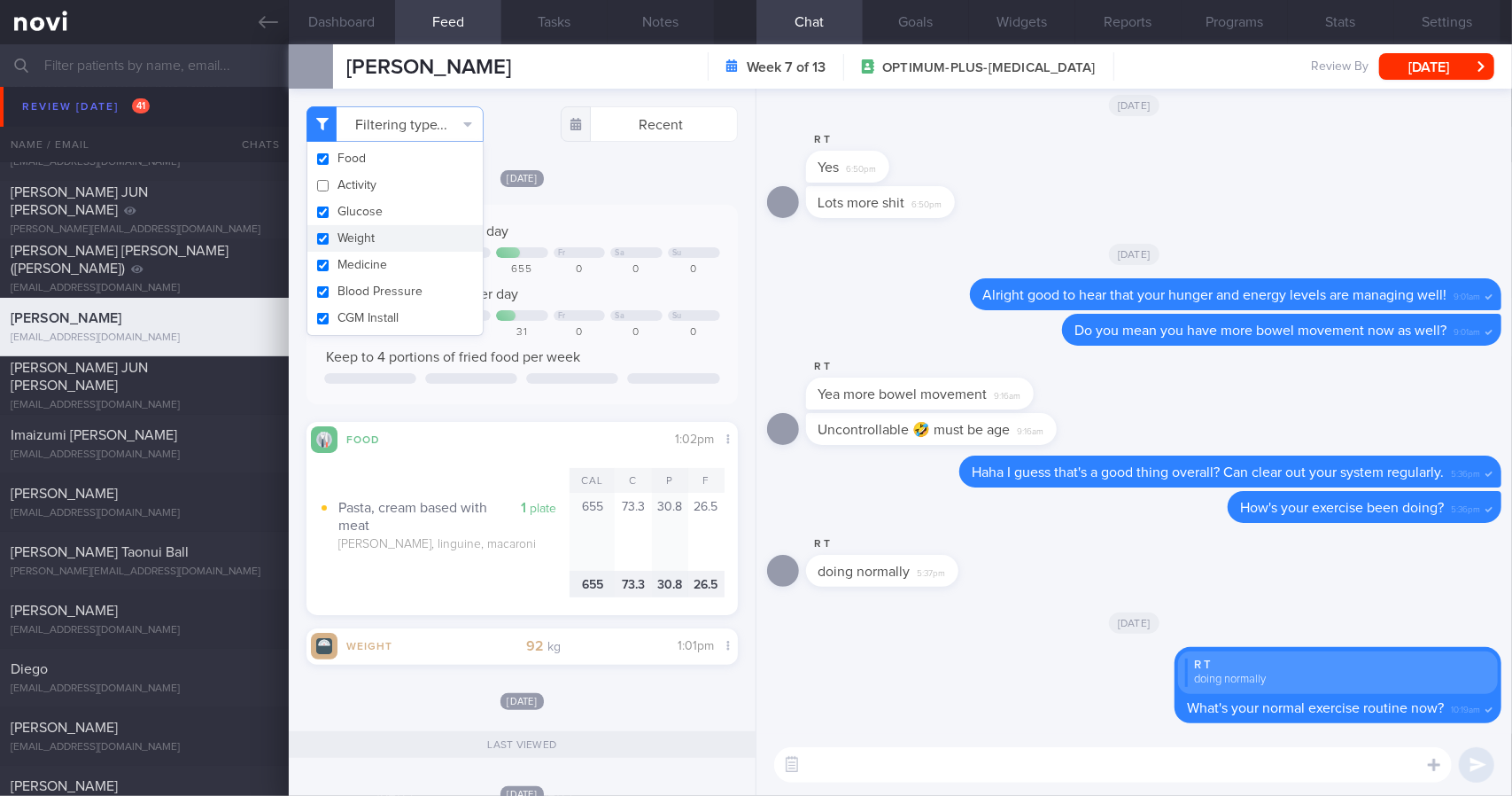
click at [406, 232] on button "Weight" at bounding box center [395, 238] width 176 height 27
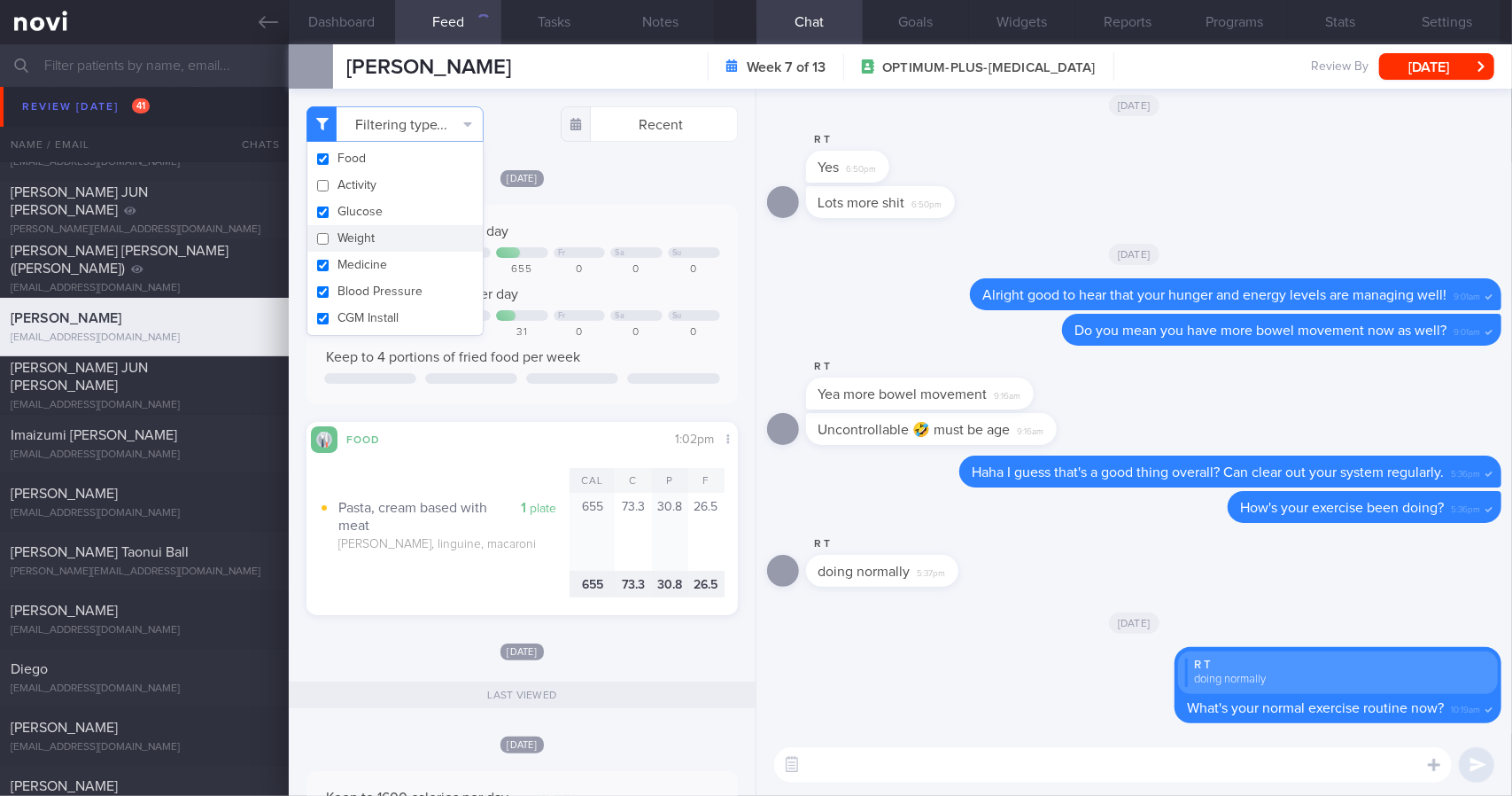
checkbox input "false"
click at [638, 196] on div "[DATE] Keep to 1600 calories per day Mo Tu We Fr Sa Su 0 0 0 655 0 0 0 Aim for …" at bounding box center [522, 392] width 431 height 447
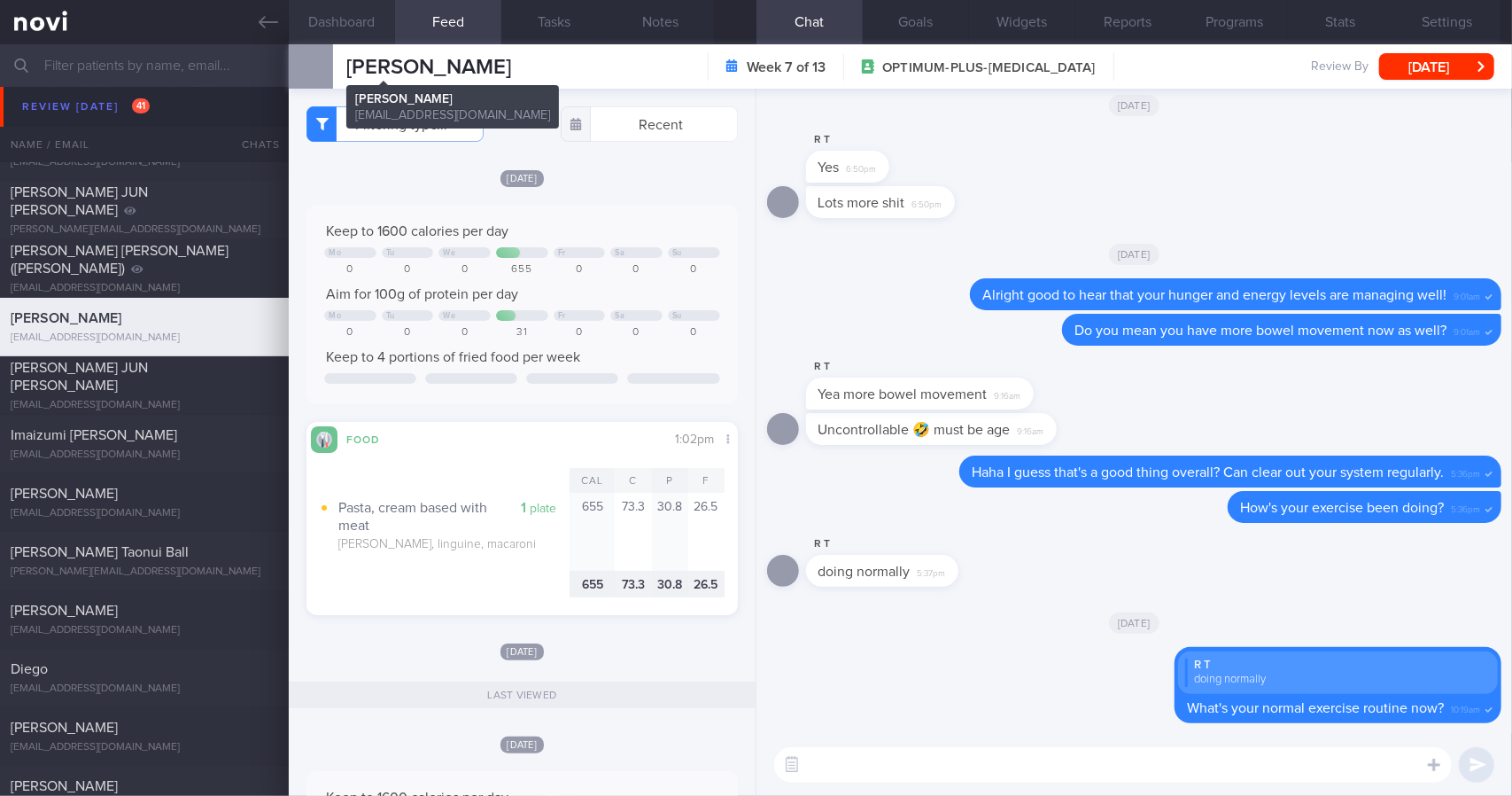
click at [352, 33] on button "Dashboard" at bounding box center [342, 22] width 107 height 44
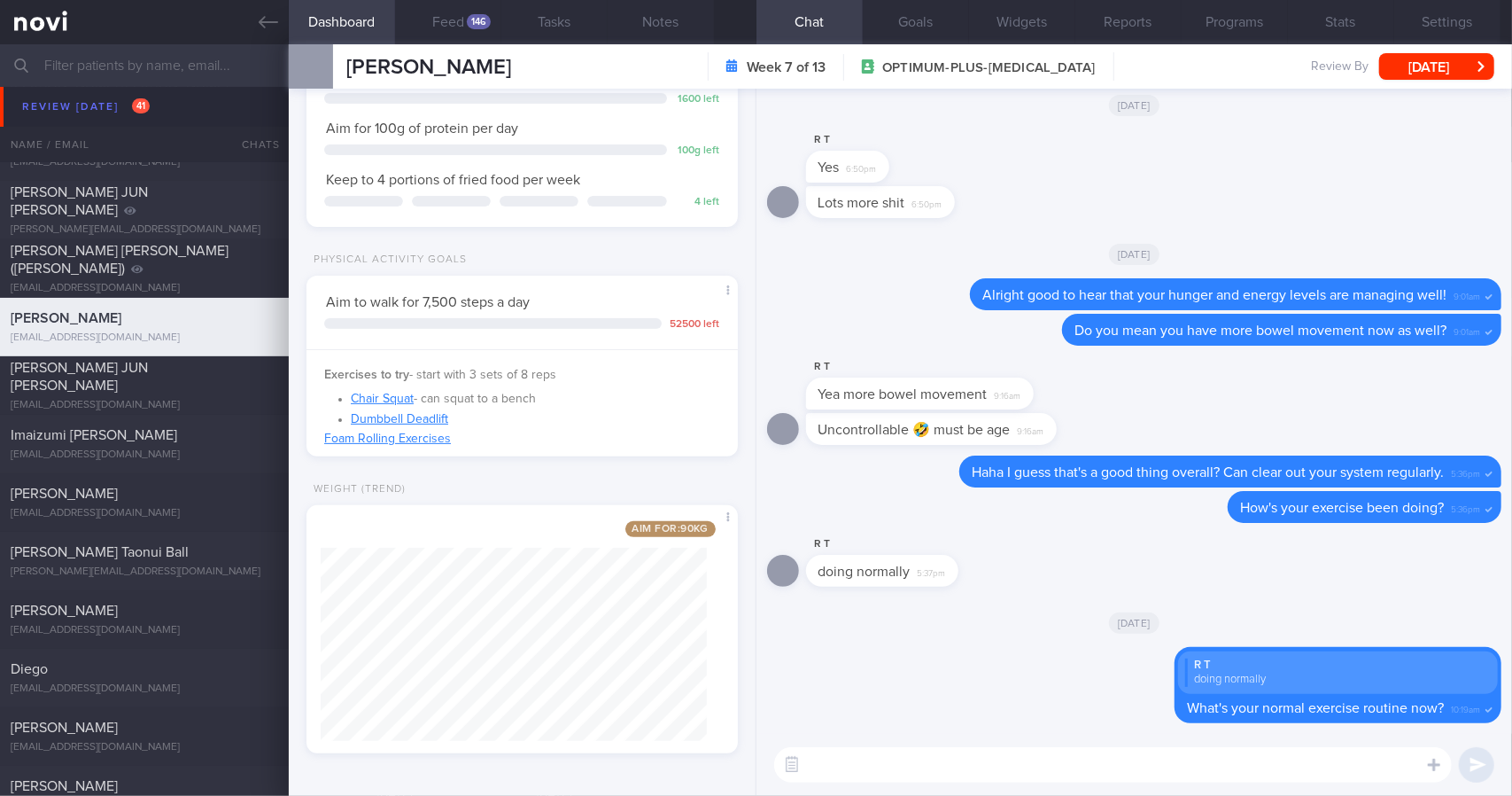
click at [875, 776] on textarea at bounding box center [1112, 765] width 677 height 36
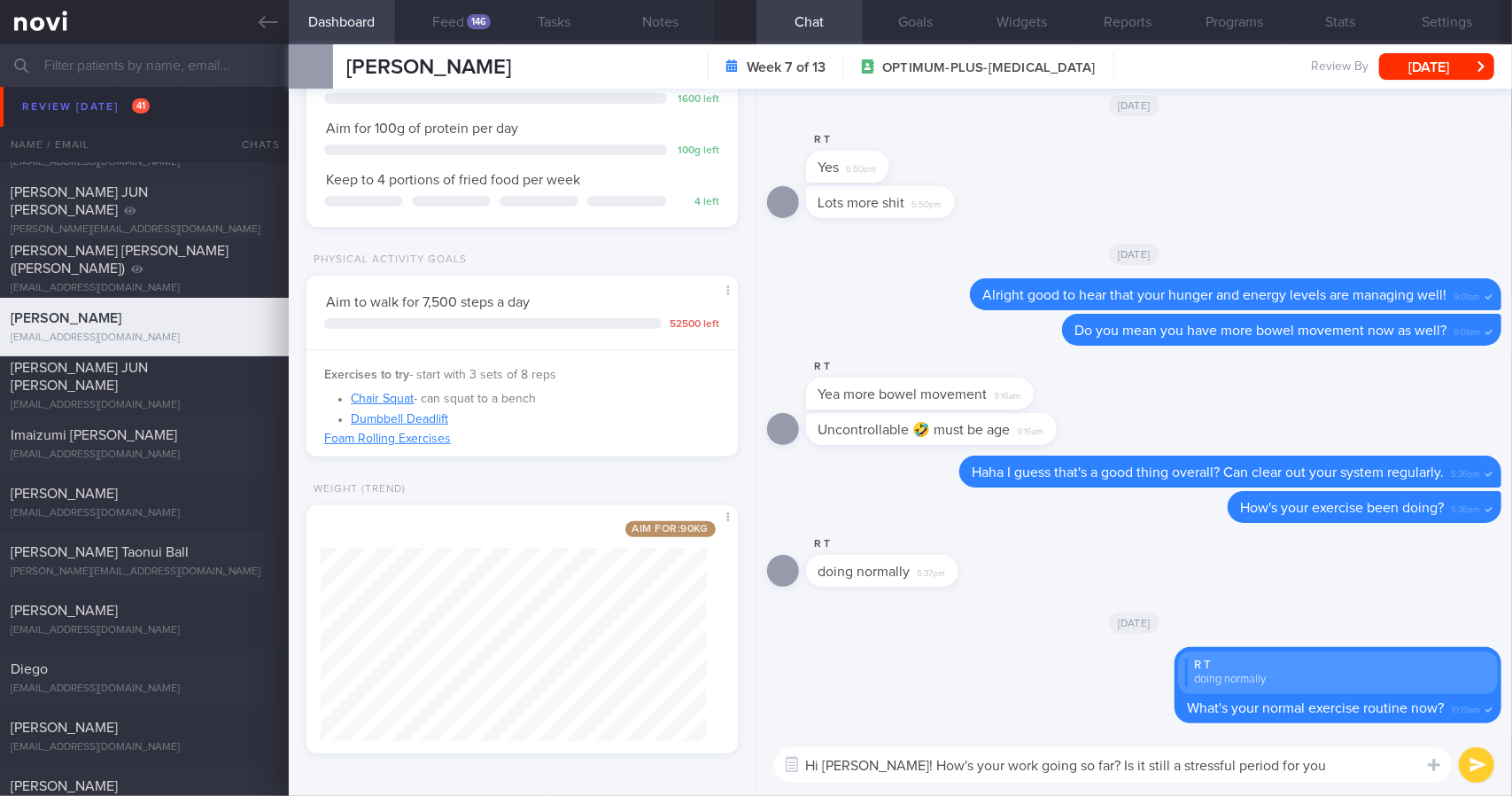
type textarea "Hi [PERSON_NAME]! How's your work going so far? Is it still a stressful period …"
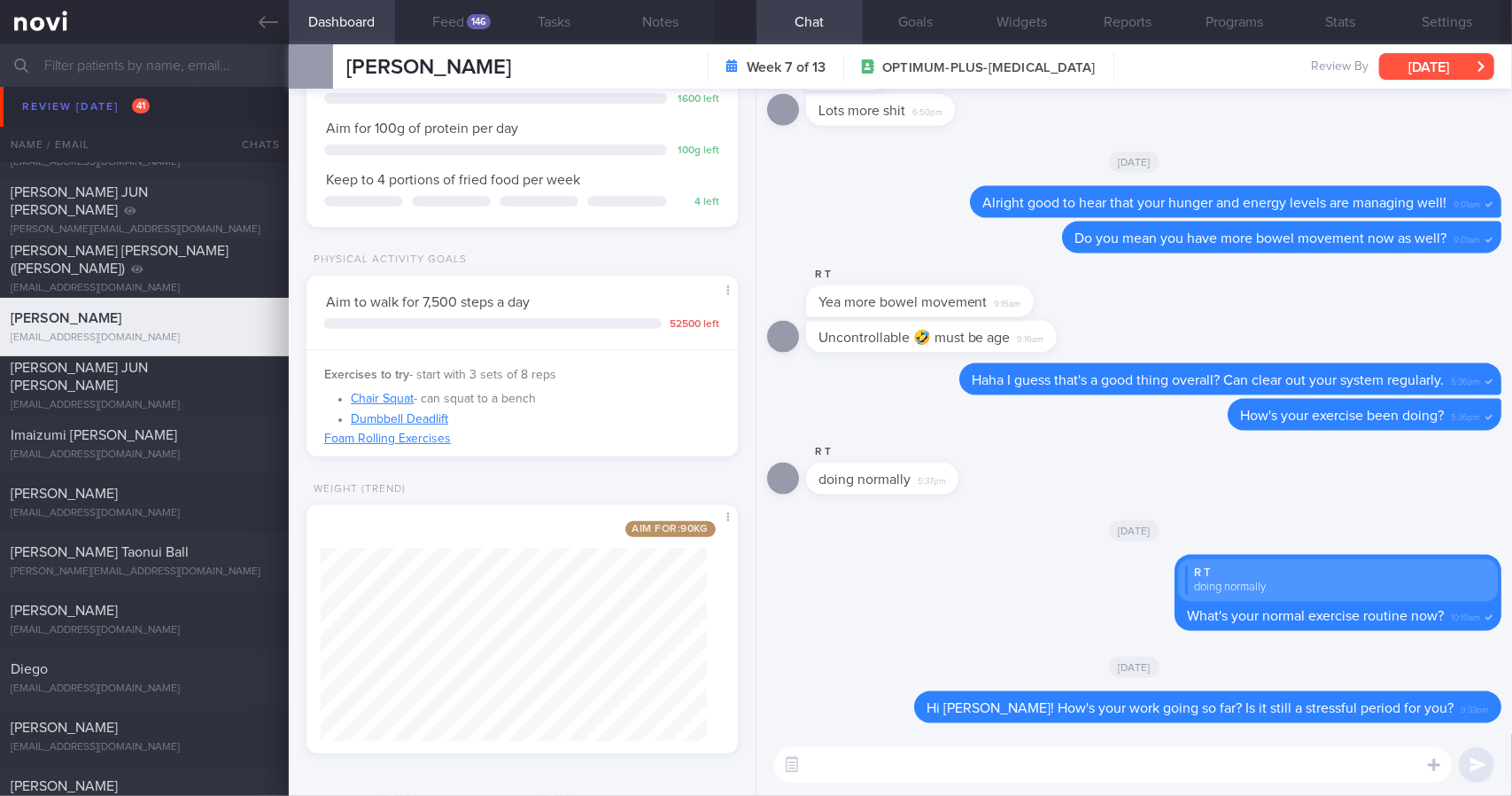
click at [1433, 79] on button "[DATE]" at bounding box center [1437, 67] width 115 height 27
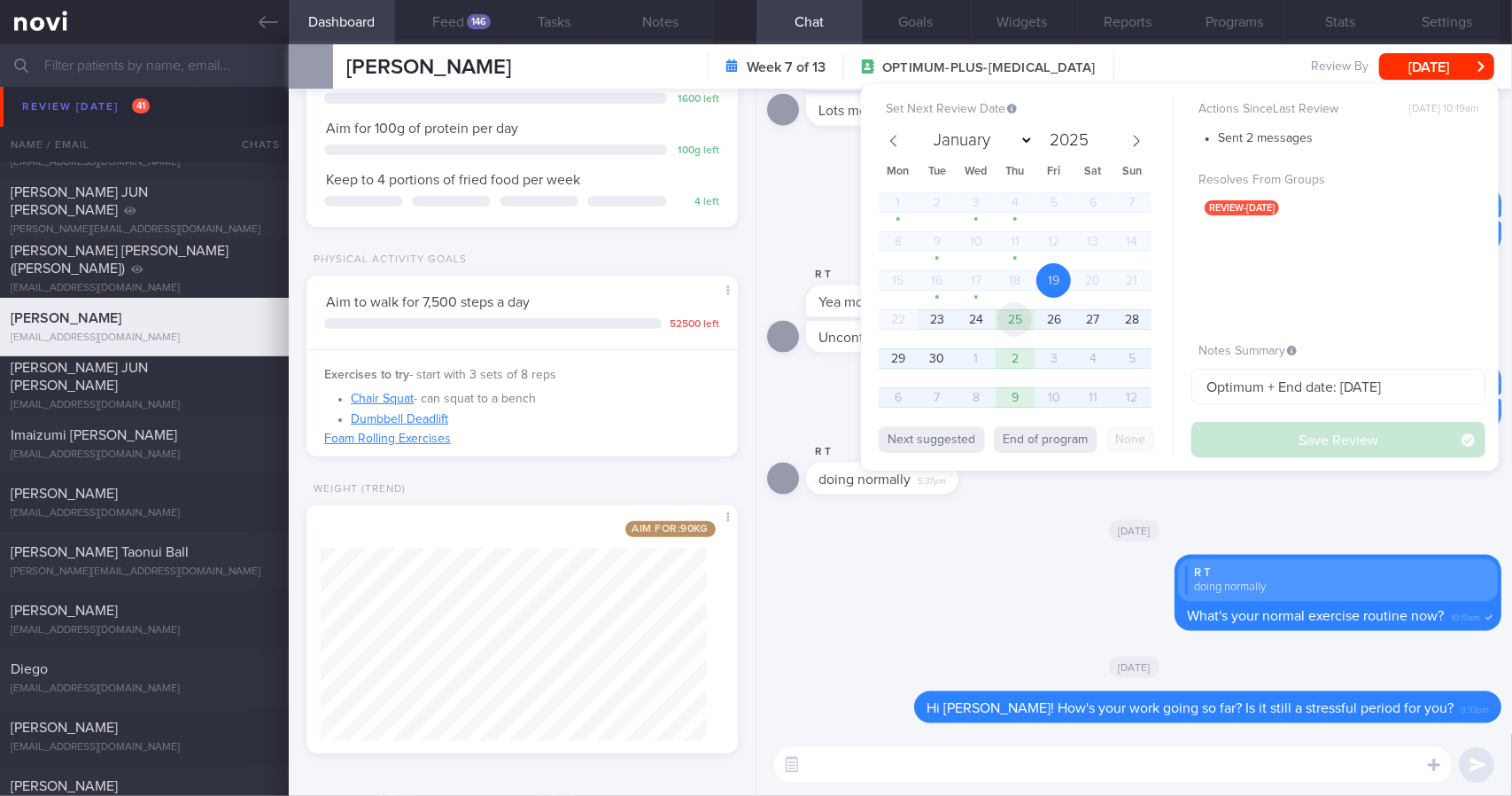
click at [1022, 317] on span "25" at bounding box center [1014, 319] width 35 height 35
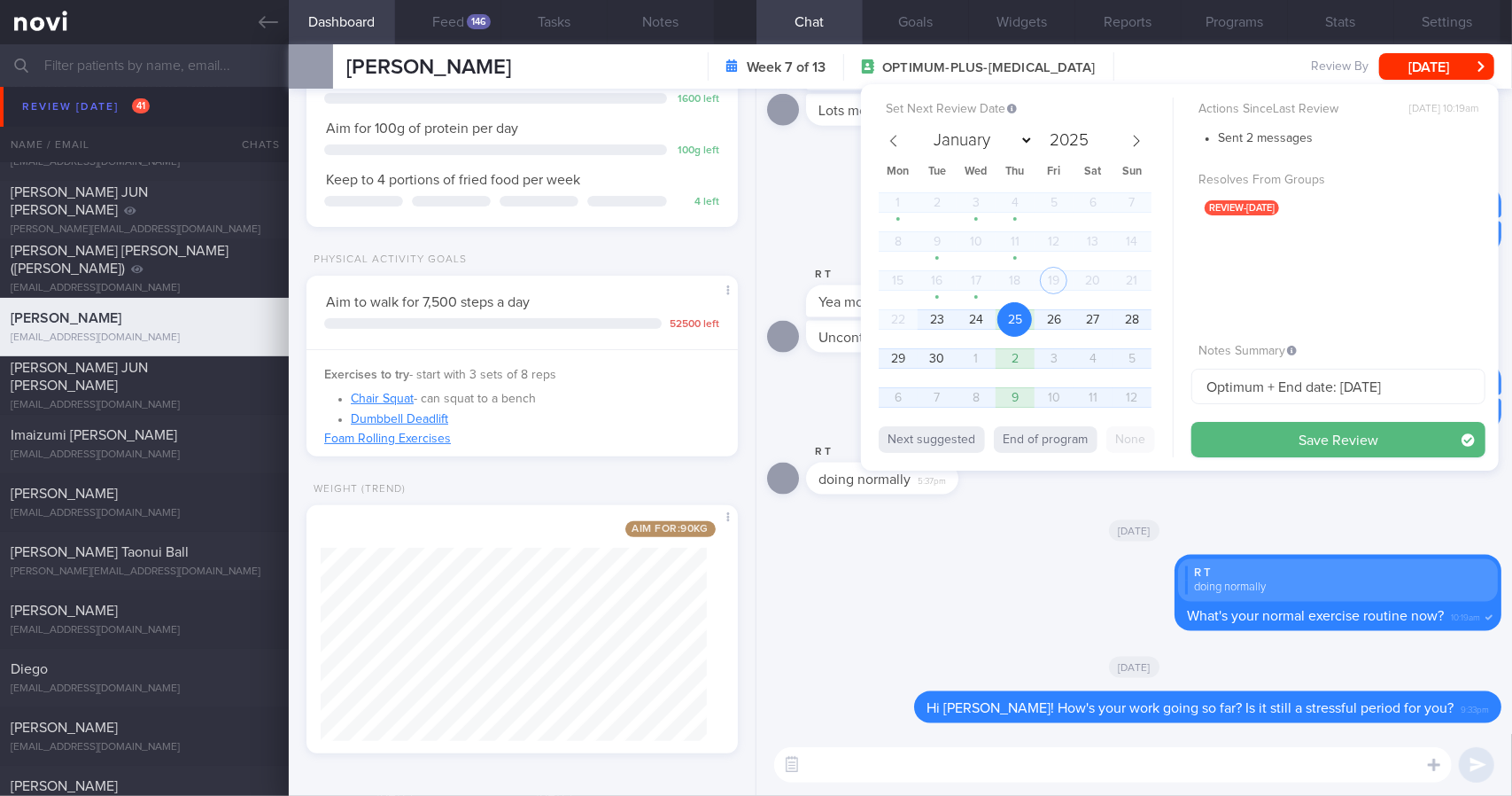
click at [1268, 418] on div "Actions Since Last Review [DATE] 10:19am Sent 2 messages Resolves From Groups r…" at bounding box center [1338, 277] width 294 height 360
click at [1263, 432] on button "Save Review" at bounding box center [1338, 440] width 294 height 36
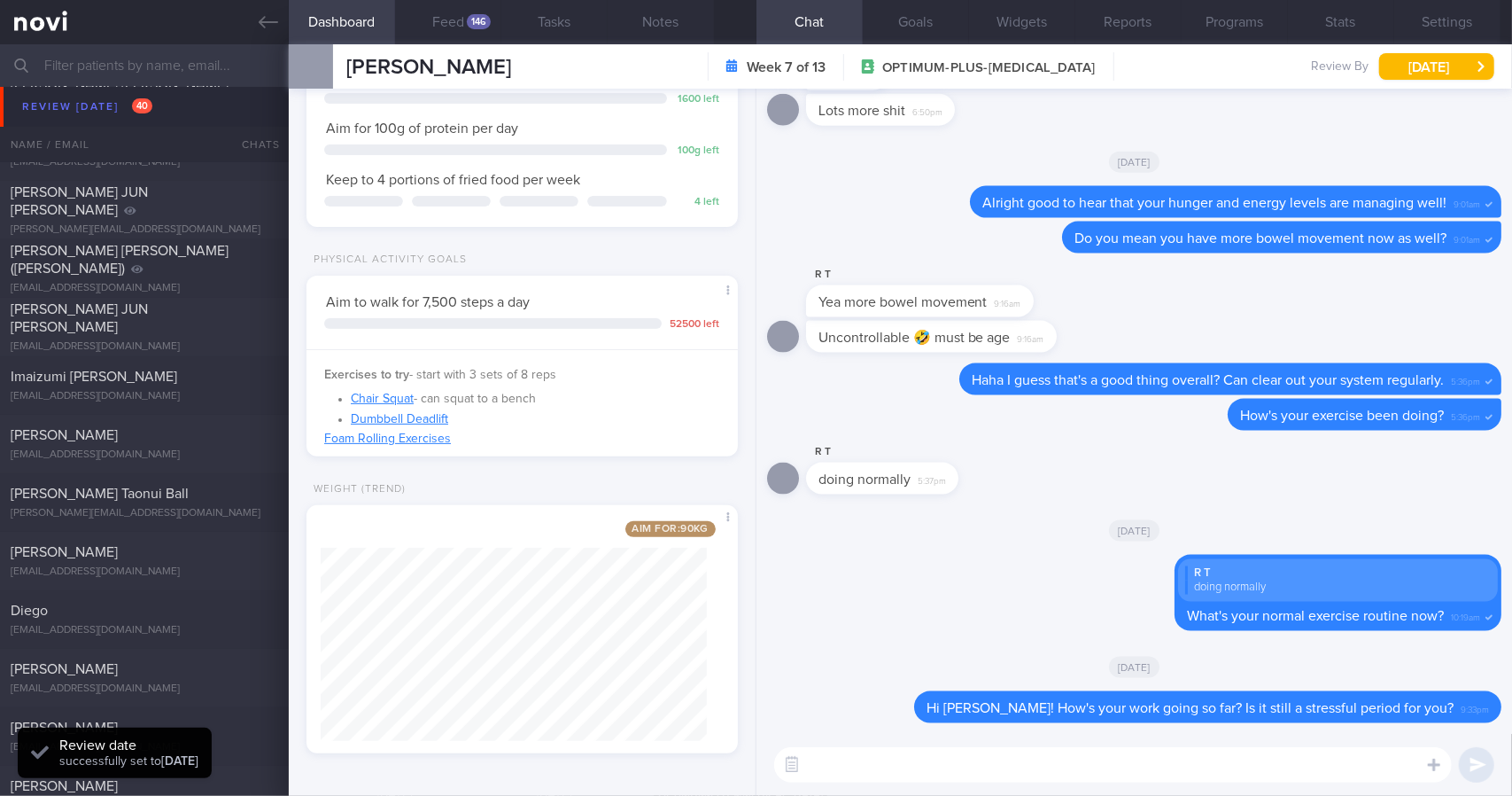
click at [257, 29] on link at bounding box center [144, 22] width 289 height 44
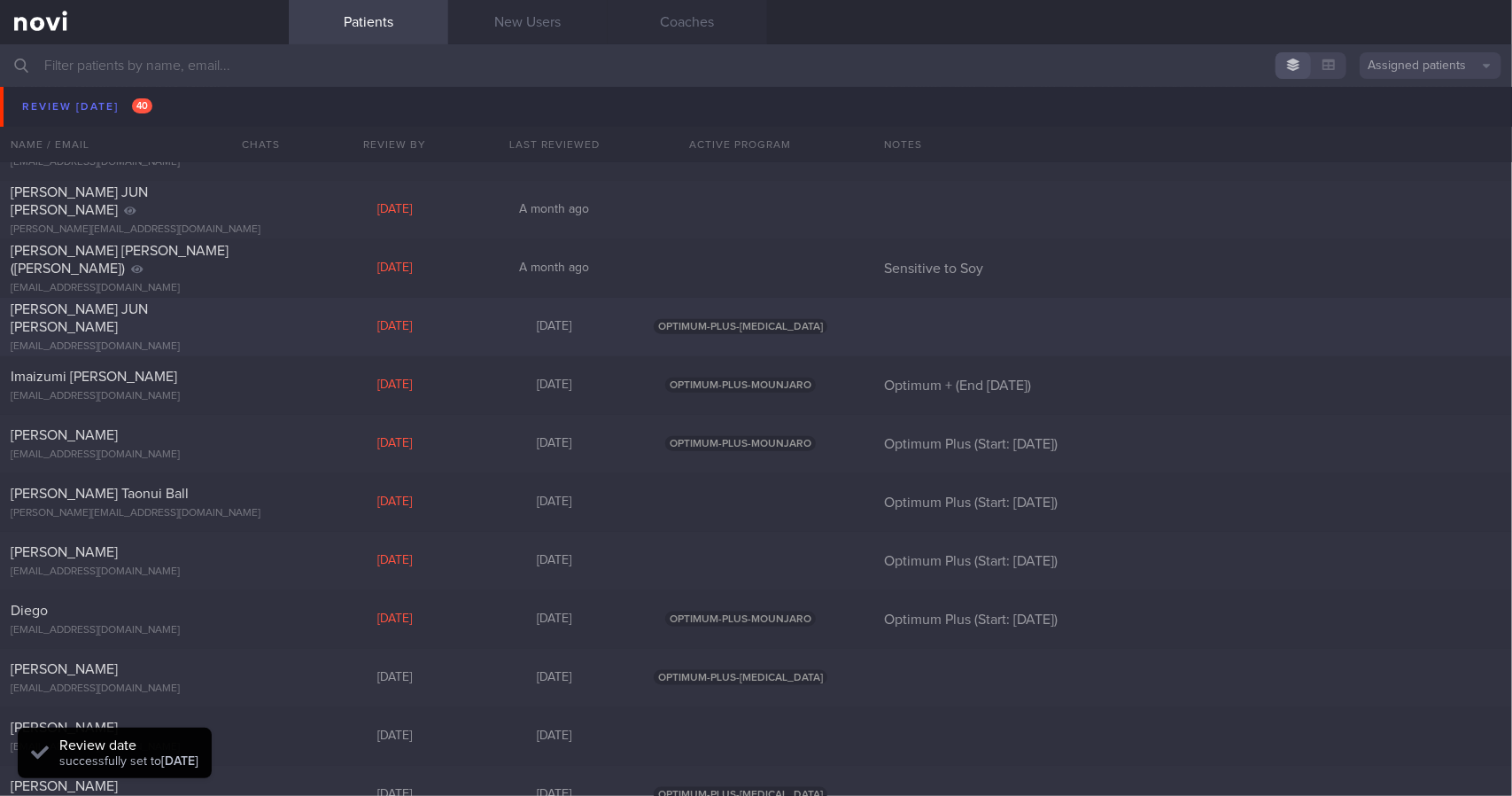
drag, startPoint x: 228, startPoint y: 345, endPoint x: 244, endPoint y: 349, distance: 16.5
click at [228, 345] on div "[PERSON_NAME] JUN [PERSON_NAME] [EMAIL_ADDRESS][DOMAIN_NAME] [DATE] [DATE] OPTI…" at bounding box center [756, 327] width 1512 height 59
select select "8"
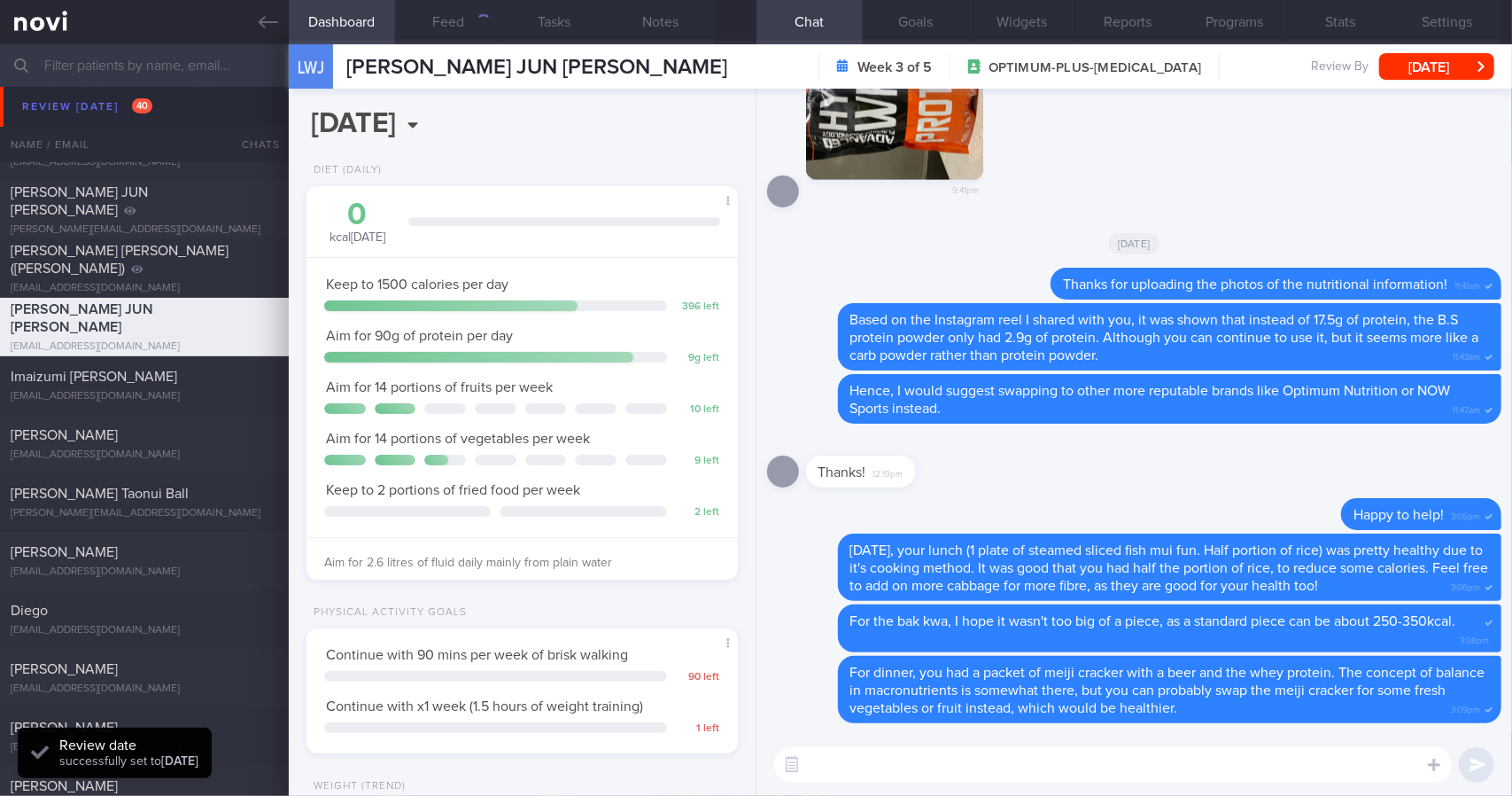
scroll to position [298, 0]
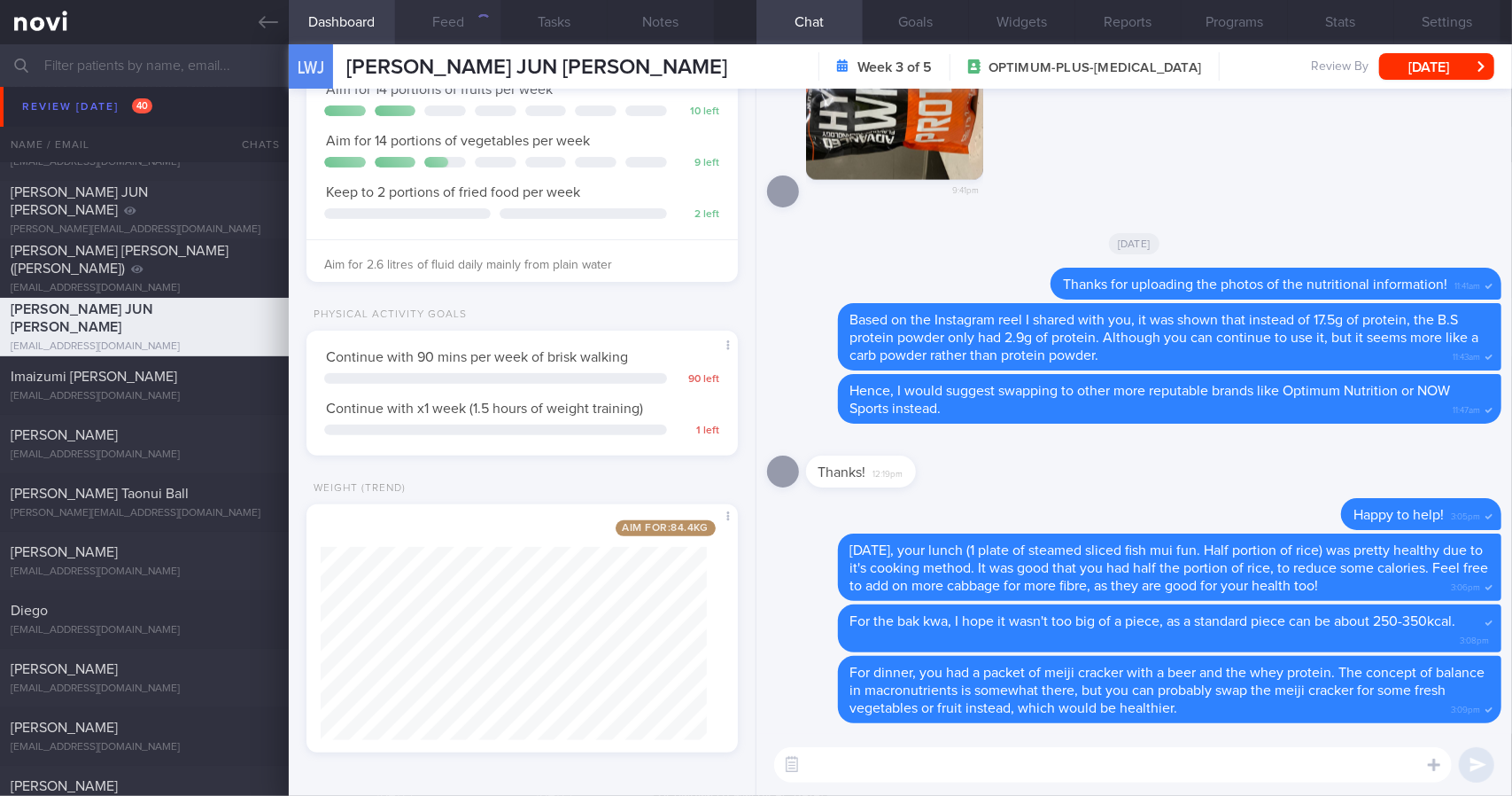
click at [436, 28] on button "Feed" at bounding box center [448, 22] width 107 height 44
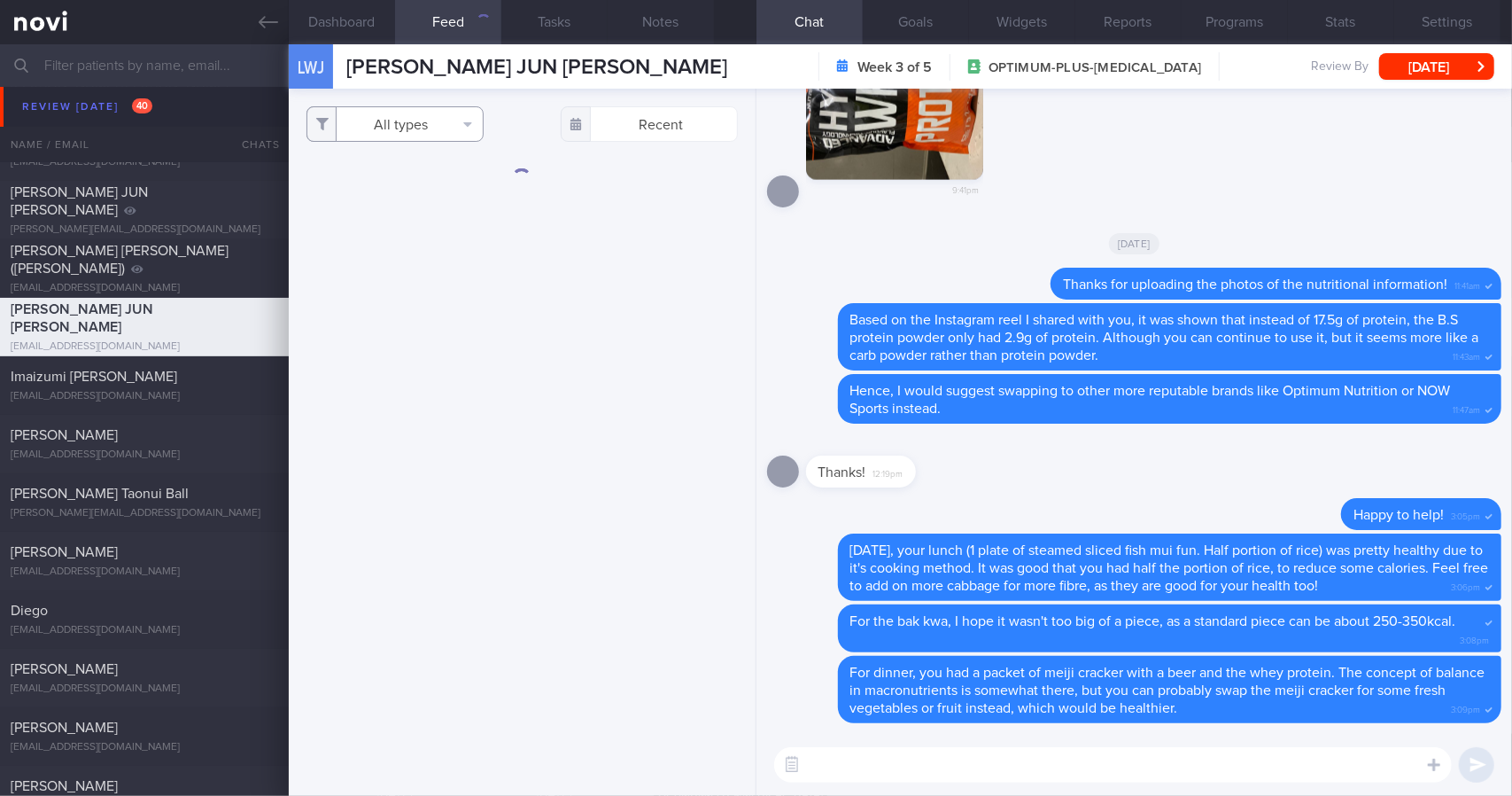
click at [424, 127] on button "All types" at bounding box center [395, 124] width 178 height 36
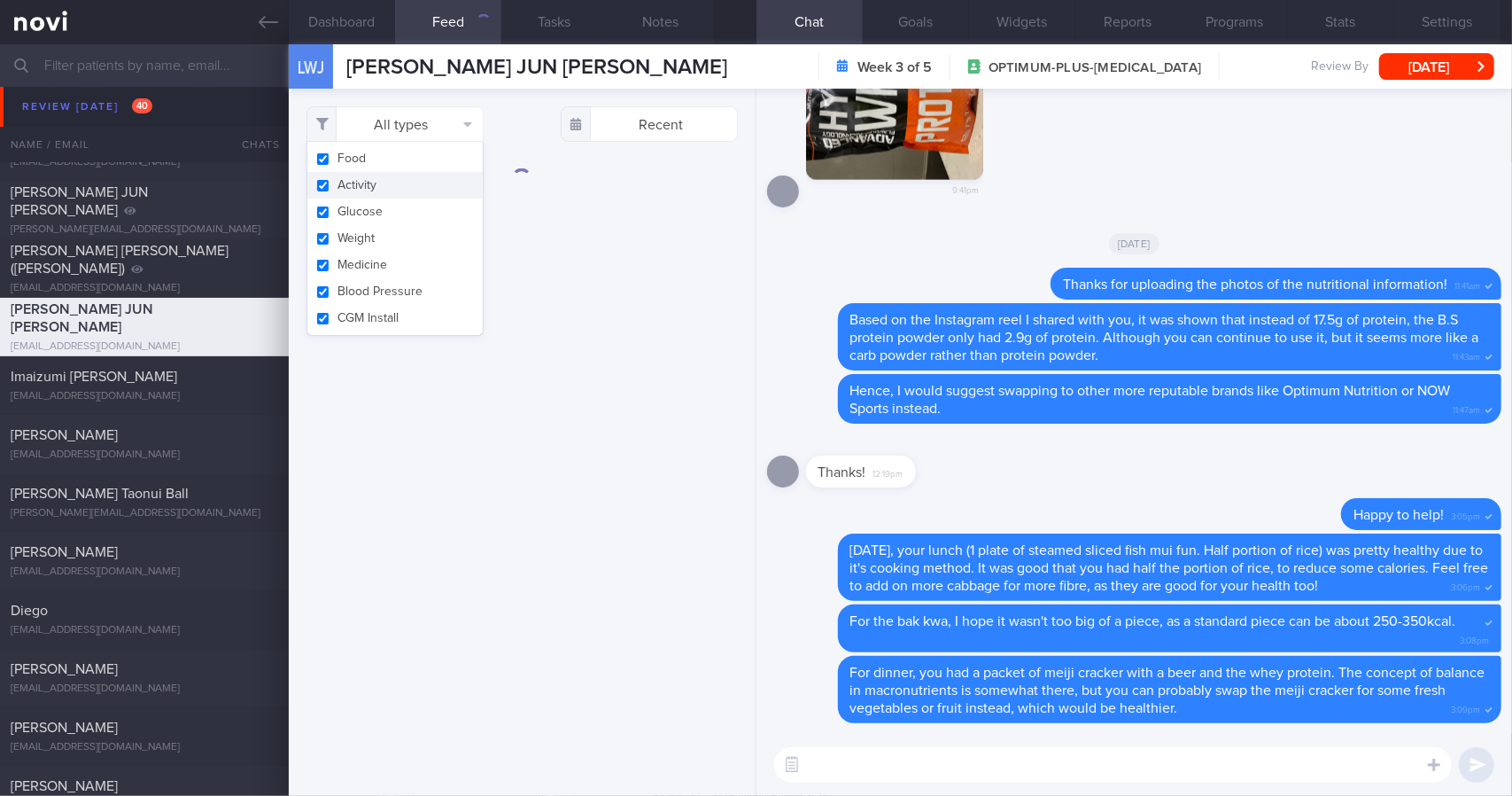
click at [400, 185] on button "Activity" at bounding box center [395, 186] width 176 height 27
checkbox input "false"
click at [392, 239] on button "Weight" at bounding box center [395, 238] width 176 height 27
checkbox input "false"
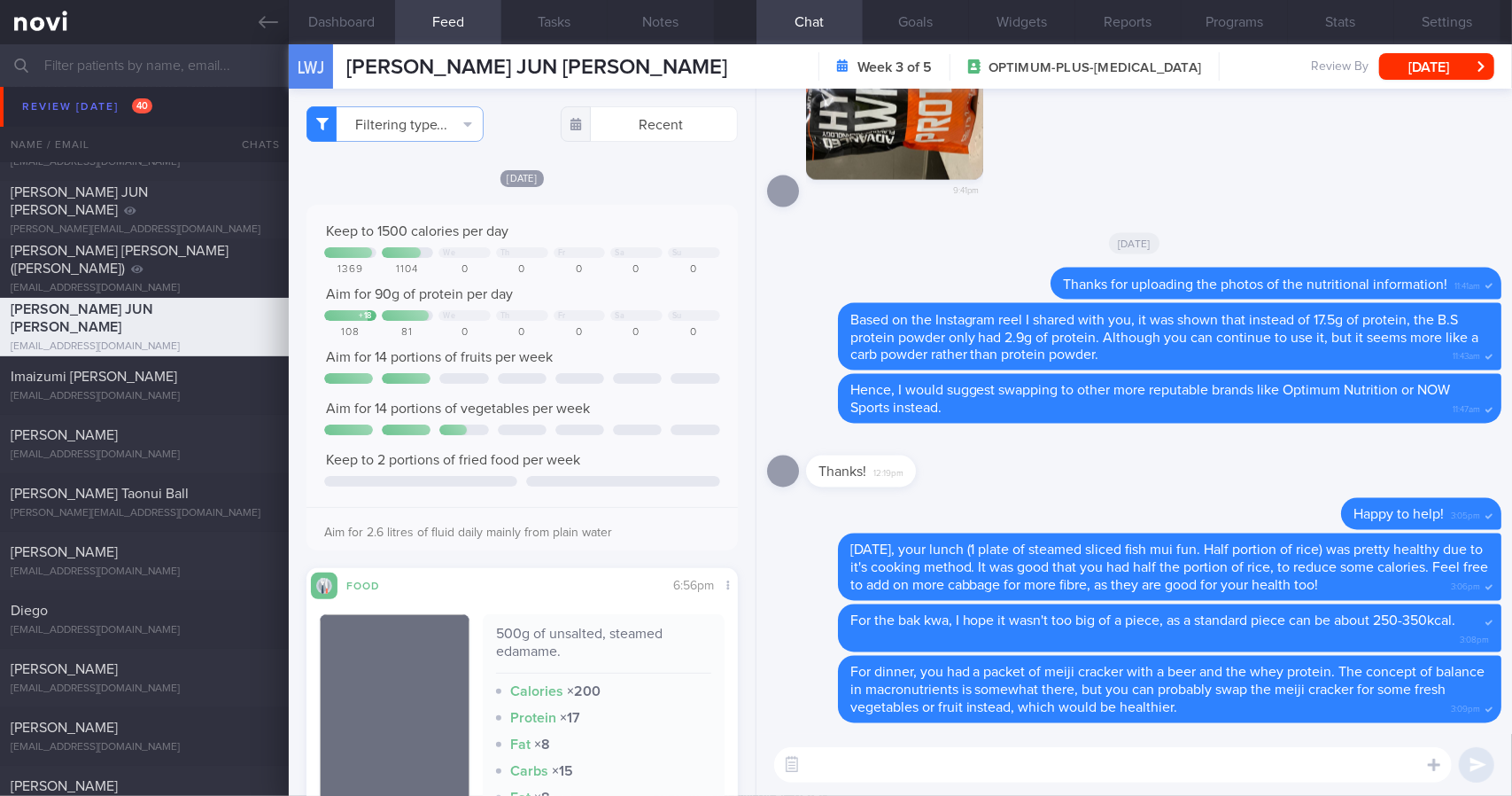
click at [550, 438] on div "Keep to 1500 calories per day We Th Fr Sa Su 1369 1104 0 0 0 0 0 Aim for 90g of…" at bounding box center [522, 384] width 396 height 323
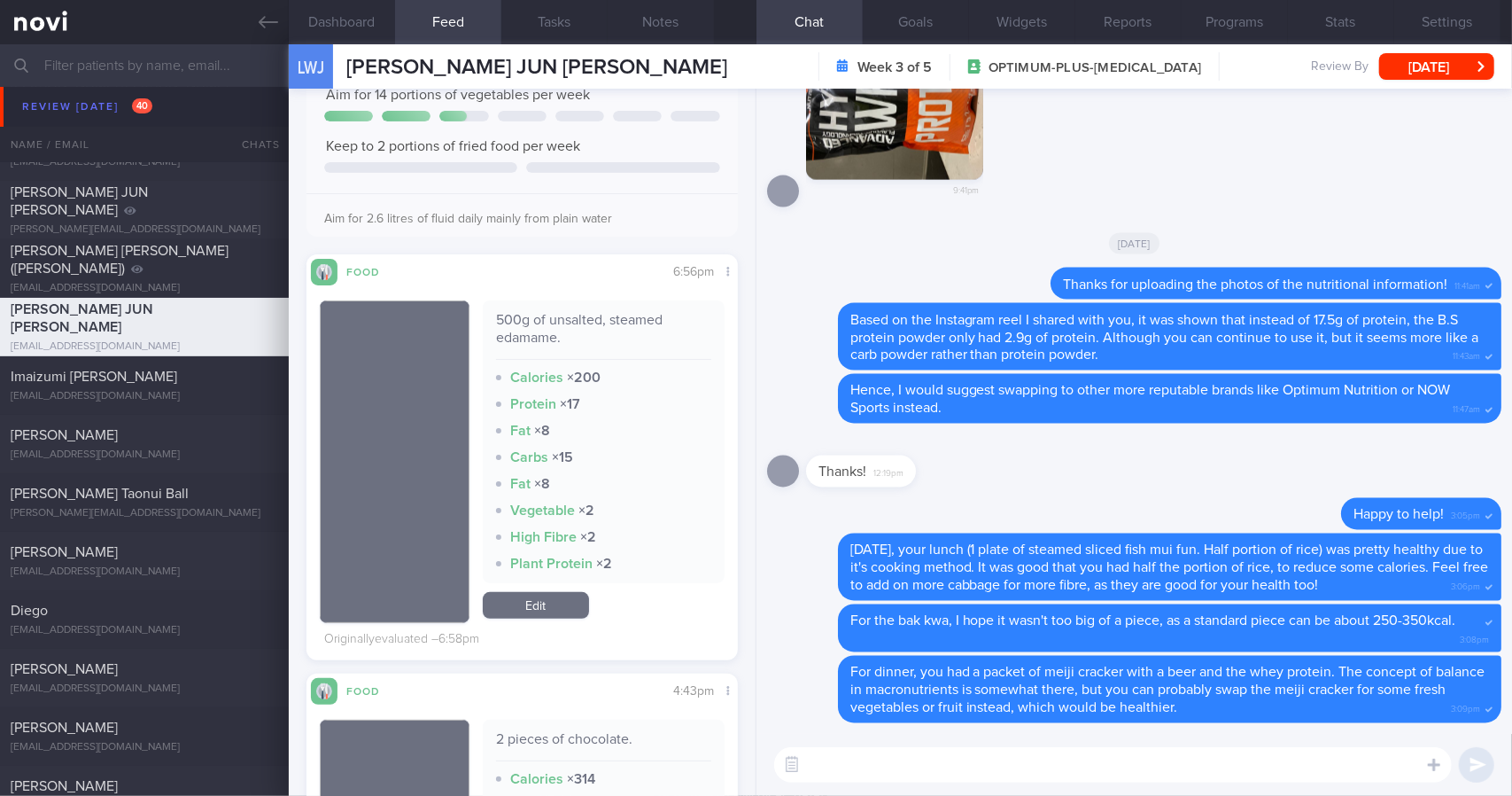
scroll to position [354, 0]
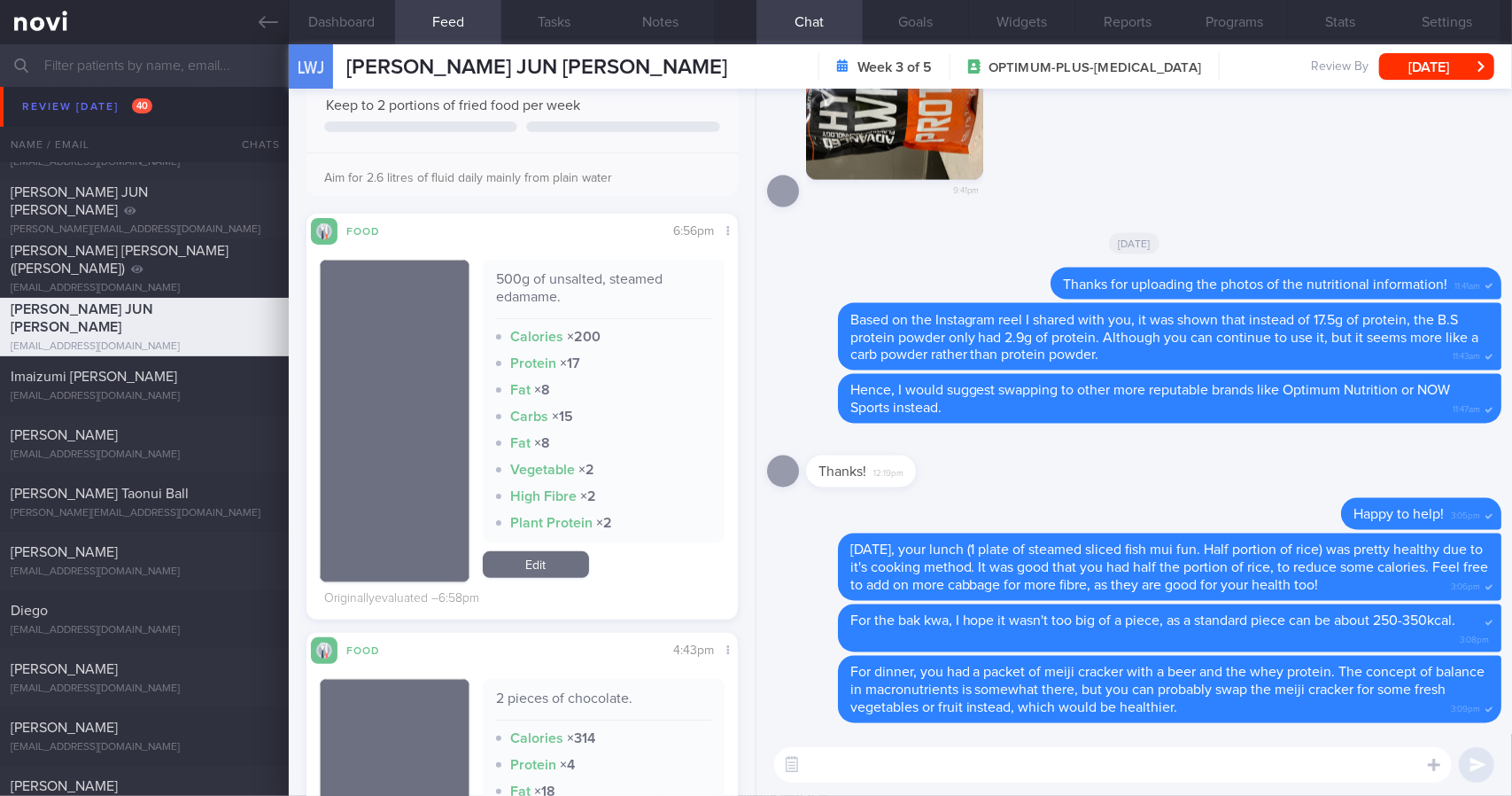
drag, startPoint x: 740, startPoint y: 194, endPoint x: 746, endPoint y: 212, distance: 19.0
click at [746, 212] on div "Filtering type... Food Activity Glucose Weight Medicine Blood Pressure [MEDICAL…" at bounding box center [522, 442] width 467 height 707
click at [521, 279] on div "500g of unsalted, steamed edamame." at bounding box center [604, 294] width 215 height 49
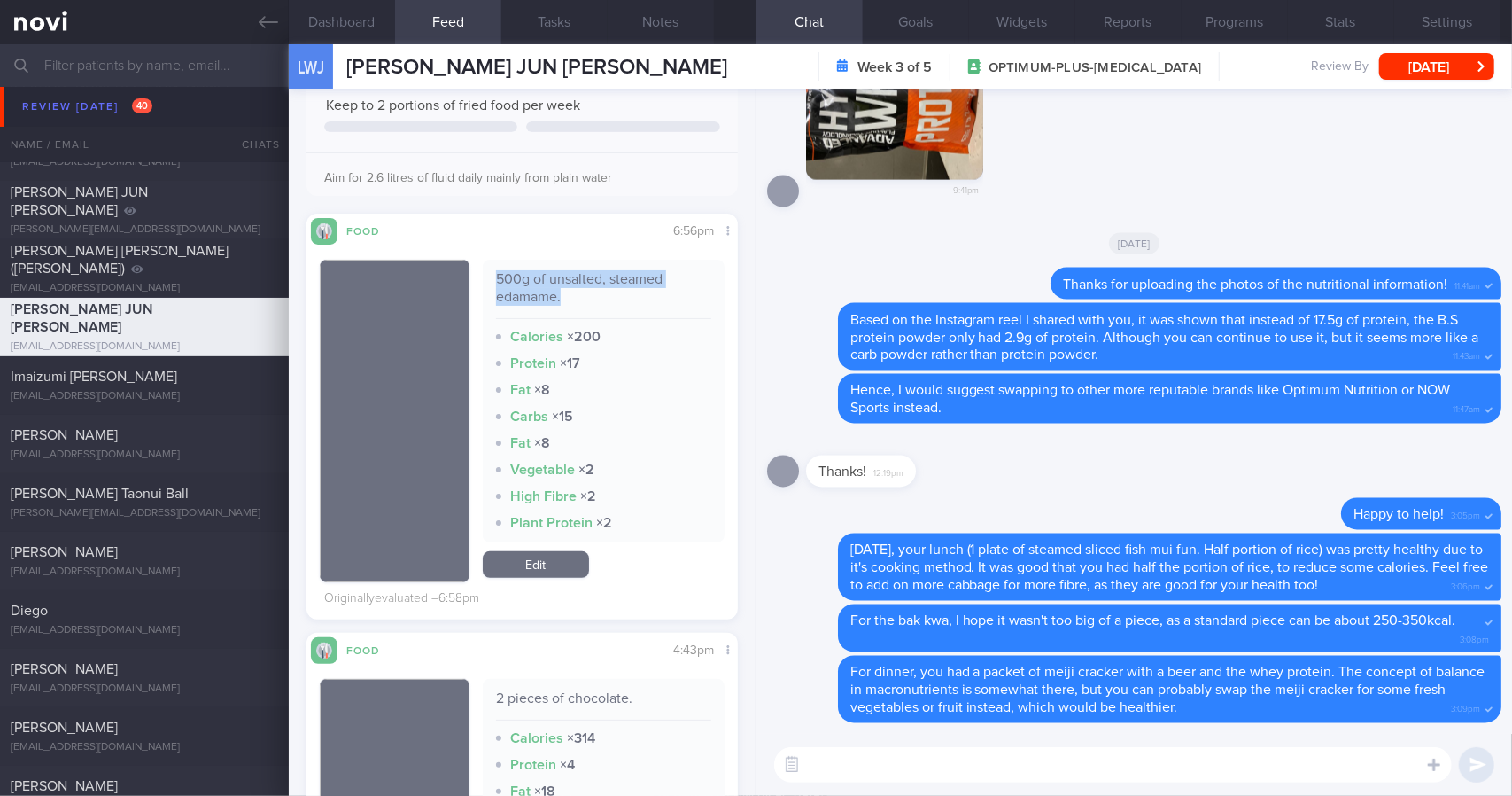
copy div "500g of unsalted, steamed edamame."
click at [534, 557] on link "Edit" at bounding box center [536, 565] width 107 height 27
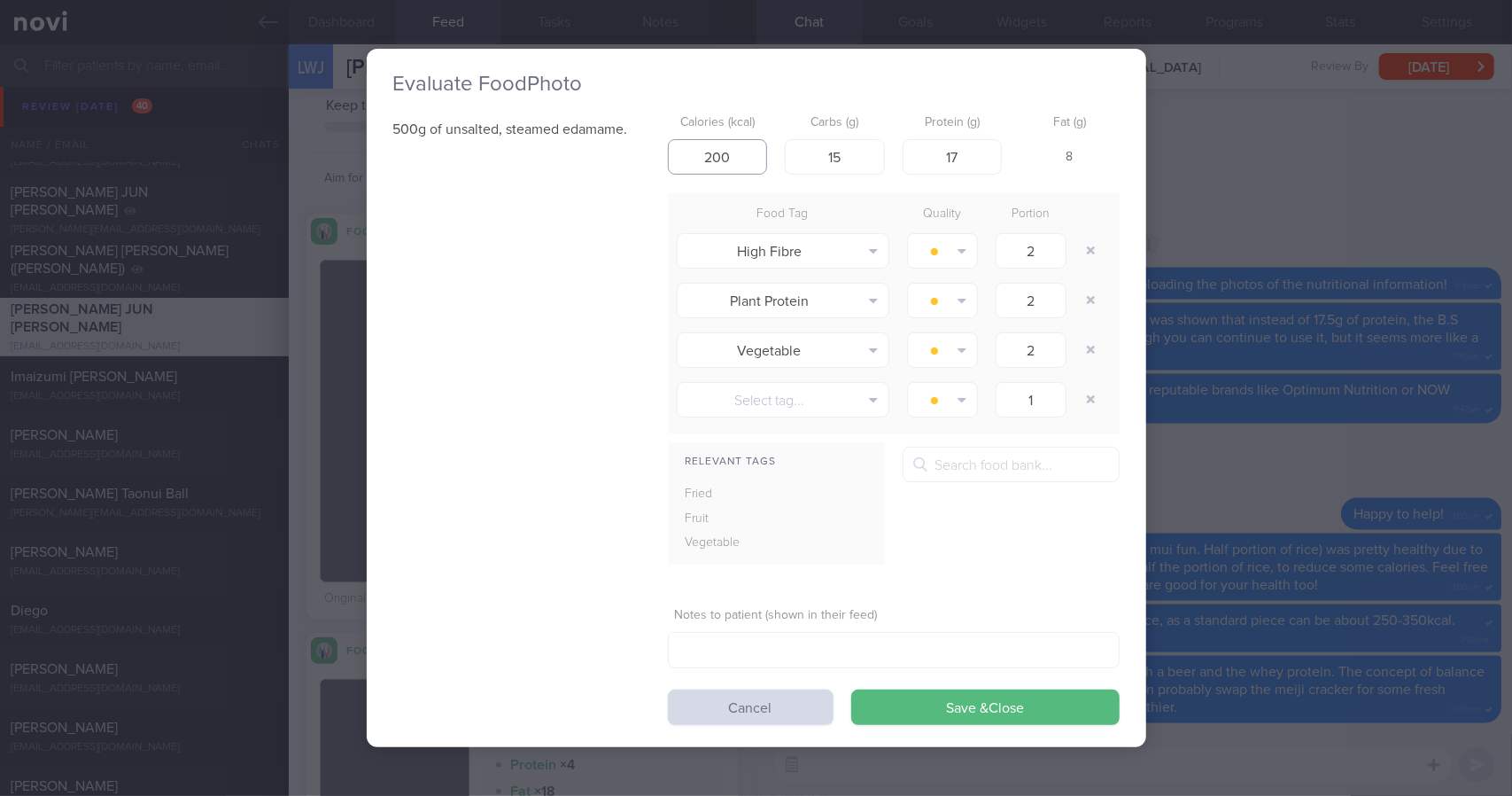
drag, startPoint x: 732, startPoint y: 159, endPoint x: 616, endPoint y: 155, distance: 116.1
click at [621, 155] on div "500g of unsalted, steamed edamame. Calories (kcal) 200 Carbs (g) 15 Protein (g)…" at bounding box center [756, 416] width 726 height 619
type input "600"
type input "0"
type input "60"
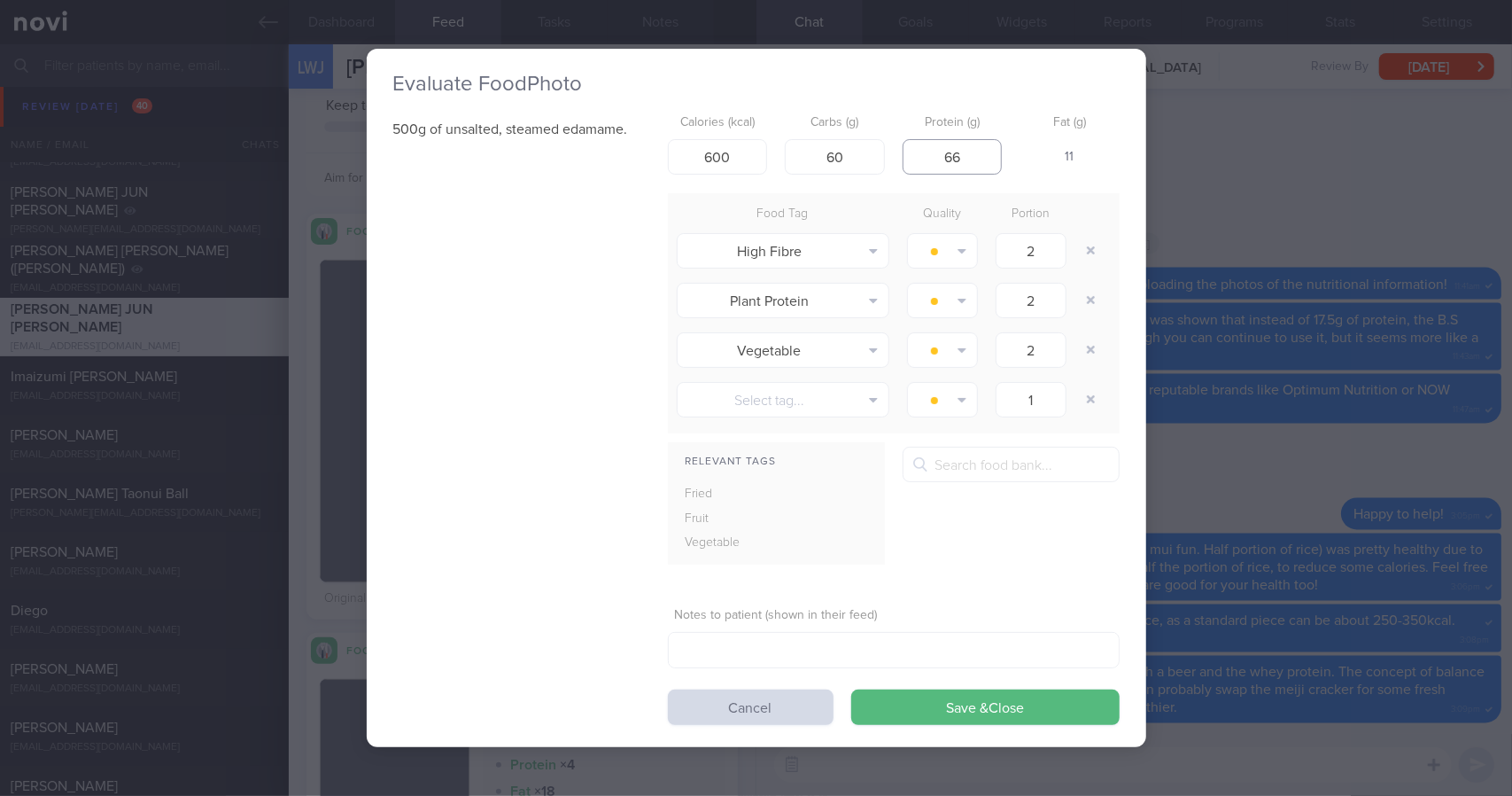
type input "66"
click at [851, 689] on button "Save & Close" at bounding box center [986, 707] width 268 height 36
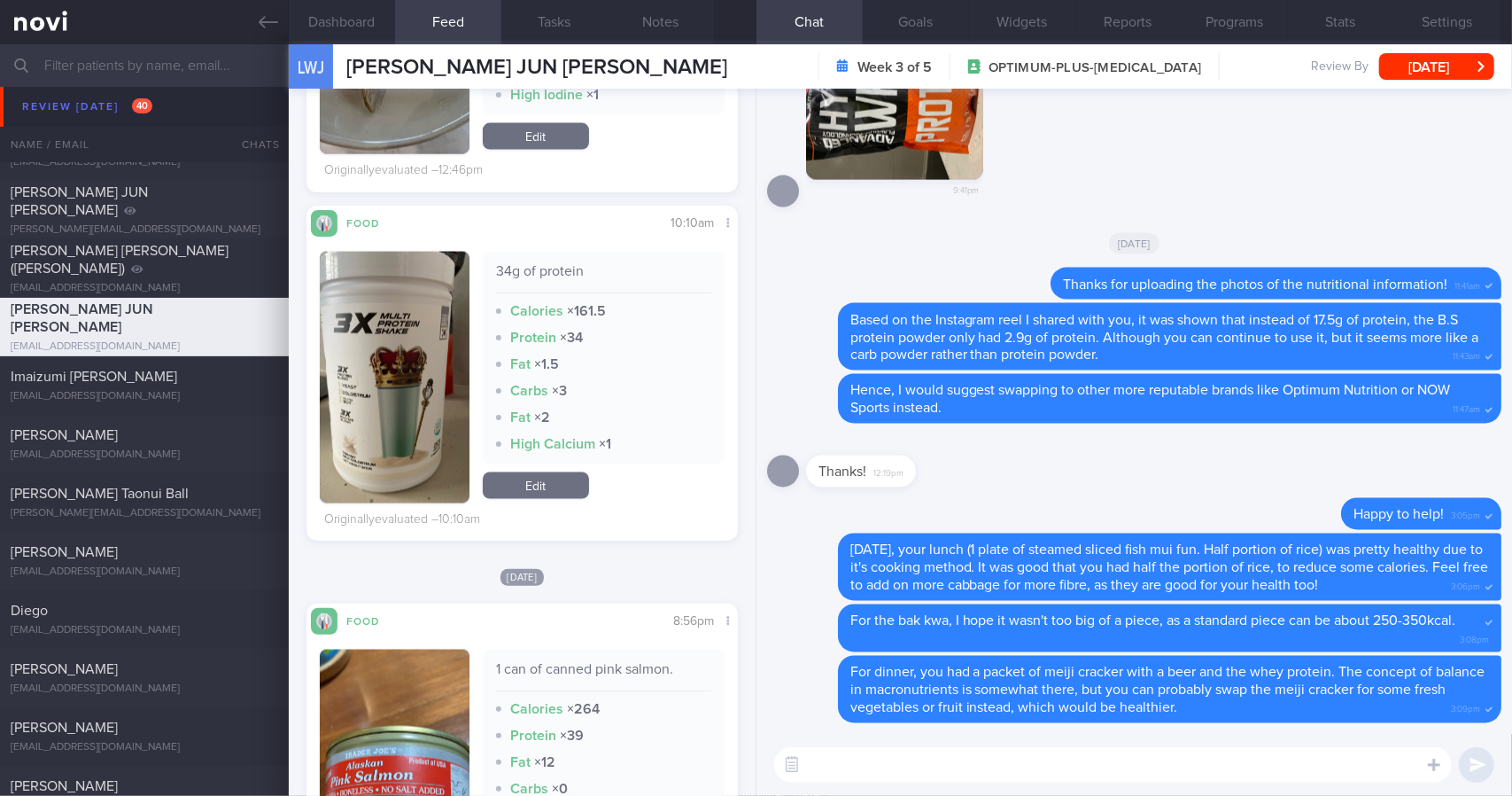
scroll to position [1861, 0]
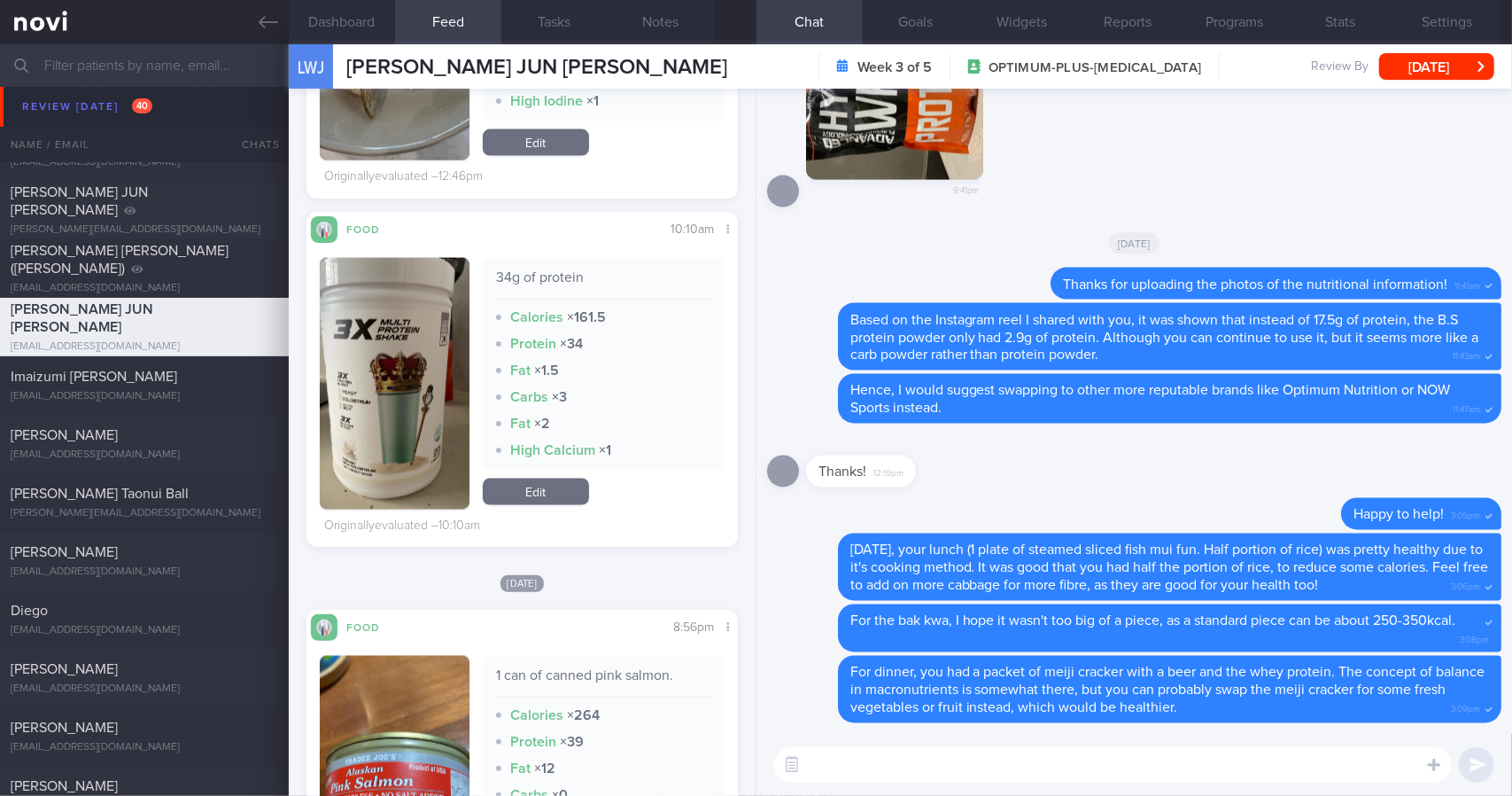
click at [431, 325] on button "button" at bounding box center [394, 383] width 150 height 251
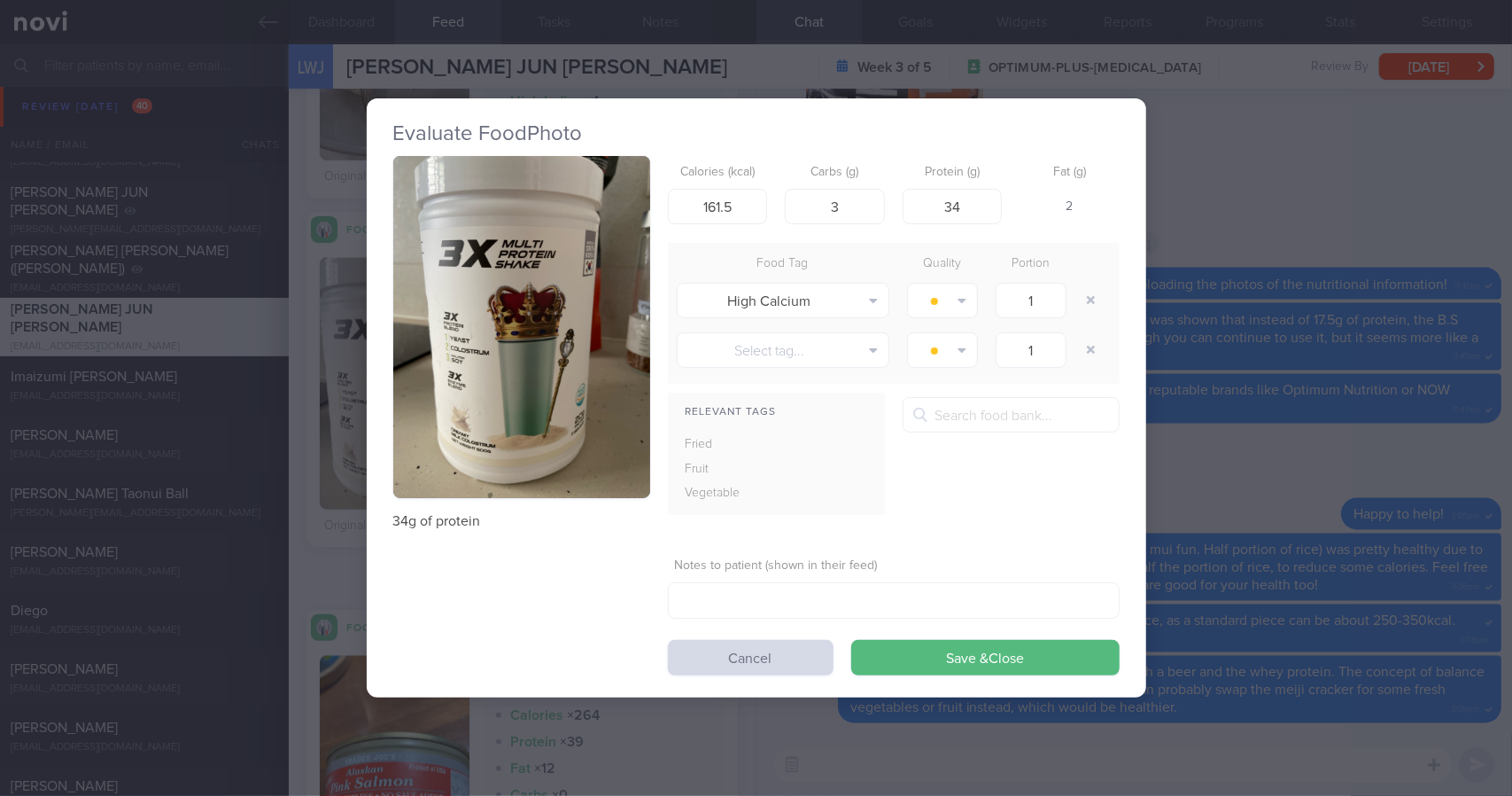
click at [591, 298] on button "button" at bounding box center [521, 328] width 257 height 343
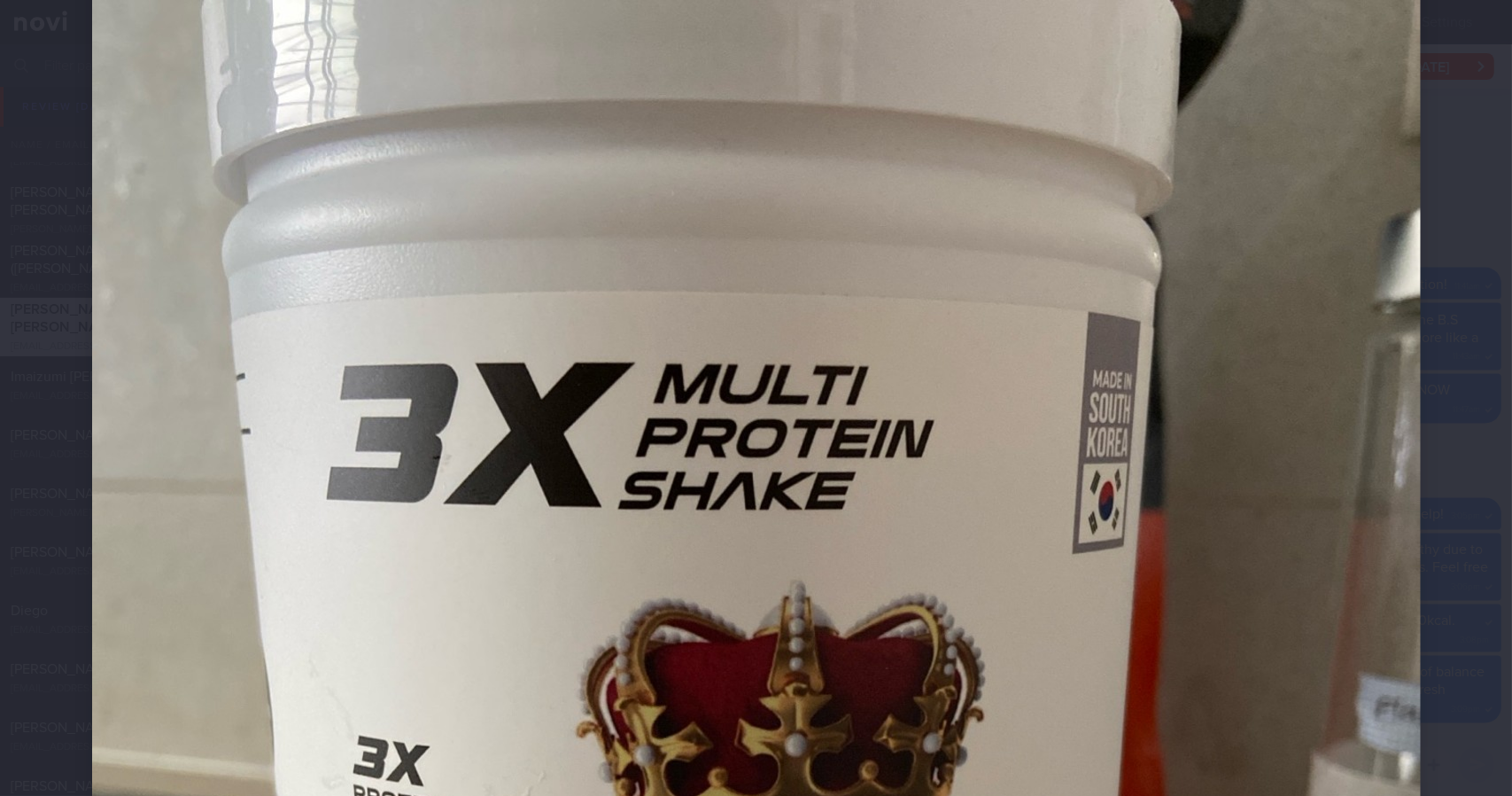
scroll to position [89, 0]
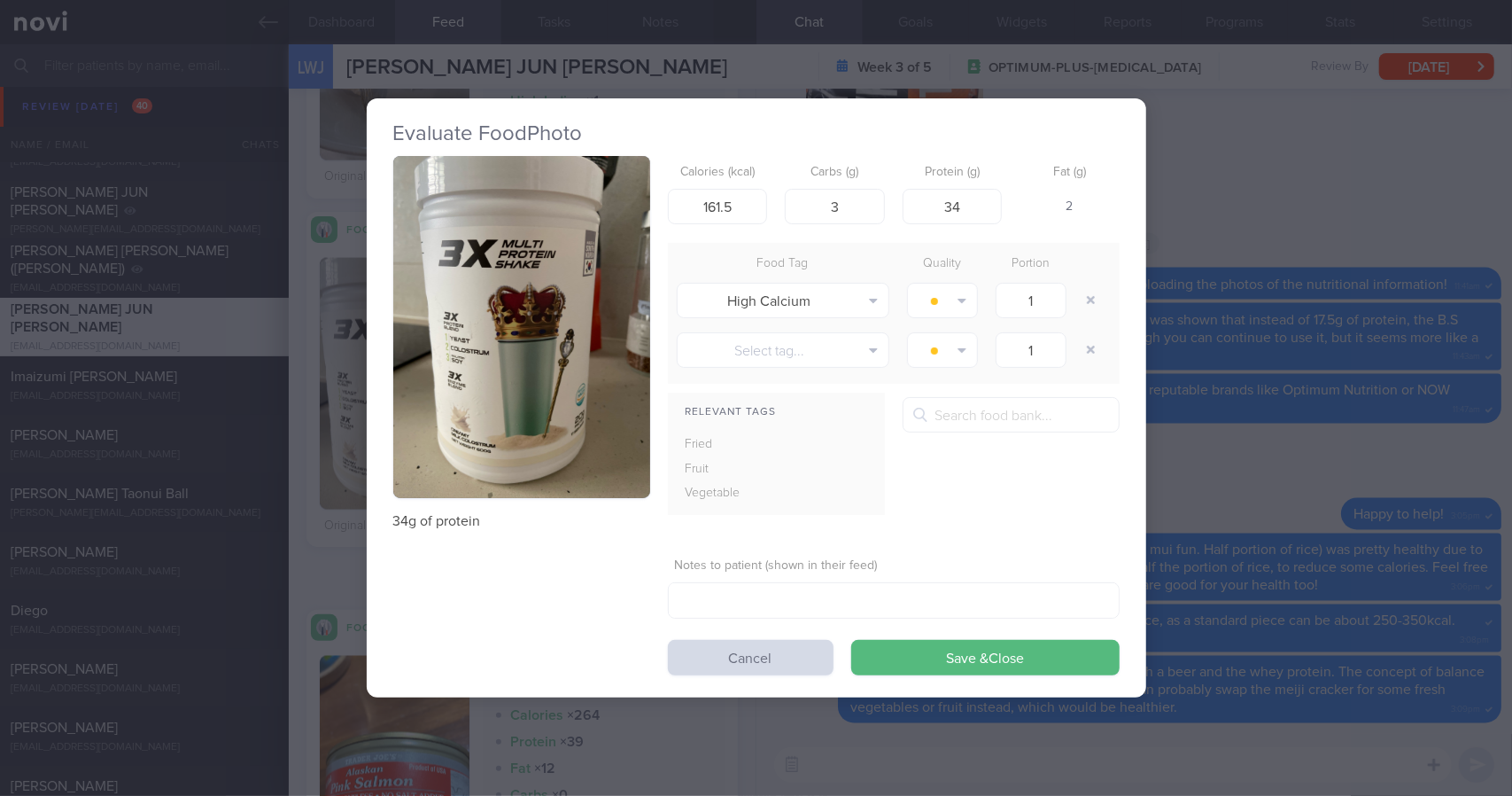
click at [1373, 327] on div "Evaluate Food Photo 34g of protein Calories (kcal) 161.5 Carbs (g) 3 Protein (g…" at bounding box center [756, 398] width 1512 height 796
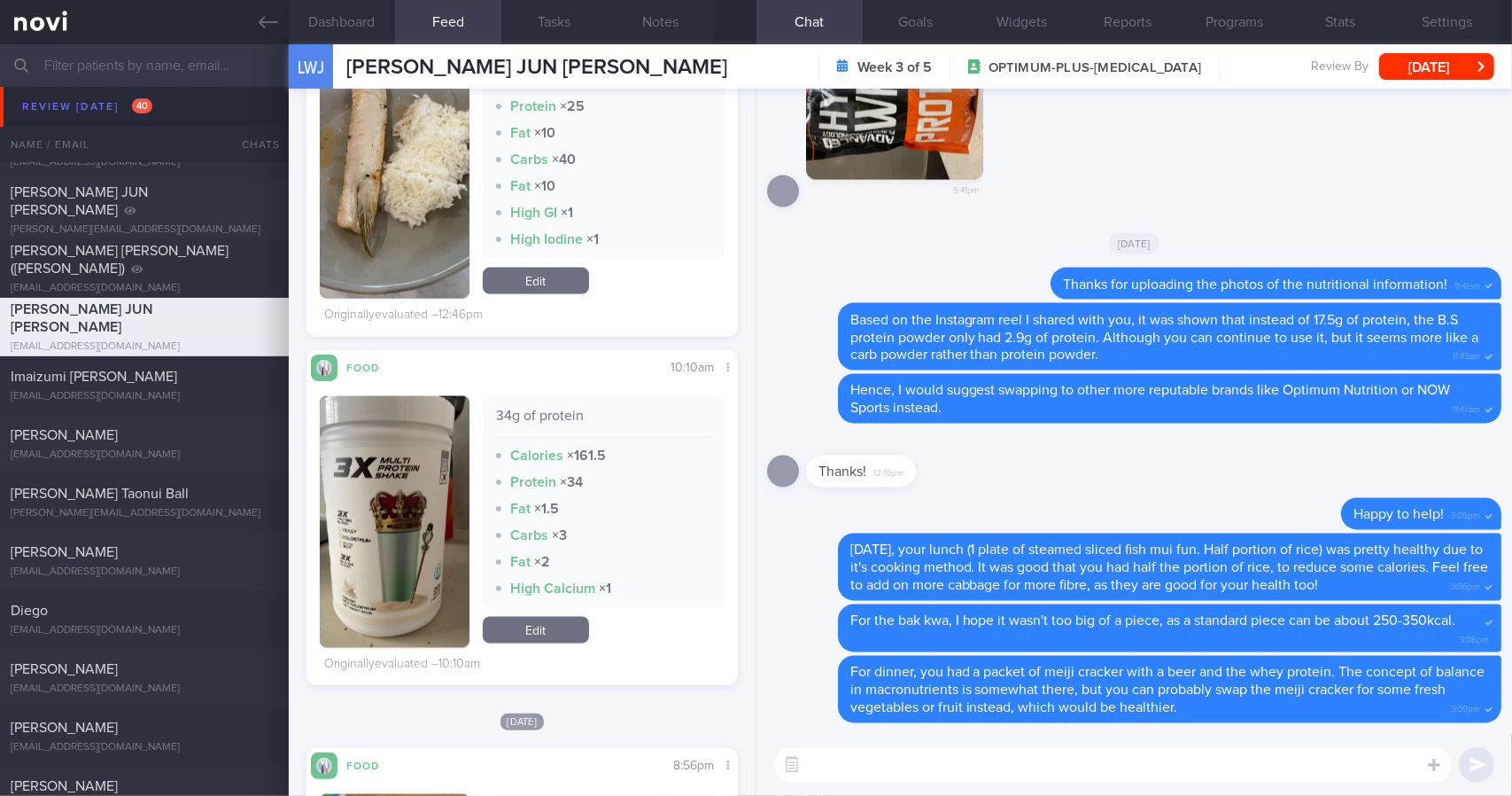
scroll to position [1690, 0]
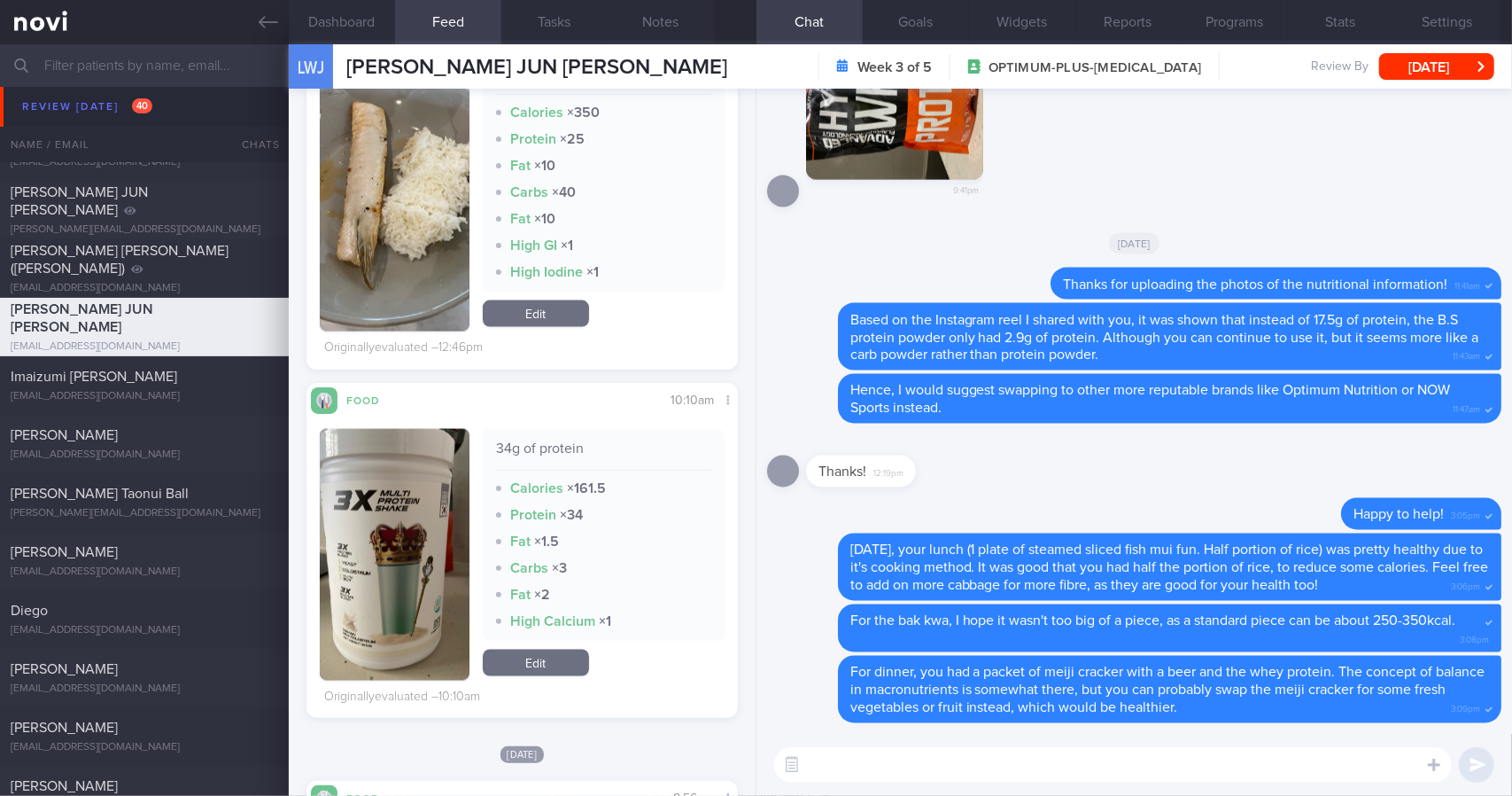
click at [383, 517] on button "button" at bounding box center [394, 554] width 150 height 251
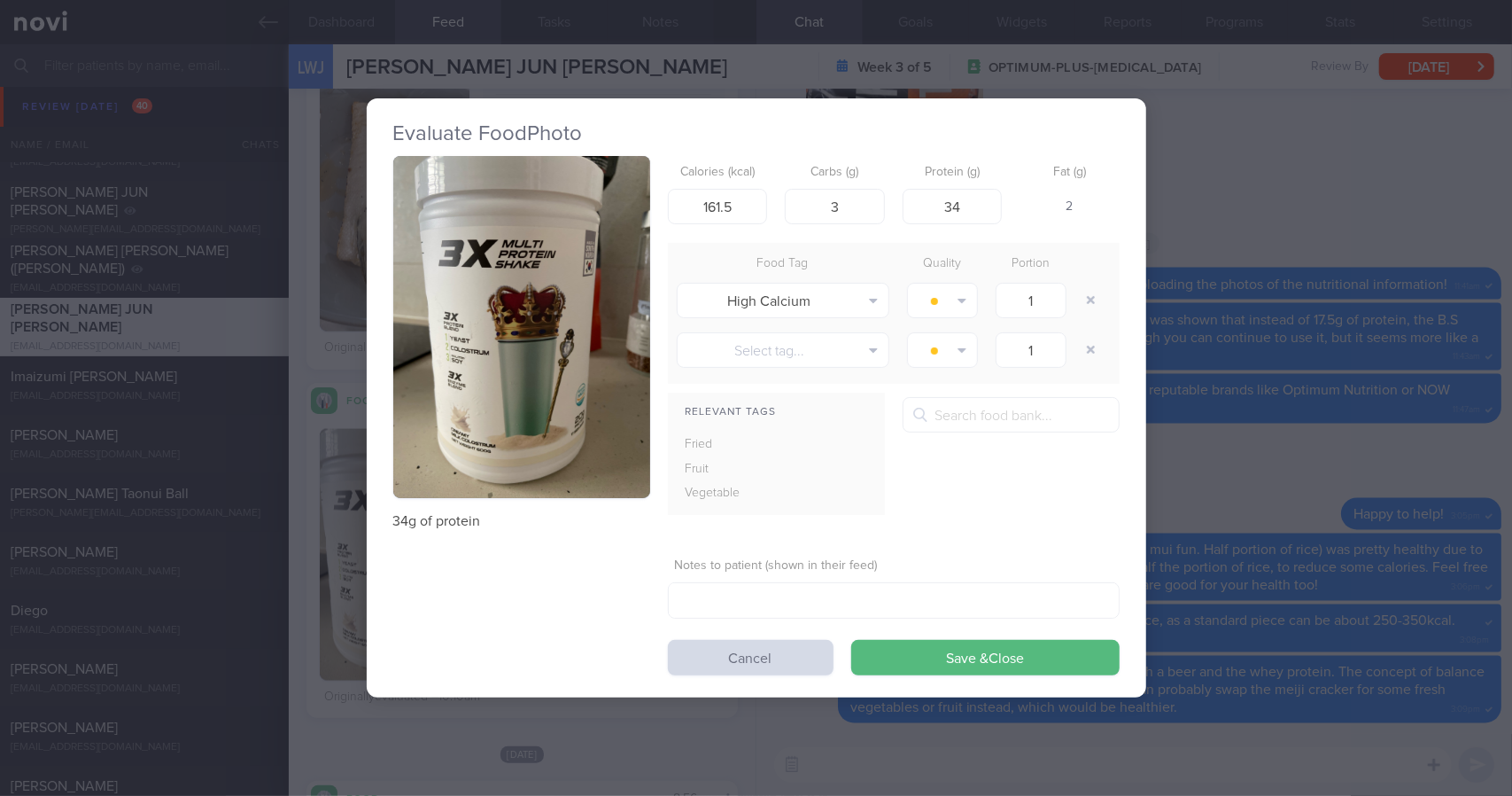
click at [1234, 286] on div "Evaluate Food Photo 34g of protein Calories (kcal) 161.5 Carbs (g) 3 Protein (g…" at bounding box center [756, 398] width 1512 height 796
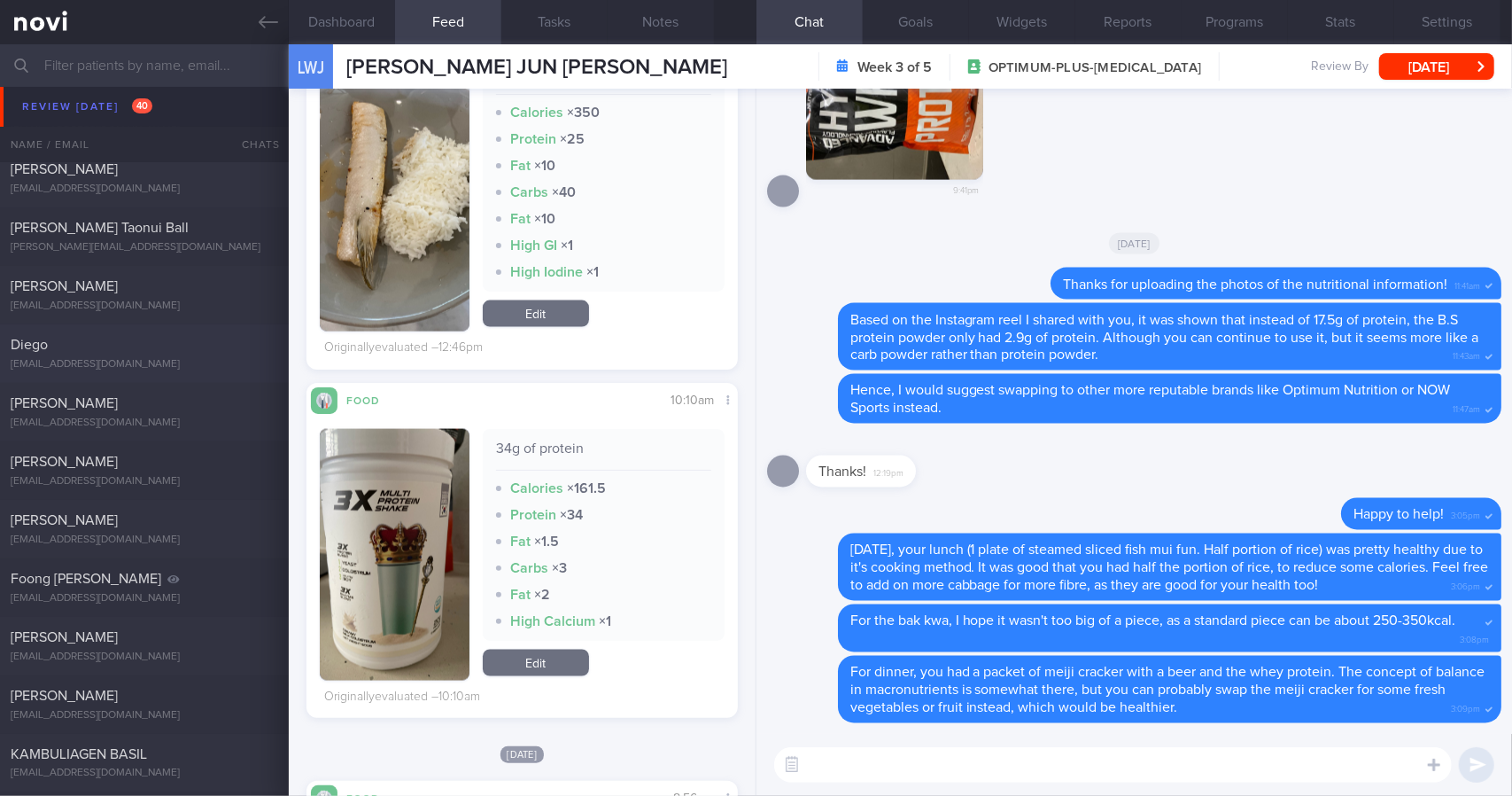
scroll to position [1861, 0]
